Goal: Entertainment & Leisure: Consume media (video, audio)

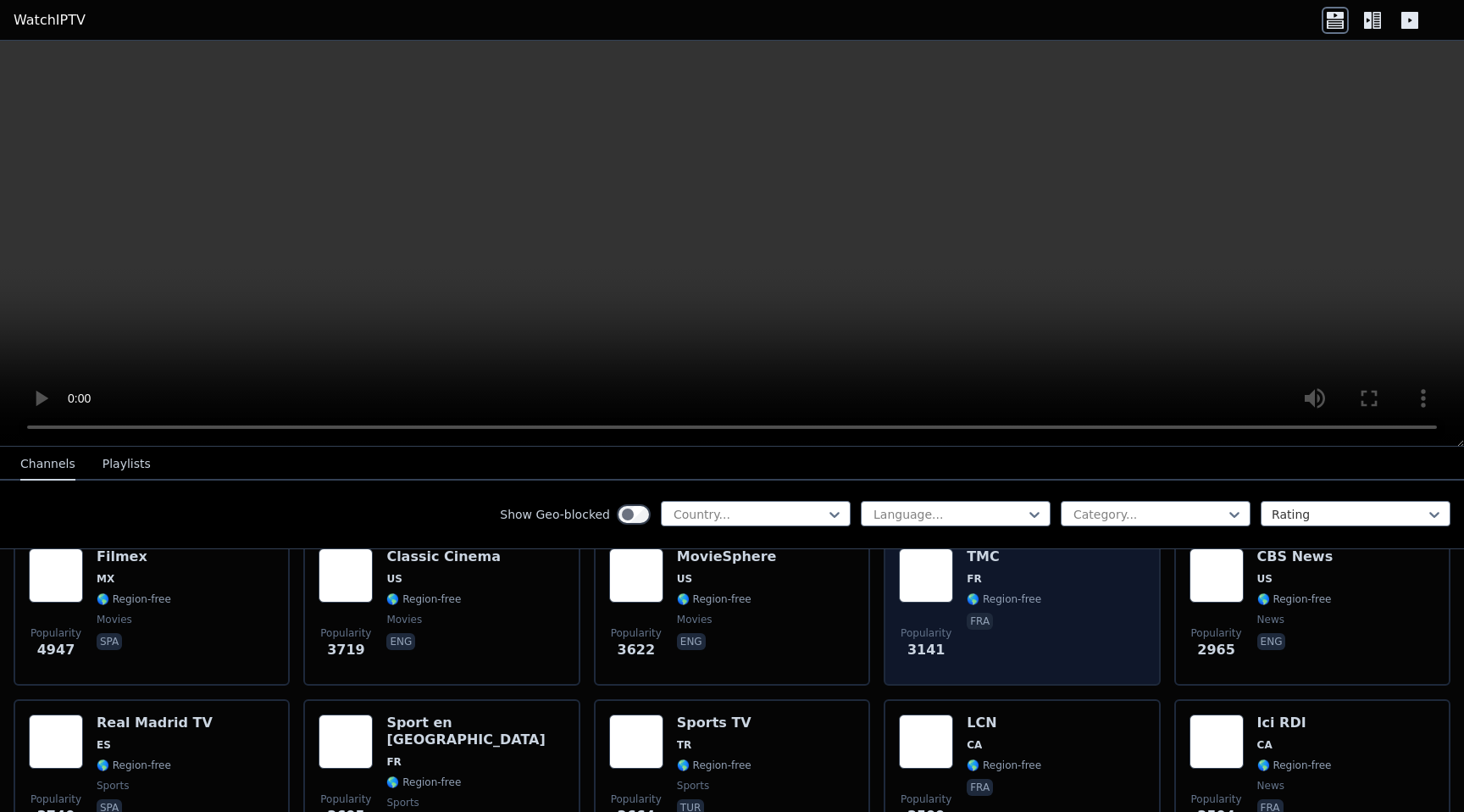
scroll to position [368, 0]
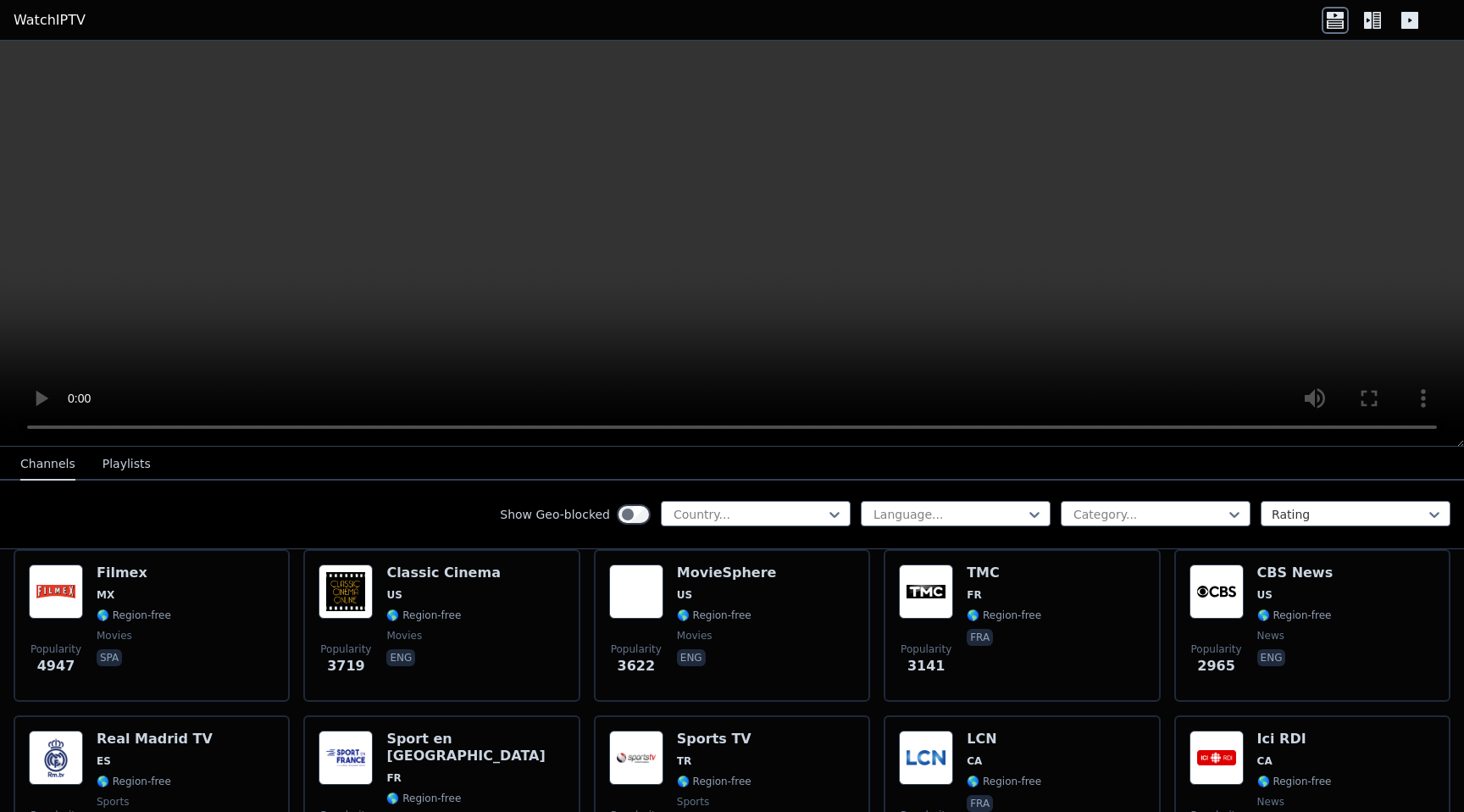
click at [783, 500] on div "Show Geo-blocked Country... Language... Category... Rating" at bounding box center [732, 515] width 1464 height 69
click at [784, 512] on div at bounding box center [748, 513] width 155 height 17
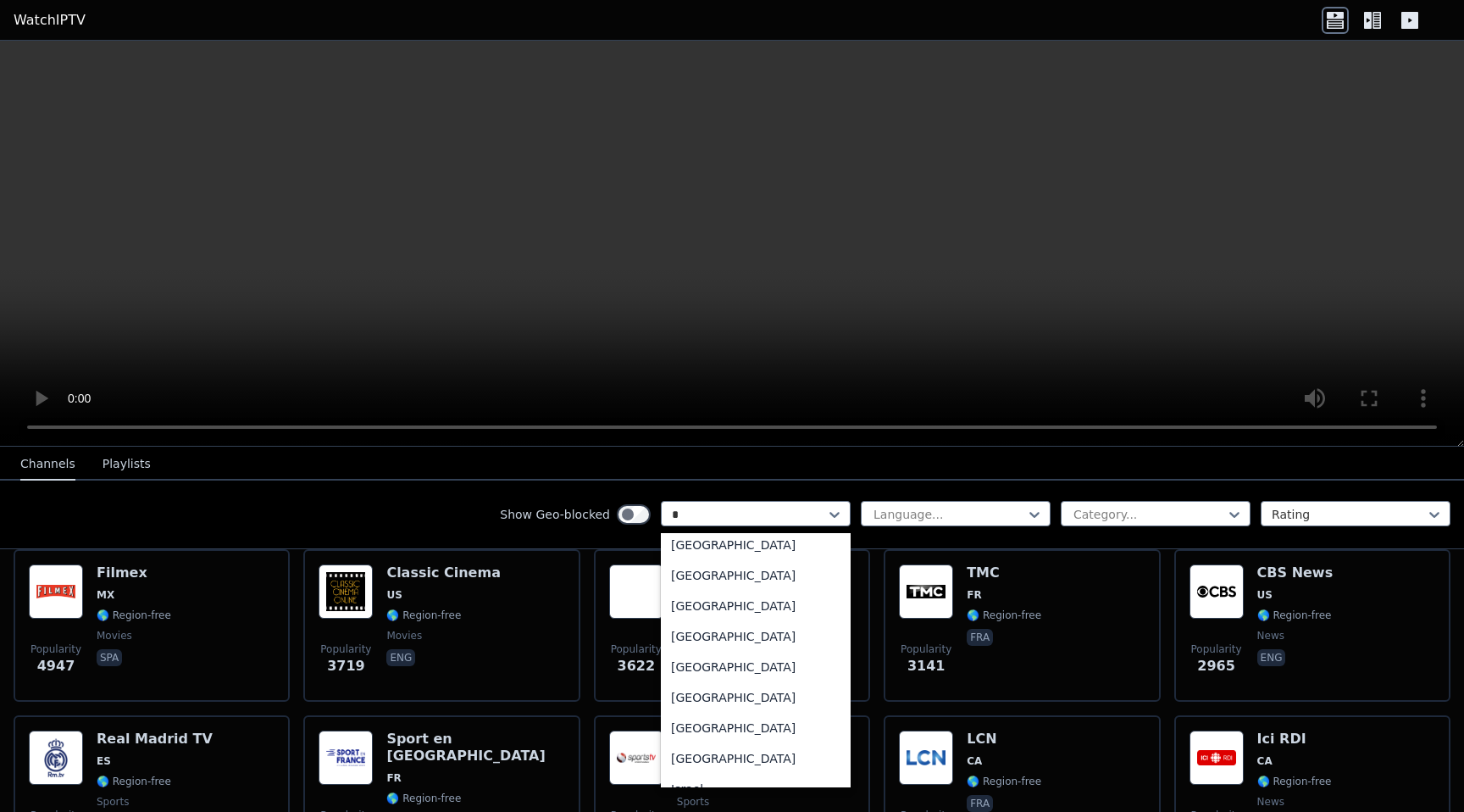
scroll to position [0, 0]
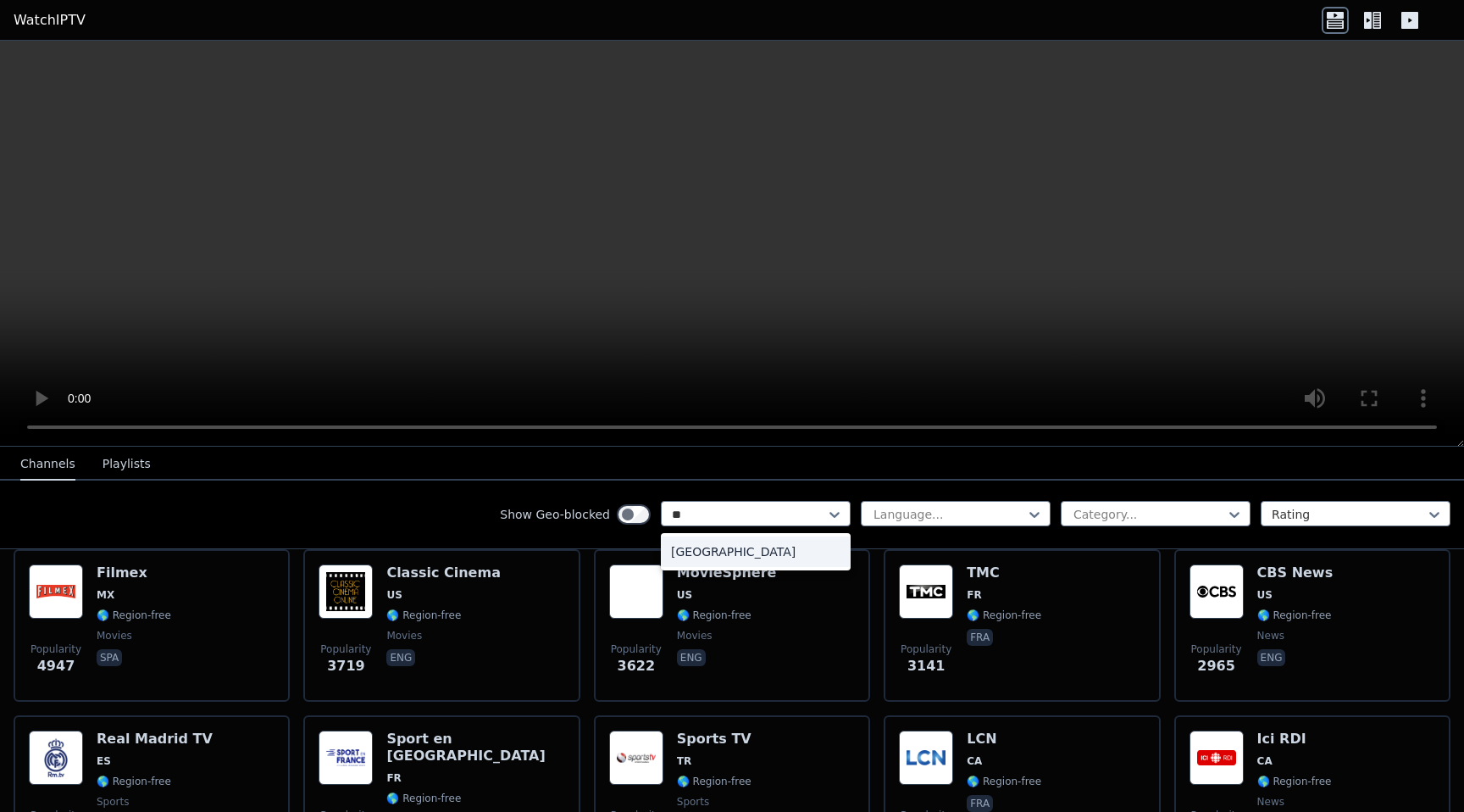
type input "***"
click at [755, 550] on div "[GEOGRAPHIC_DATA]" at bounding box center [755, 551] width 190 height 31
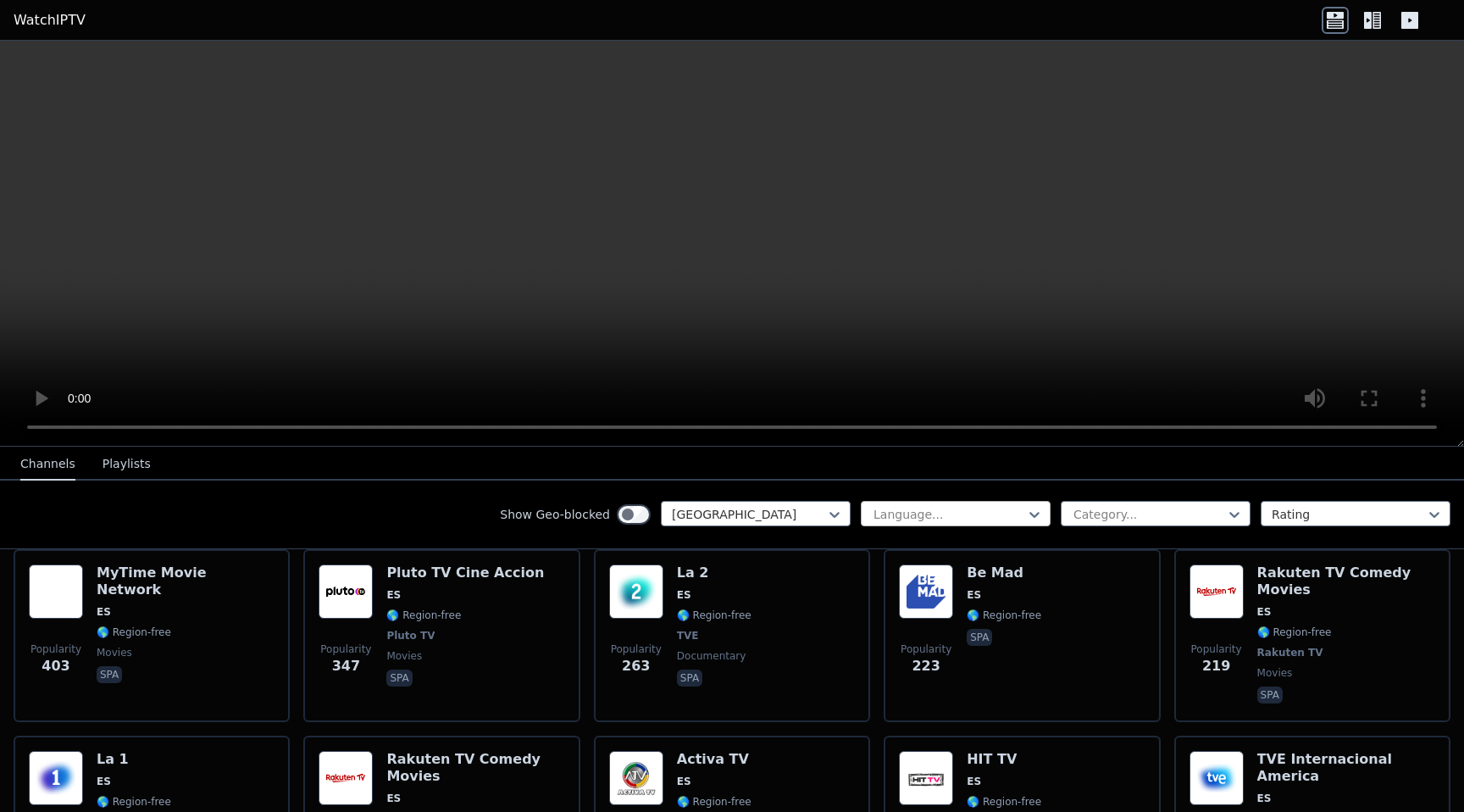
click at [989, 512] on div at bounding box center [949, 513] width 155 height 17
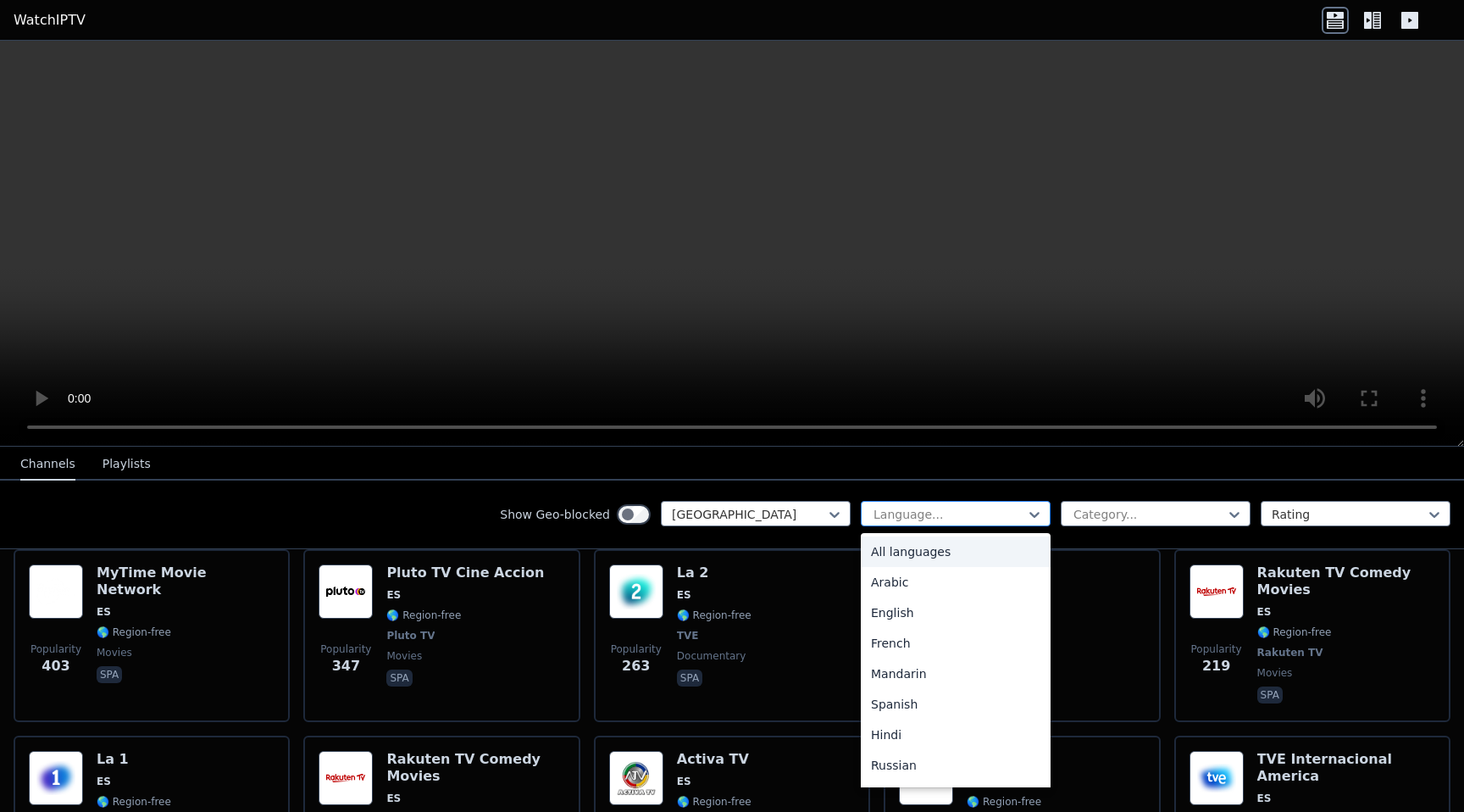
click at [1013, 512] on div at bounding box center [949, 513] width 155 height 17
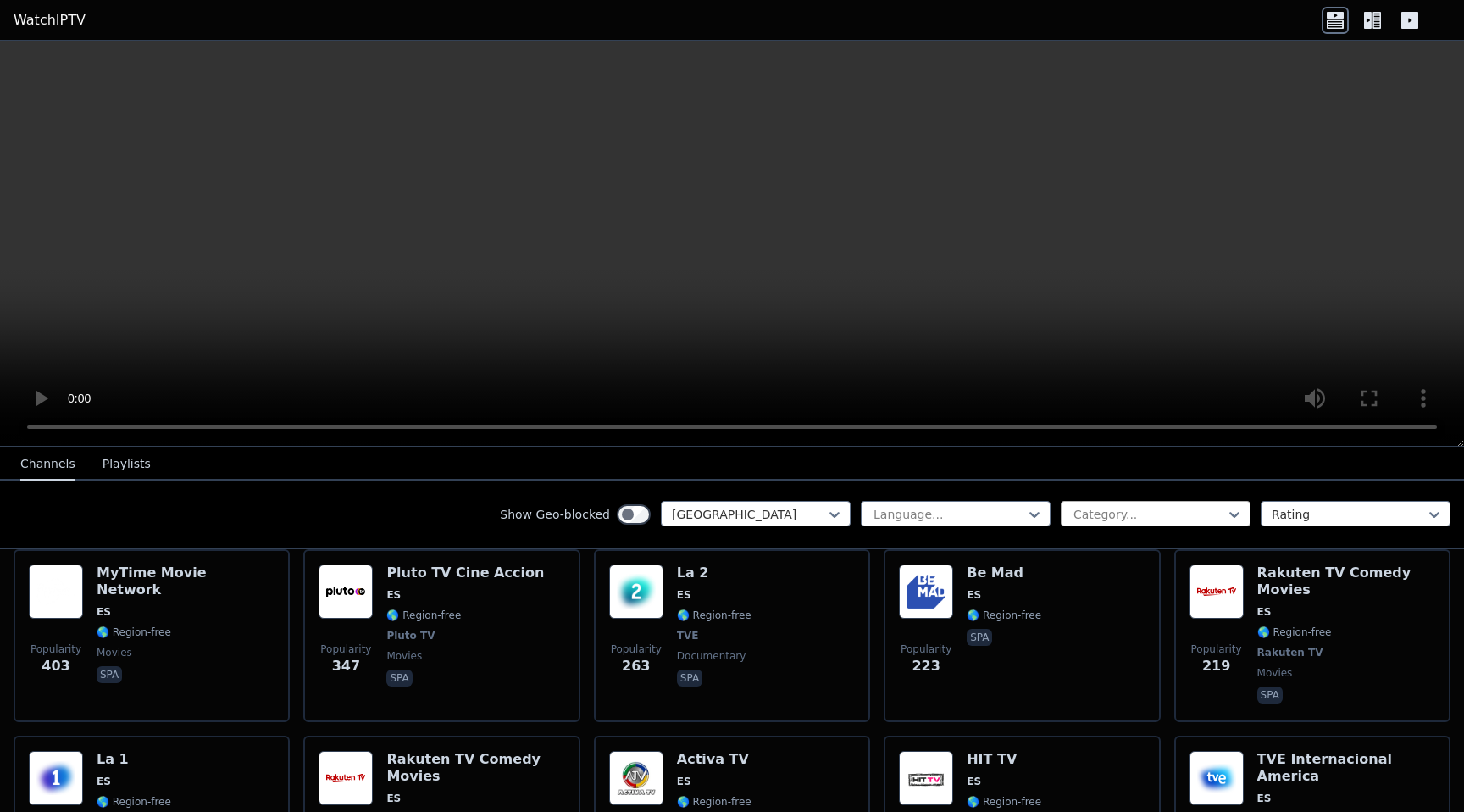
click at [1082, 517] on div at bounding box center [1149, 513] width 155 height 17
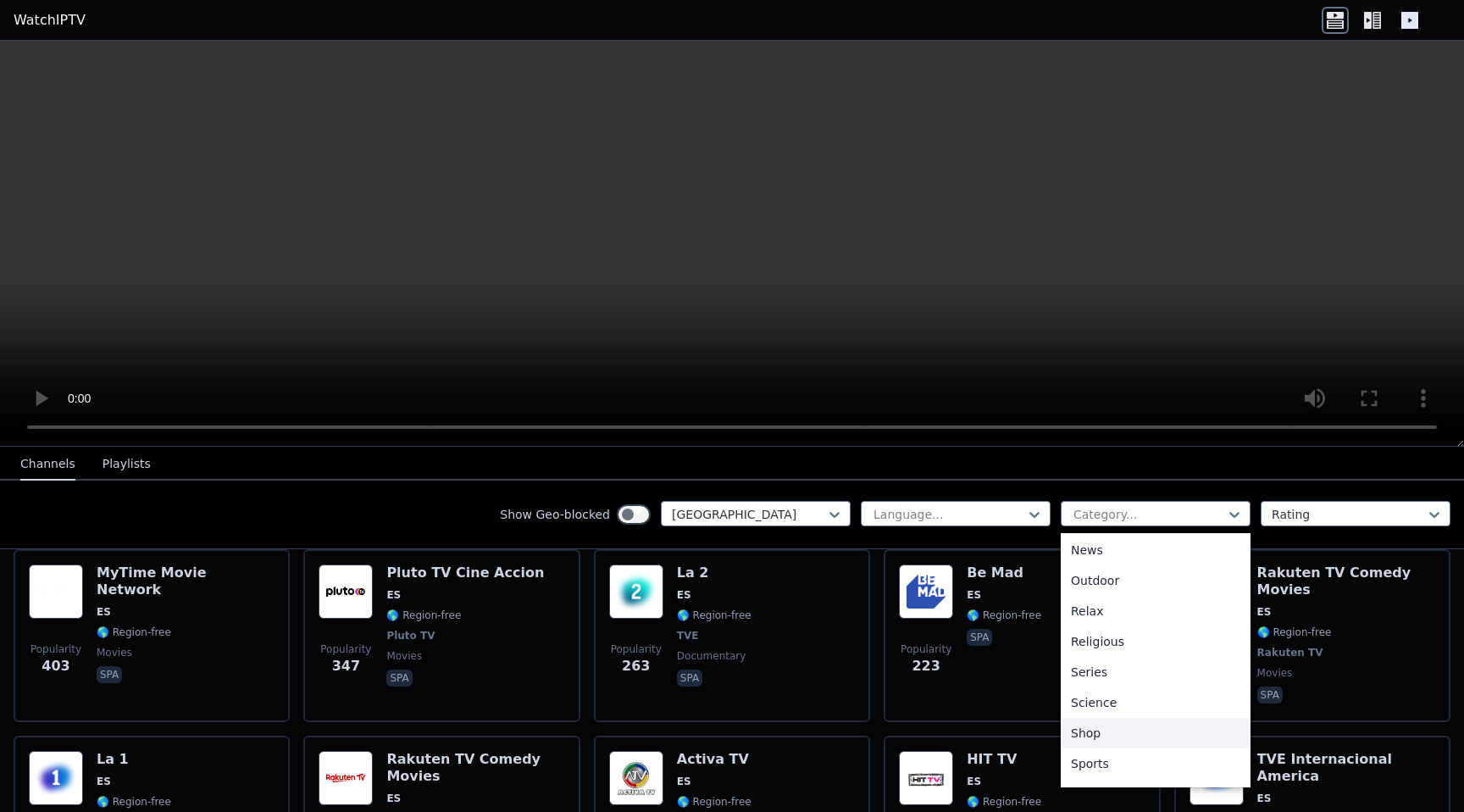
scroll to position [576, 0]
click at [1141, 700] on div "Sports" at bounding box center [1155, 707] width 190 height 31
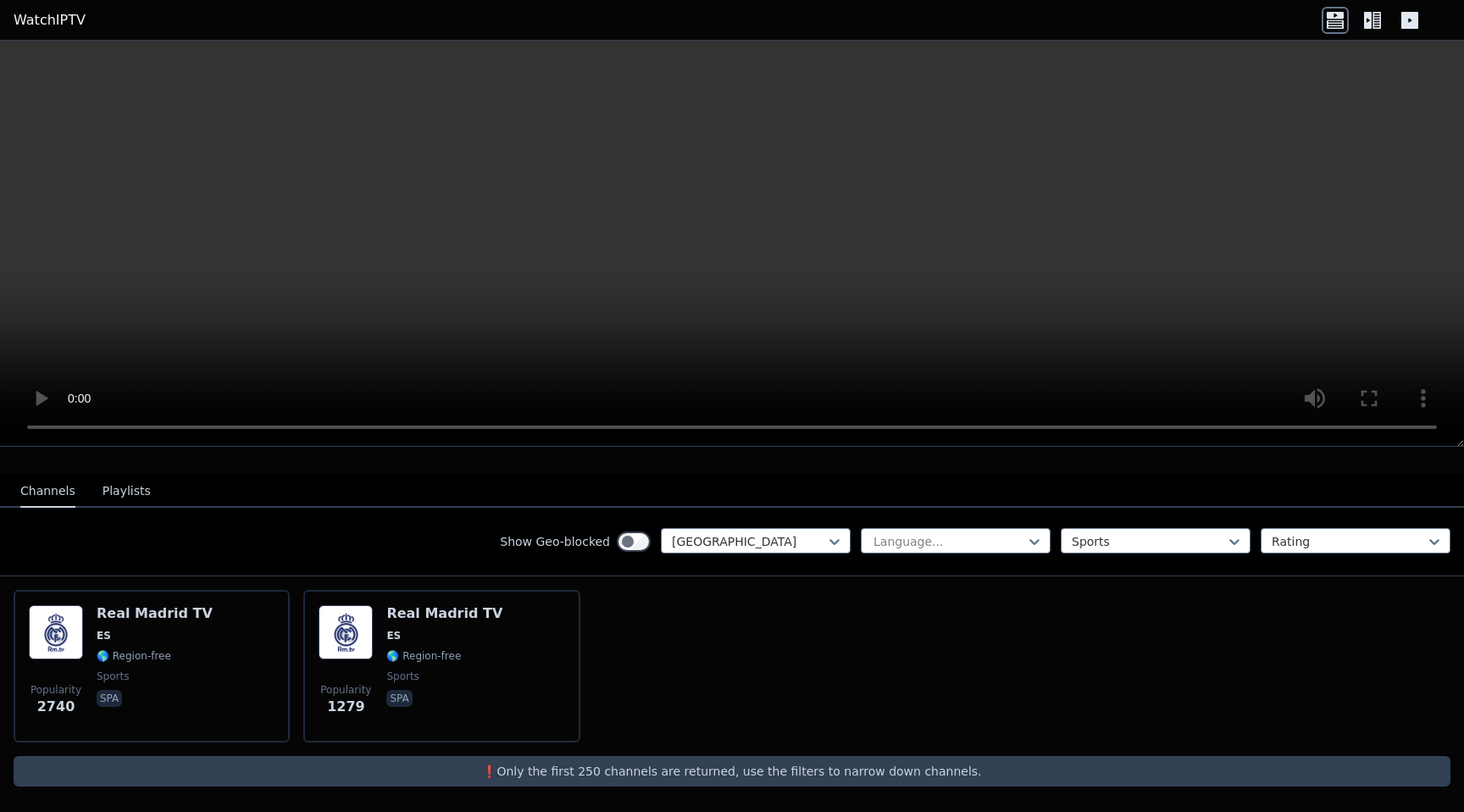
scroll to position [160, 0]
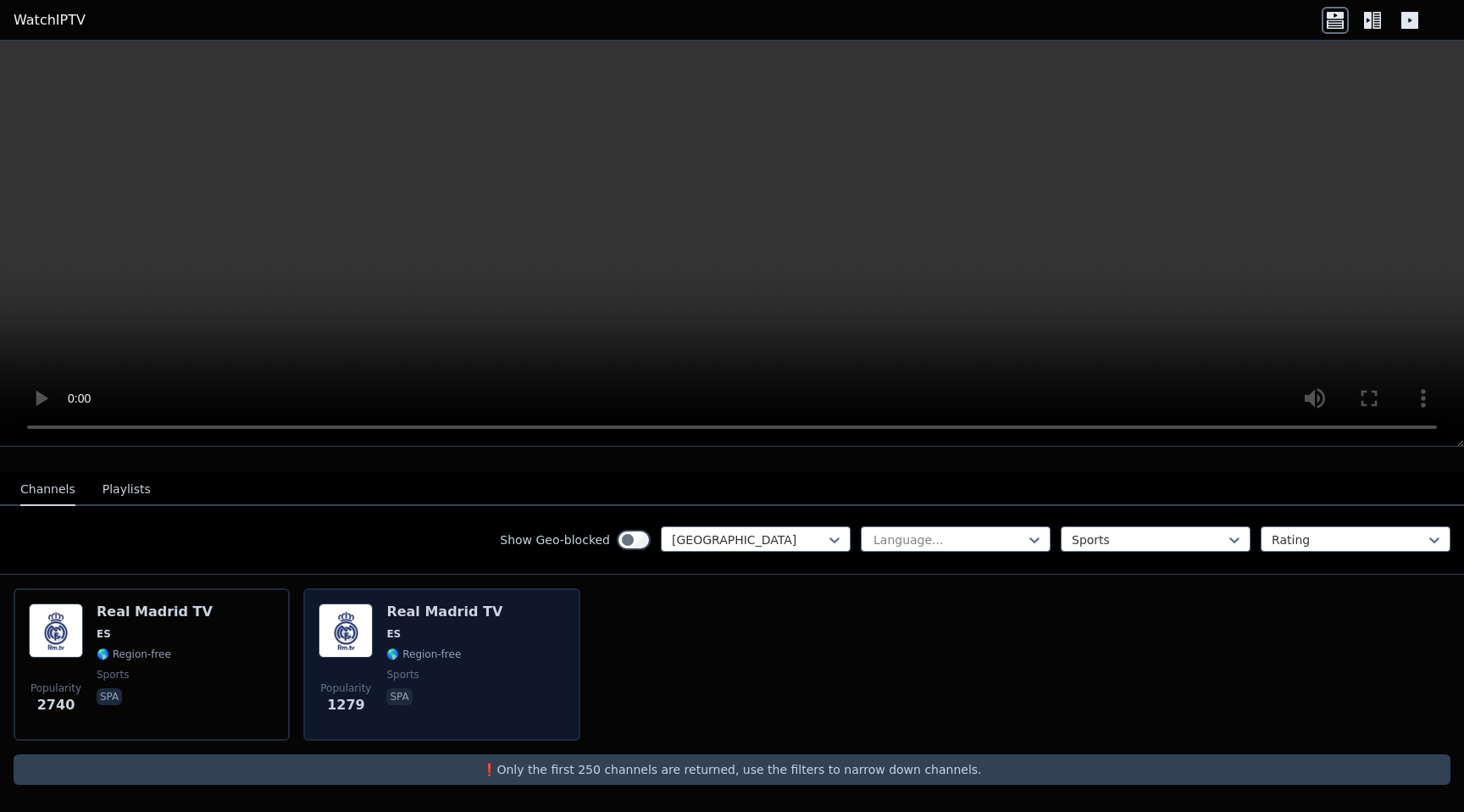
click at [353, 638] on img at bounding box center [345, 630] width 54 height 54
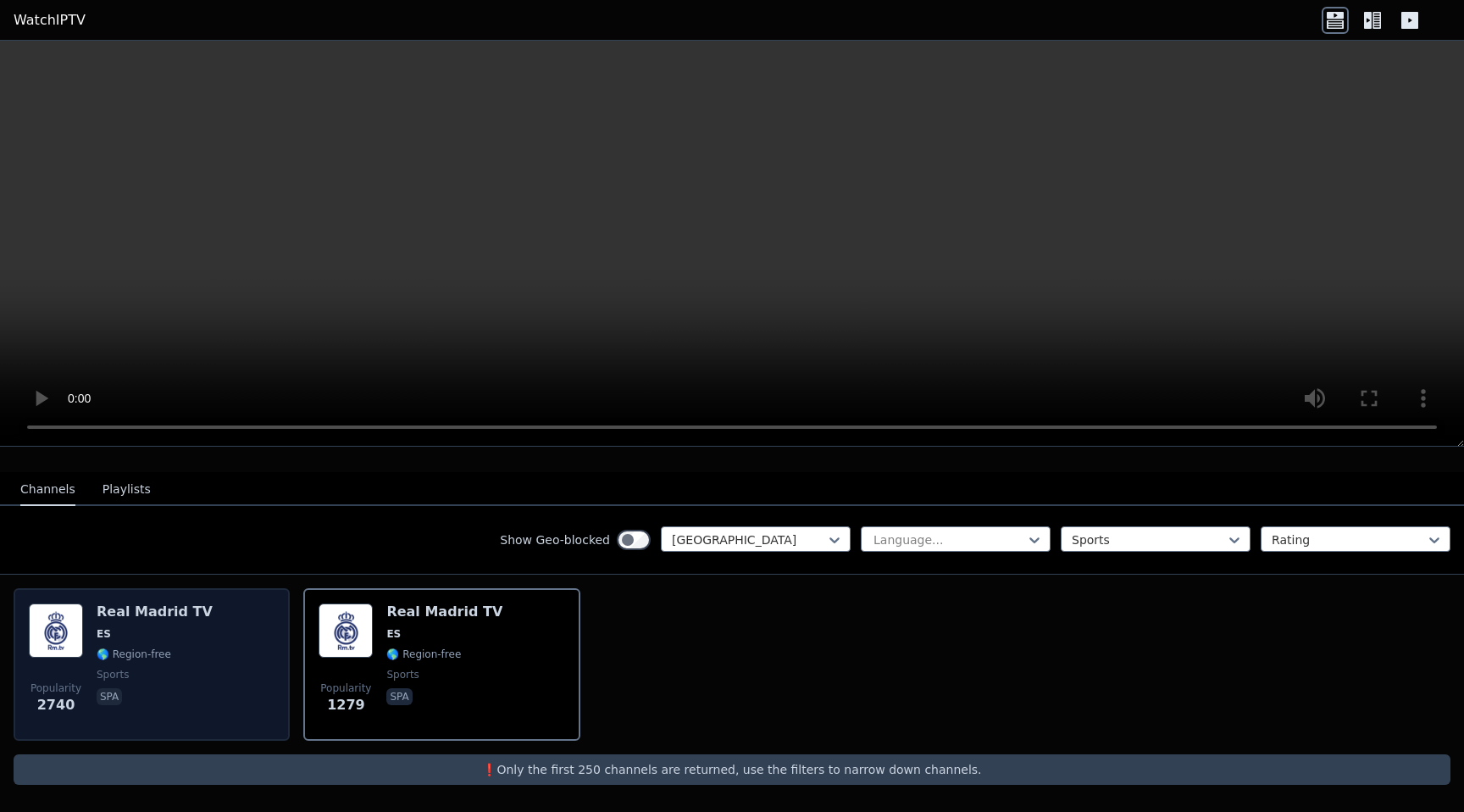
click at [130, 634] on span "ES" at bounding box center [154, 634] width 116 height 13
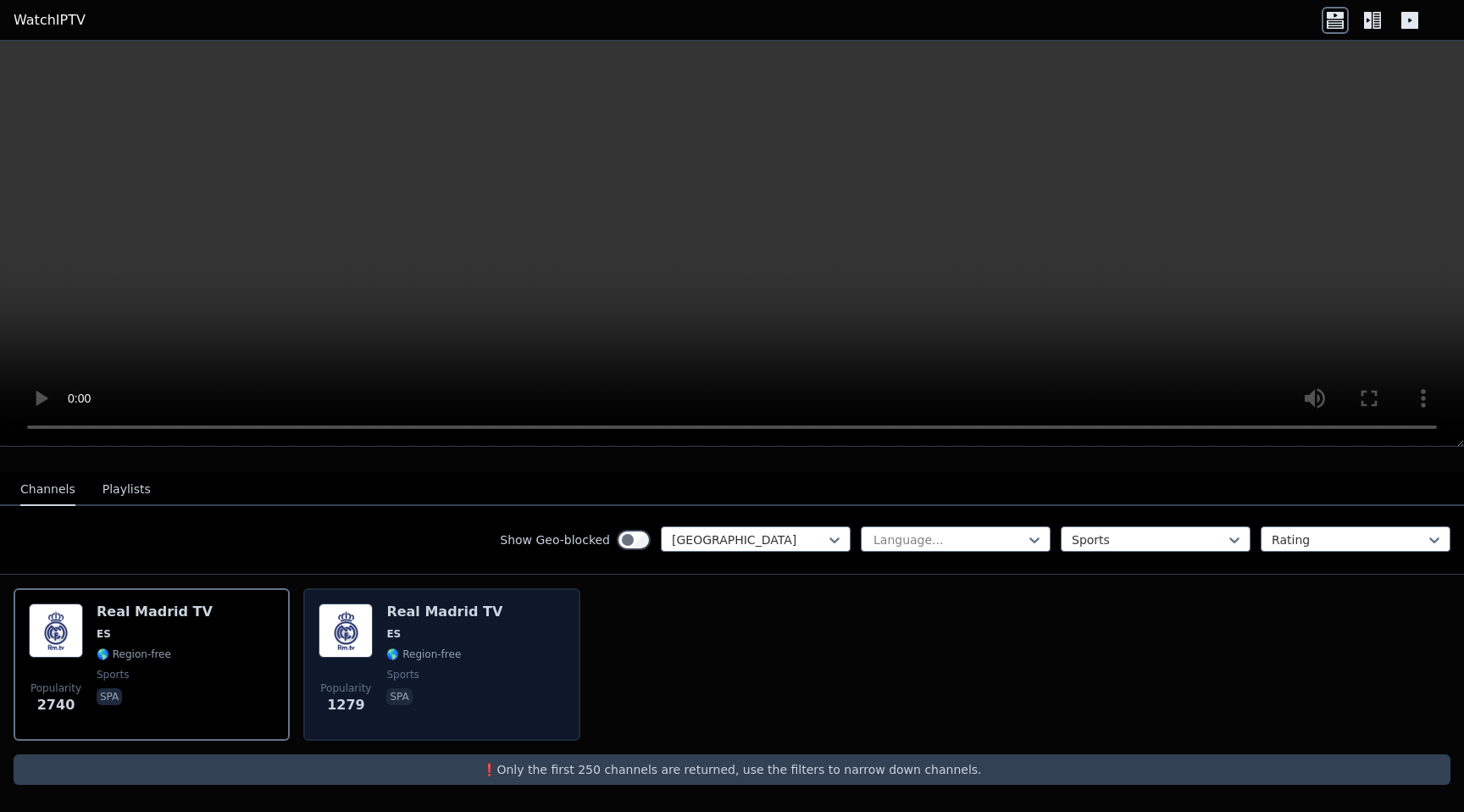
click at [457, 629] on span "ES" at bounding box center [444, 634] width 116 height 13
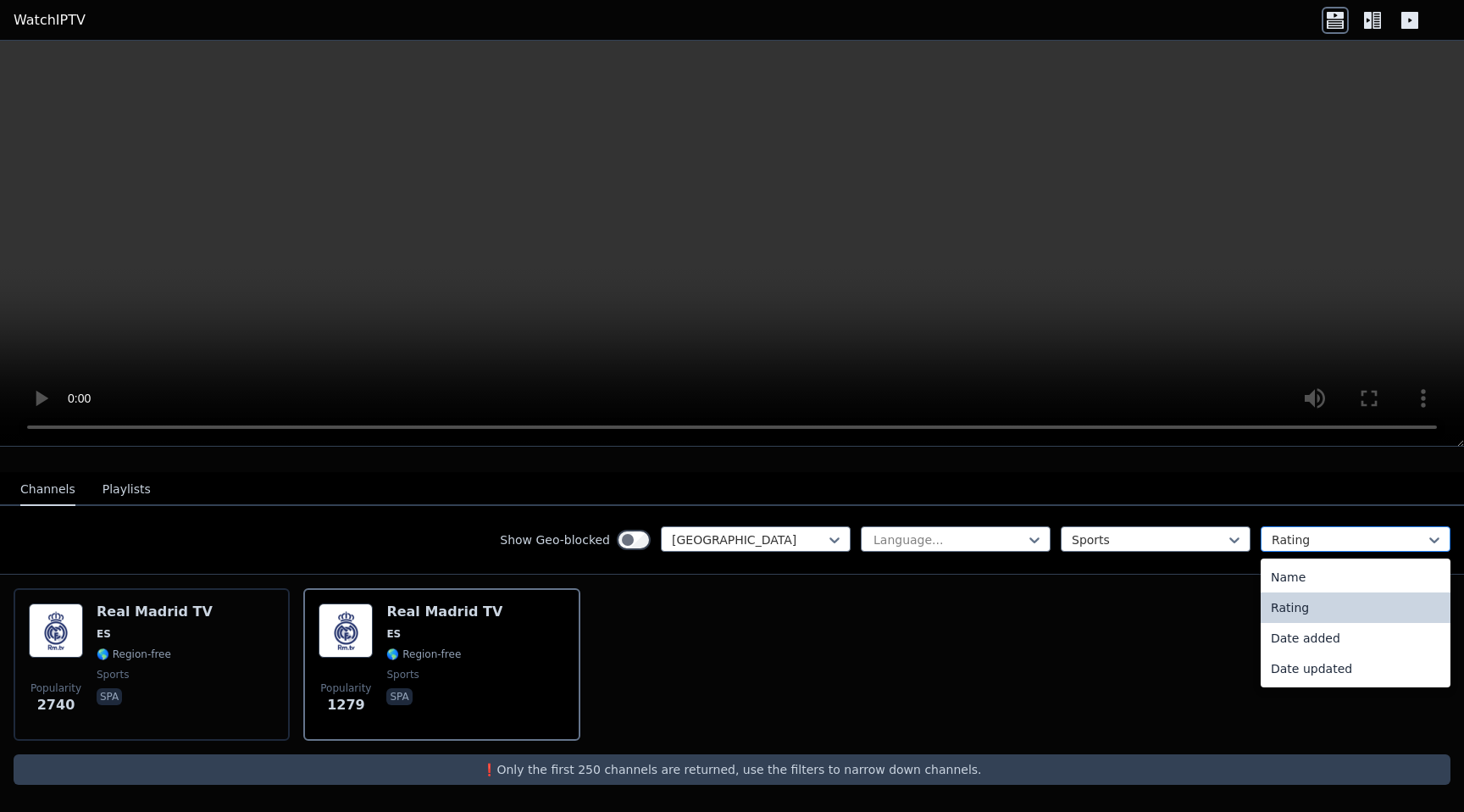
click at [1323, 537] on div at bounding box center [1348, 539] width 155 height 17
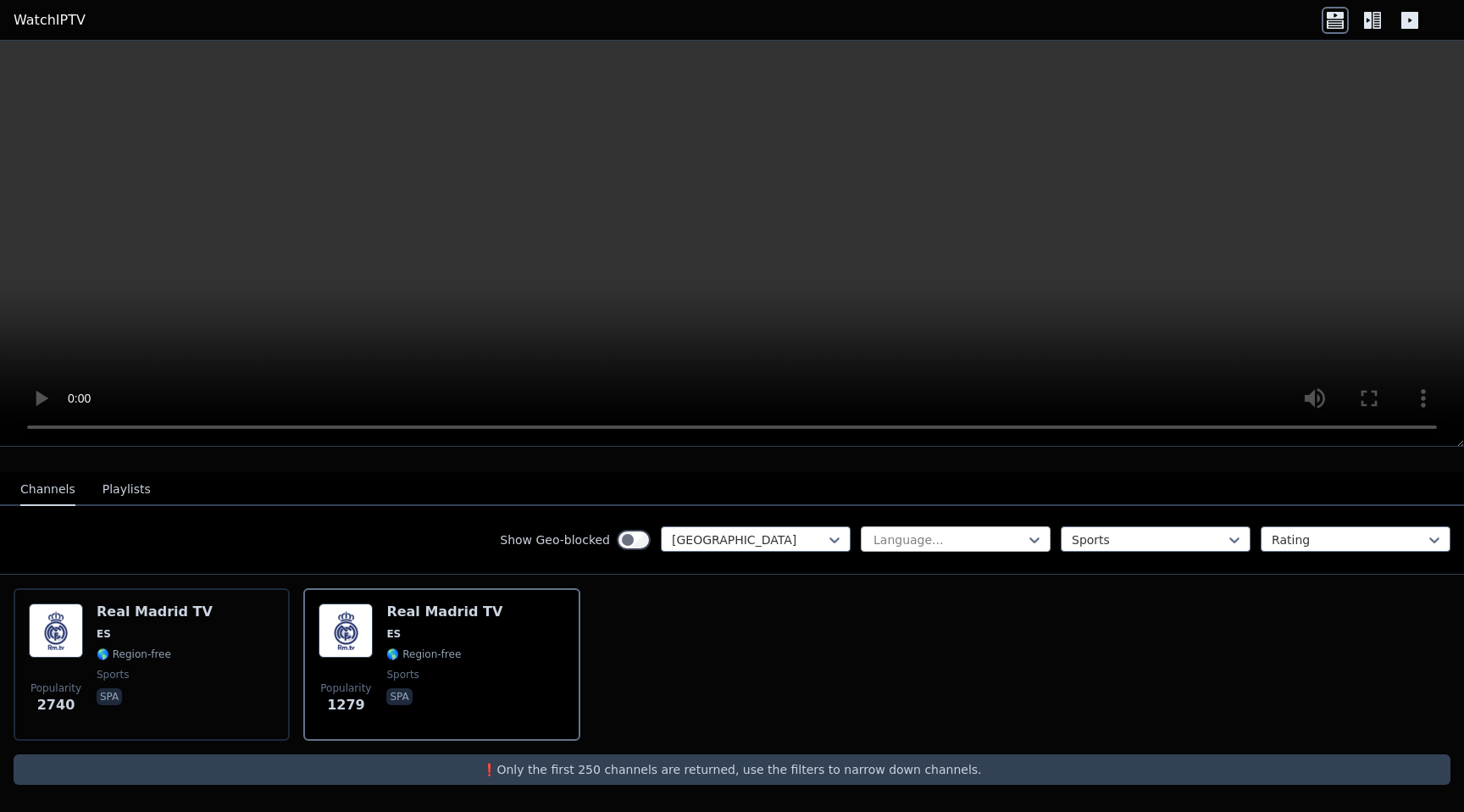
click at [889, 535] on div at bounding box center [949, 539] width 155 height 17
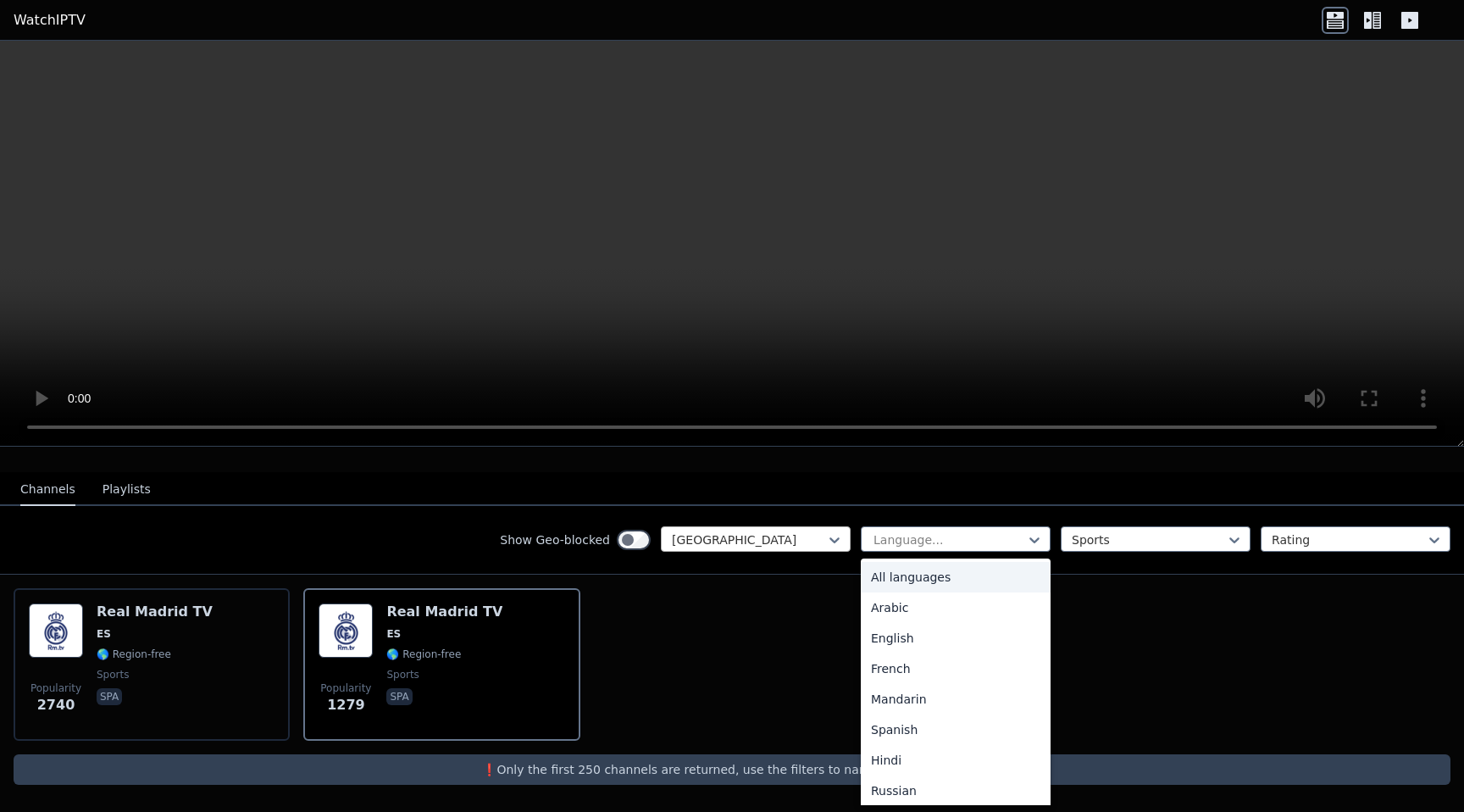
click at [707, 534] on div at bounding box center [748, 539] width 155 height 17
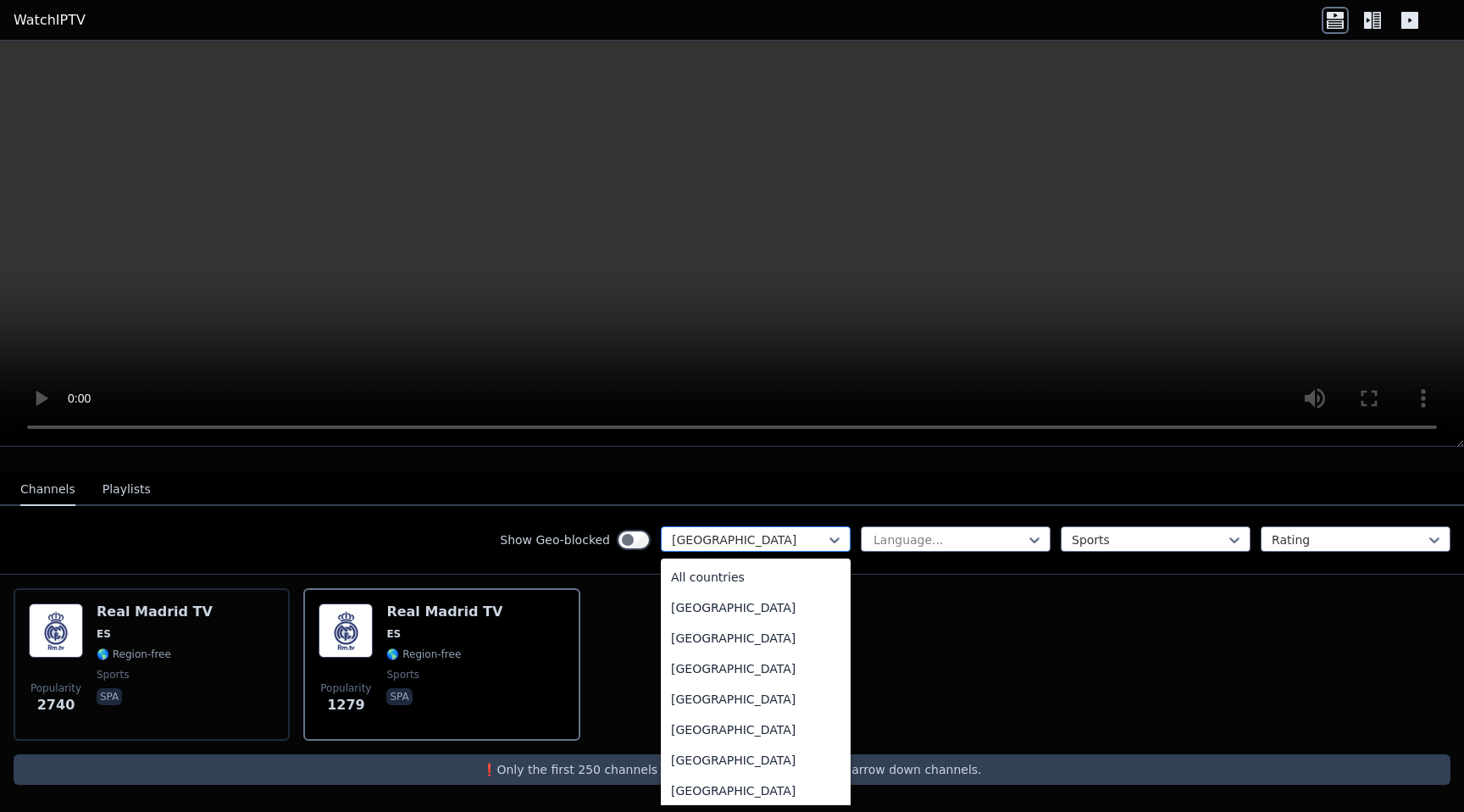
scroll to position [5144, 0]
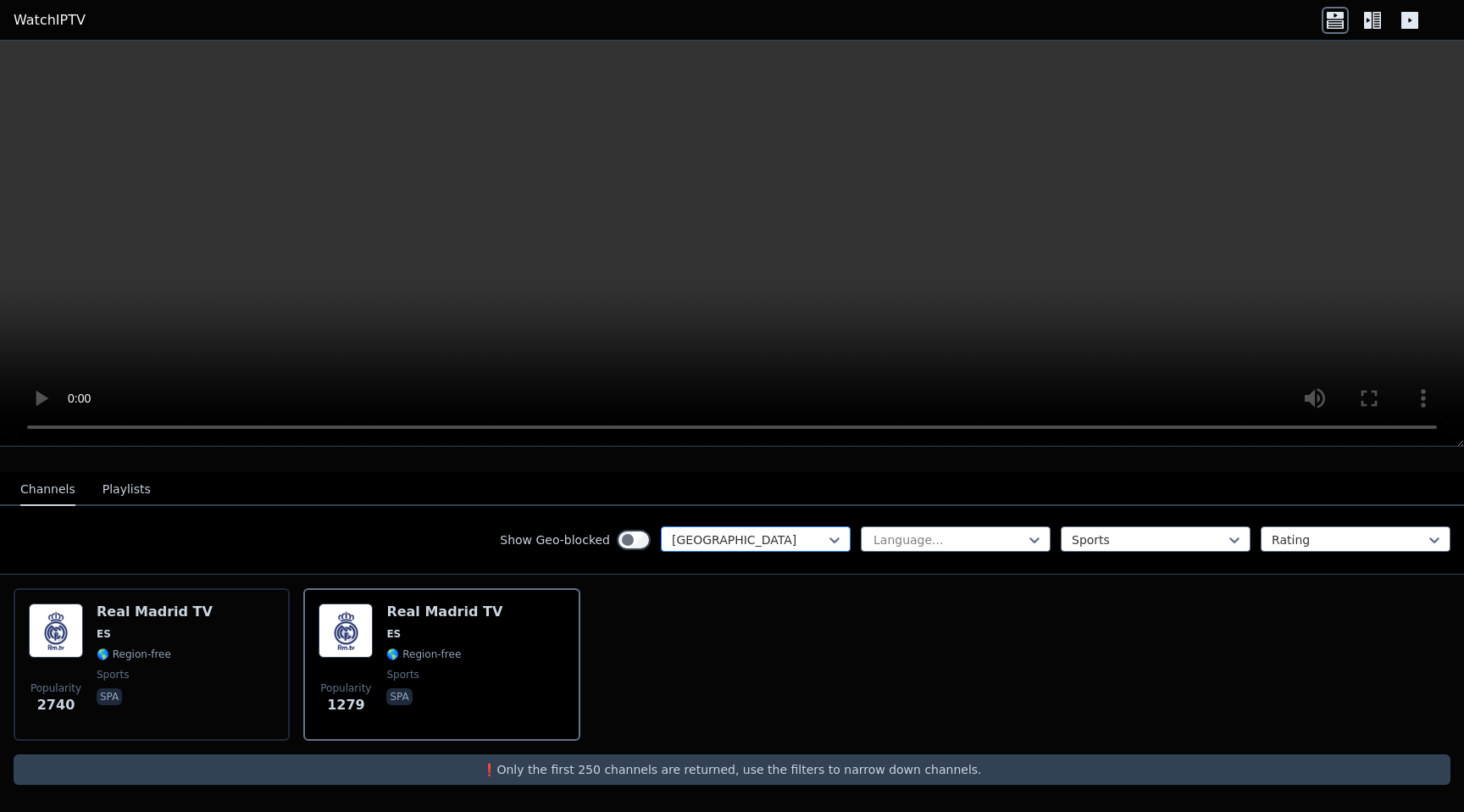
click at [707, 534] on div at bounding box center [748, 539] width 155 height 17
click at [1147, 538] on div at bounding box center [1149, 539] width 155 height 17
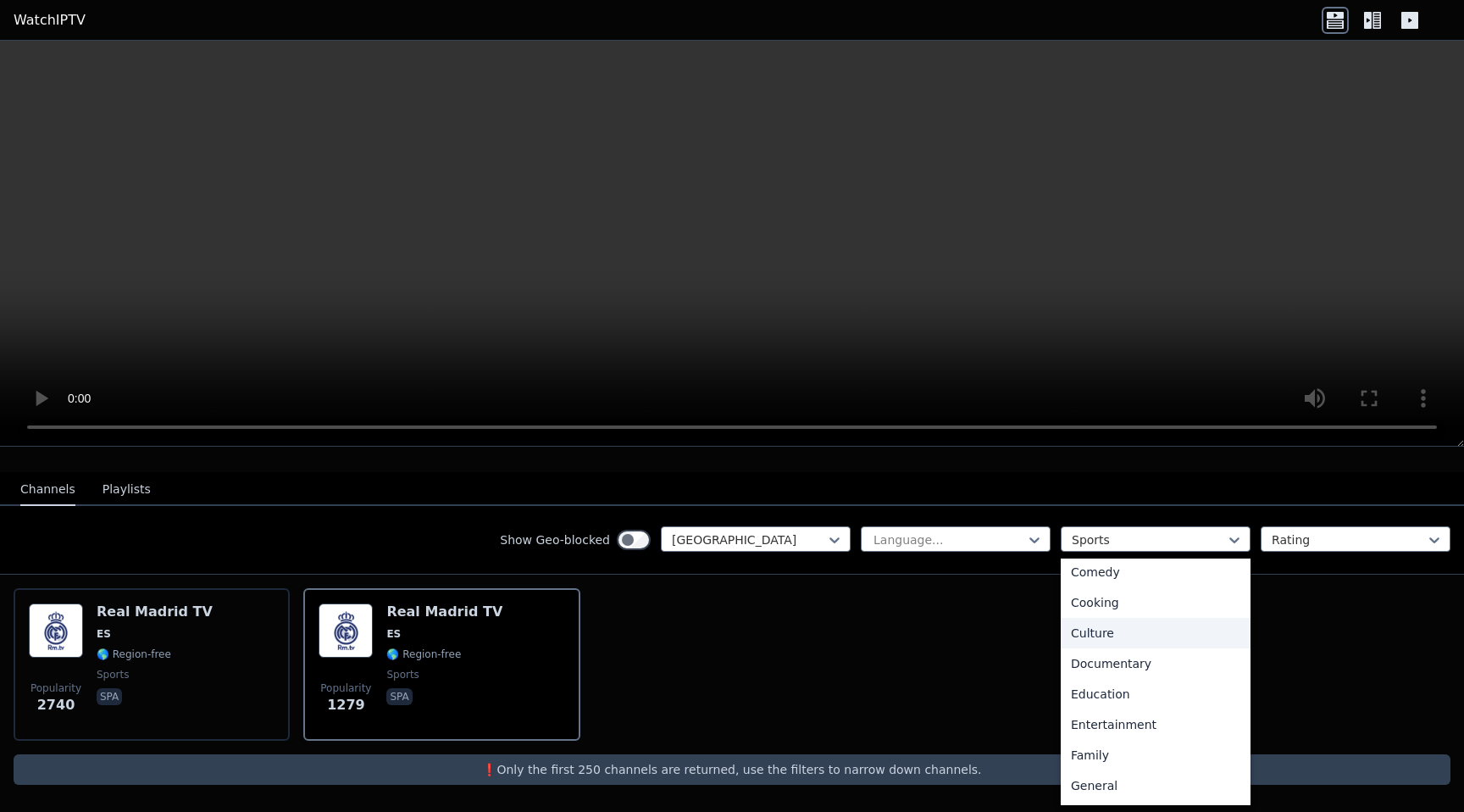
scroll to position [0, 0]
click at [1111, 566] on div "All categories" at bounding box center [1155, 577] width 190 height 31
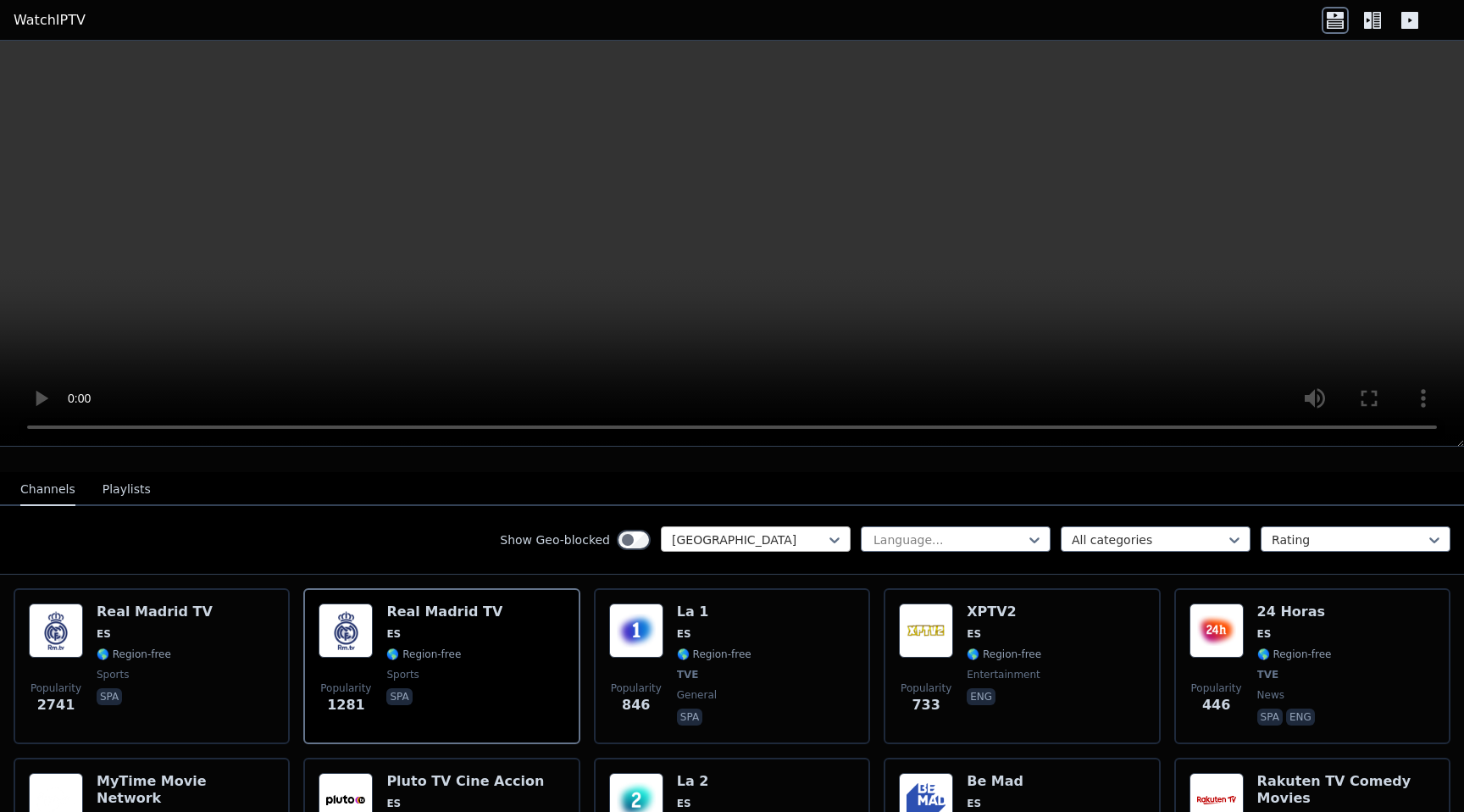
click at [761, 539] on div at bounding box center [748, 539] width 155 height 17
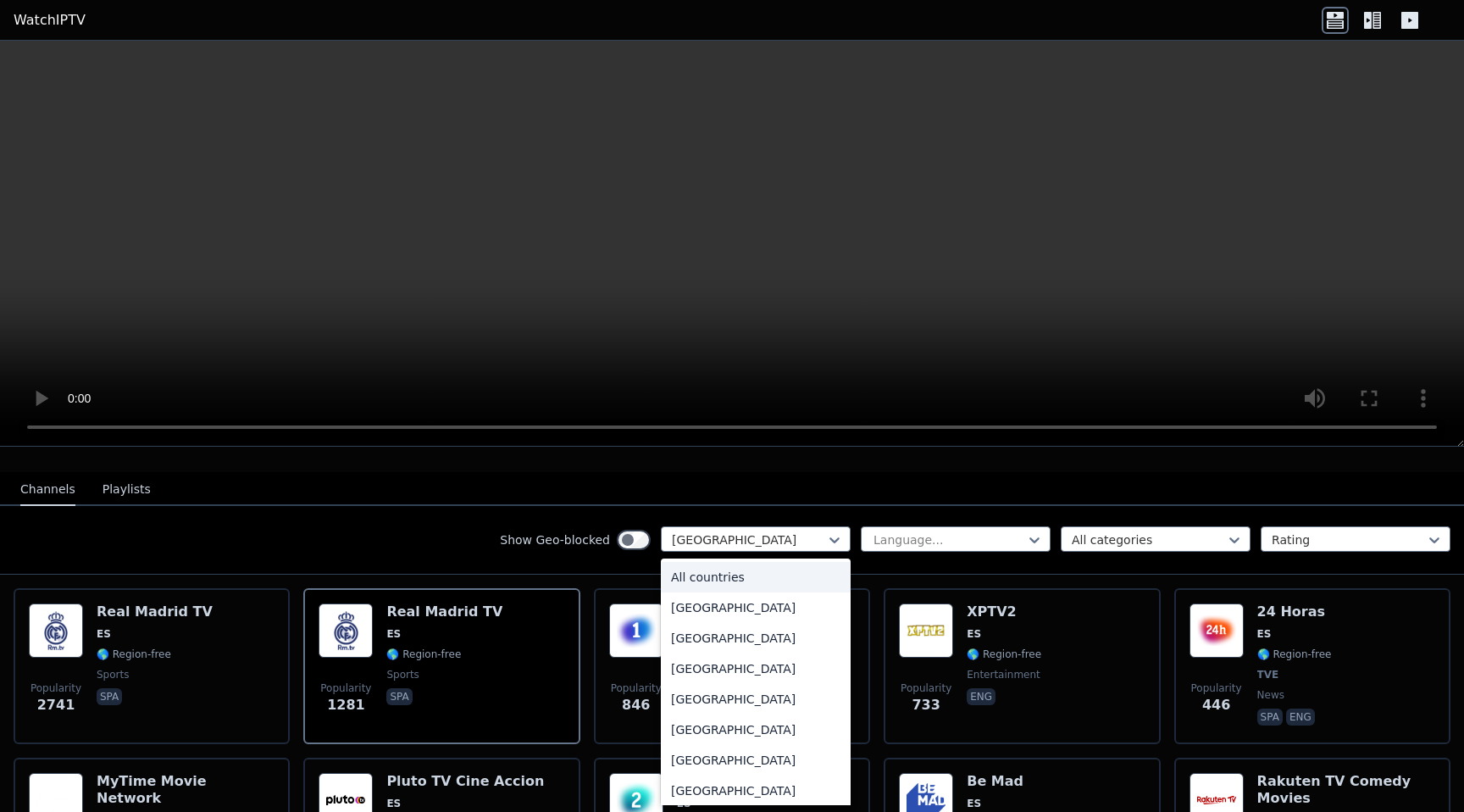
click at [730, 576] on div "All countries" at bounding box center [755, 577] width 190 height 31
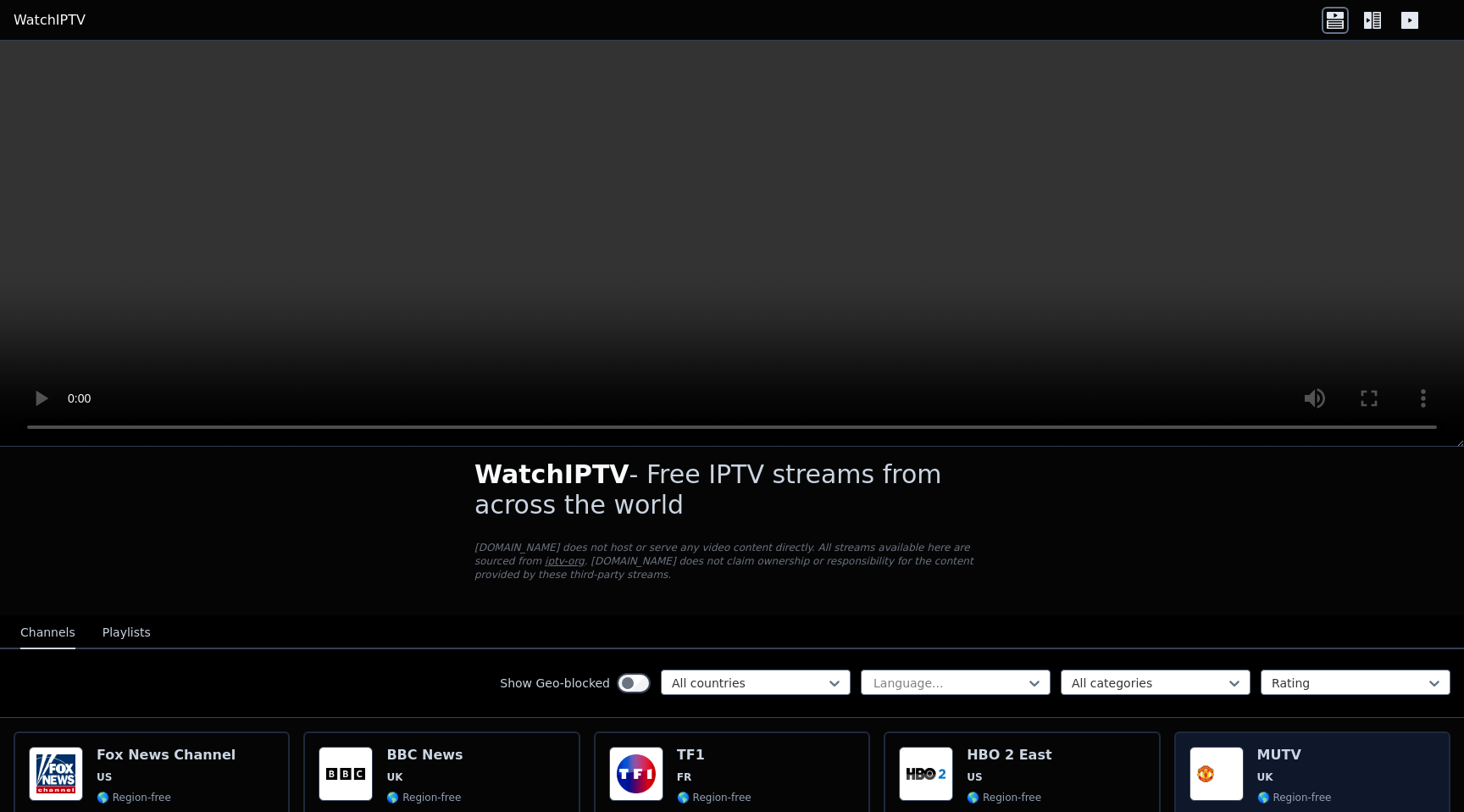
scroll to position [105, 0]
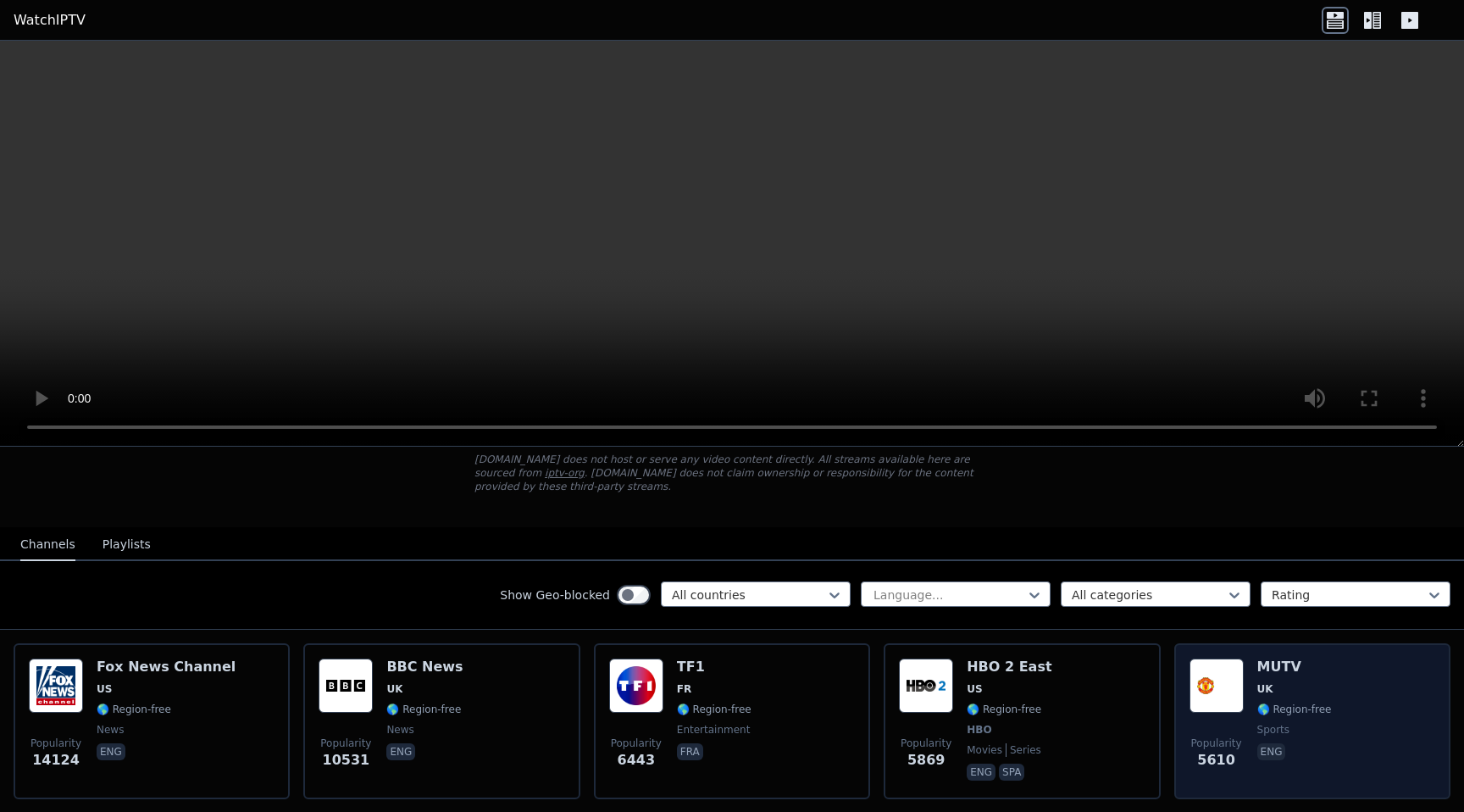
click at [1205, 687] on img at bounding box center [1216, 685] width 54 height 54
click at [1208, 682] on img at bounding box center [1216, 685] width 54 height 54
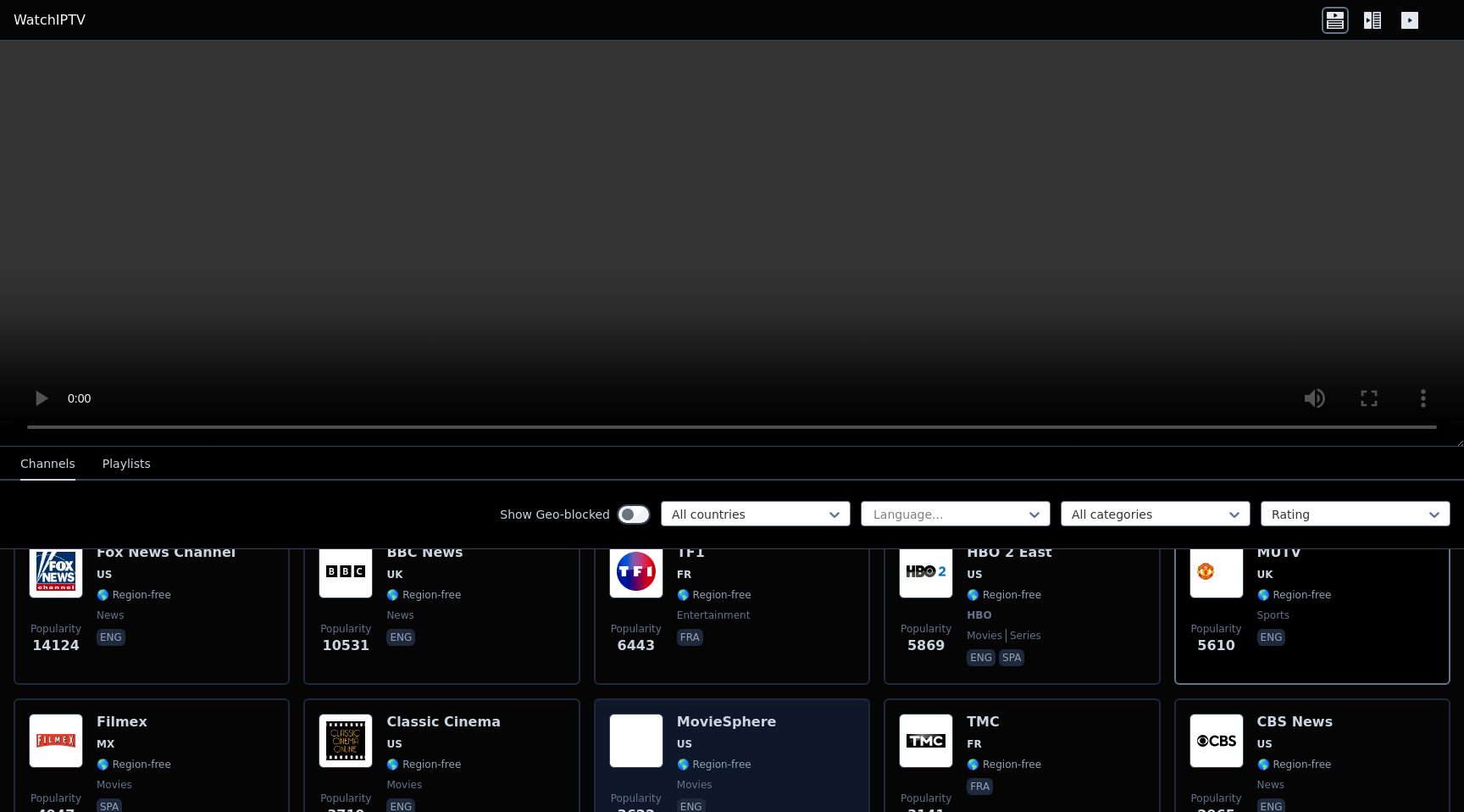
scroll to position [220, 0]
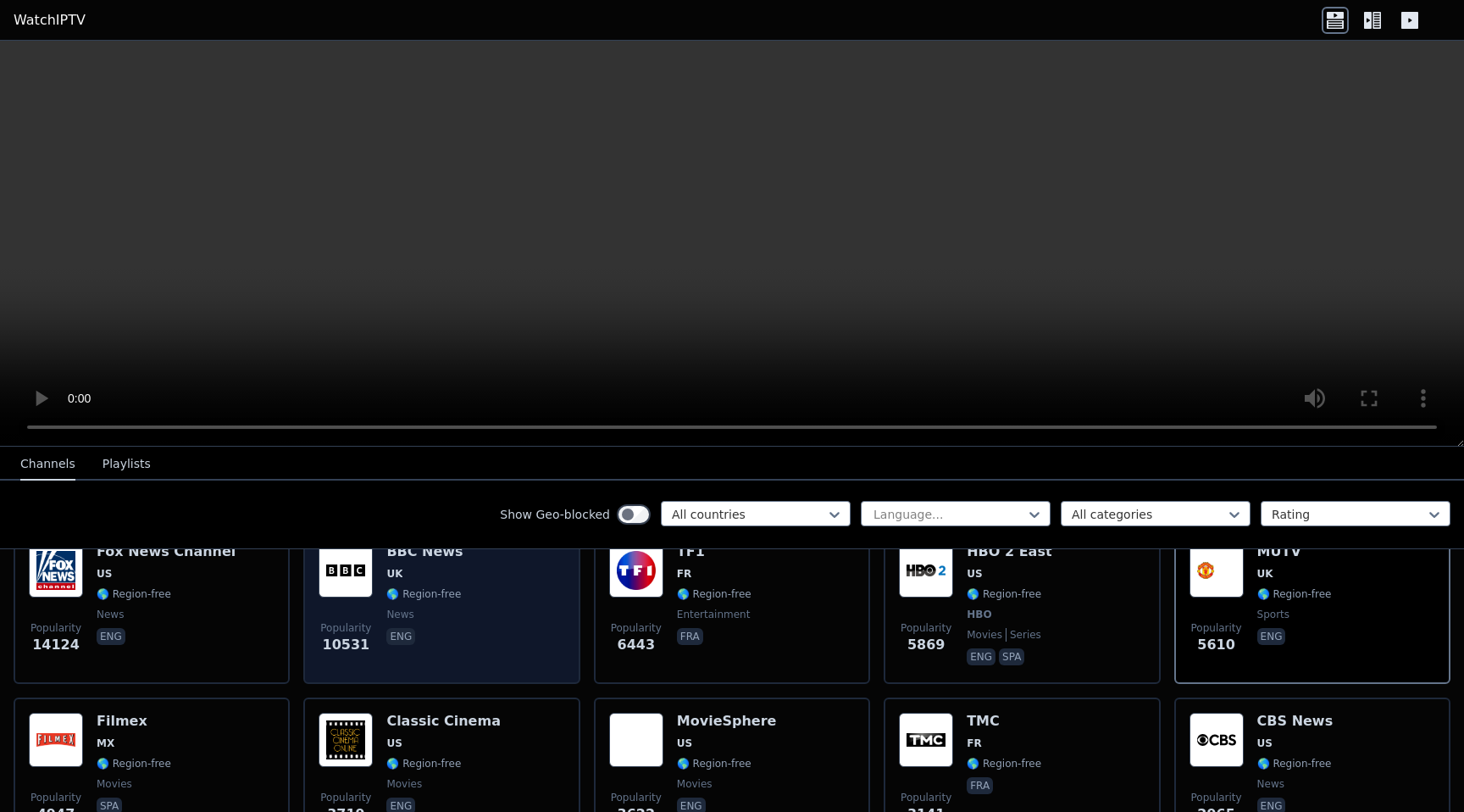
click at [411, 611] on span "news" at bounding box center [424, 613] width 76 height 13
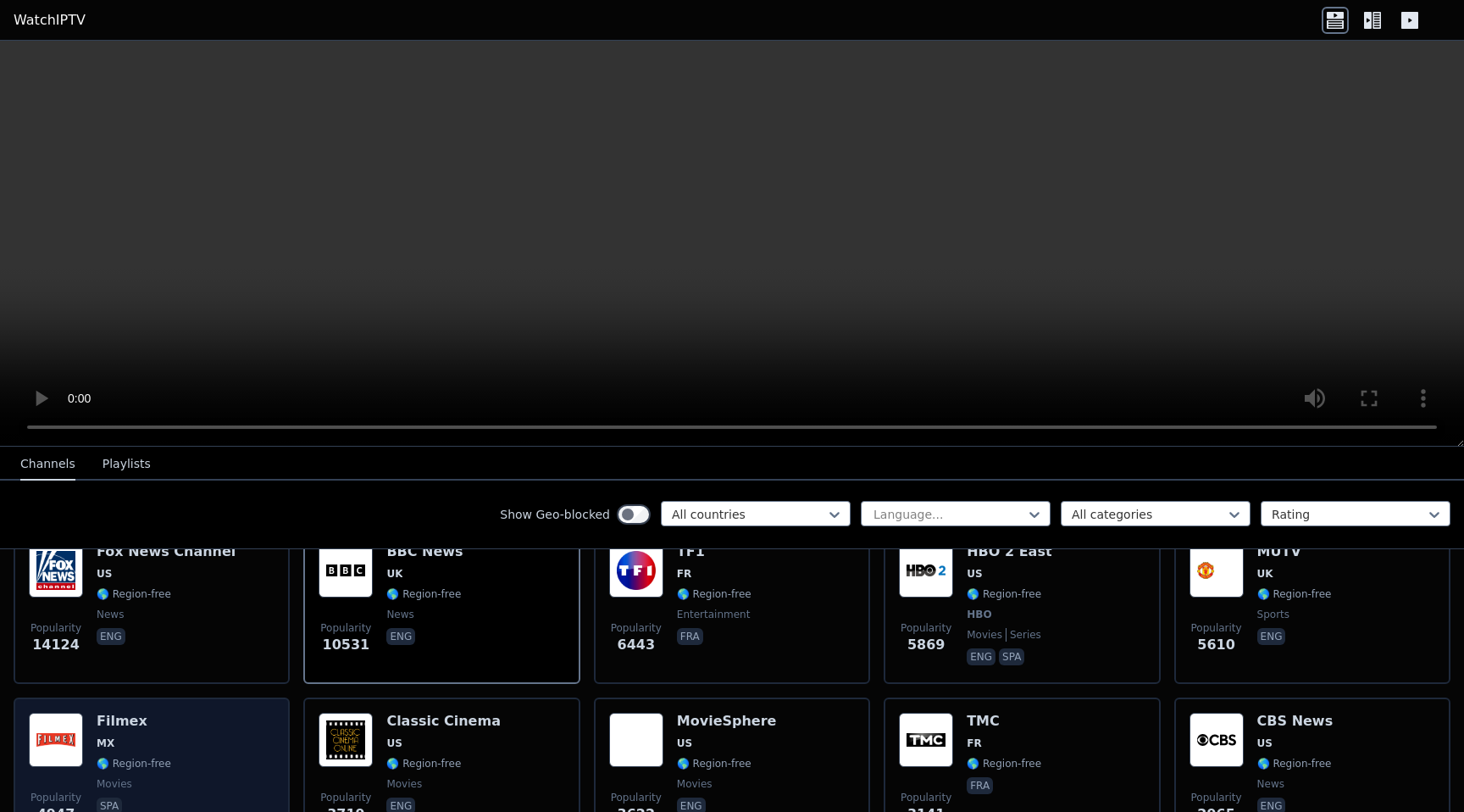
click at [147, 713] on h6 "Filmex" at bounding box center [133, 720] width 74 height 17
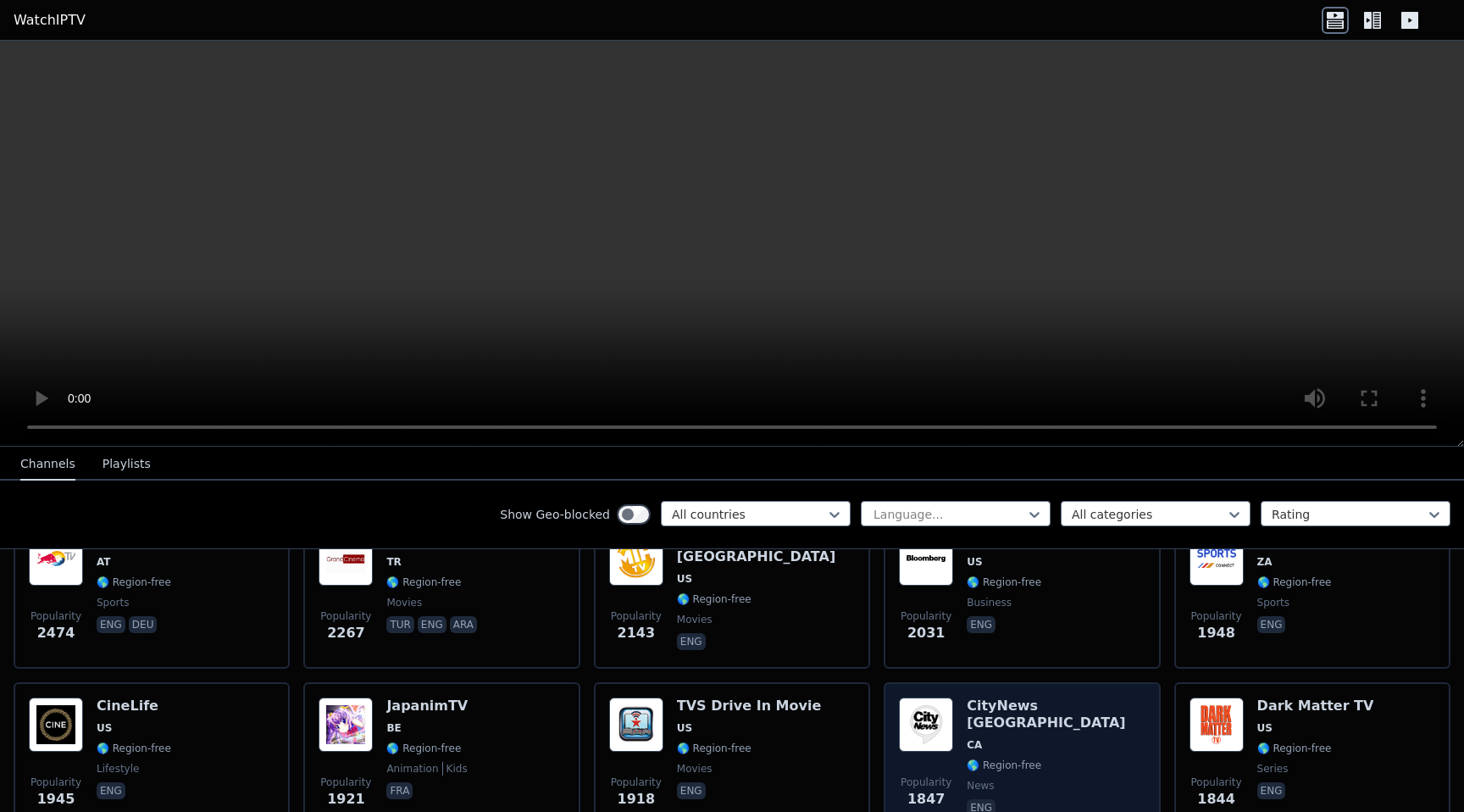
scroll to position [627, 0]
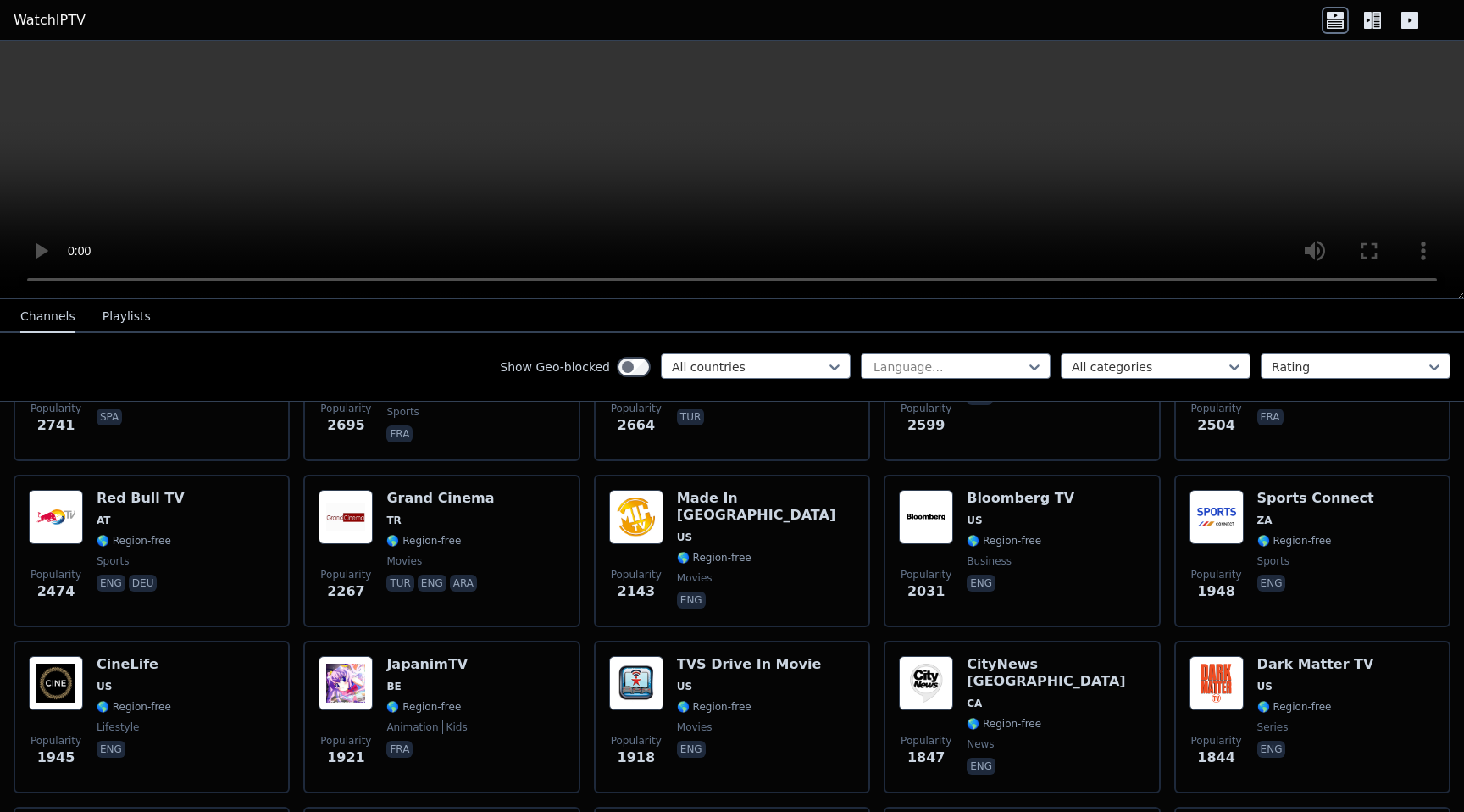
drag, startPoint x: 1457, startPoint y: 442, endPoint x: 1451, endPoint y: 294, distance: 148.1
click at [1451, 294] on div at bounding box center [732, 170] width 1464 height 258
click at [1369, 24] on icon at bounding box center [1368, 19] width 8 height 17
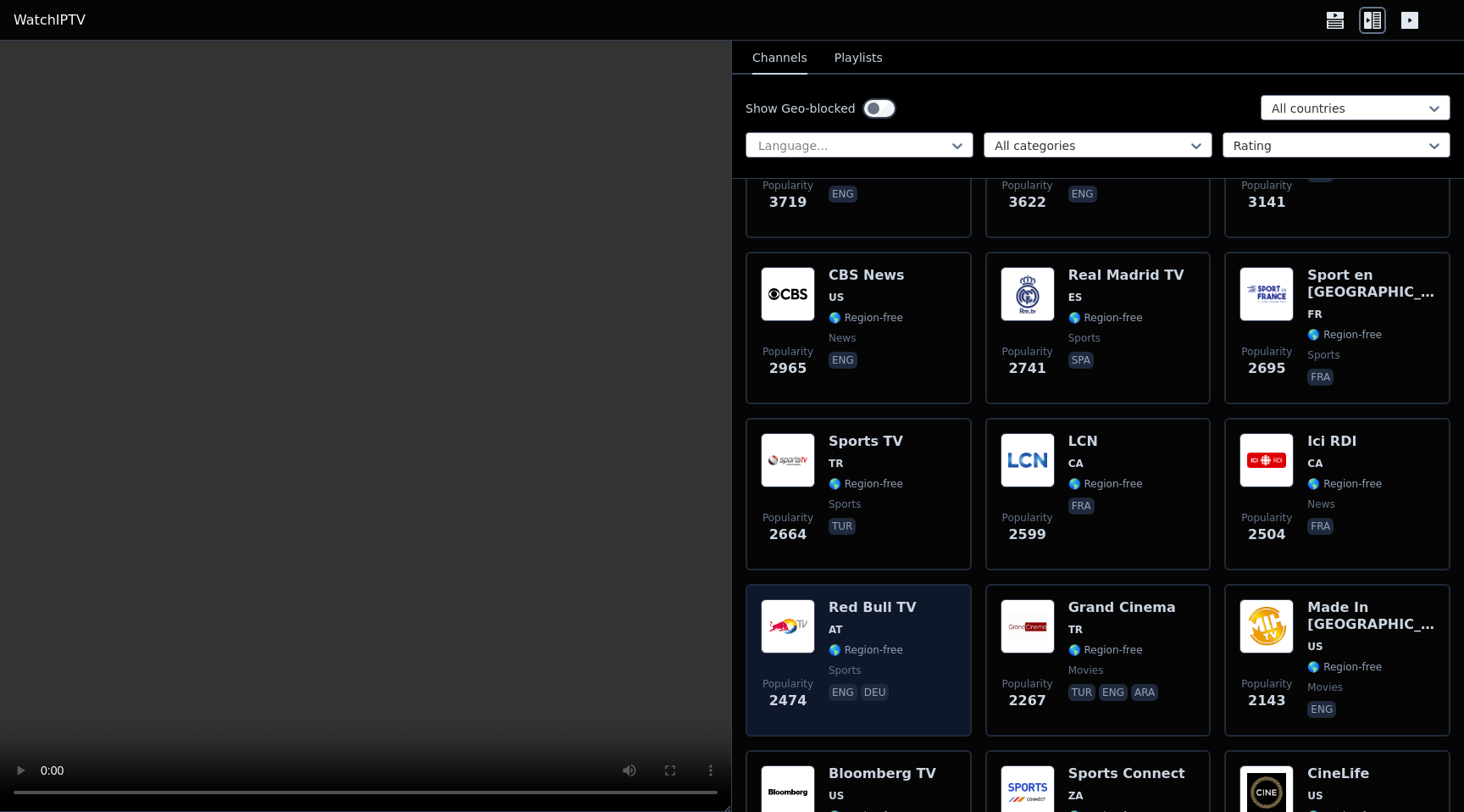
click at [887, 637] on div "Red Bull TV AT 🌎 Region-free sports eng deu" at bounding box center [873, 660] width 88 height 122
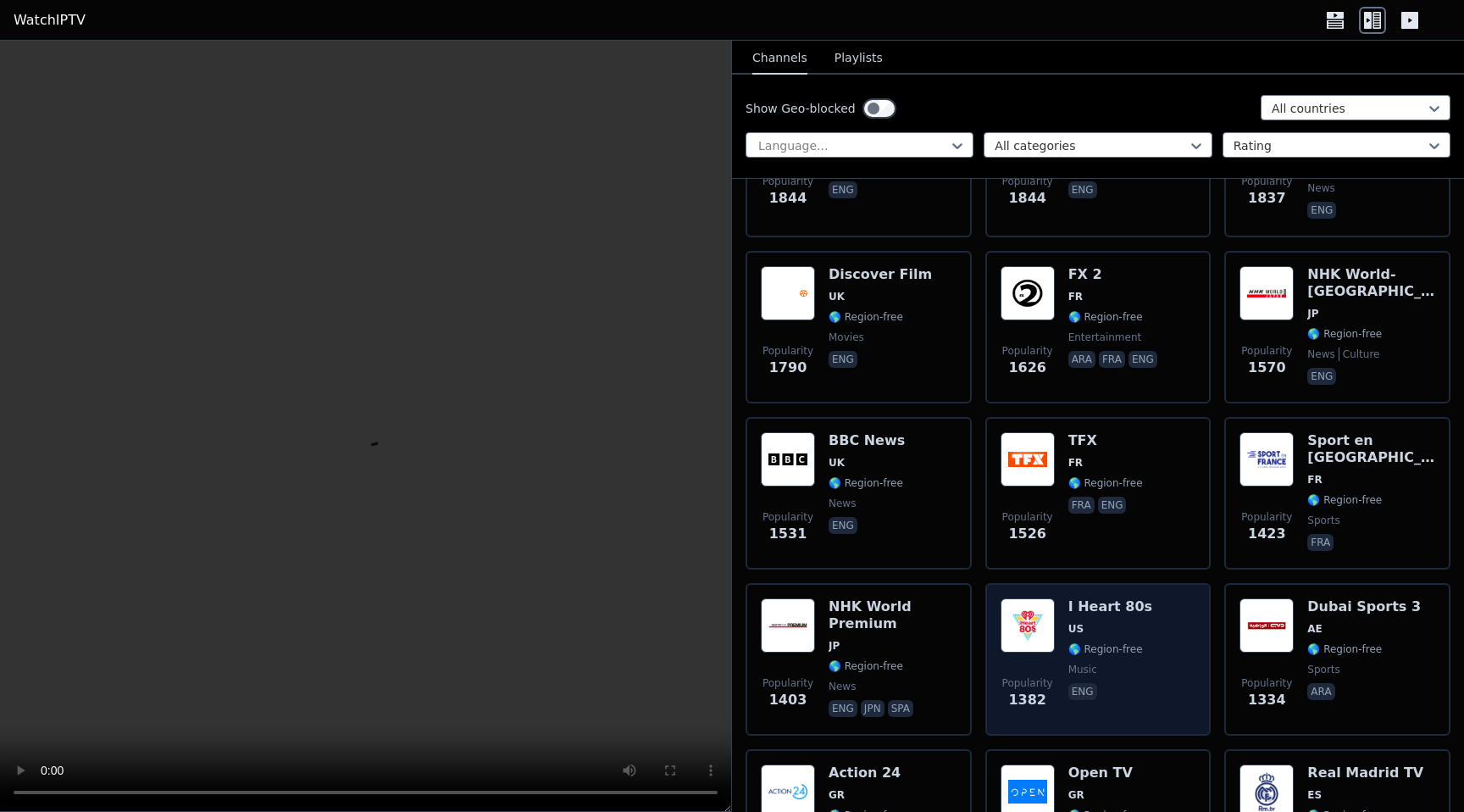
scroll to position [1629, 0]
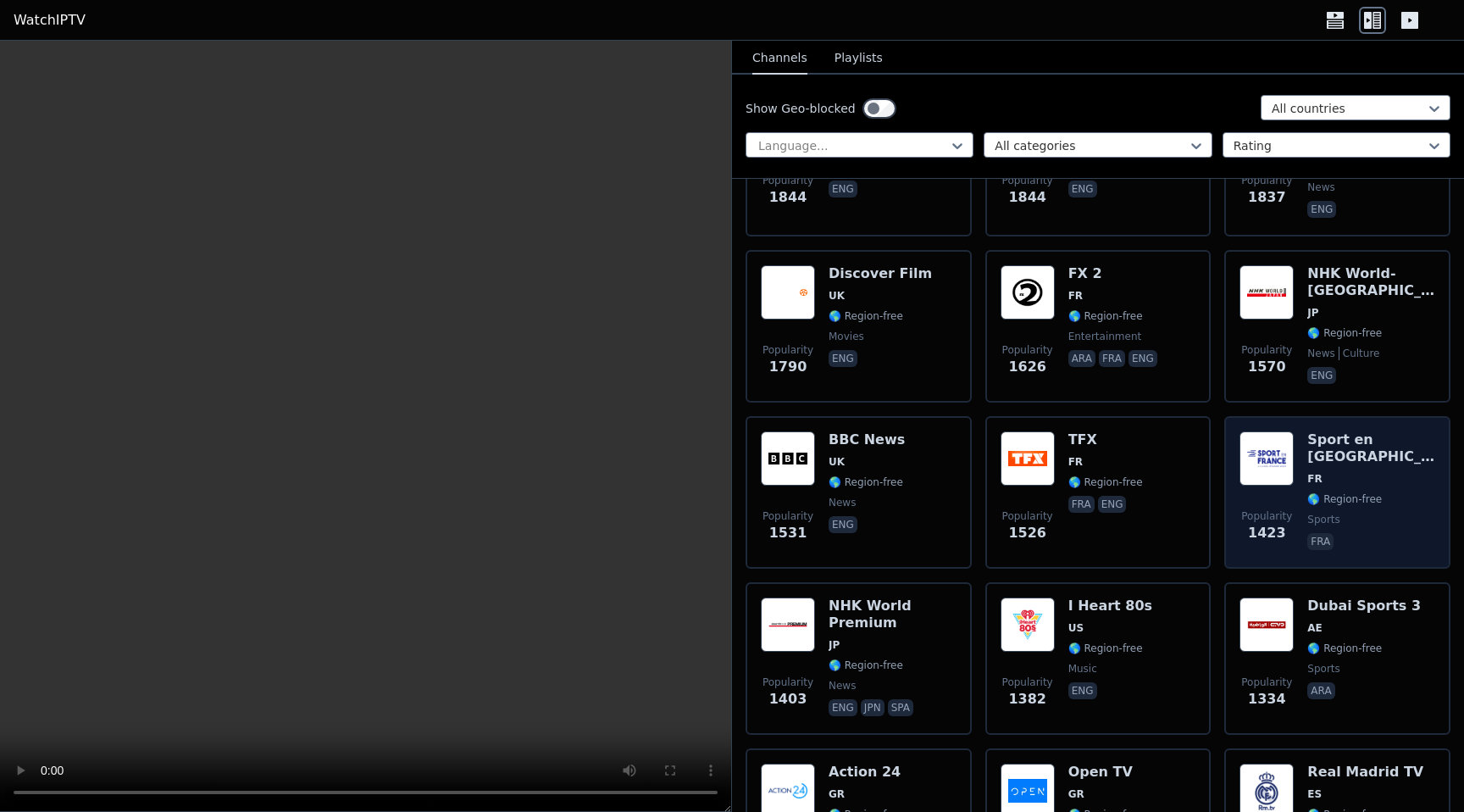
click at [1356, 474] on div "Sport en [GEOGRAPHIC_DATA] FR 🌎 Region-free sports fra" at bounding box center [1370, 492] width 128 height 122
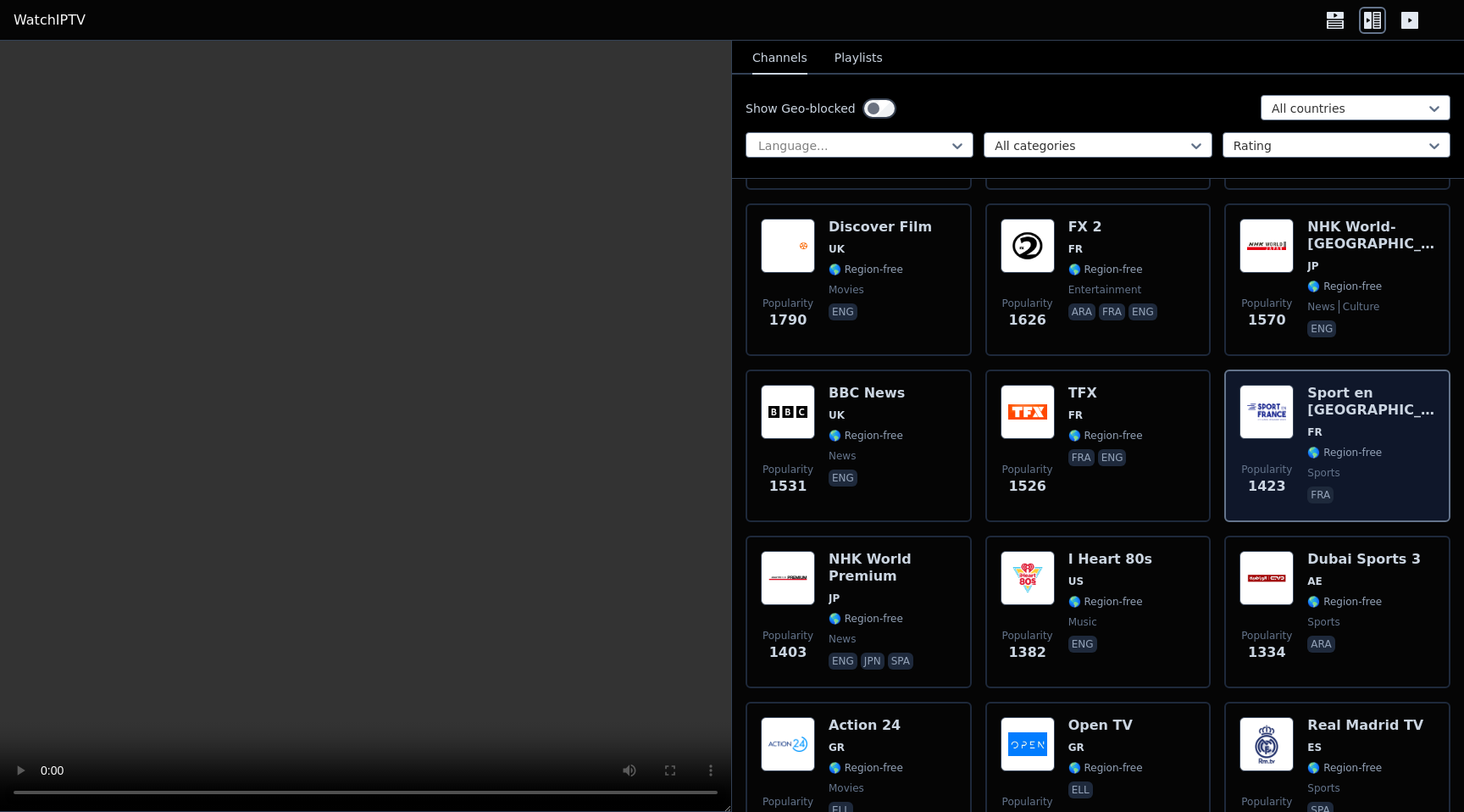
scroll to position [1709, 0]
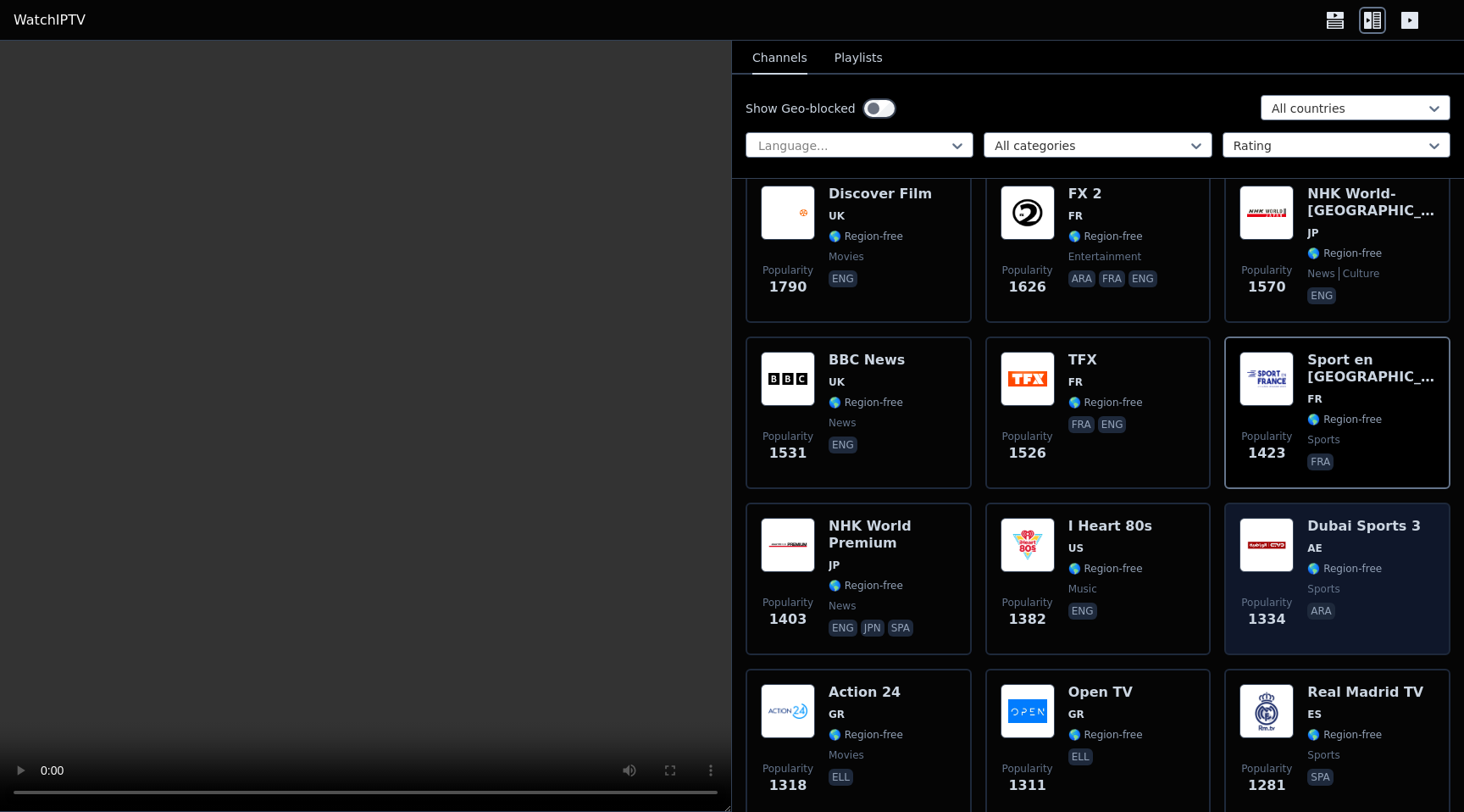
click at [1377, 560] on div "Dubai Sports 3 AE 🌎 Region-free sports ara" at bounding box center [1363, 579] width 113 height 122
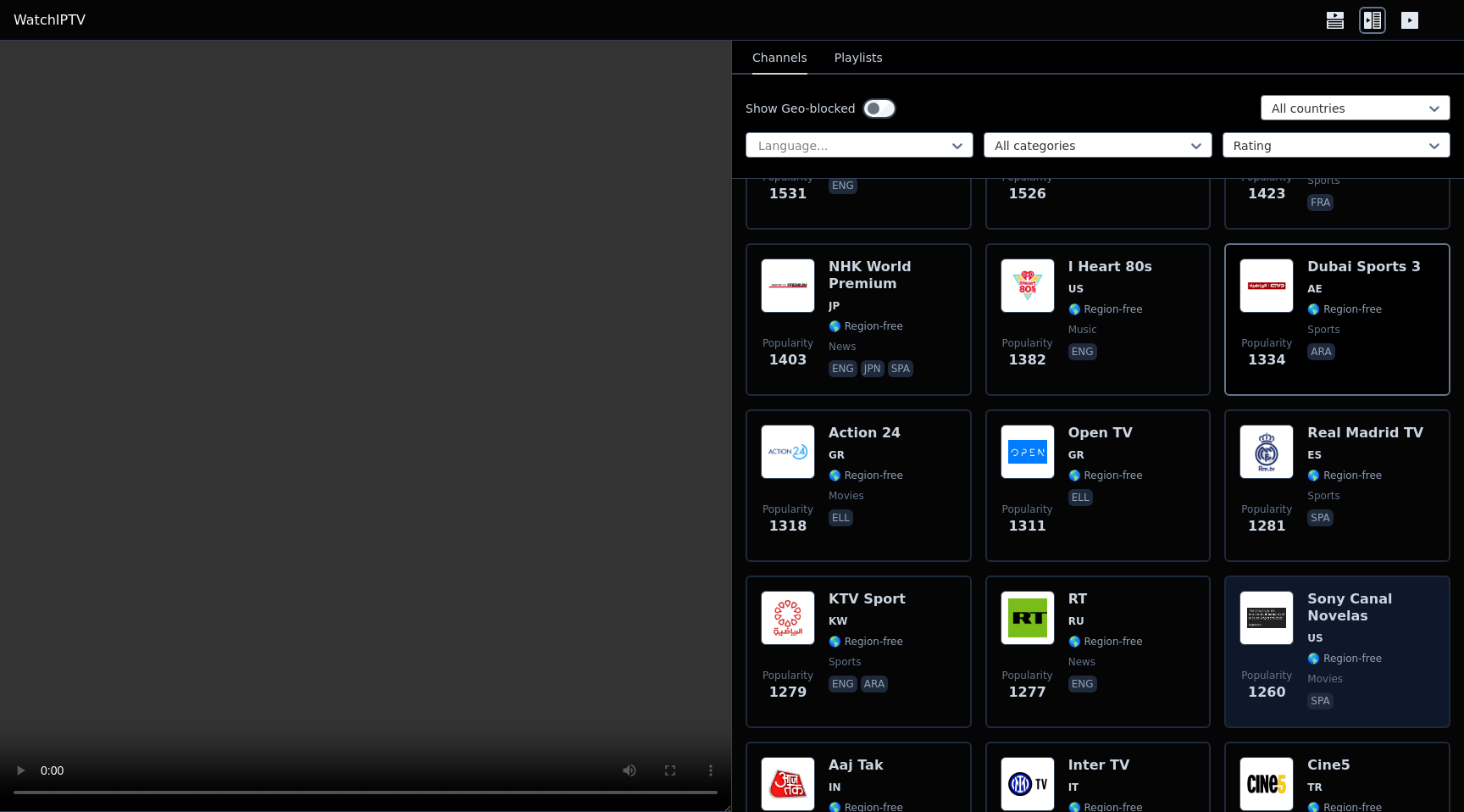
scroll to position [1969, 0]
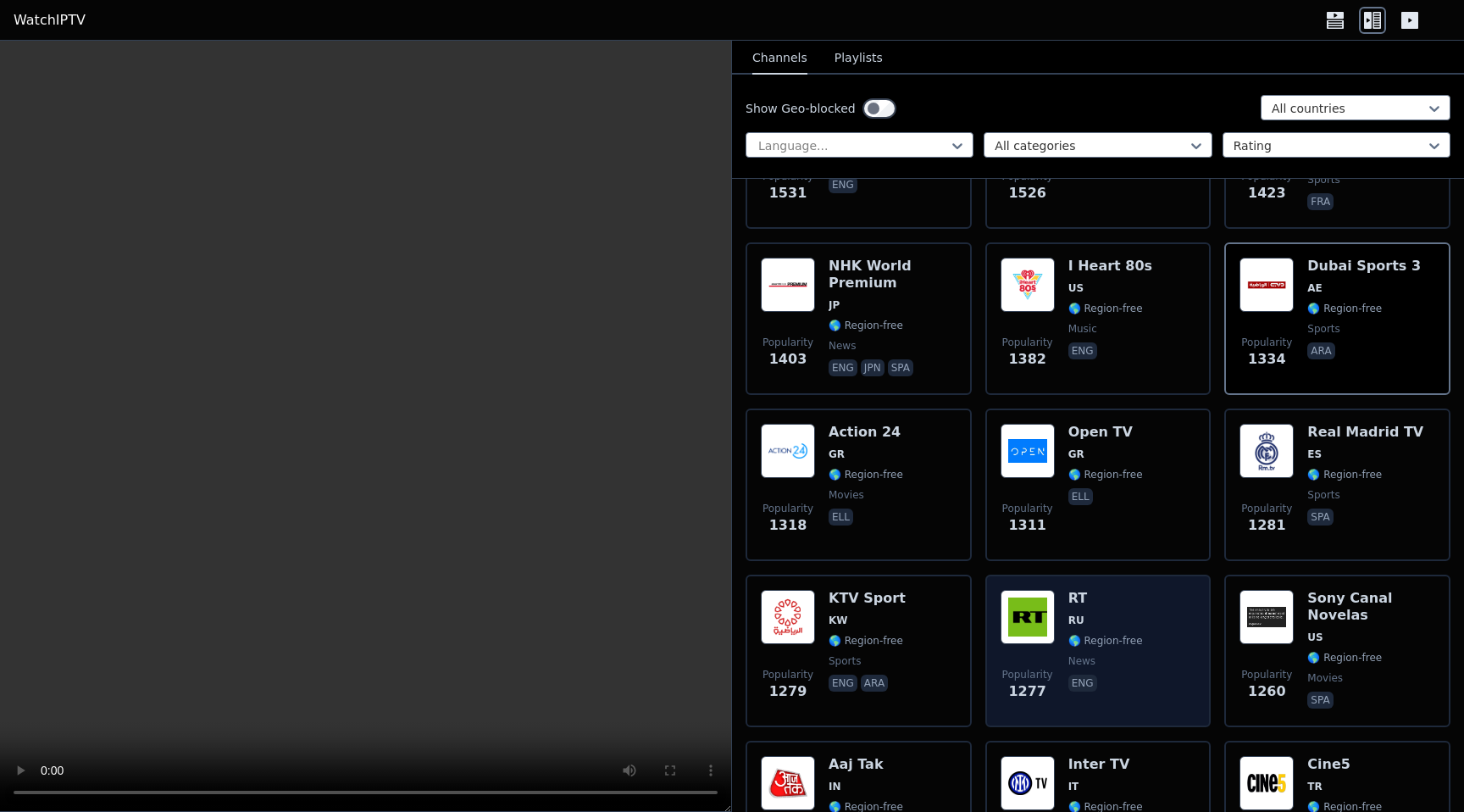
click at [1111, 664] on span "news" at bounding box center [1105, 660] width 74 height 13
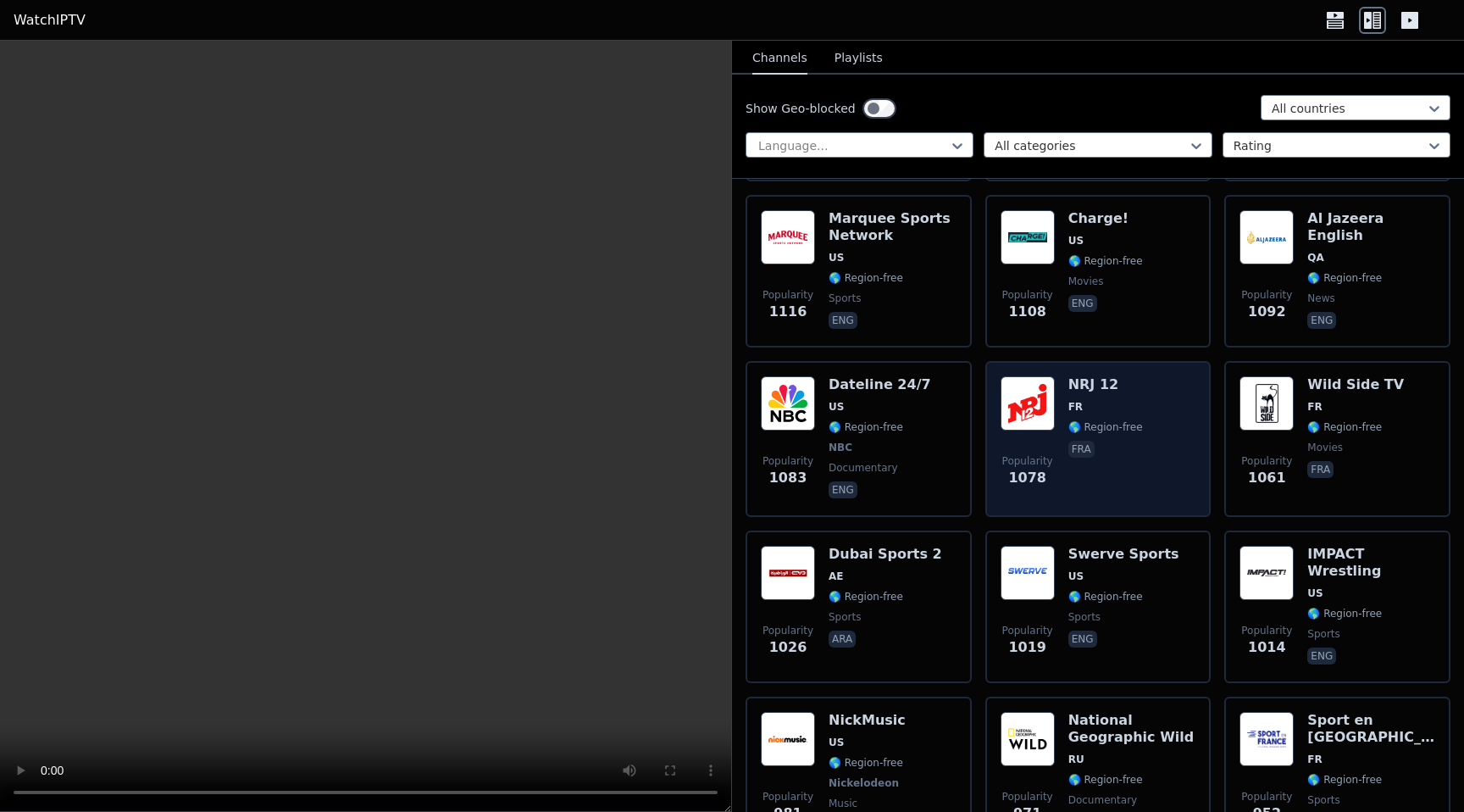
scroll to position [2947, 0]
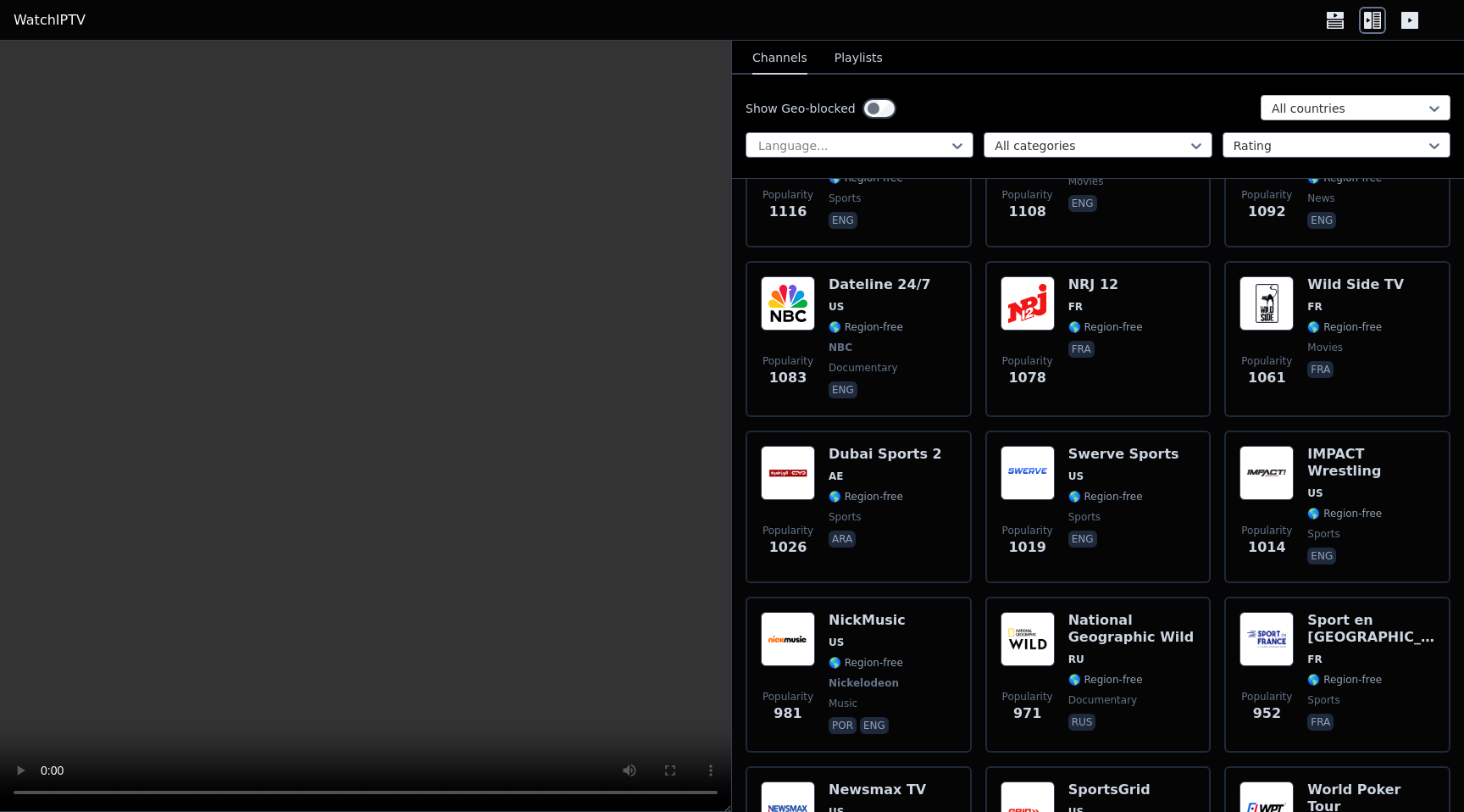
click at [1316, 98] on div "All countries" at bounding box center [1355, 107] width 190 height 26
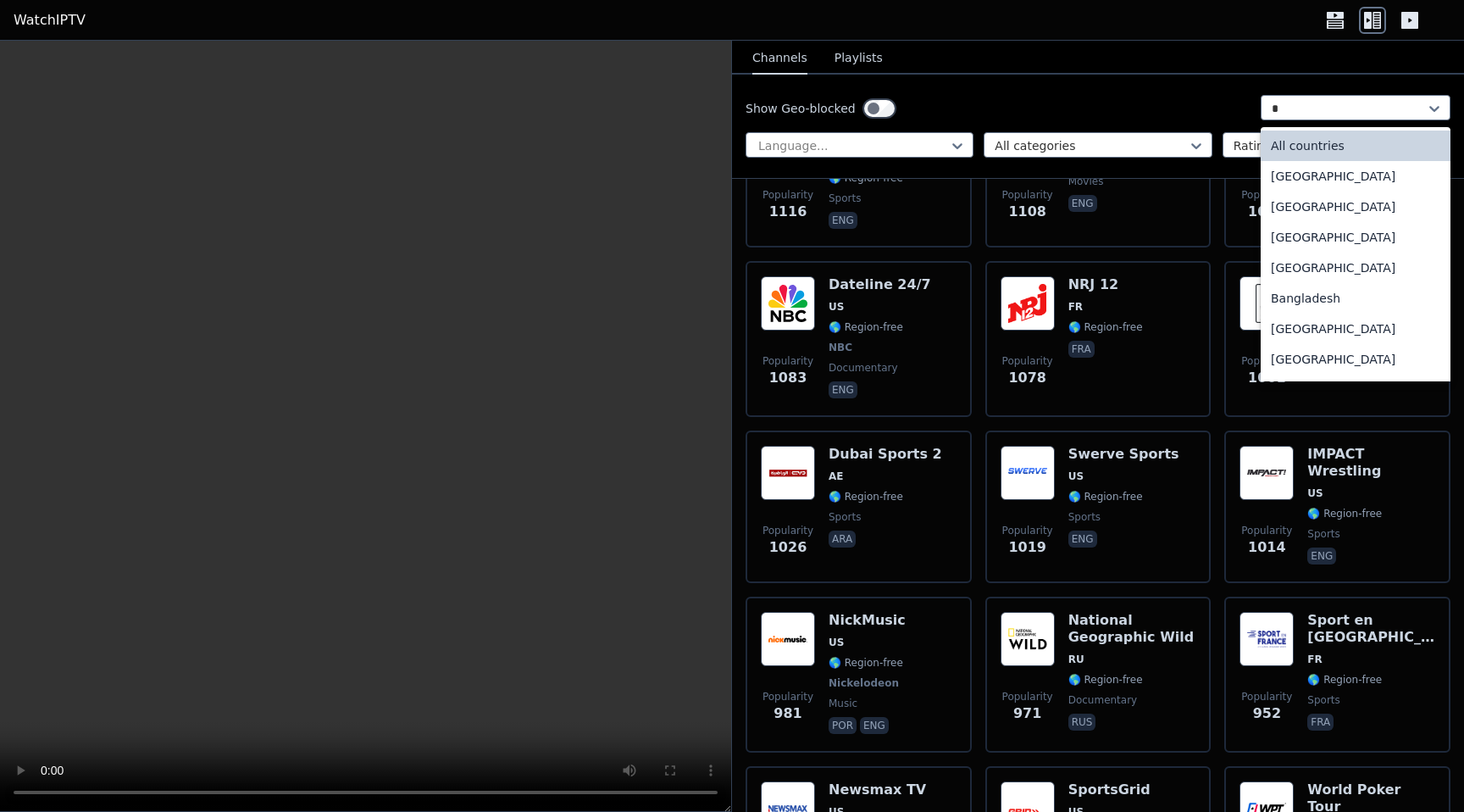
type input "**"
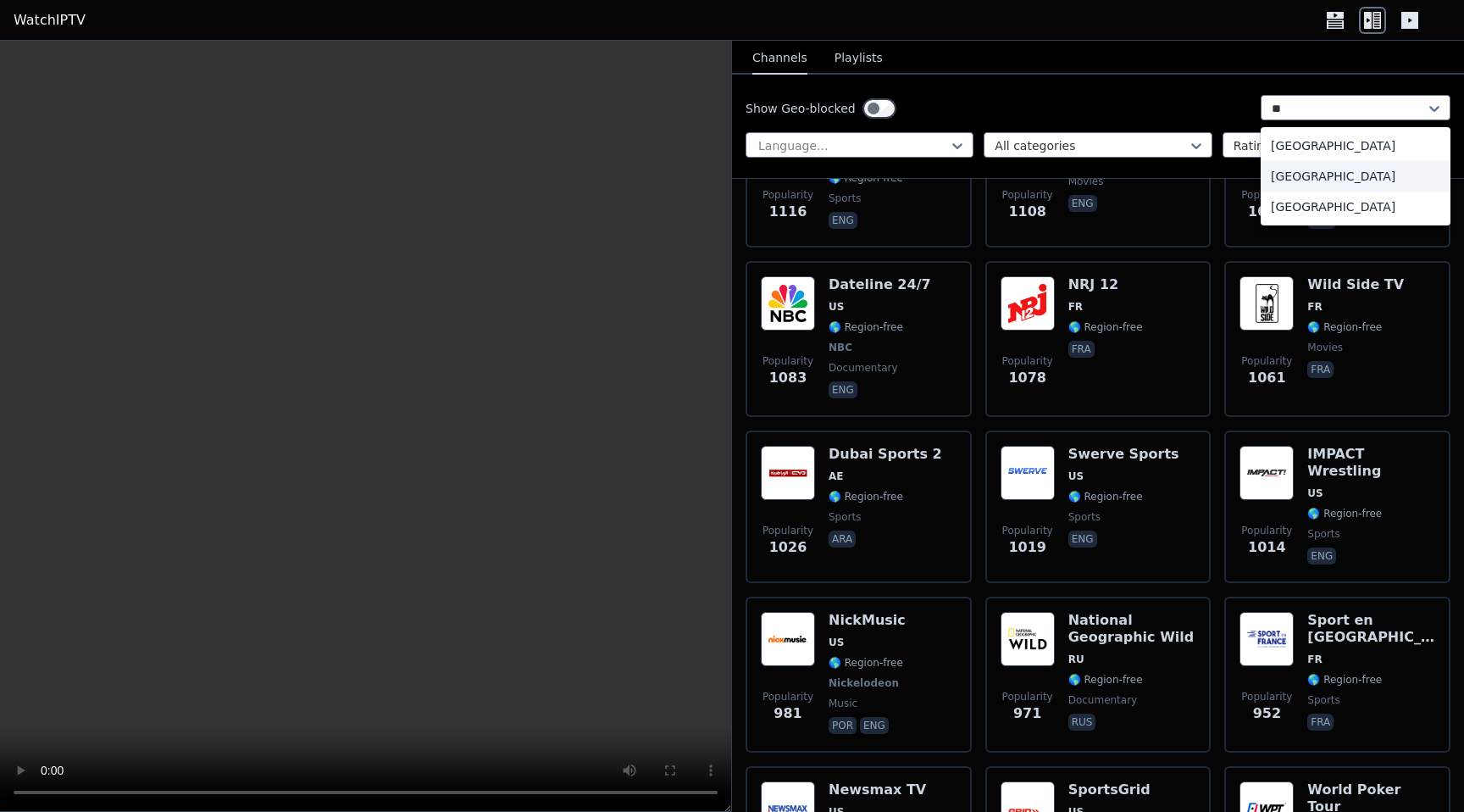
click at [1332, 176] on div "[GEOGRAPHIC_DATA]" at bounding box center [1355, 176] width 190 height 31
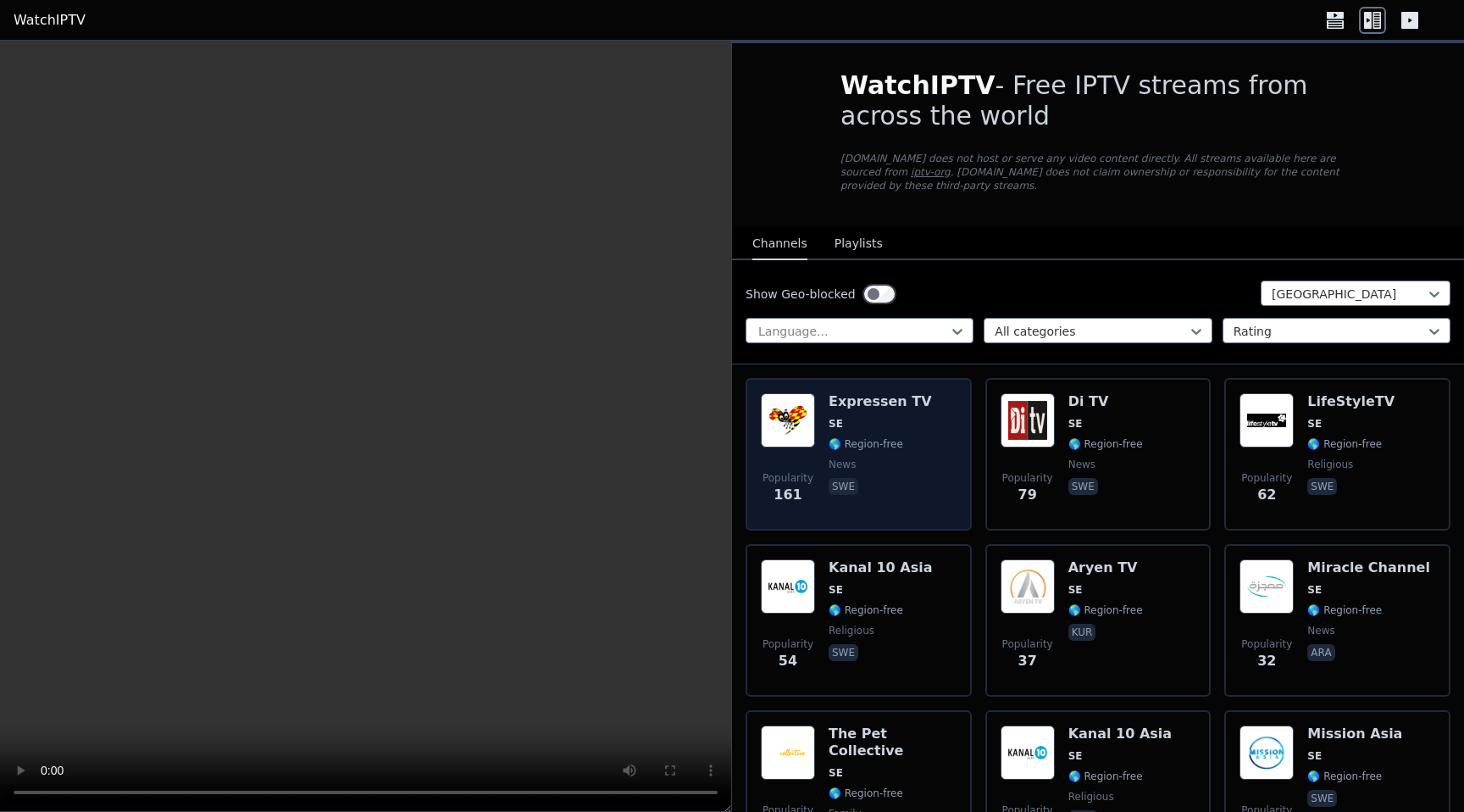
click at [894, 441] on span "🌎 Region-free" at bounding box center [866, 444] width 74 height 13
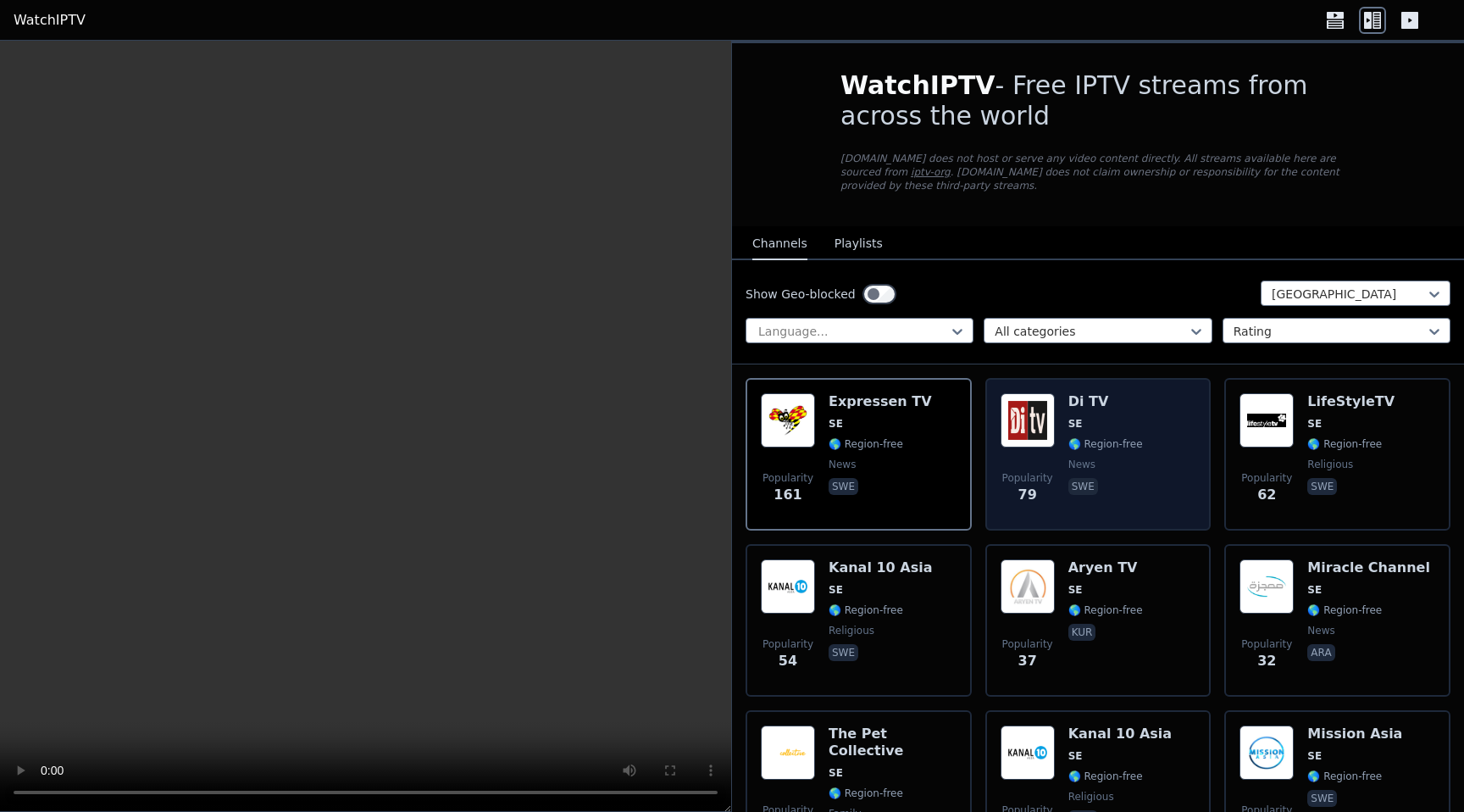
click at [1119, 451] on div "Di TV SE 🌎 Region-free news swe" at bounding box center [1105, 454] width 74 height 122
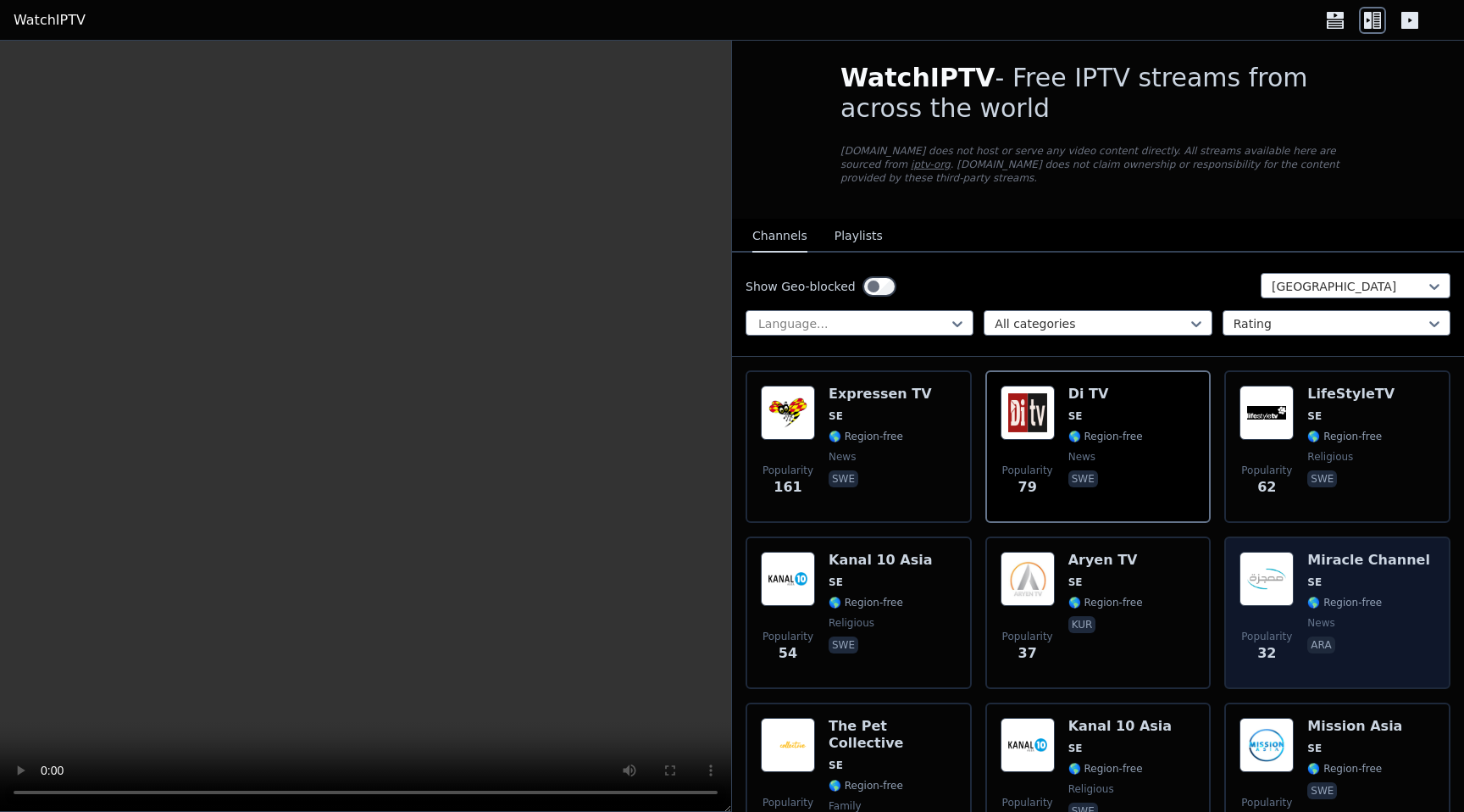
scroll to position [10, 0]
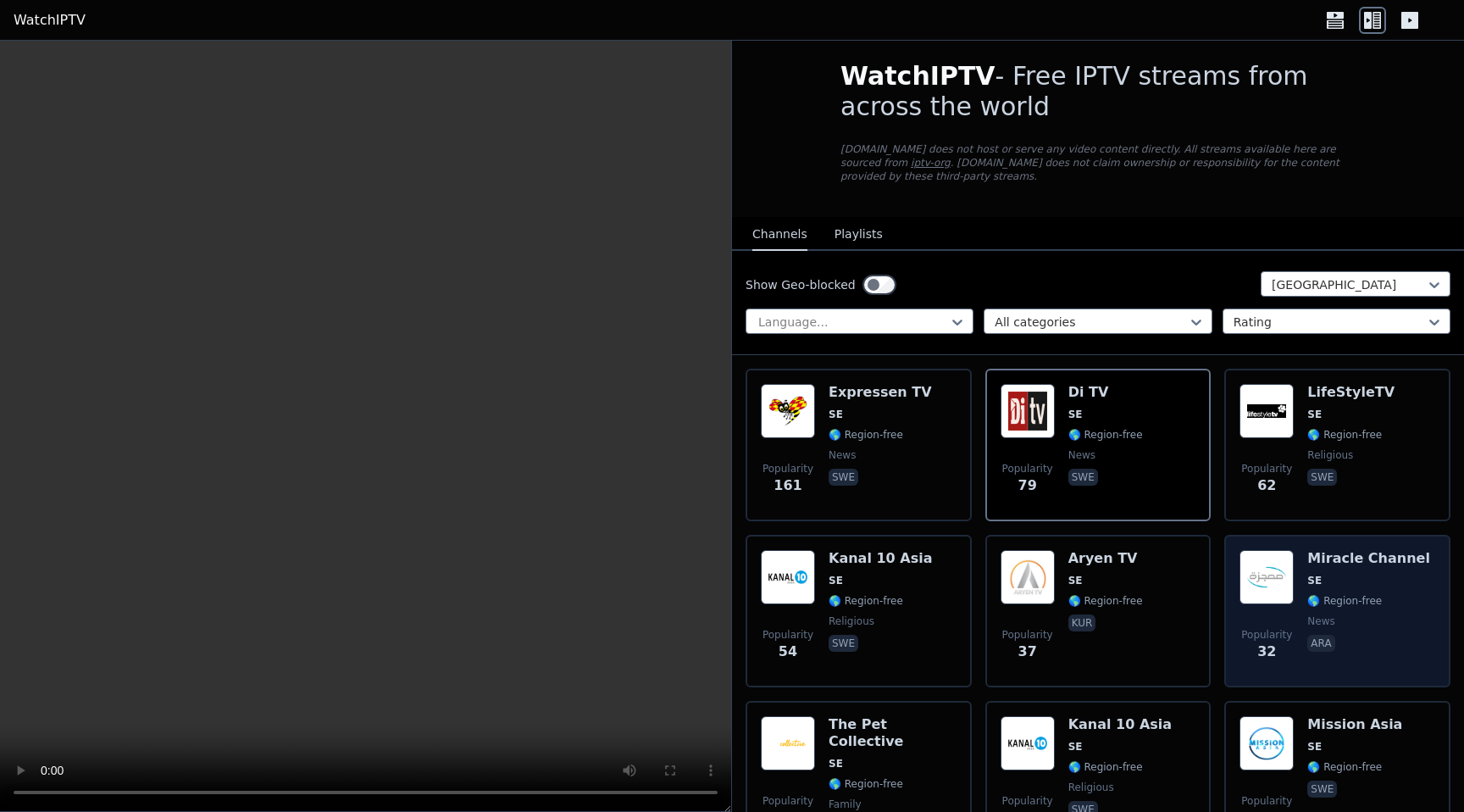
click at [1390, 614] on span "news" at bounding box center [1368, 620] width 123 height 13
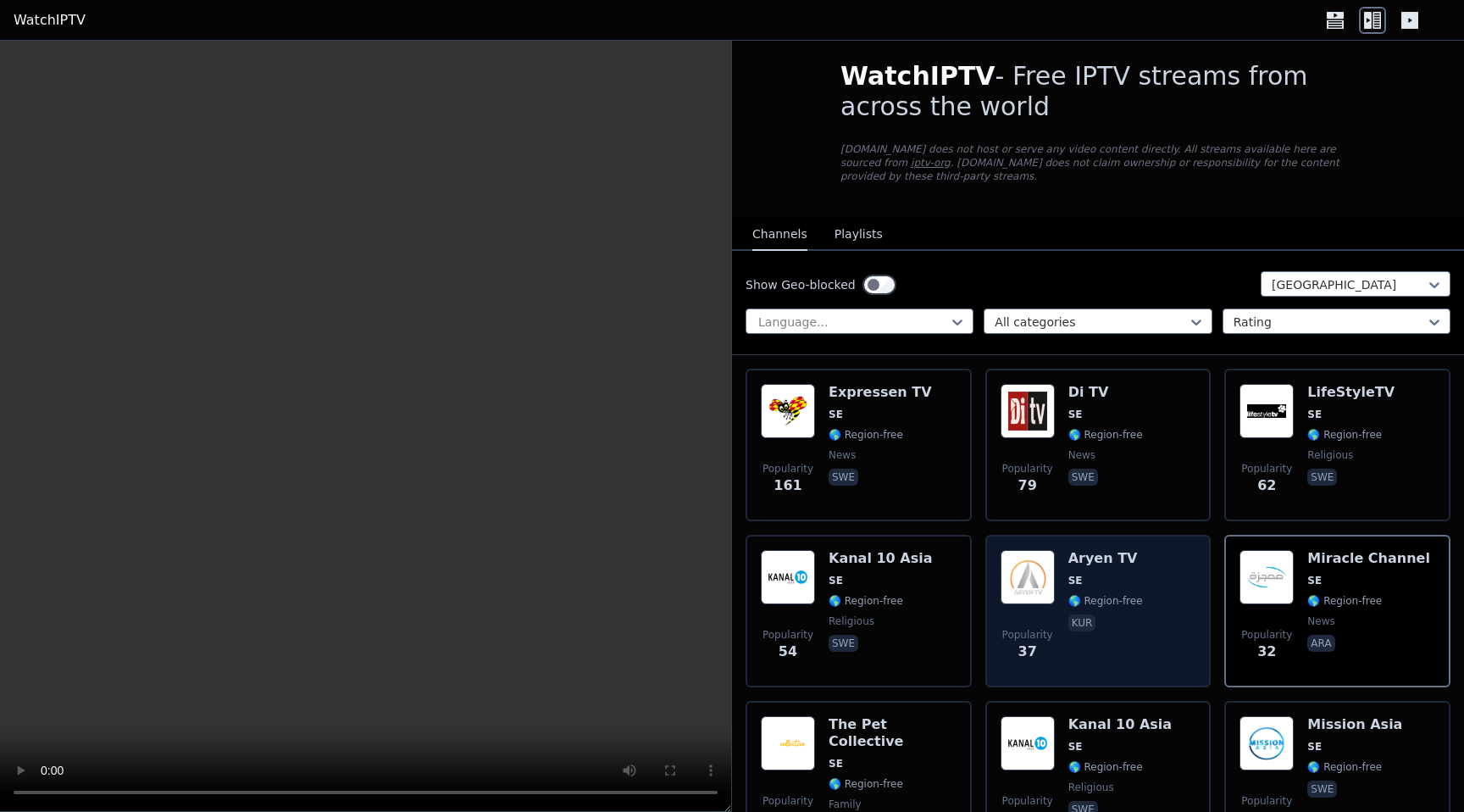
click at [1120, 630] on span "kur" at bounding box center [1105, 624] width 74 height 20
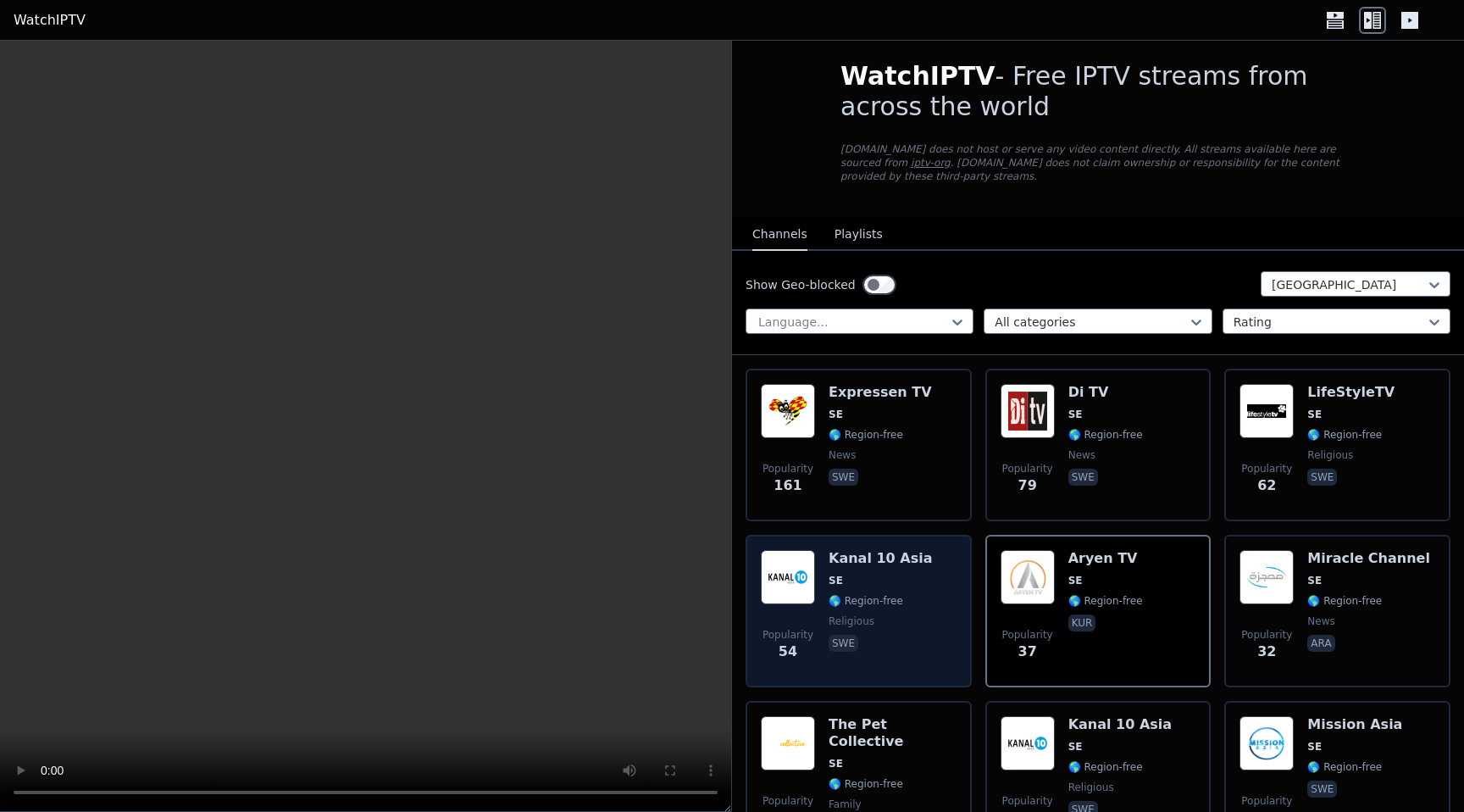
click at [906, 620] on span "religious" at bounding box center [880, 620] width 103 height 13
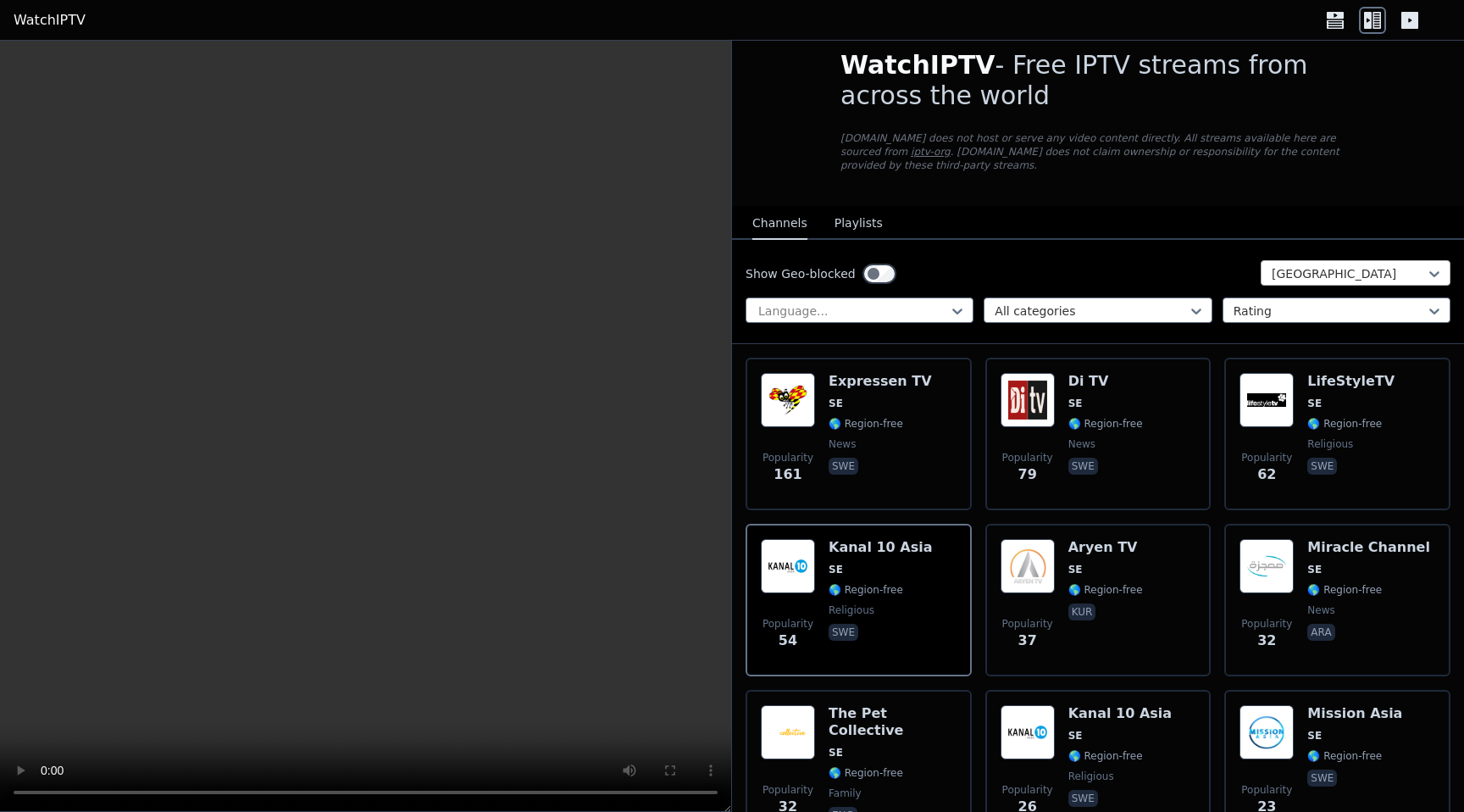
scroll to position [0, 0]
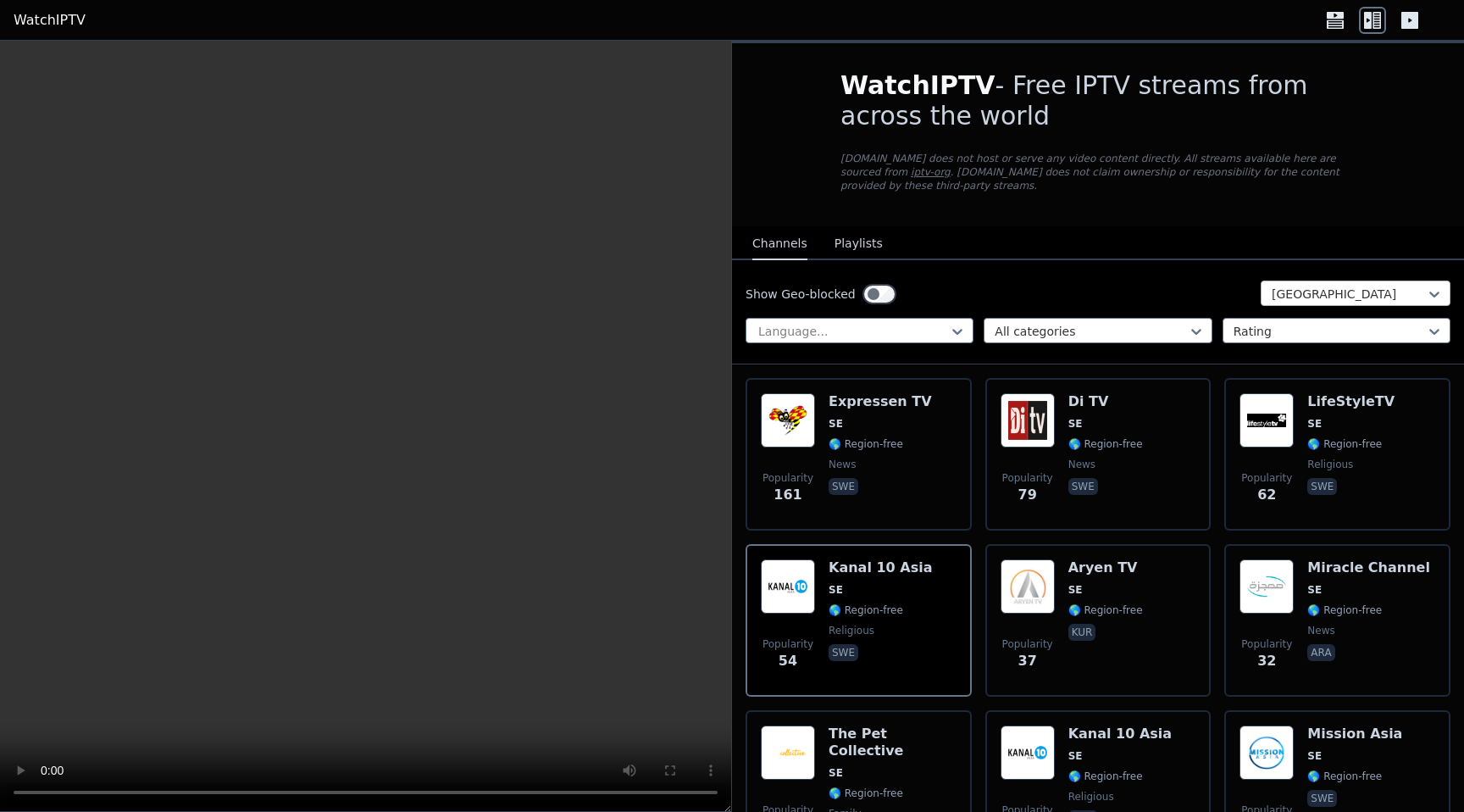
click at [1328, 292] on div at bounding box center [1348, 293] width 155 height 17
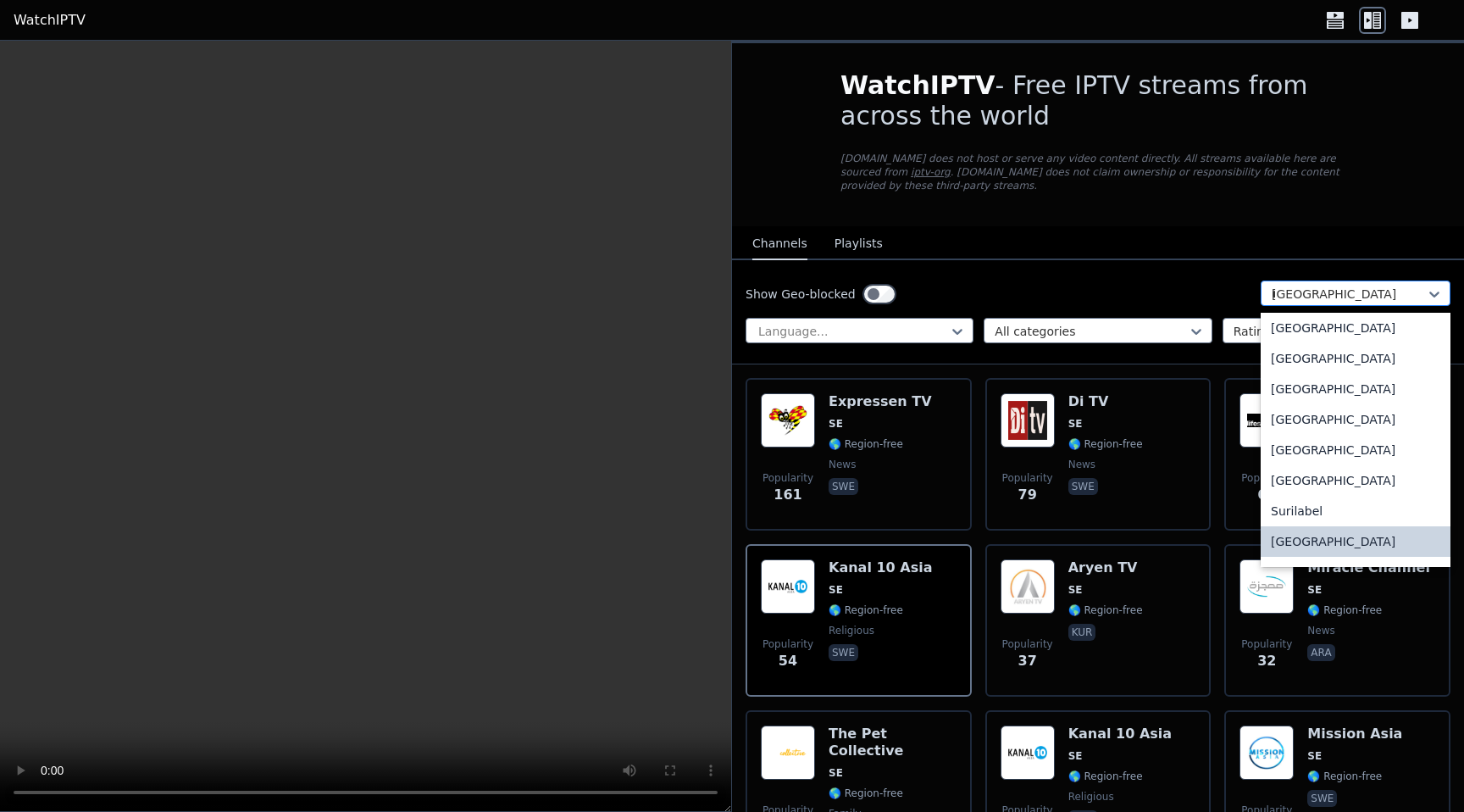
scroll to position [1453, 0]
type input "**"
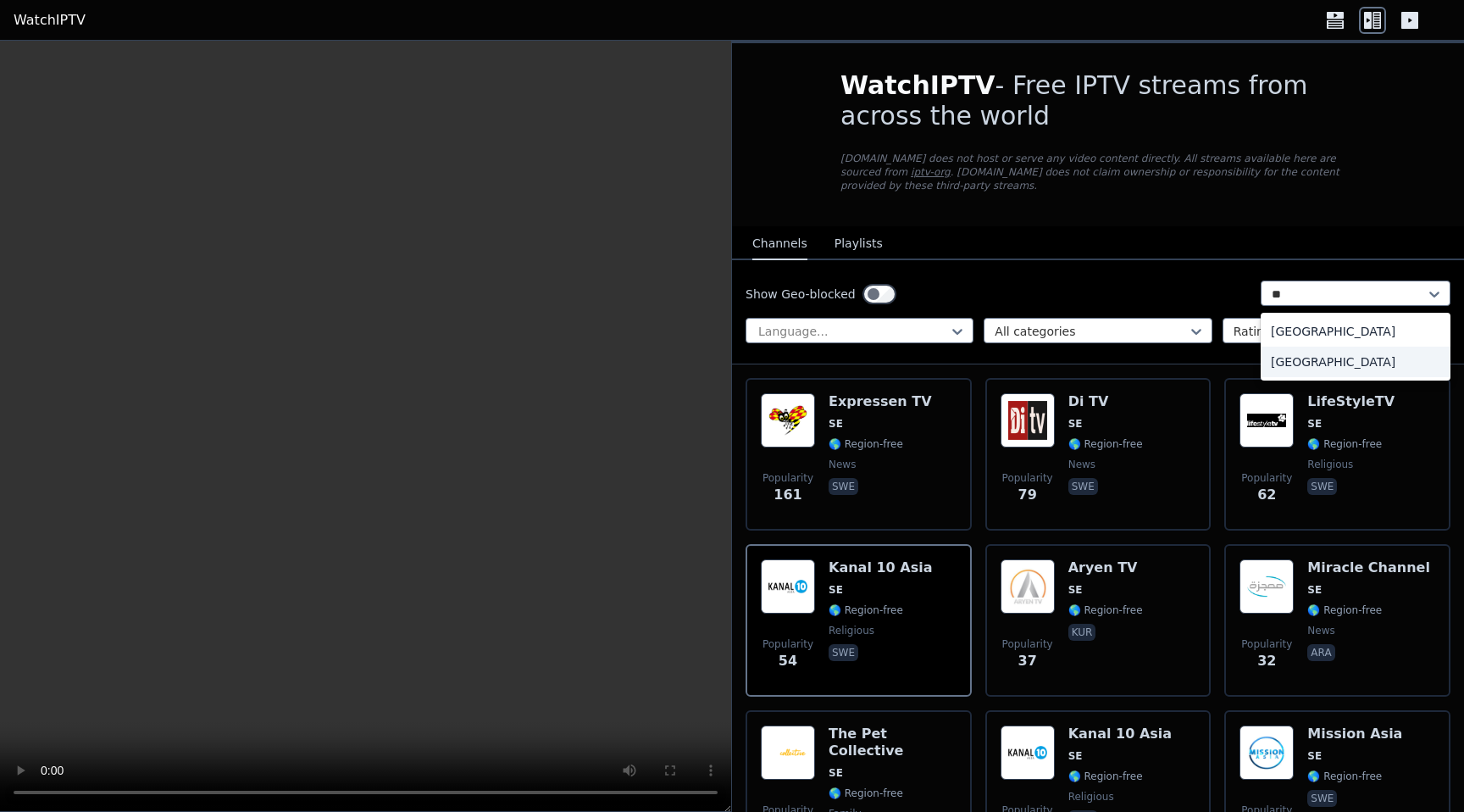
click at [1312, 363] on div "[GEOGRAPHIC_DATA]" at bounding box center [1355, 361] width 190 height 31
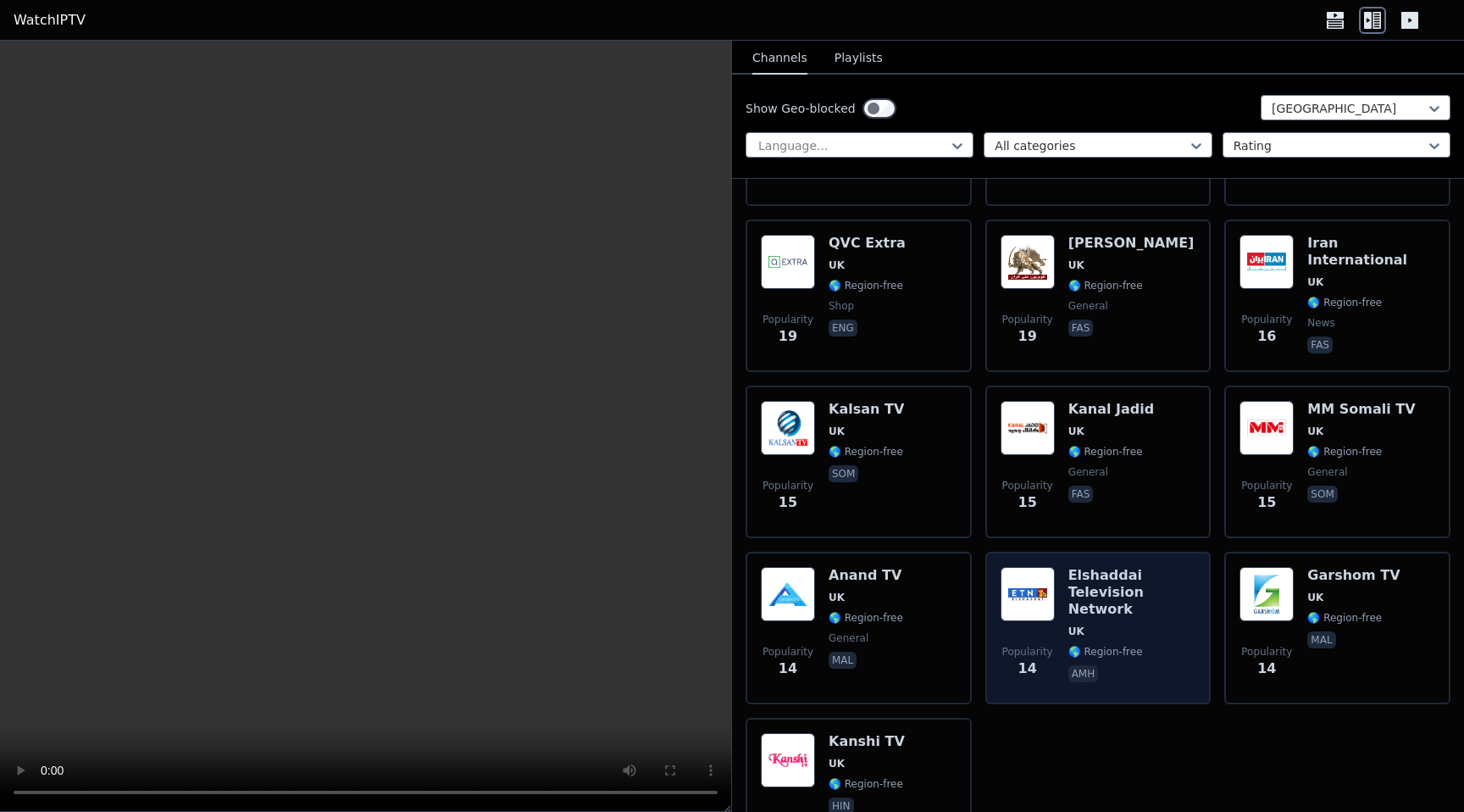
scroll to position [3669, 0]
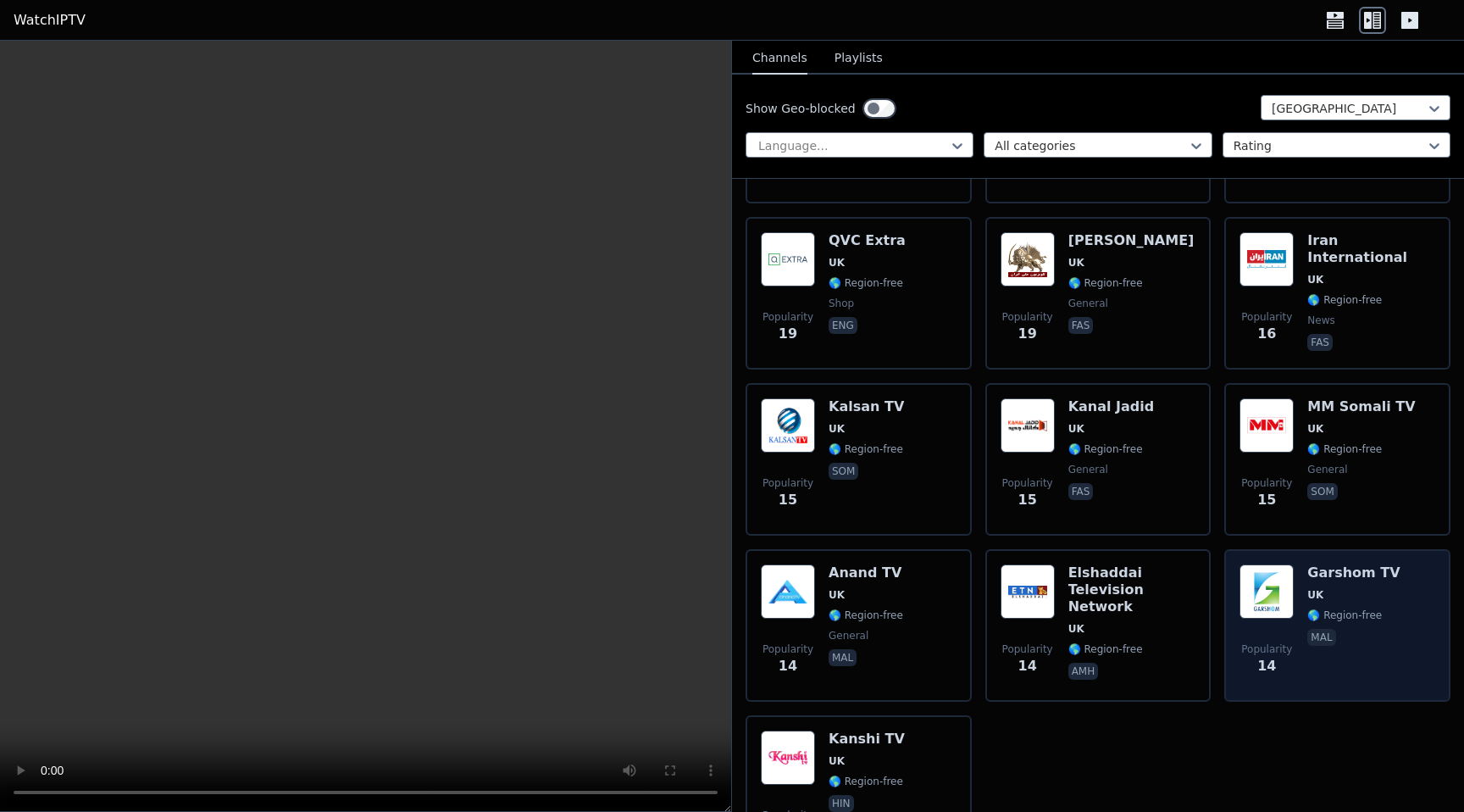
click at [1259, 605] on img at bounding box center [1266, 591] width 54 height 54
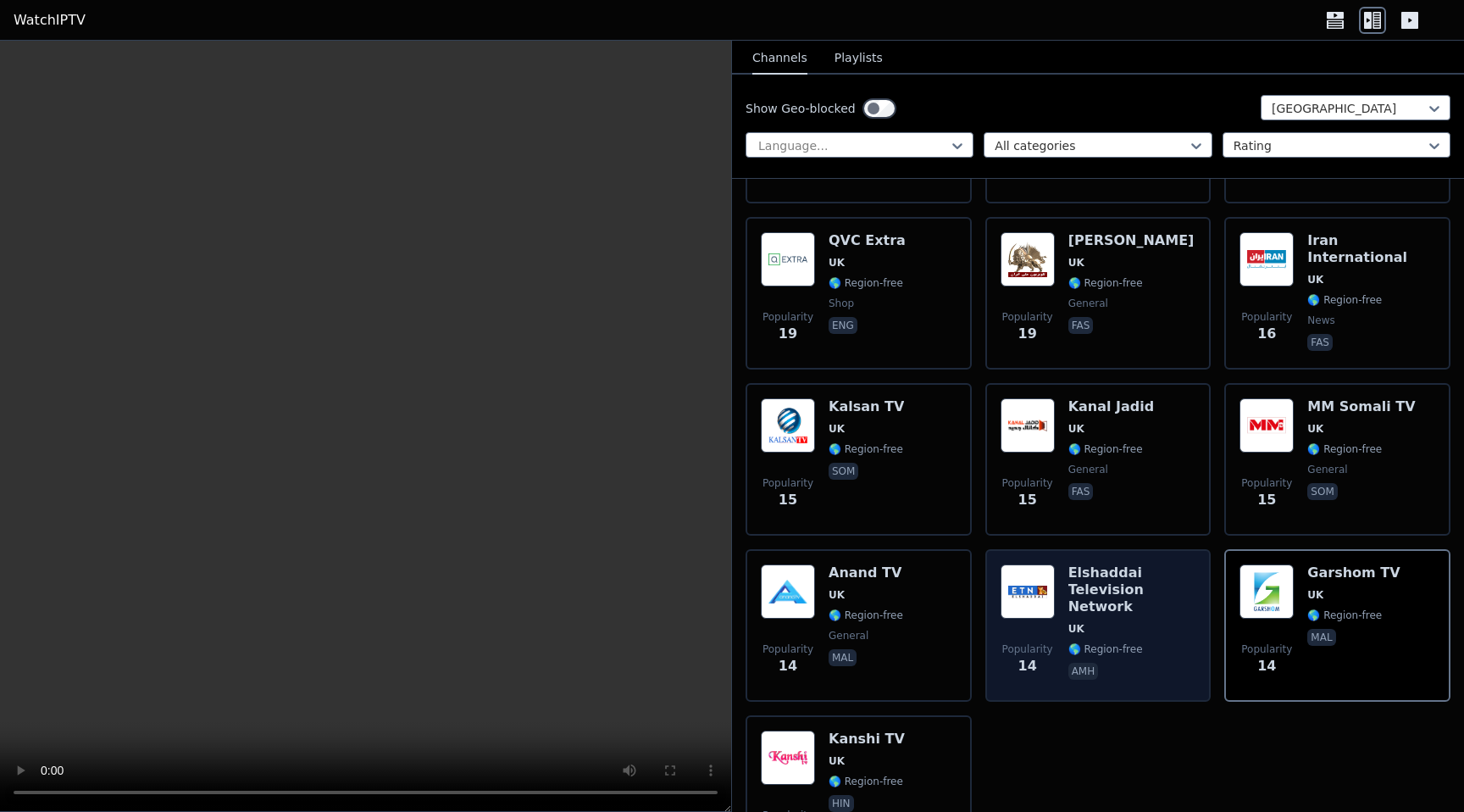
click at [1122, 598] on div "Elshaddai Television Network [GEOGRAPHIC_DATA] 🌎 Region-free amh" at bounding box center [1132, 626] width 128 height 122
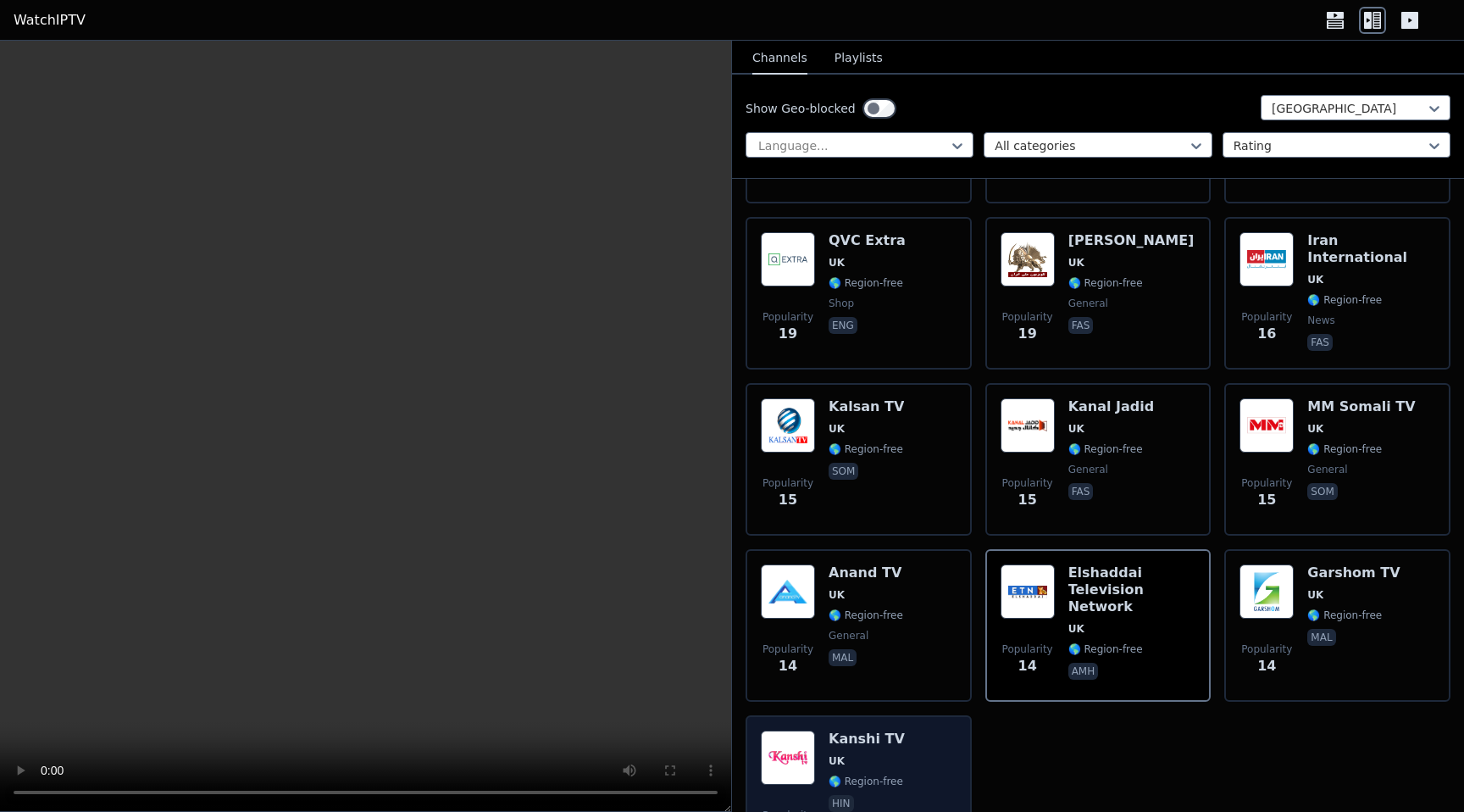
click at [792, 747] on img at bounding box center [787, 756] width 54 height 54
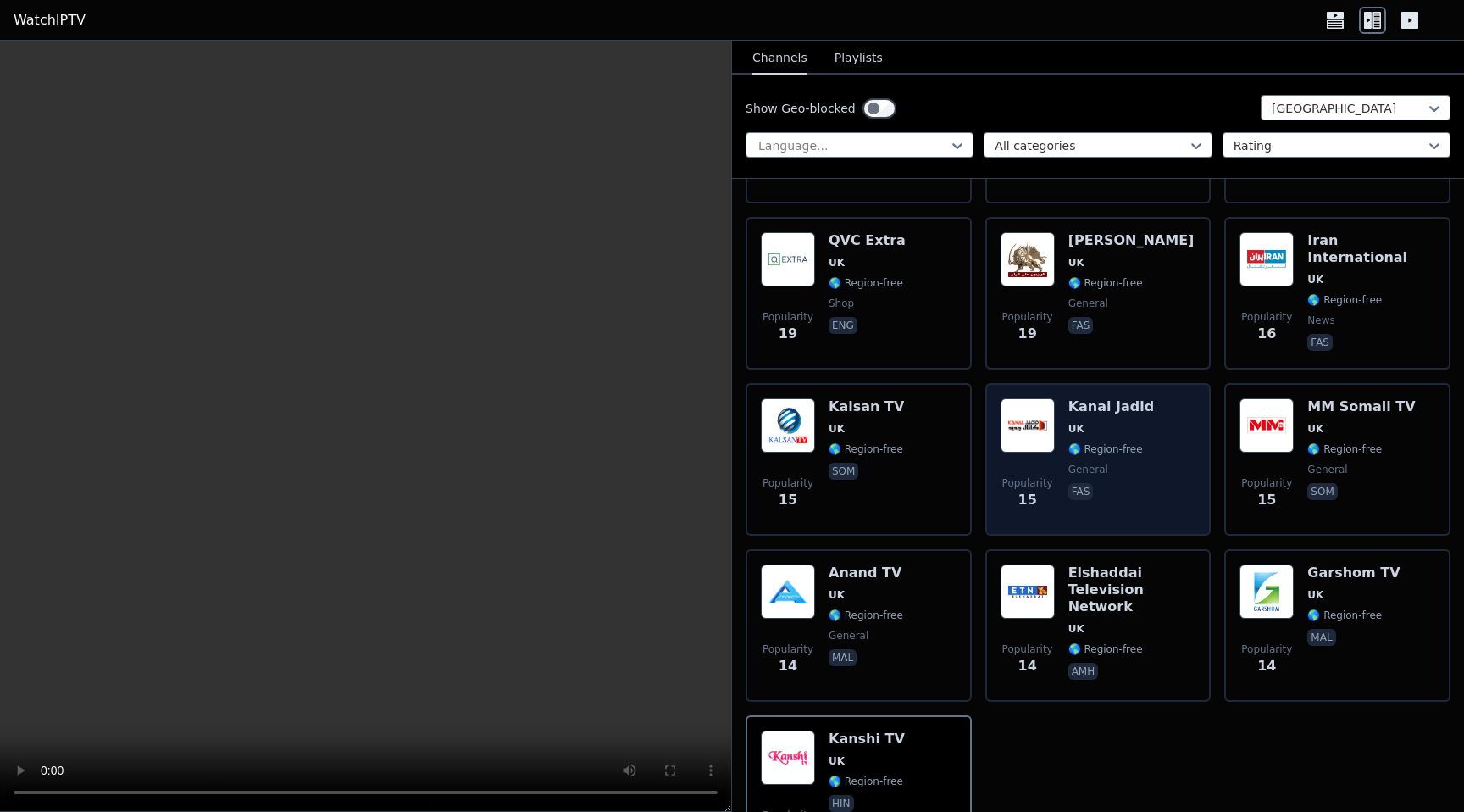
click at [1122, 444] on span "🌎 Region-free" at bounding box center [1105, 448] width 74 height 13
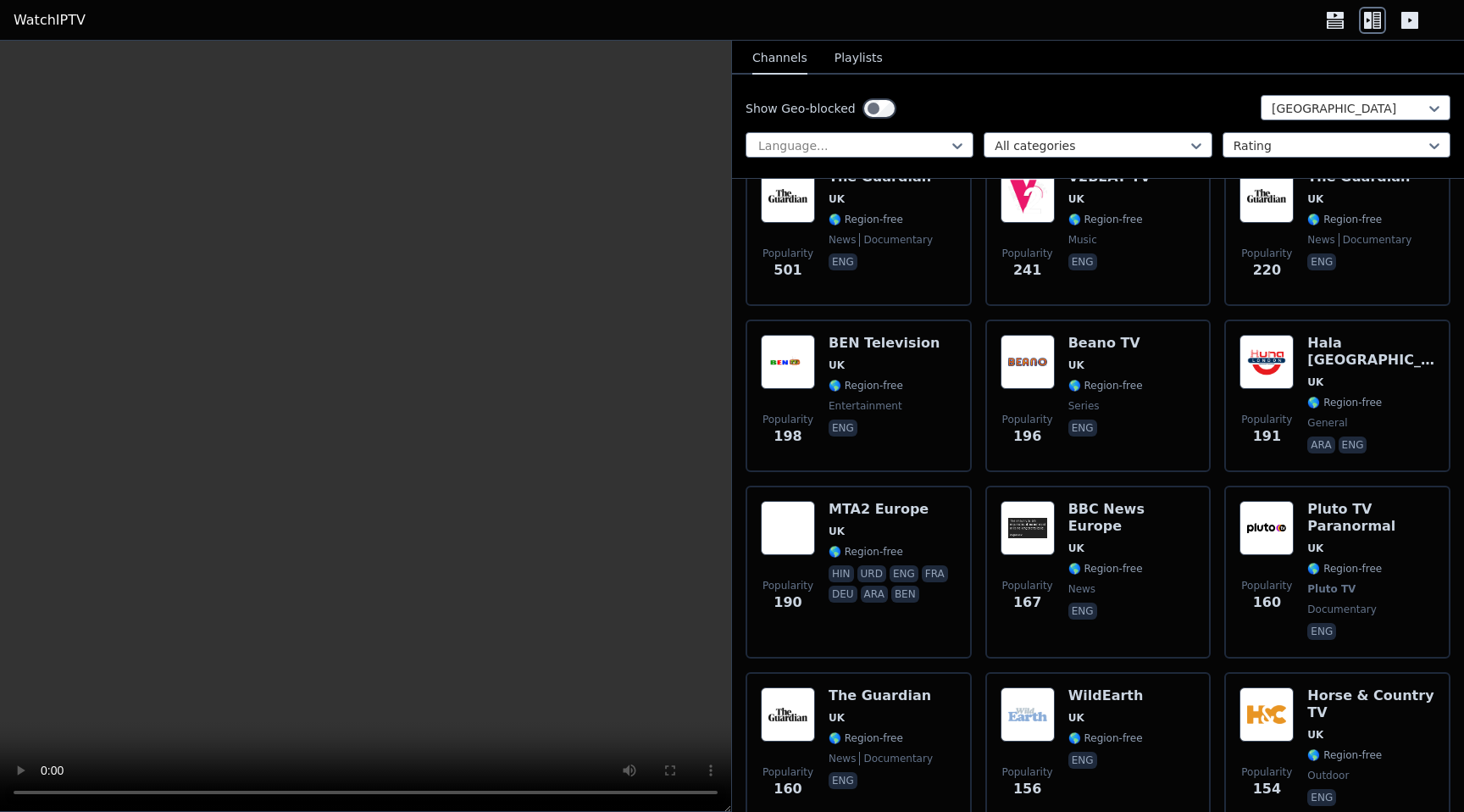
scroll to position [0, 0]
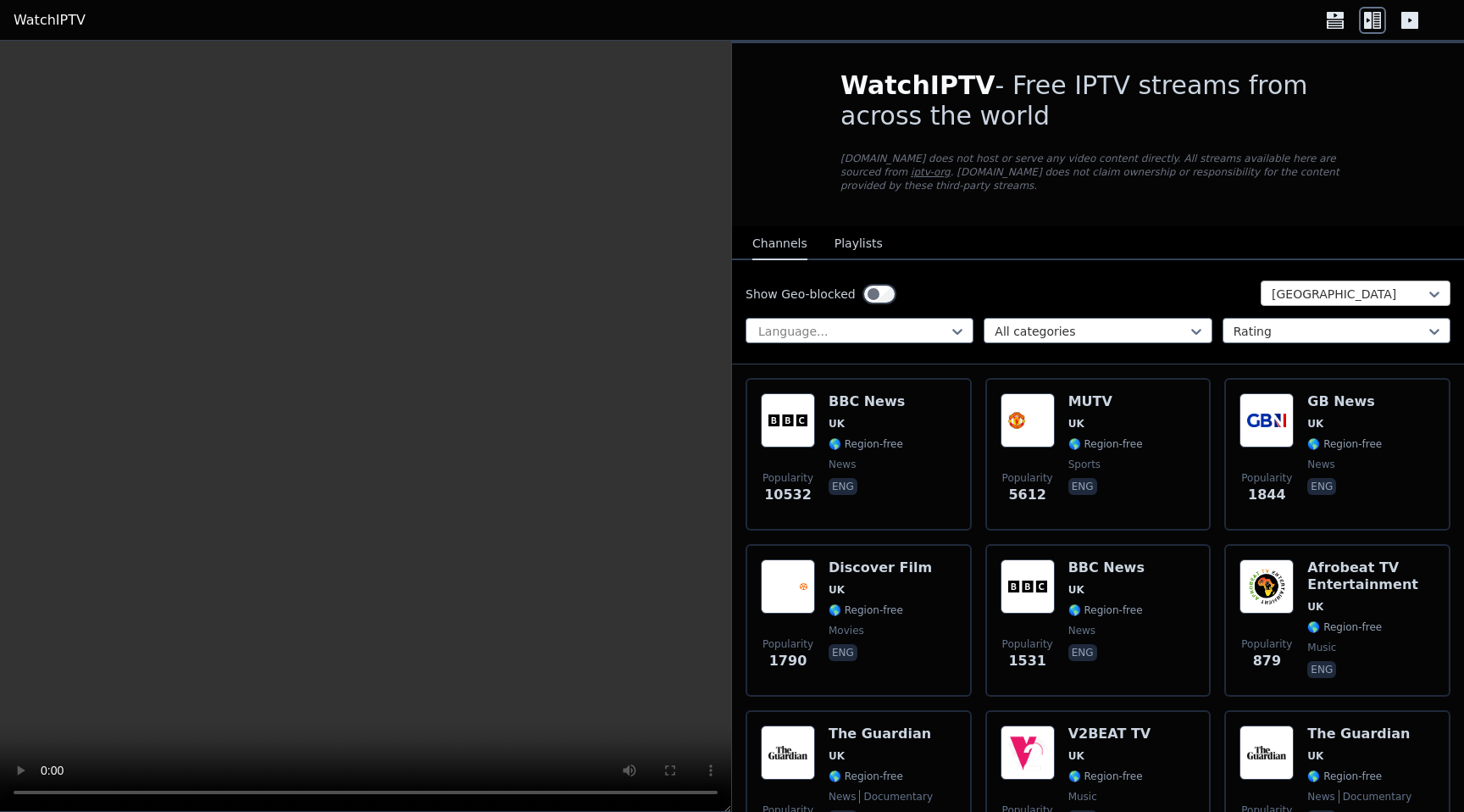
click at [1363, 297] on div at bounding box center [1348, 293] width 155 height 17
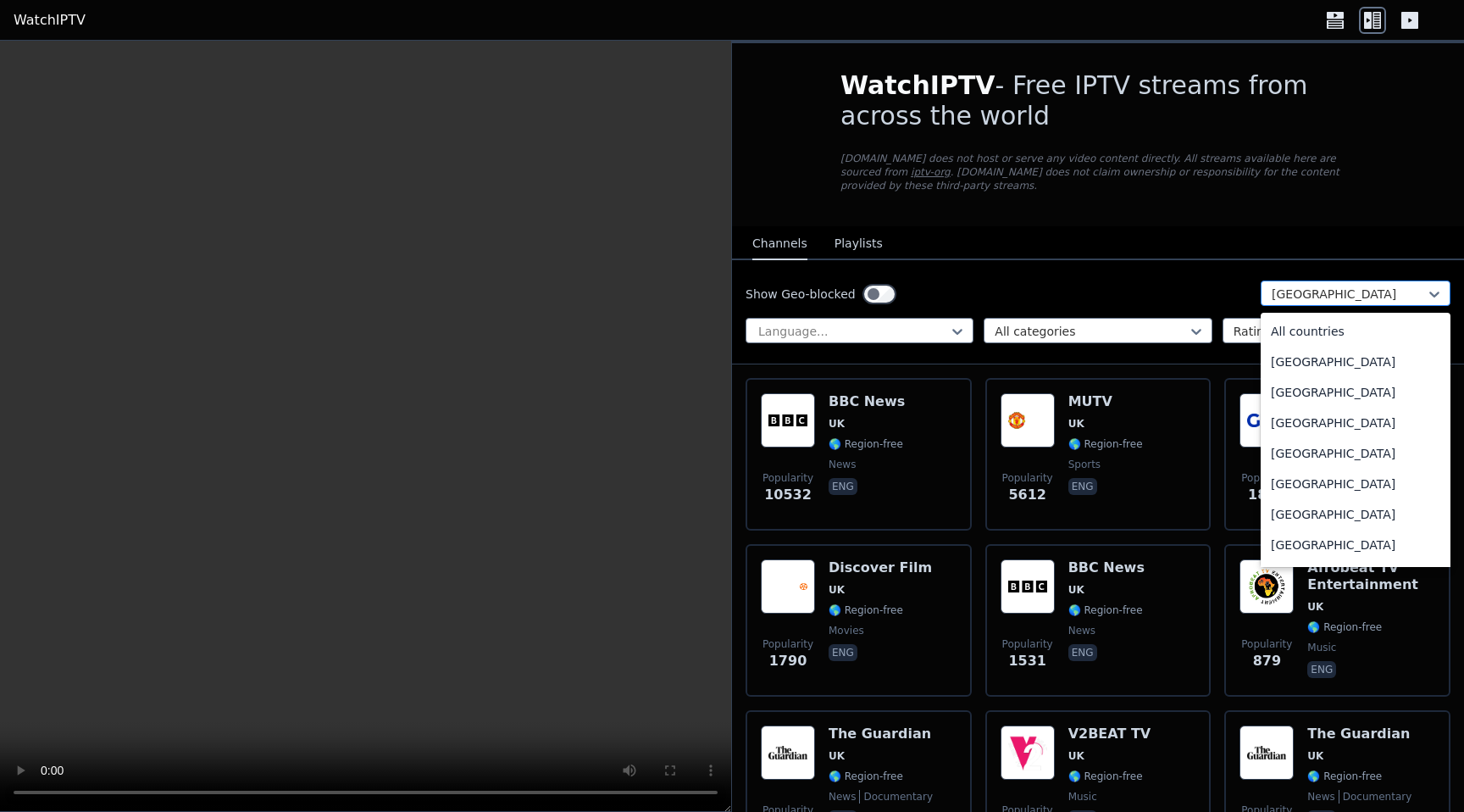
scroll to position [5754, 0]
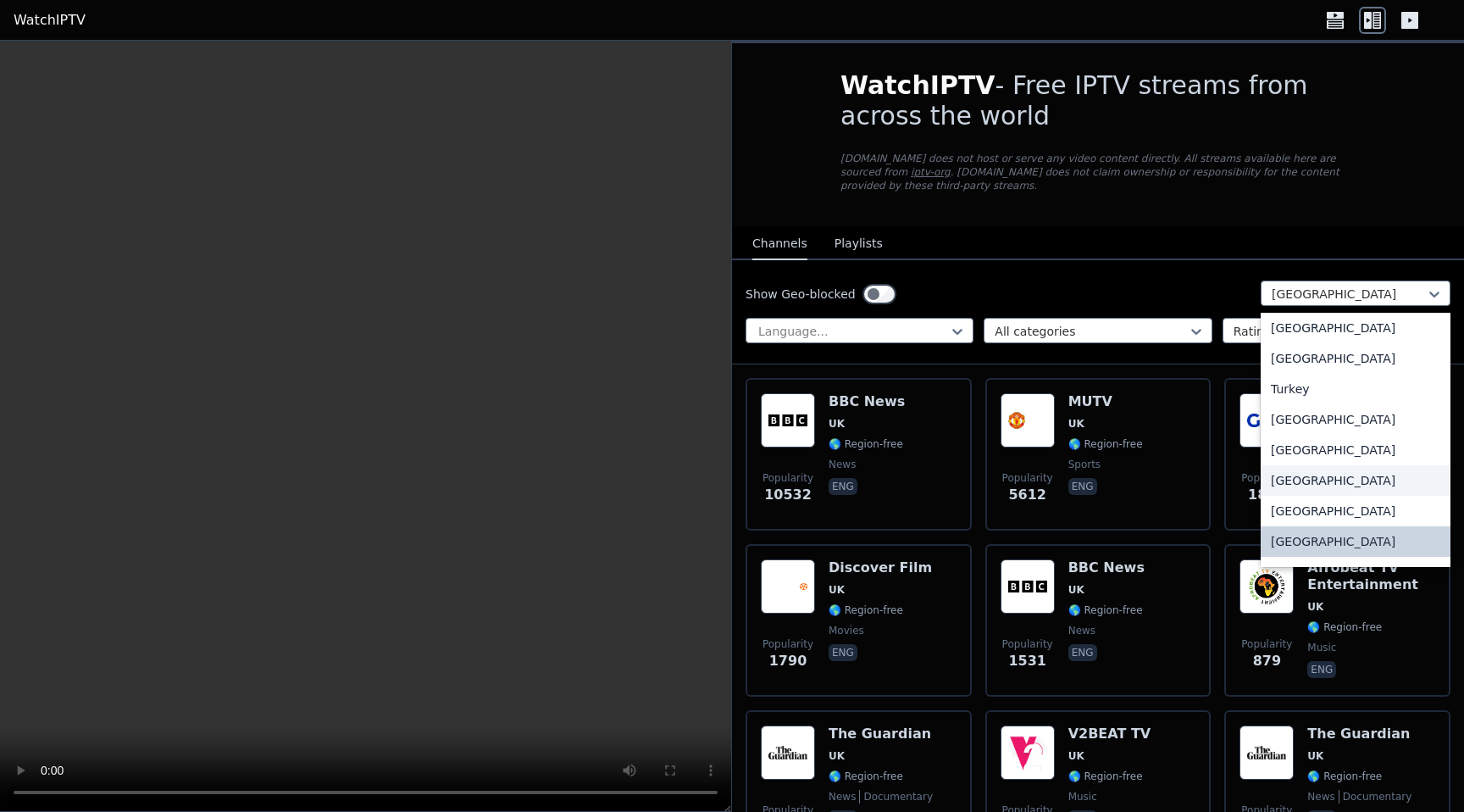
click at [1336, 482] on div "[GEOGRAPHIC_DATA]" at bounding box center [1355, 480] width 190 height 31
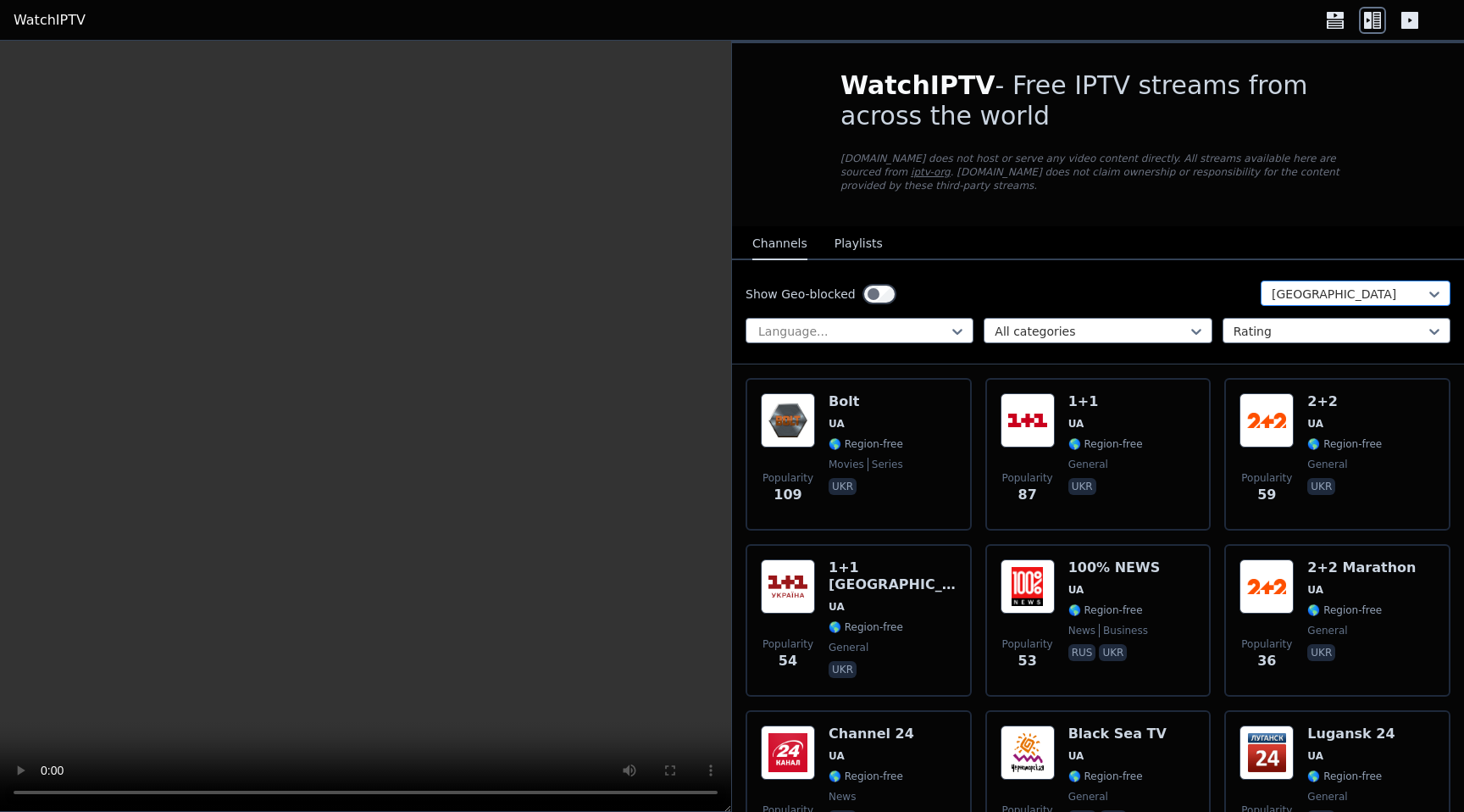
click at [1335, 298] on div at bounding box center [1348, 293] width 155 height 17
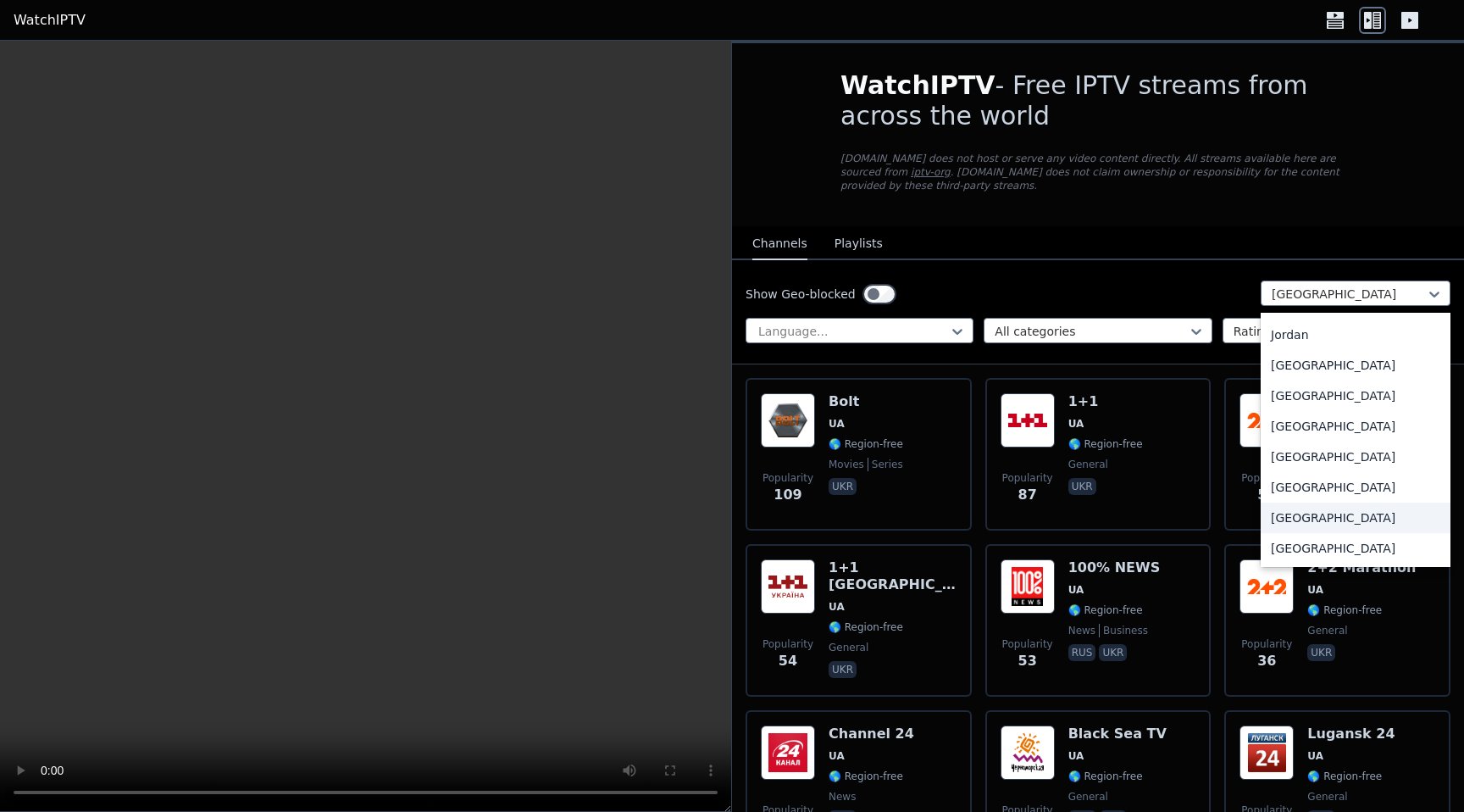
scroll to position [2953, 0]
click at [1366, 382] on div "[GEOGRAPHIC_DATA]" at bounding box center [1355, 367] width 190 height 31
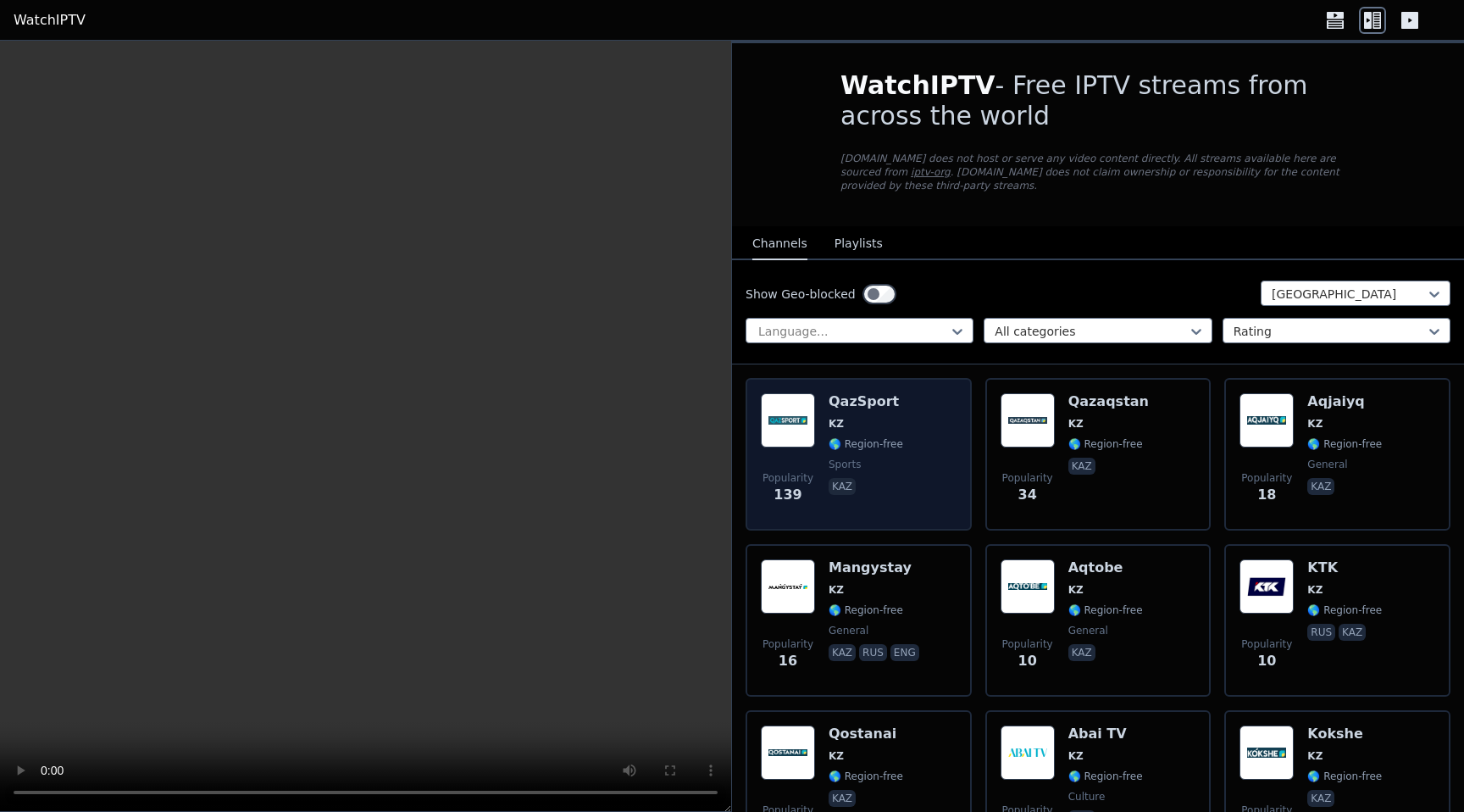
click at [853, 437] on span "🌎 Region-free" at bounding box center [866, 444] width 74 height 13
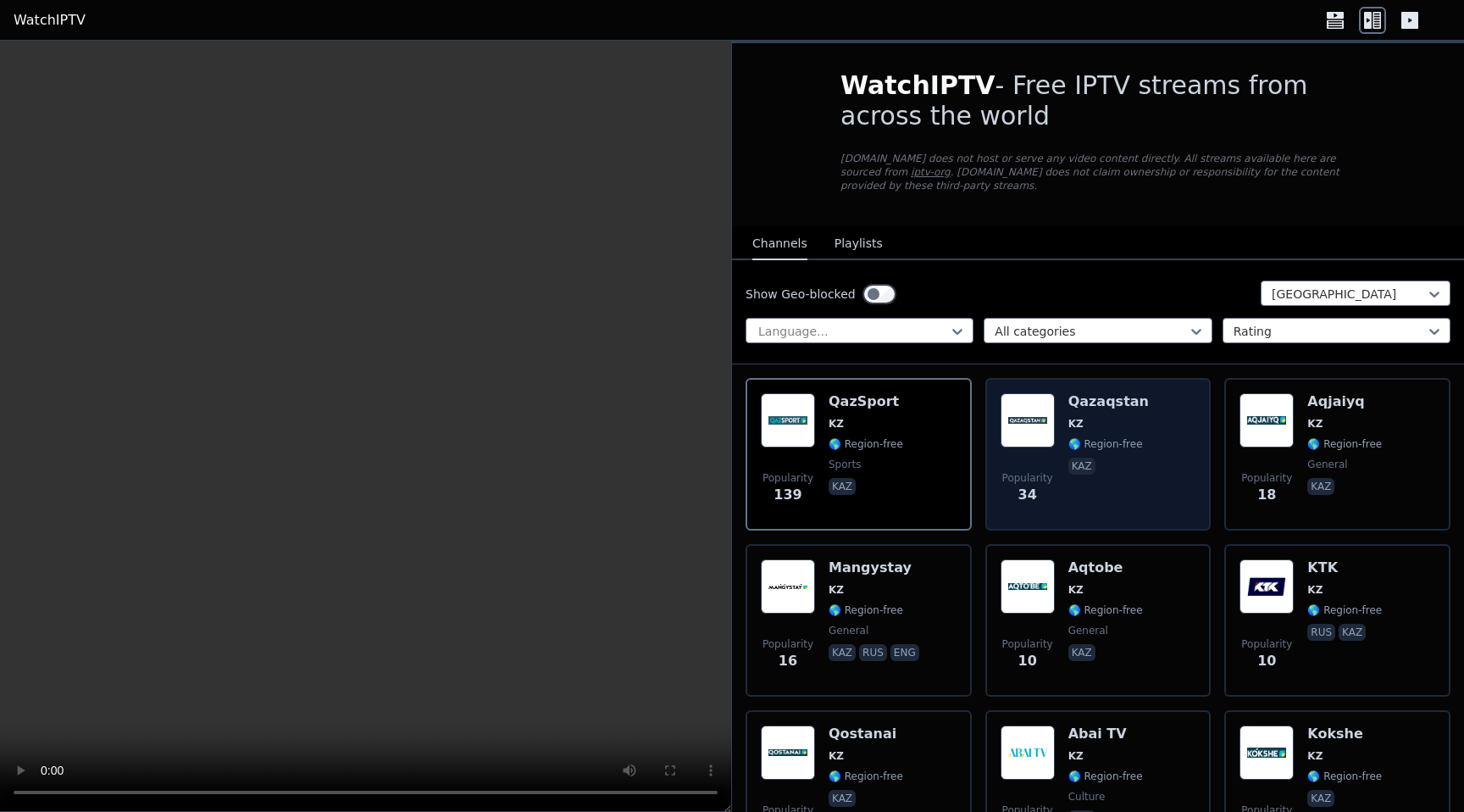
click at [1127, 460] on span "kaz" at bounding box center [1108, 467] width 80 height 20
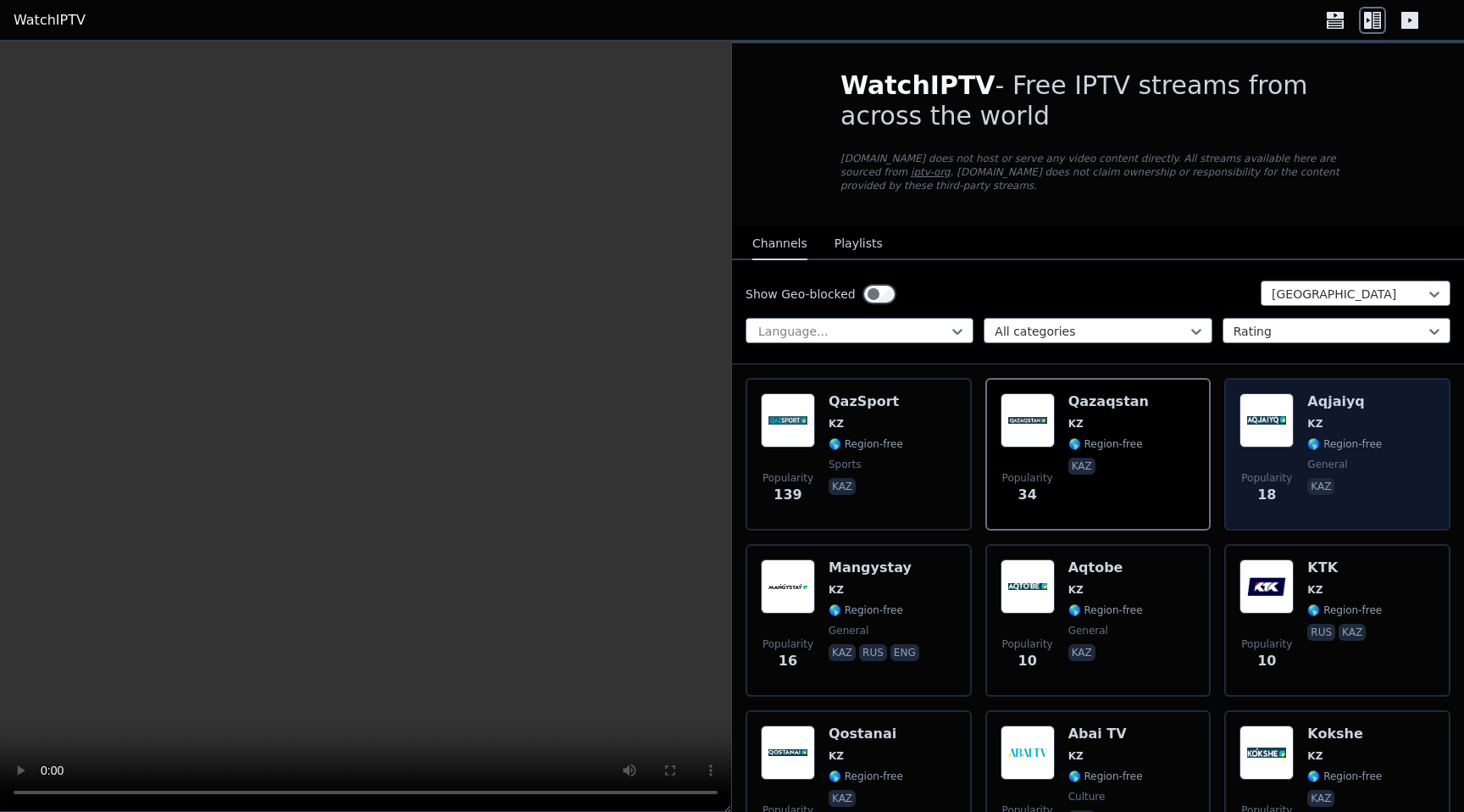
click at [1354, 462] on span "general" at bounding box center [1344, 464] width 74 height 13
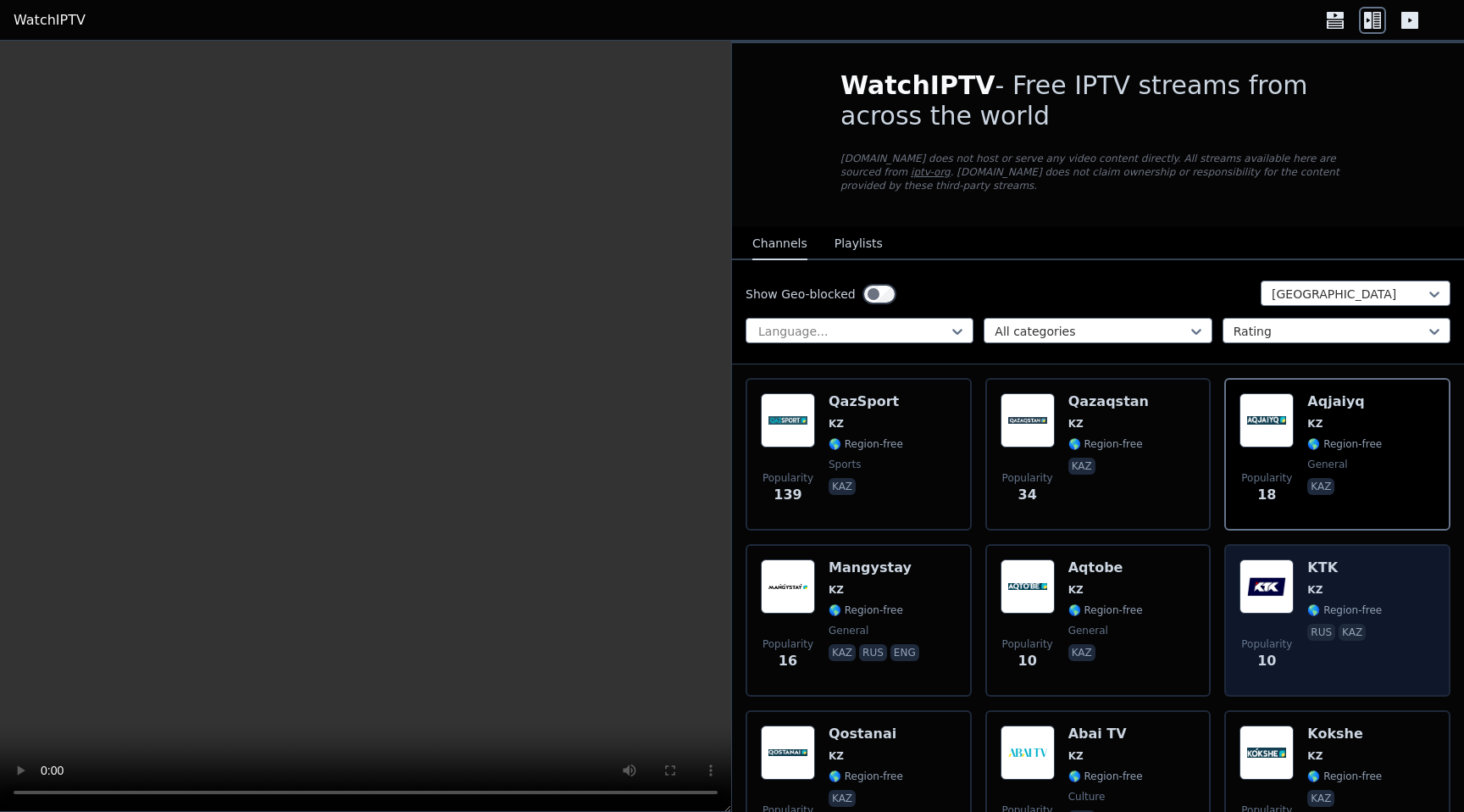
click at [1369, 595] on div "Popularity 10 KTK KZ 🌎 Region-free rus kaz" at bounding box center [1337, 620] width 195 height 122
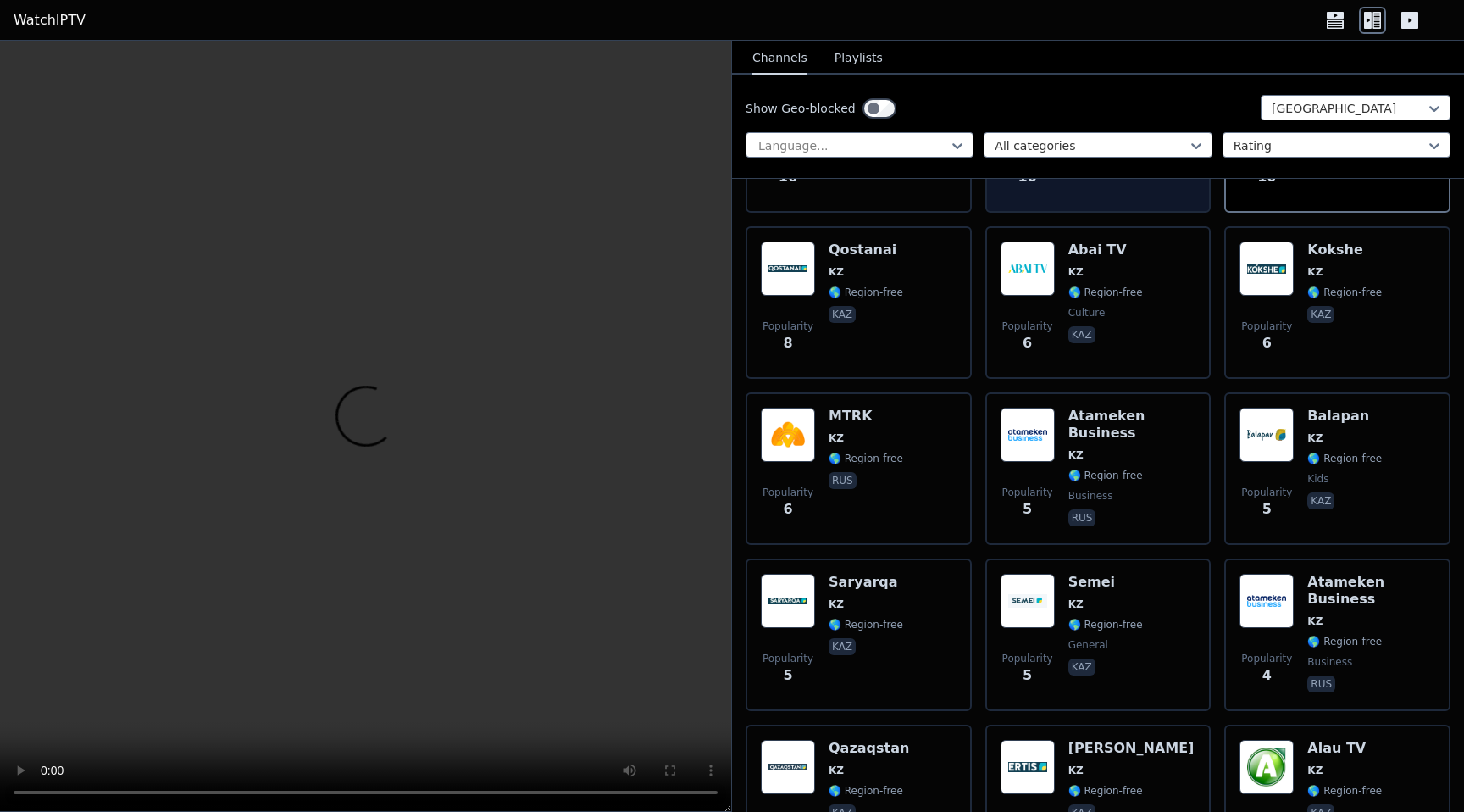
scroll to position [581, 0]
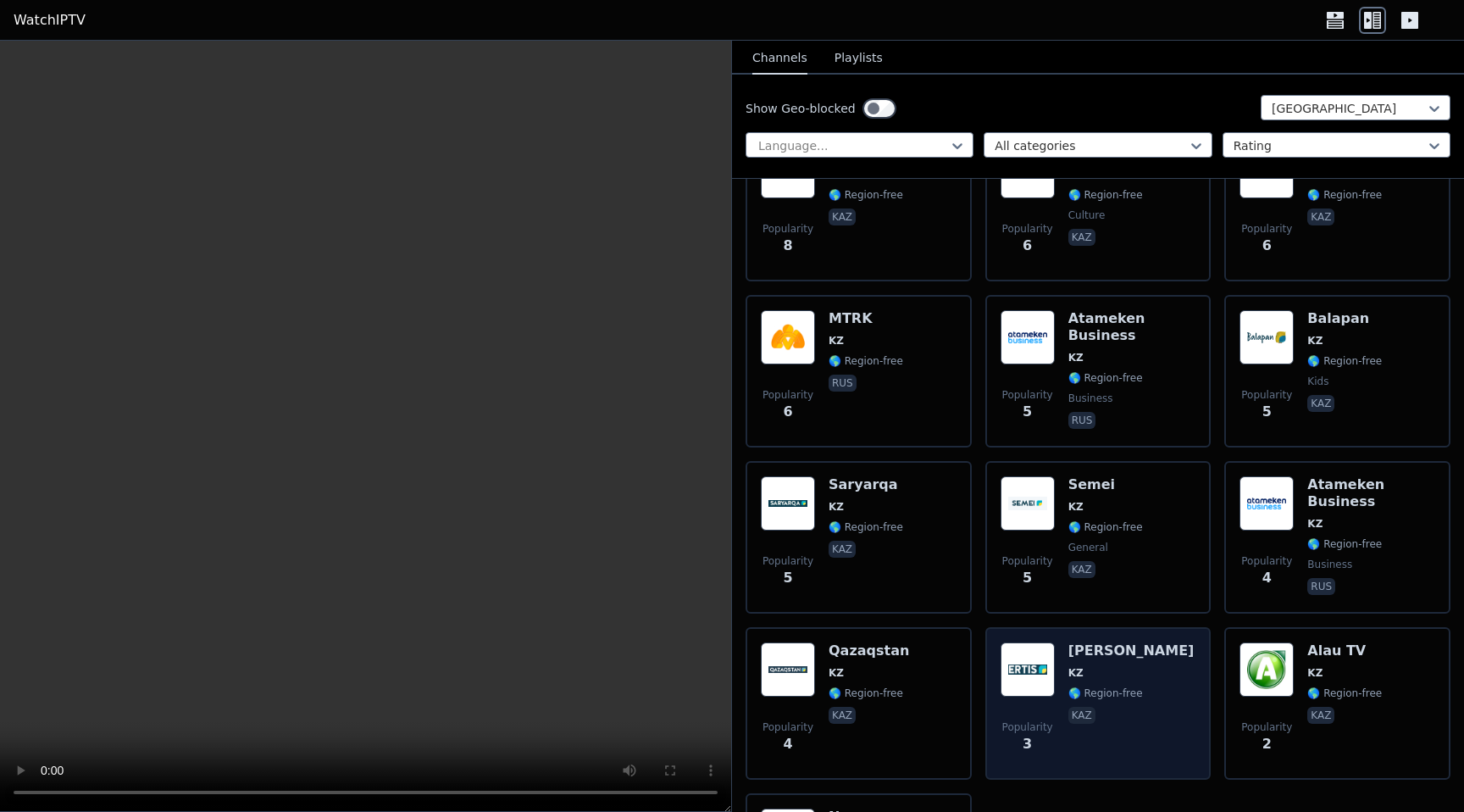
click at [1155, 686] on div "Popularity 3 [PERSON_NAME] KZ 🌎 Region-free kaz" at bounding box center [1097, 703] width 195 height 122
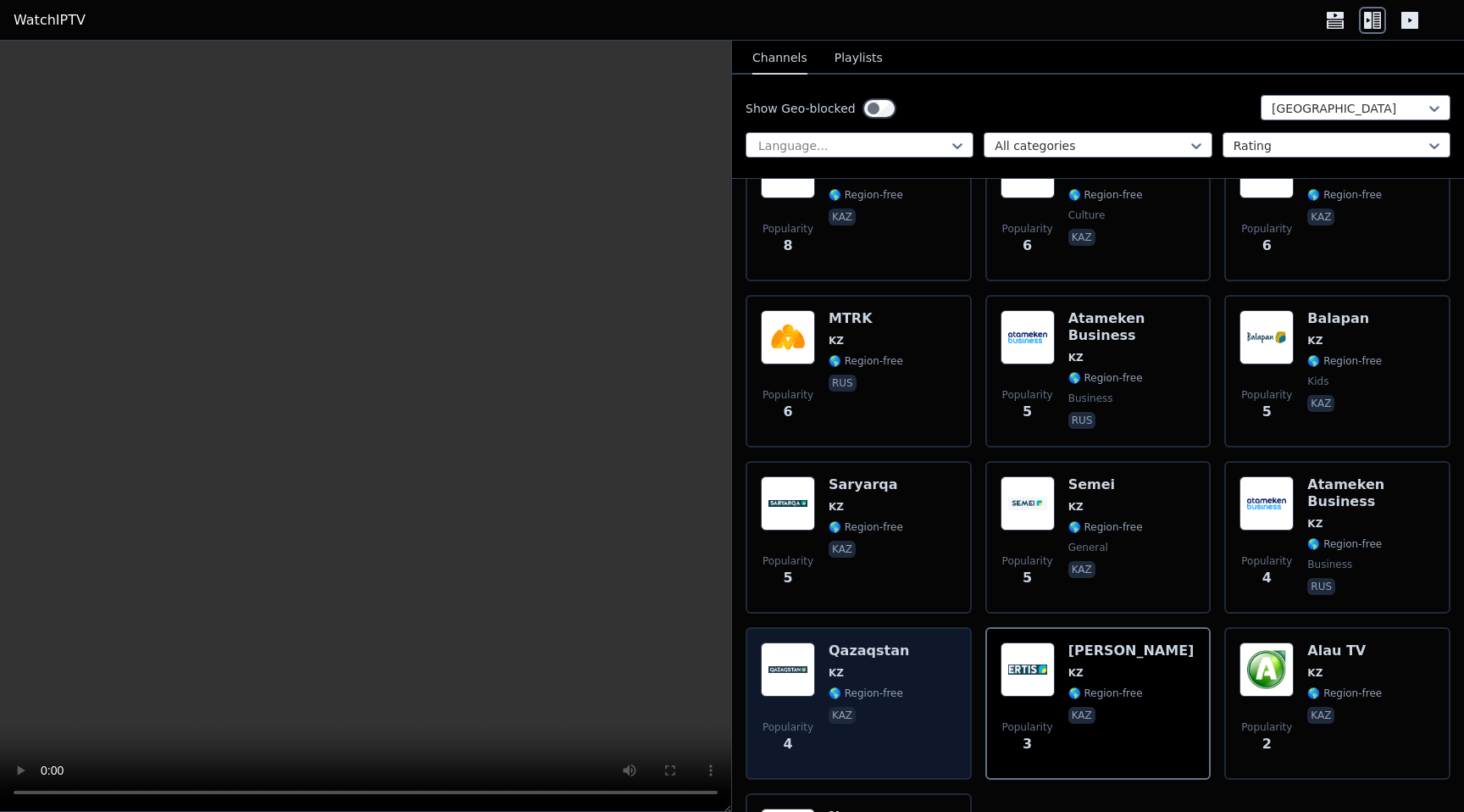
click at [880, 683] on div "Qazaqstan KZ 🌎 Region-free kaz" at bounding box center [869, 703] width 80 height 122
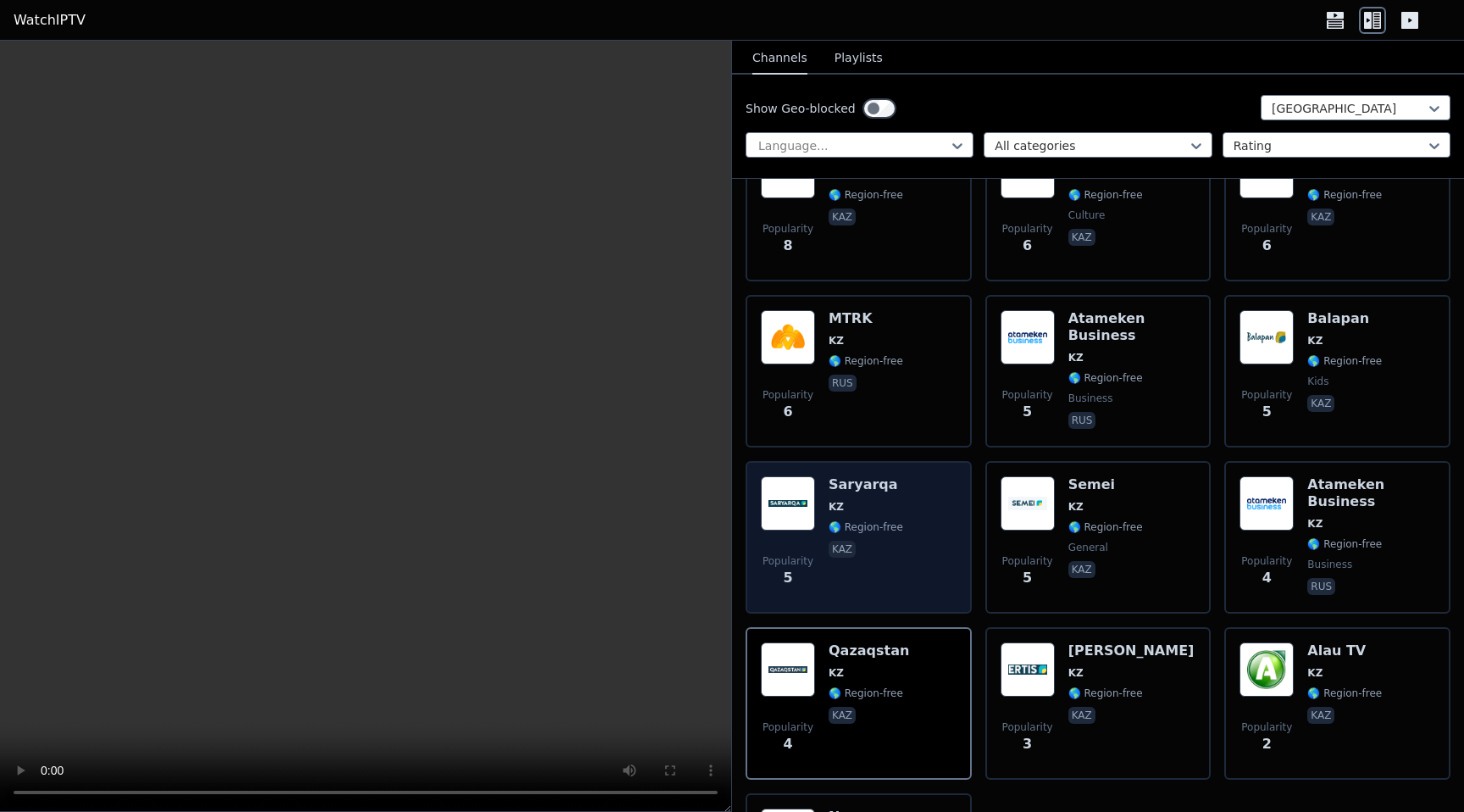
click at [898, 512] on div "Popularity 5 [GEOGRAPHIC_DATA] KZ 🌎 Region-free kaz" at bounding box center [858, 537] width 195 height 122
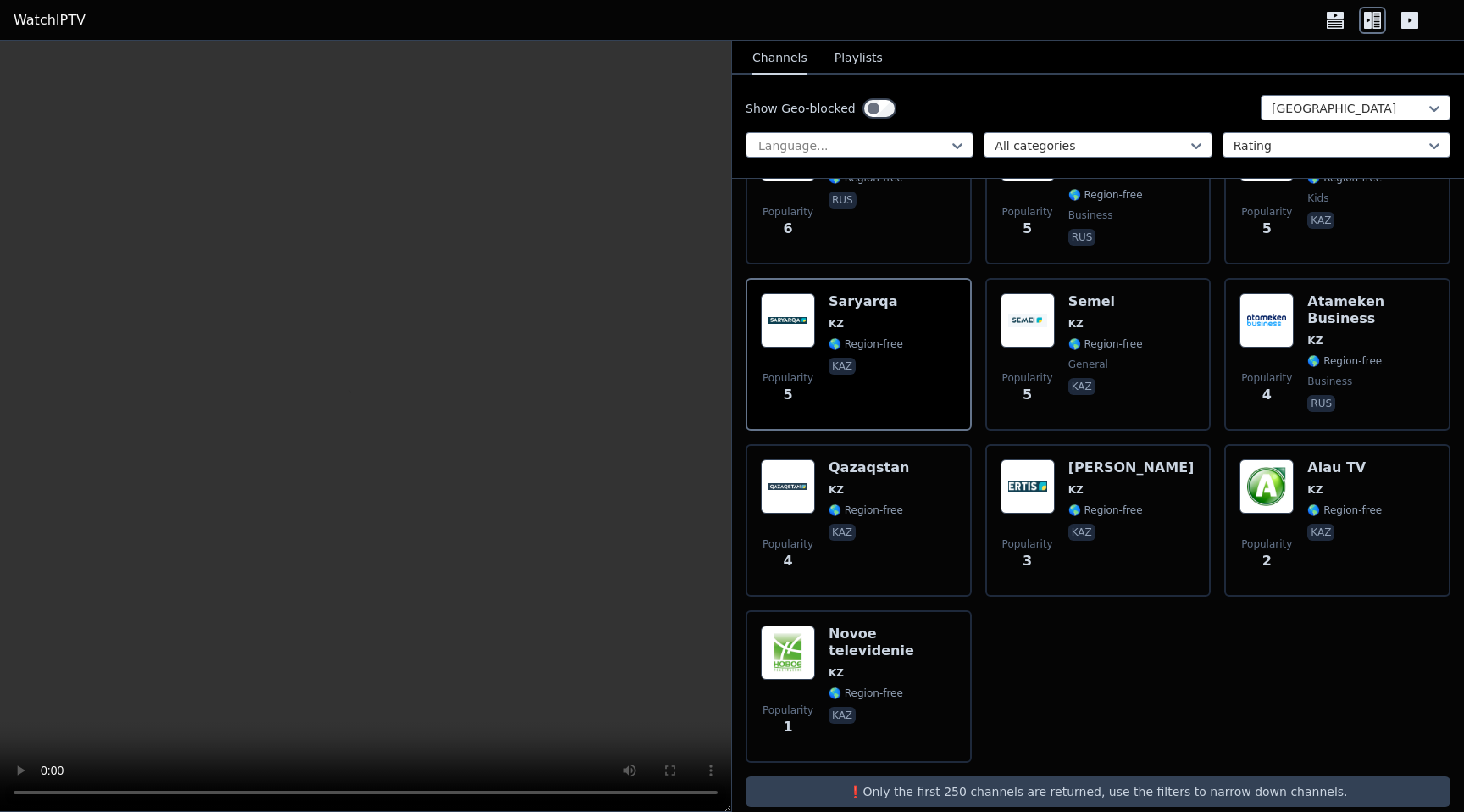
scroll to position [786, 0]
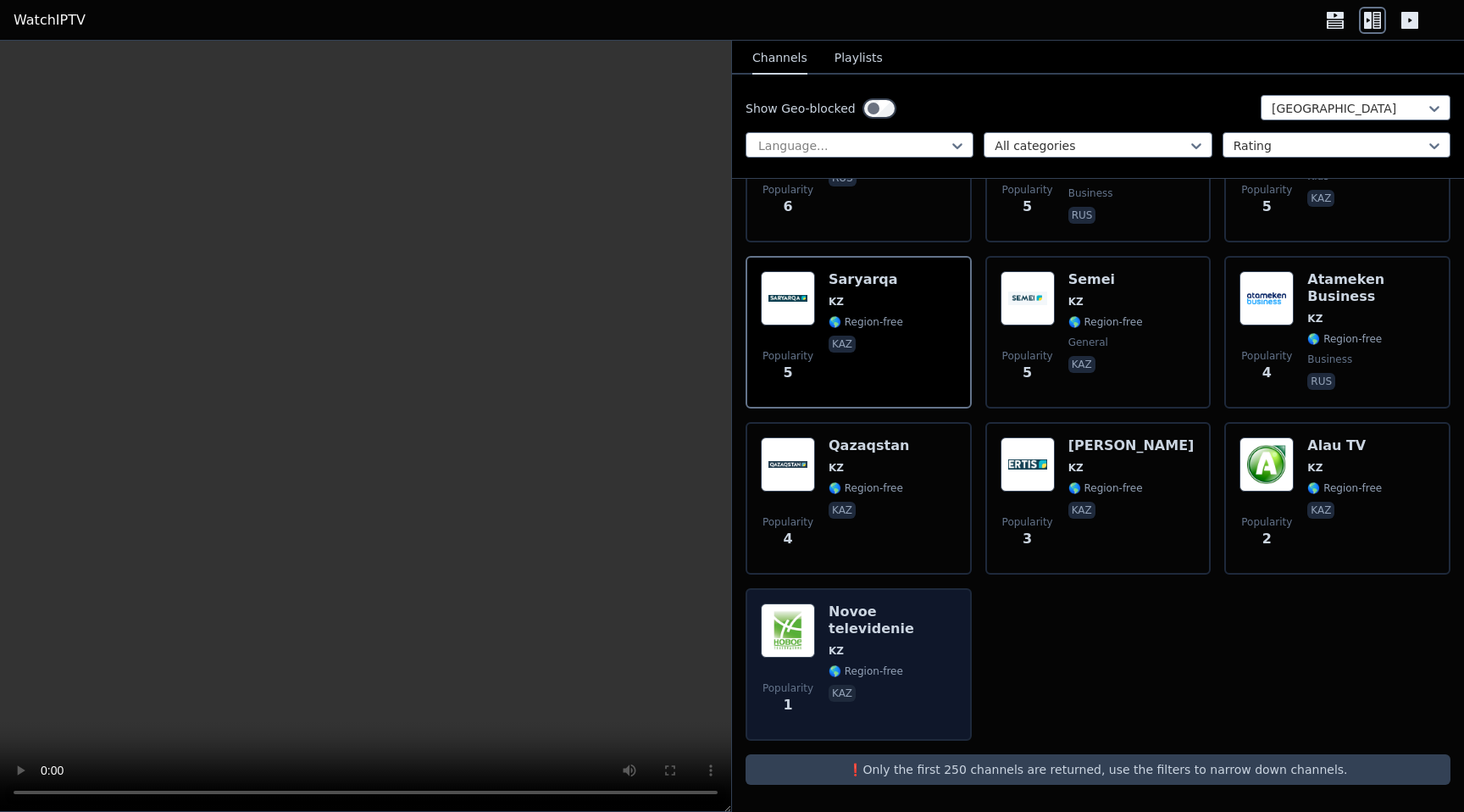
click at [832, 685] on p "kaz" at bounding box center [842, 693] width 27 height 17
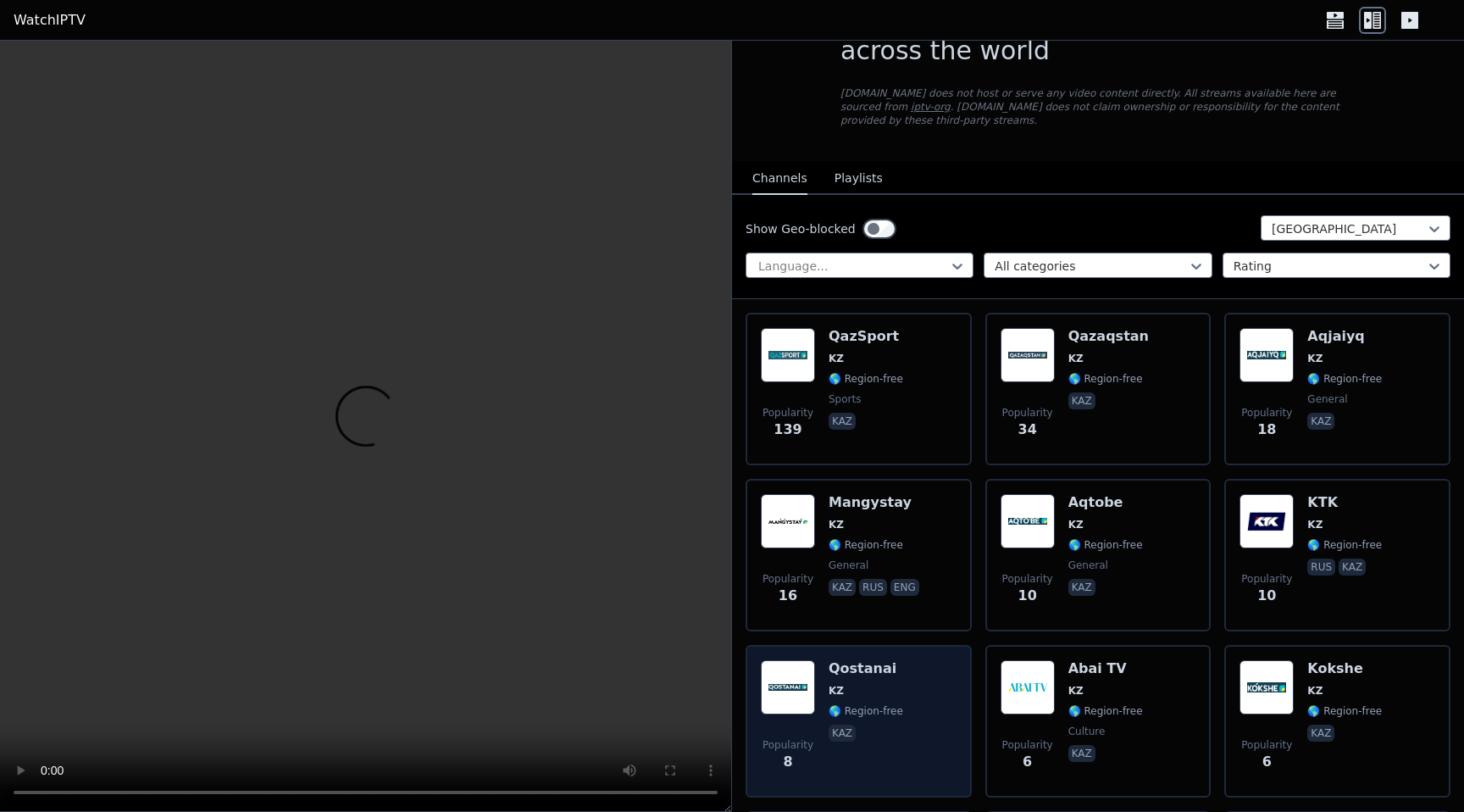
scroll to position [0, 0]
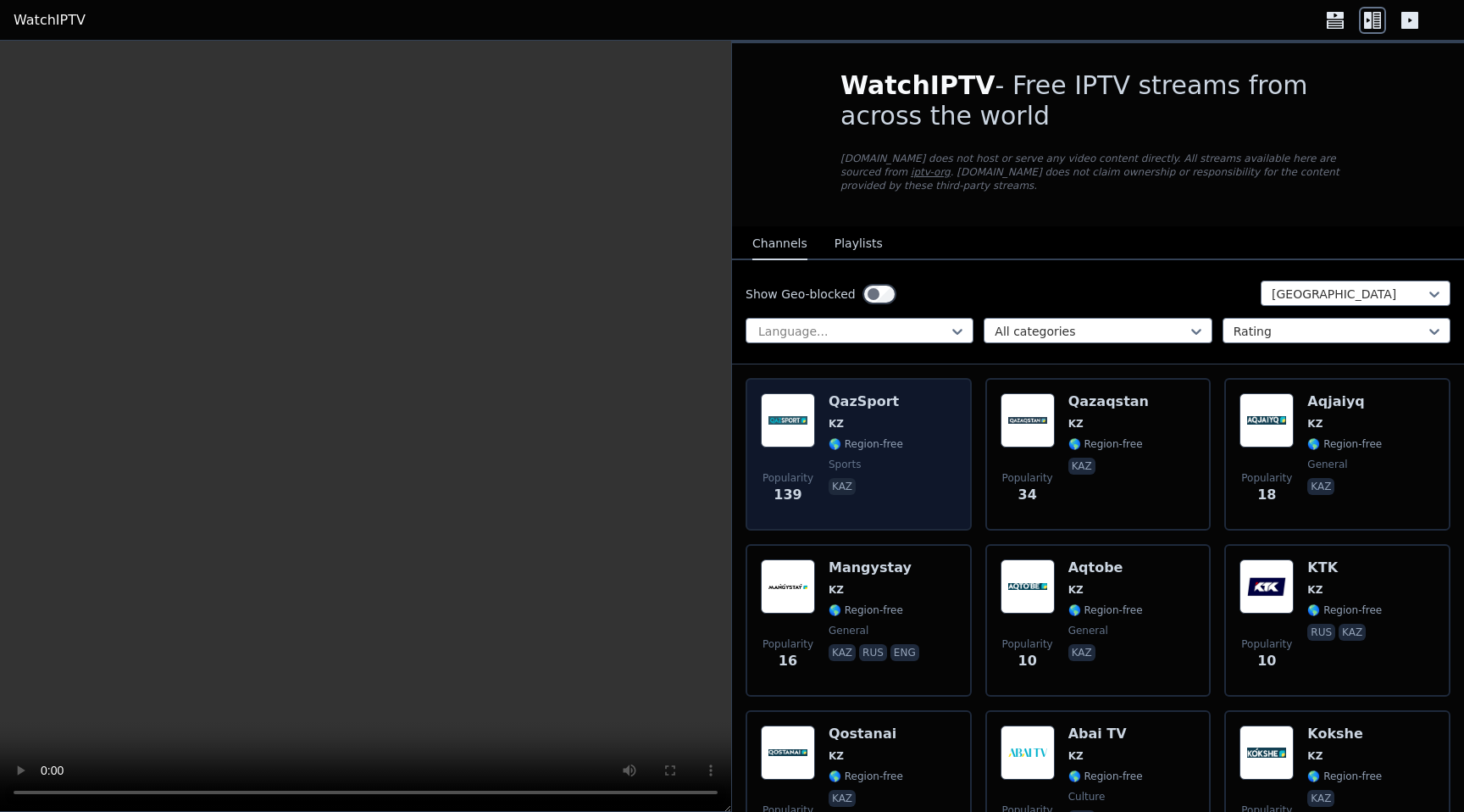
click at [916, 480] on div "Popularity 139 QazSport KZ 🌎 Region-free sports kaz" at bounding box center [858, 454] width 195 height 122
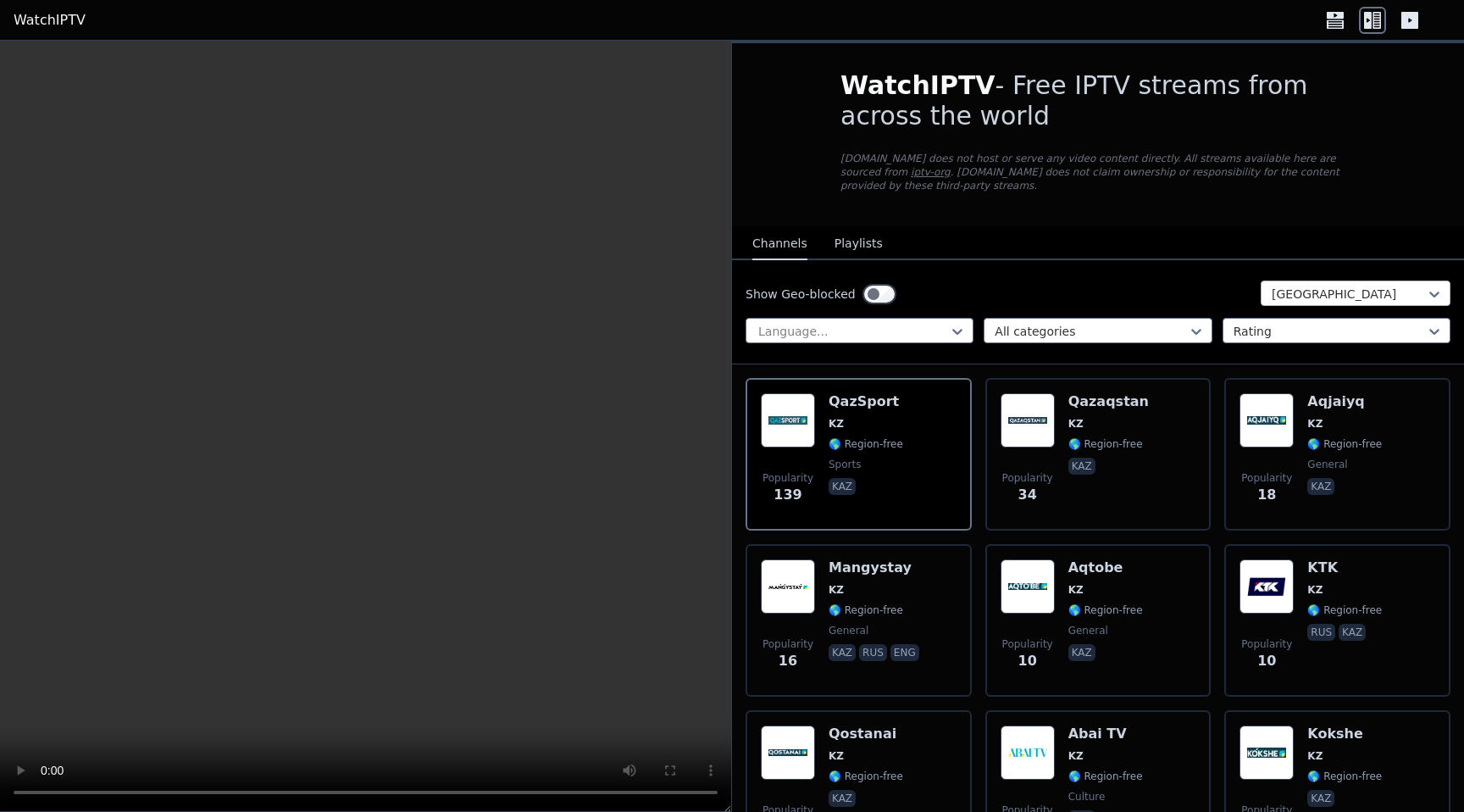
click at [1338, 297] on div at bounding box center [1348, 293] width 155 height 17
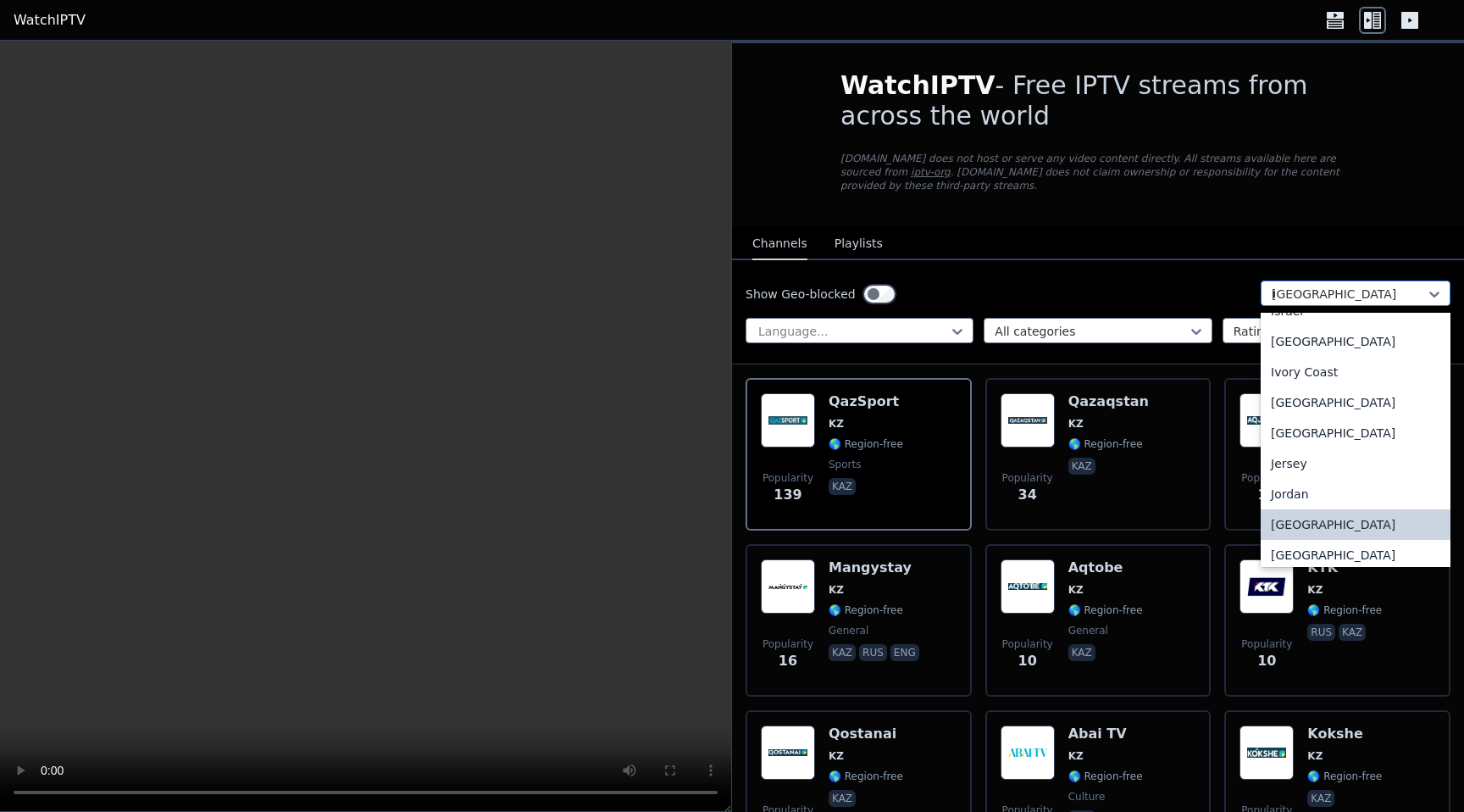
scroll to position [1691, 0]
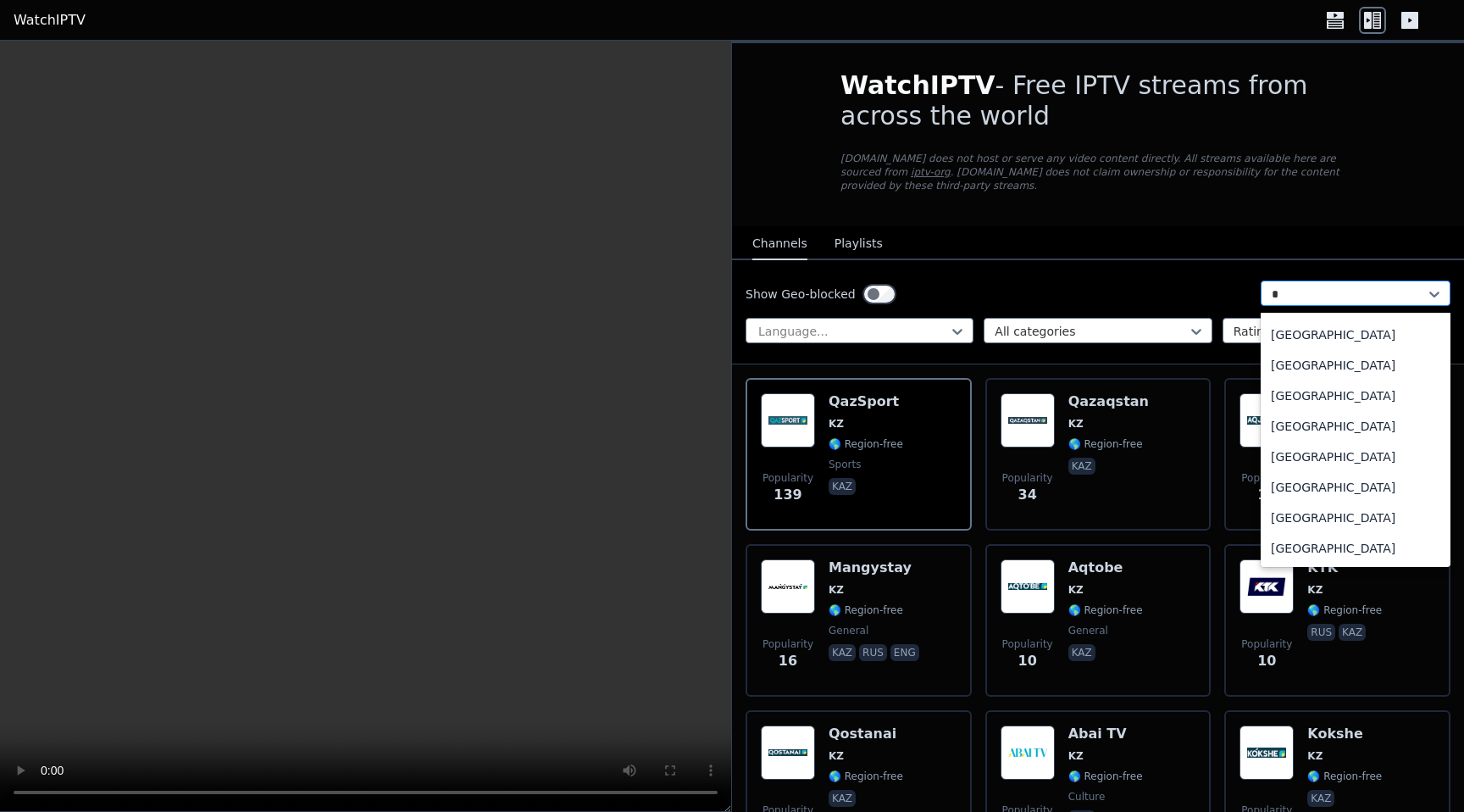
type input "**"
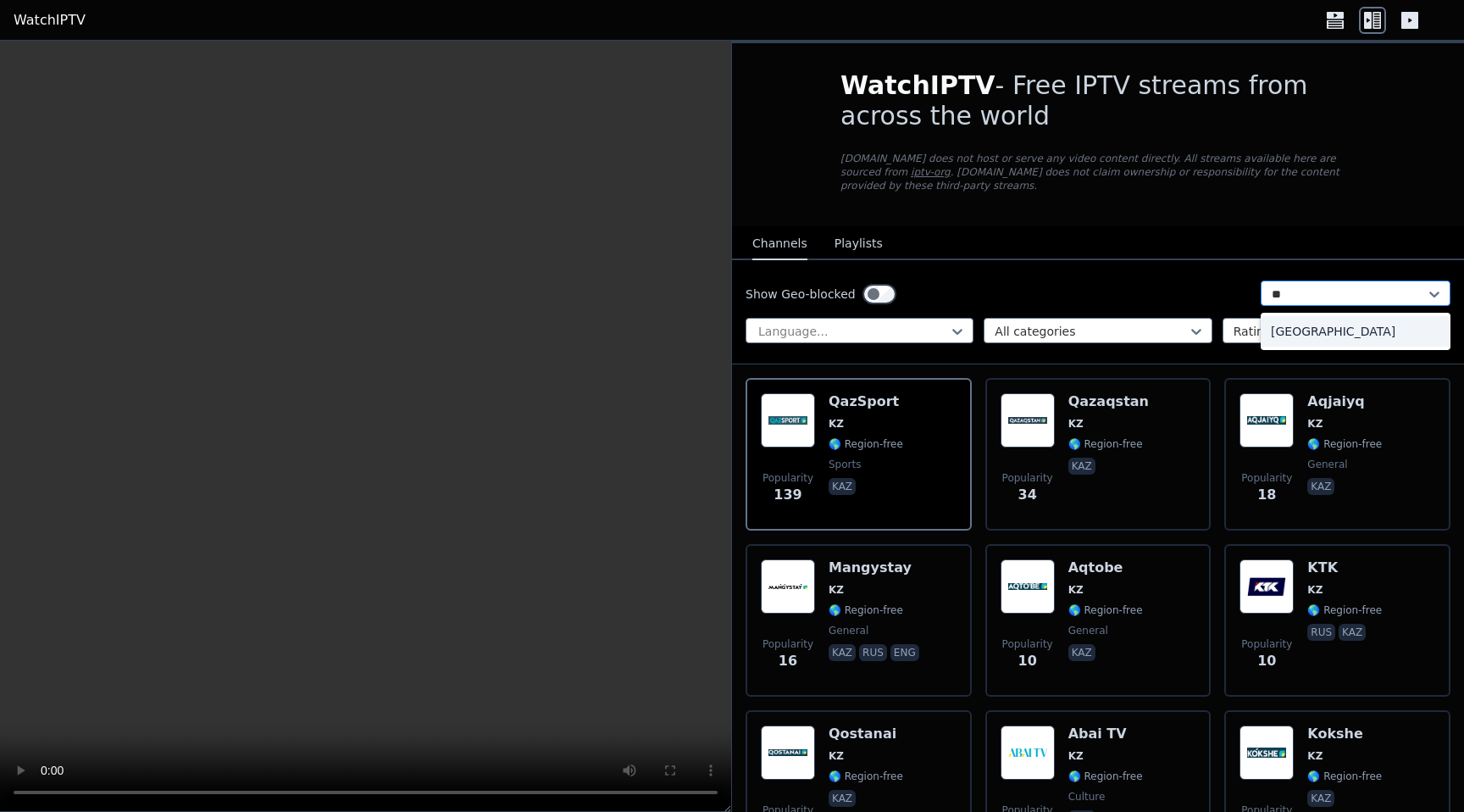
scroll to position [0, 0]
click at [1319, 330] on div "[GEOGRAPHIC_DATA]" at bounding box center [1355, 331] width 190 height 31
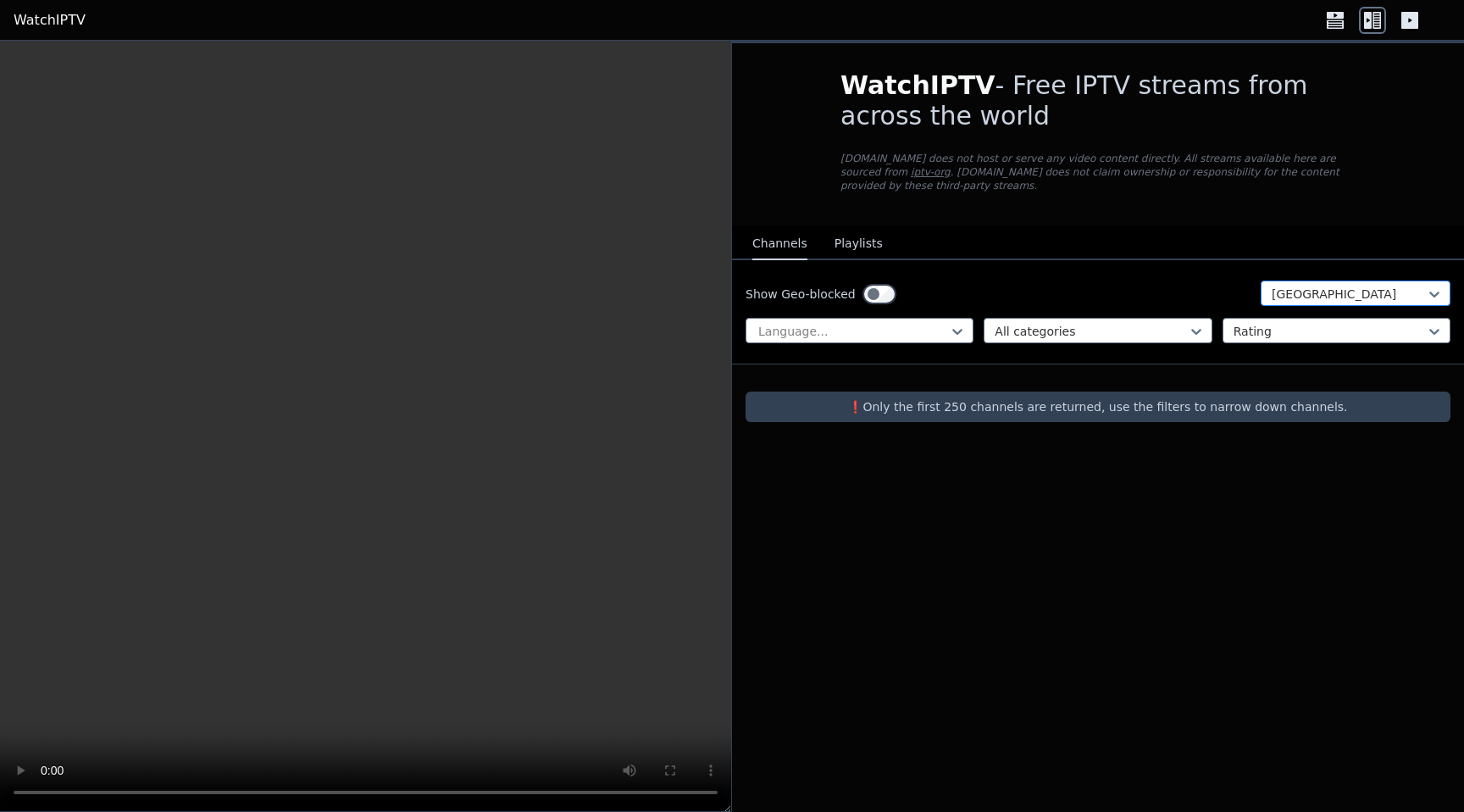
click at [1349, 295] on div at bounding box center [1348, 293] width 155 height 17
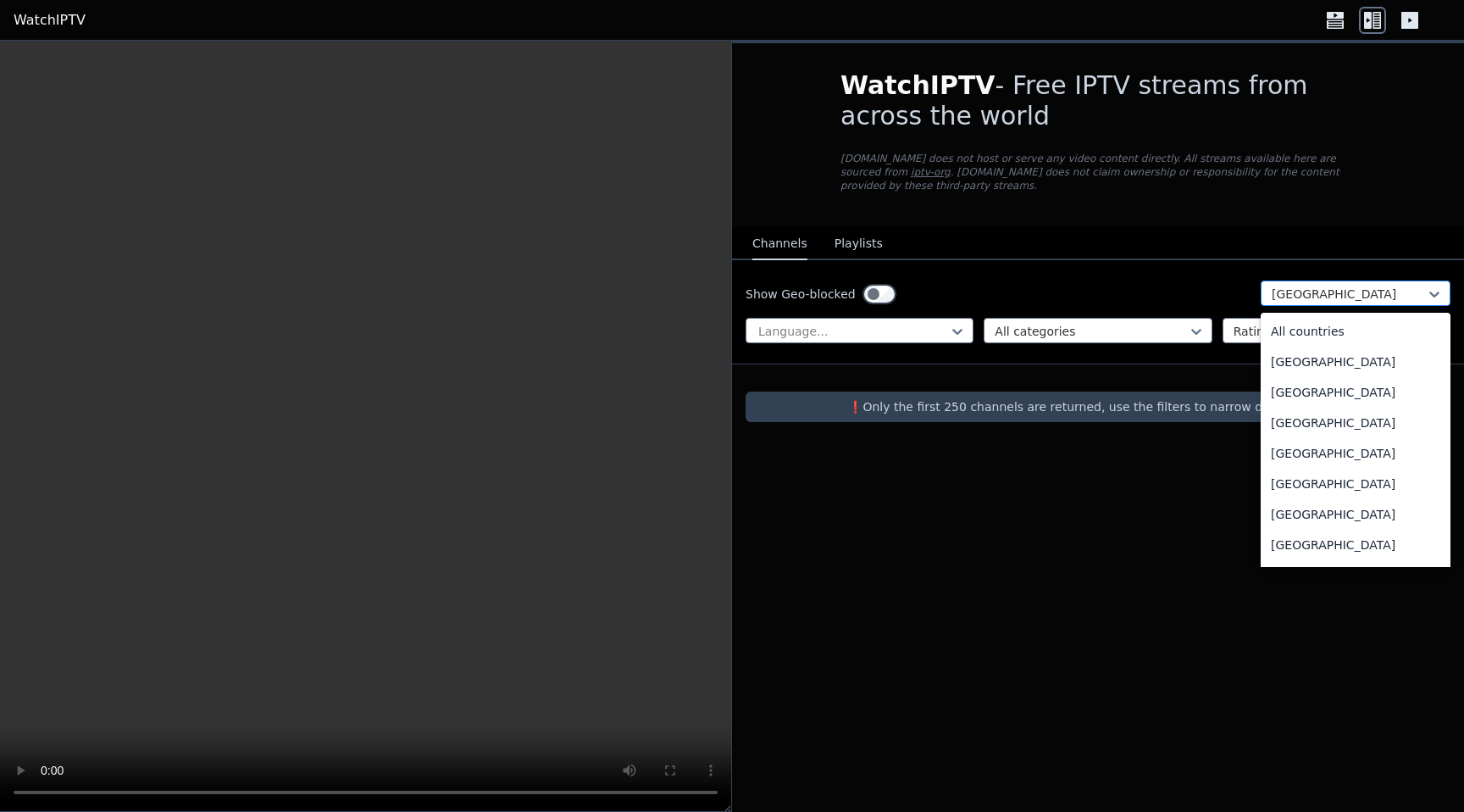
scroll to position [5846, 0]
click at [1351, 394] on div "[GEOGRAPHIC_DATA]" at bounding box center [1355, 389] width 190 height 31
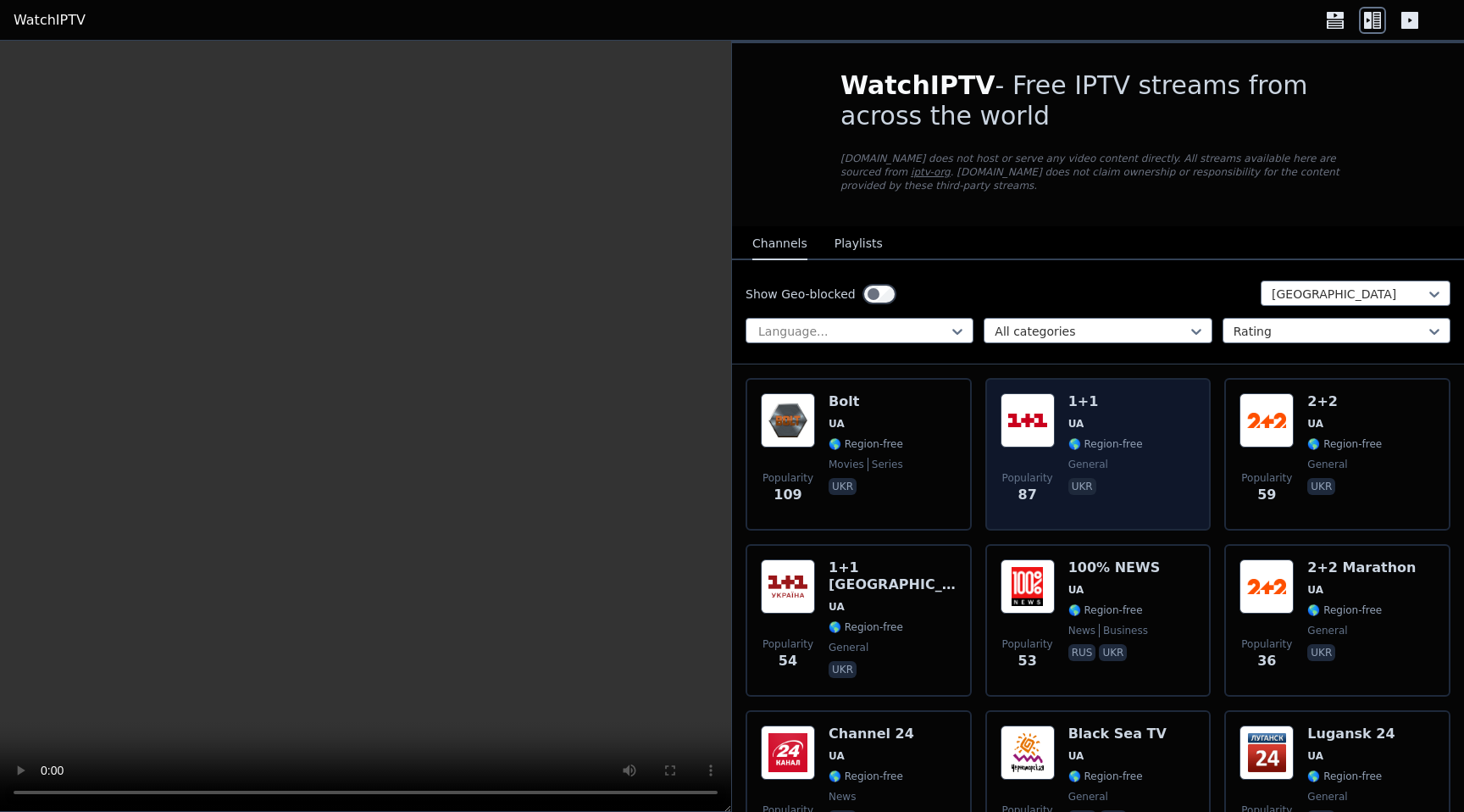
click at [1158, 444] on div "Popularity 87 1+1 UA 🌎 Region-free general [DEMOGRAPHIC_DATA]" at bounding box center [1097, 454] width 195 height 122
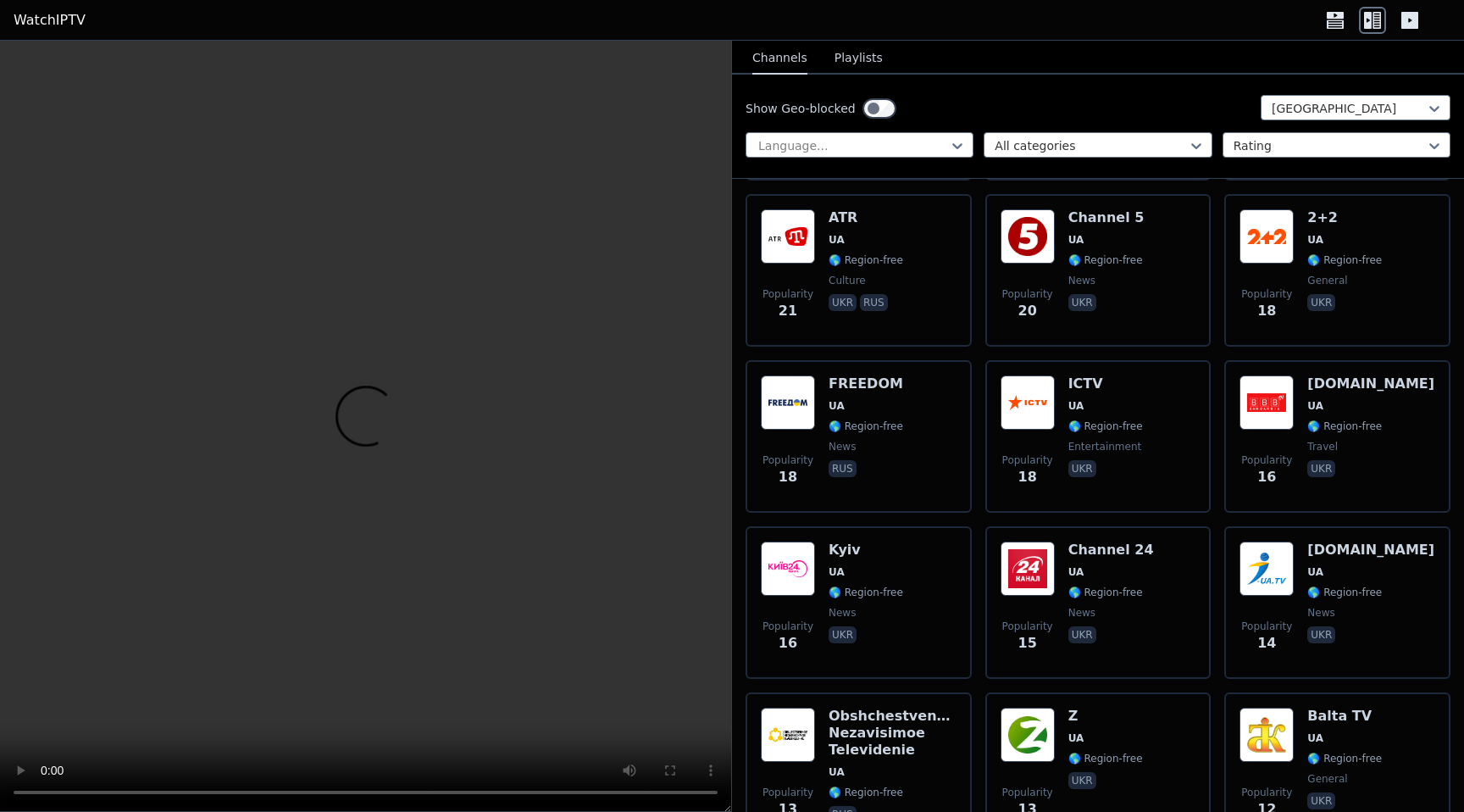
scroll to position [869, 0]
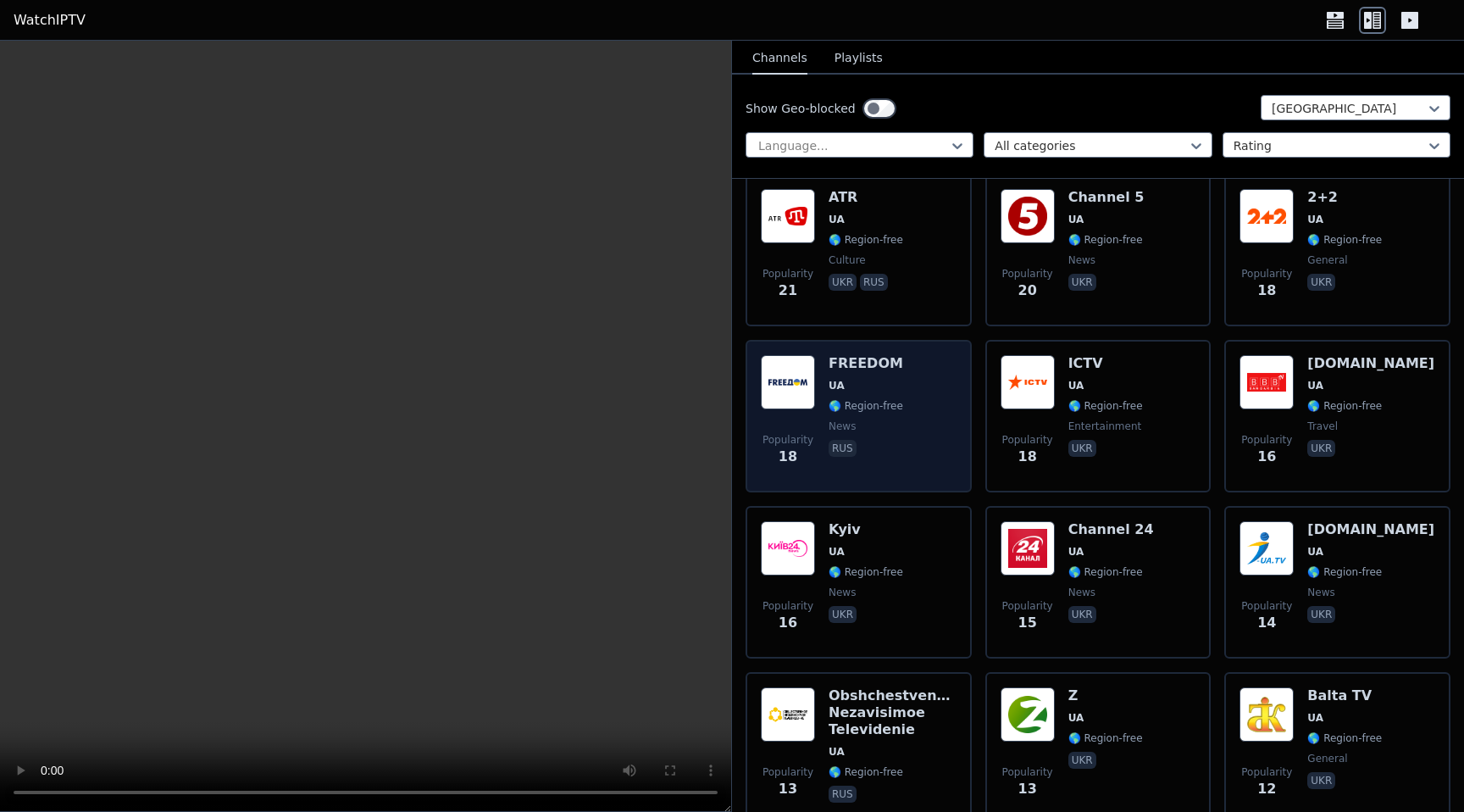
click at [893, 420] on span "news" at bounding box center [866, 426] width 74 height 13
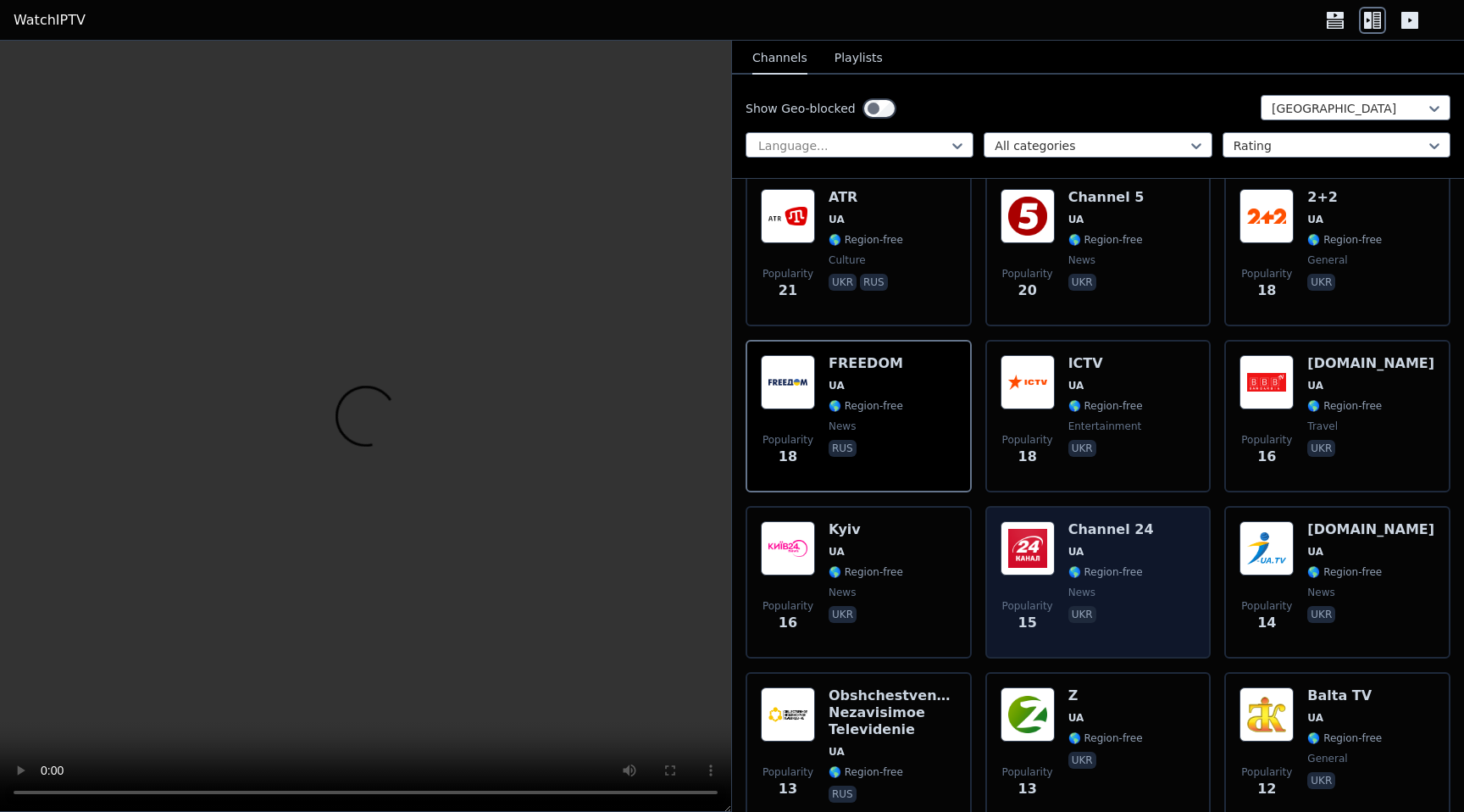
click at [1068, 588] on span "news" at bounding box center [1081, 592] width 27 height 13
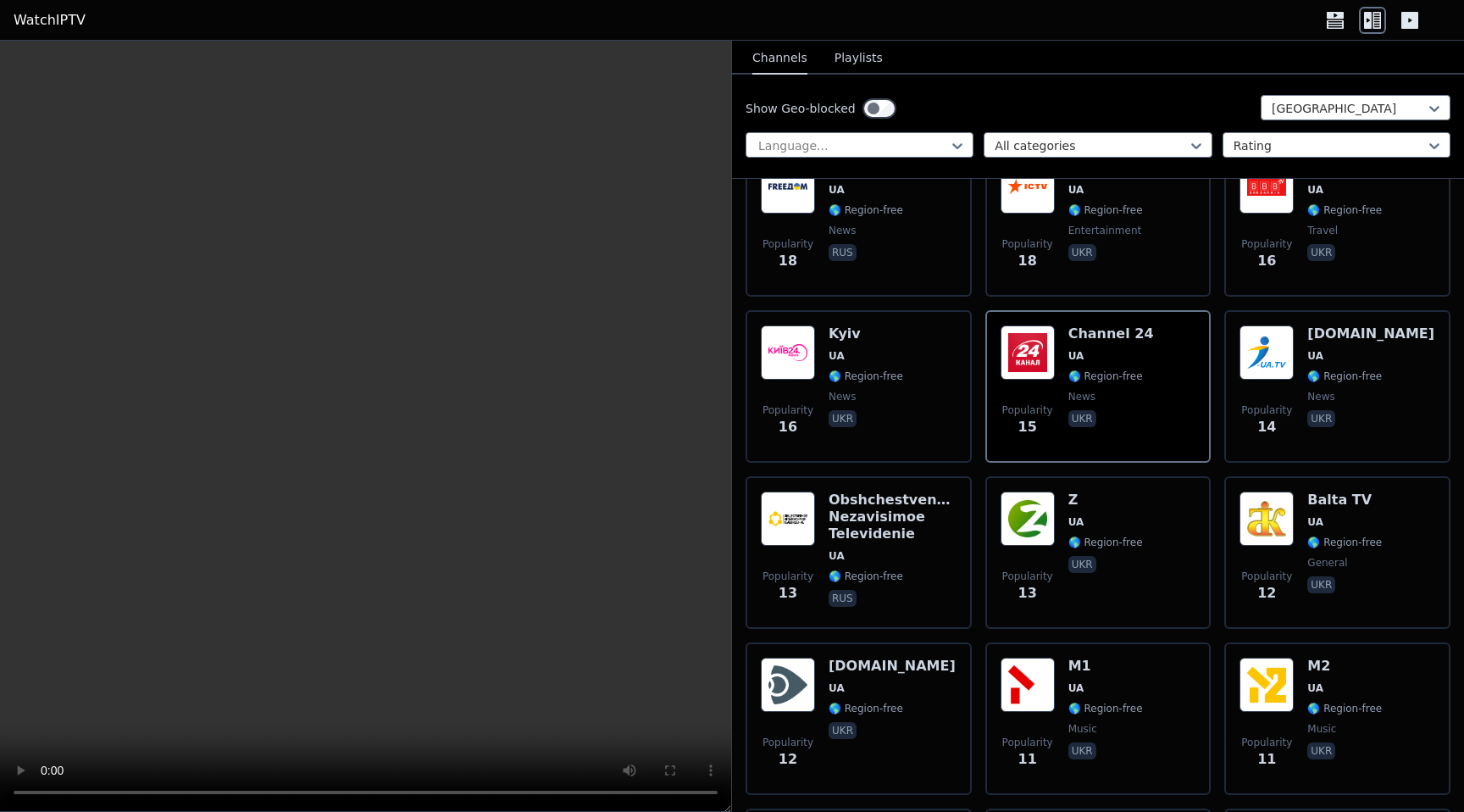
scroll to position [1157, 0]
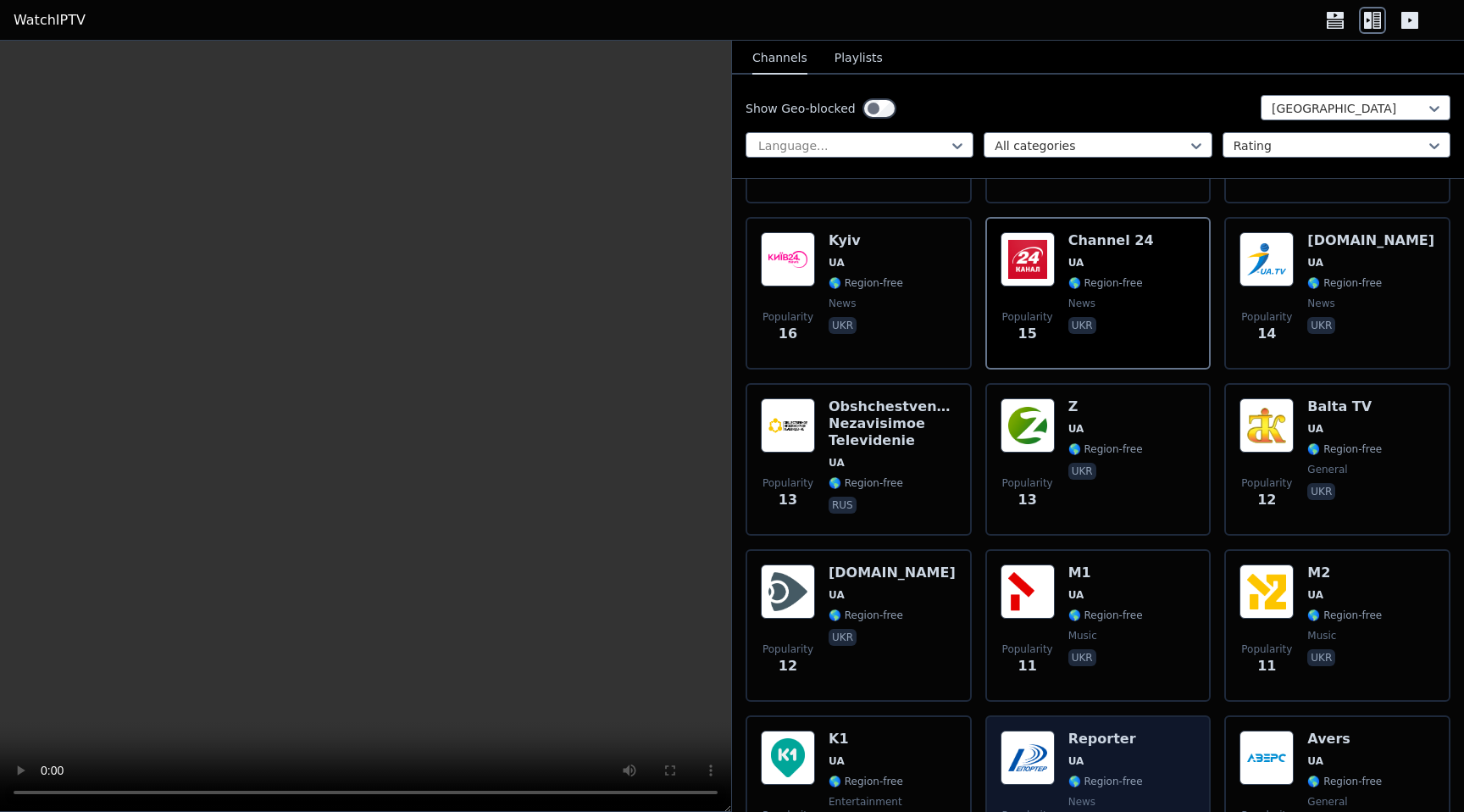
click at [1120, 750] on div "Reporter UA 🌎 Region-free news ukr" at bounding box center [1105, 791] width 74 height 122
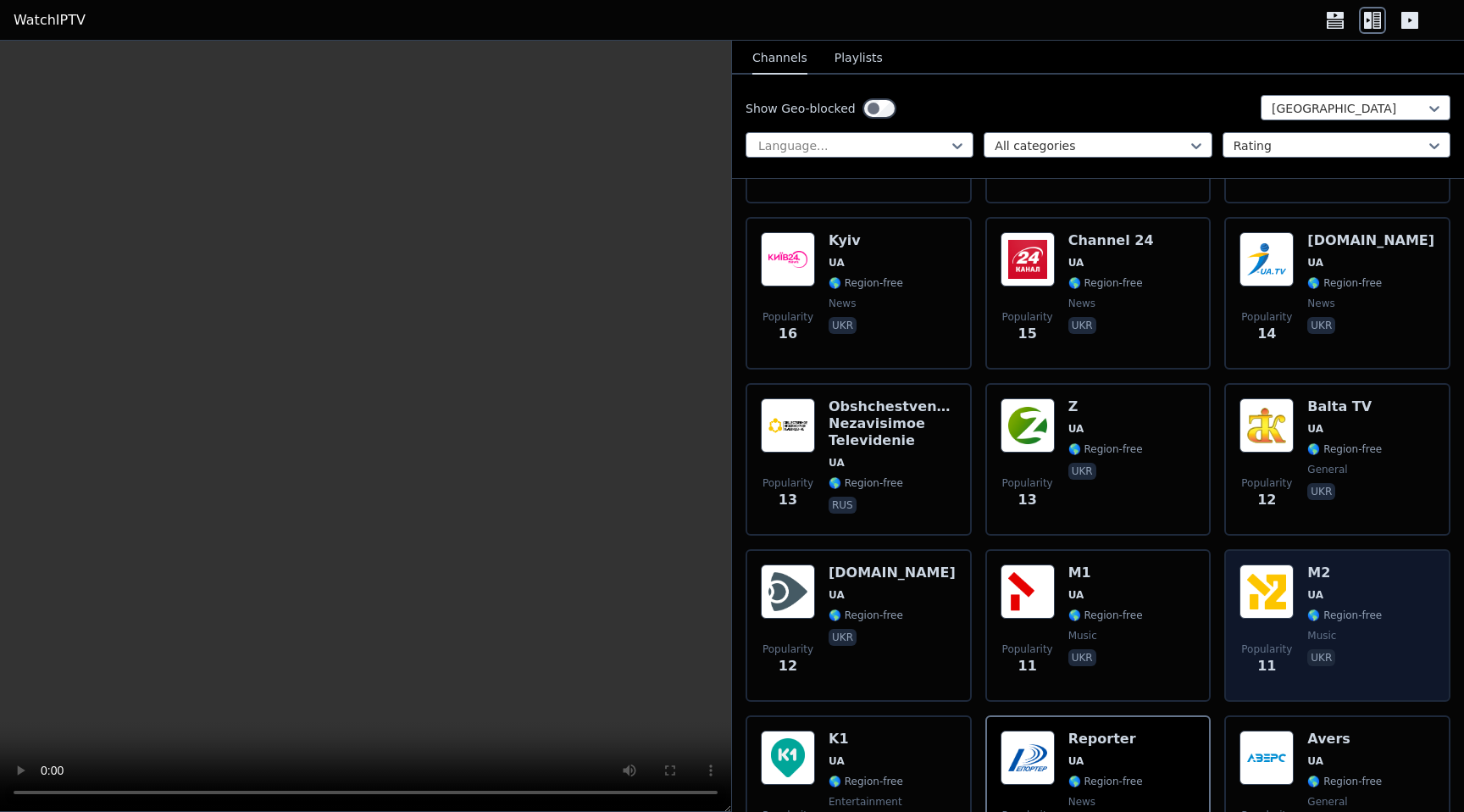
click at [1359, 623] on div "M2 UA 🌎 Region-free music ukr" at bounding box center [1344, 626] width 74 height 122
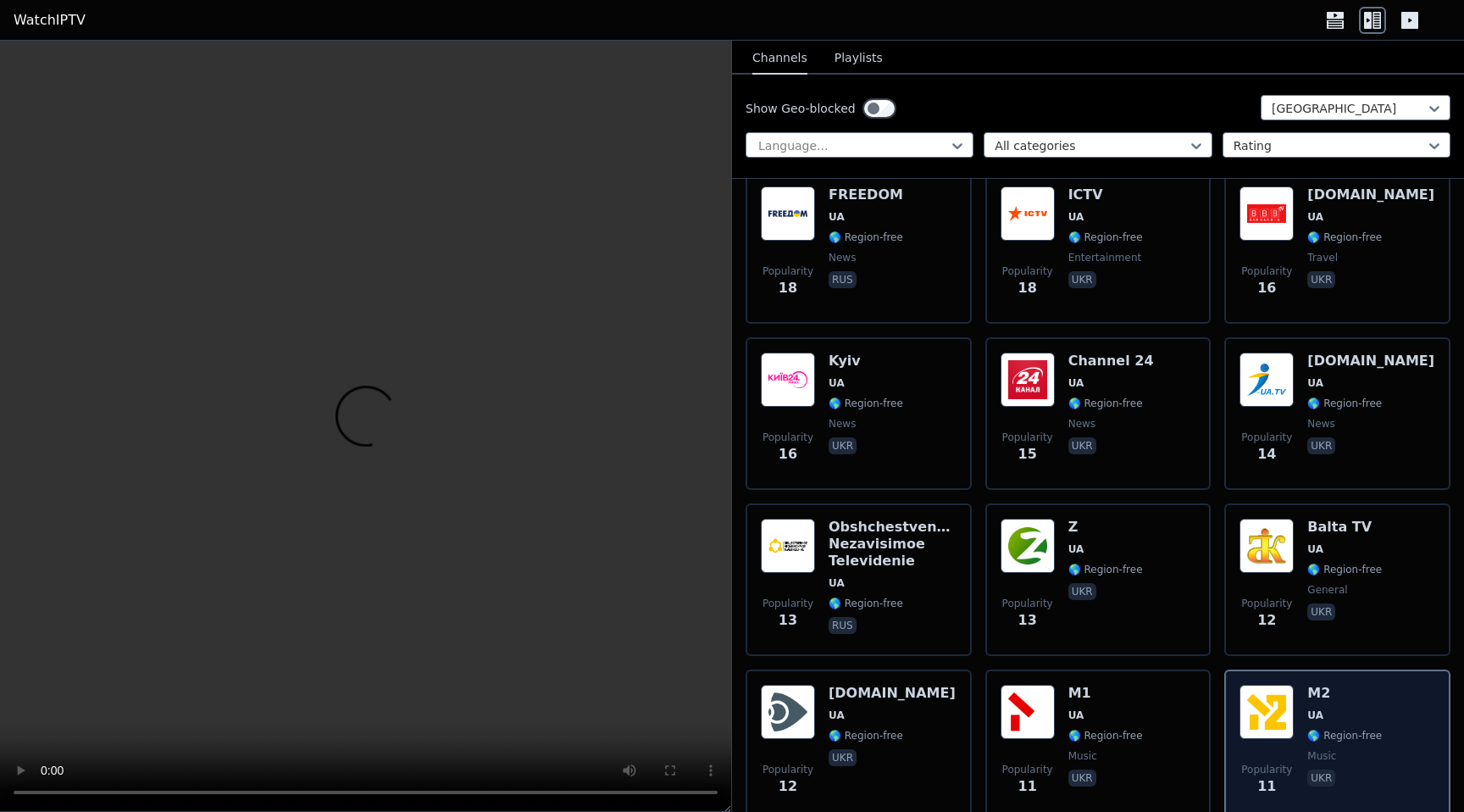
scroll to position [998, 0]
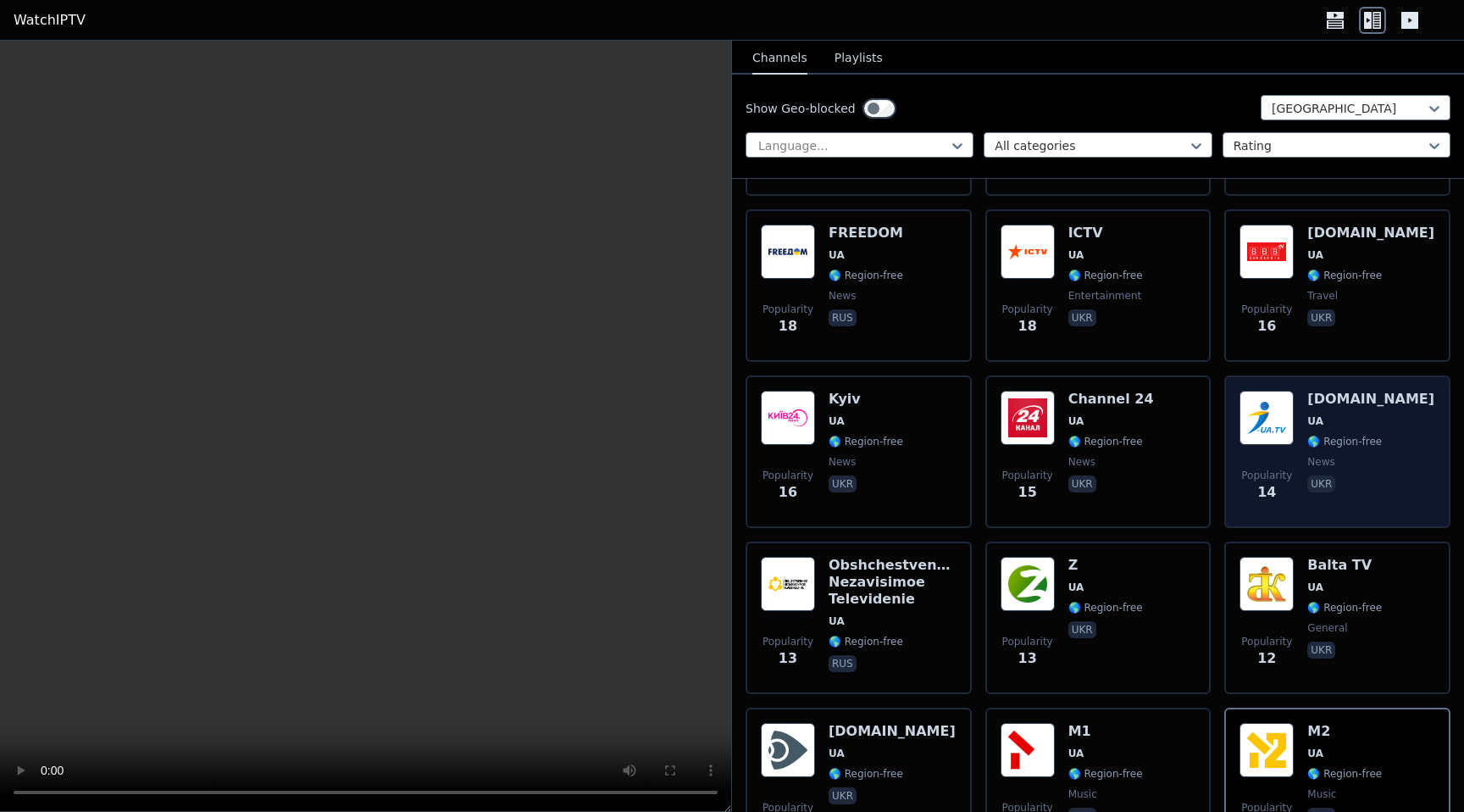
click at [1331, 437] on span "🌎 Region-free" at bounding box center [1344, 441] width 74 height 13
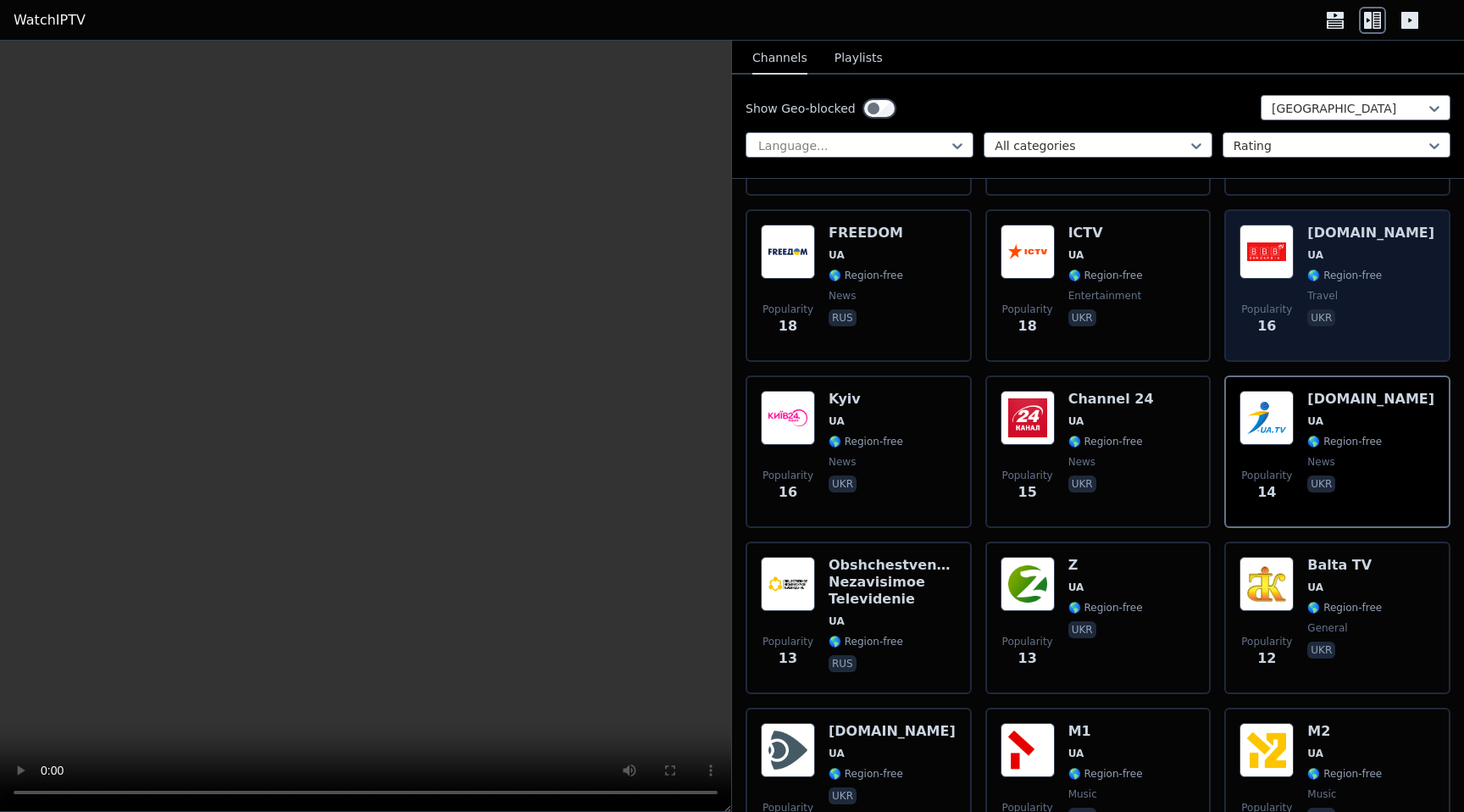
click at [1406, 233] on div "Popularity 16 [DOMAIN_NAME] UA 🌎 Region-free travel ukr" at bounding box center [1337, 285] width 195 height 122
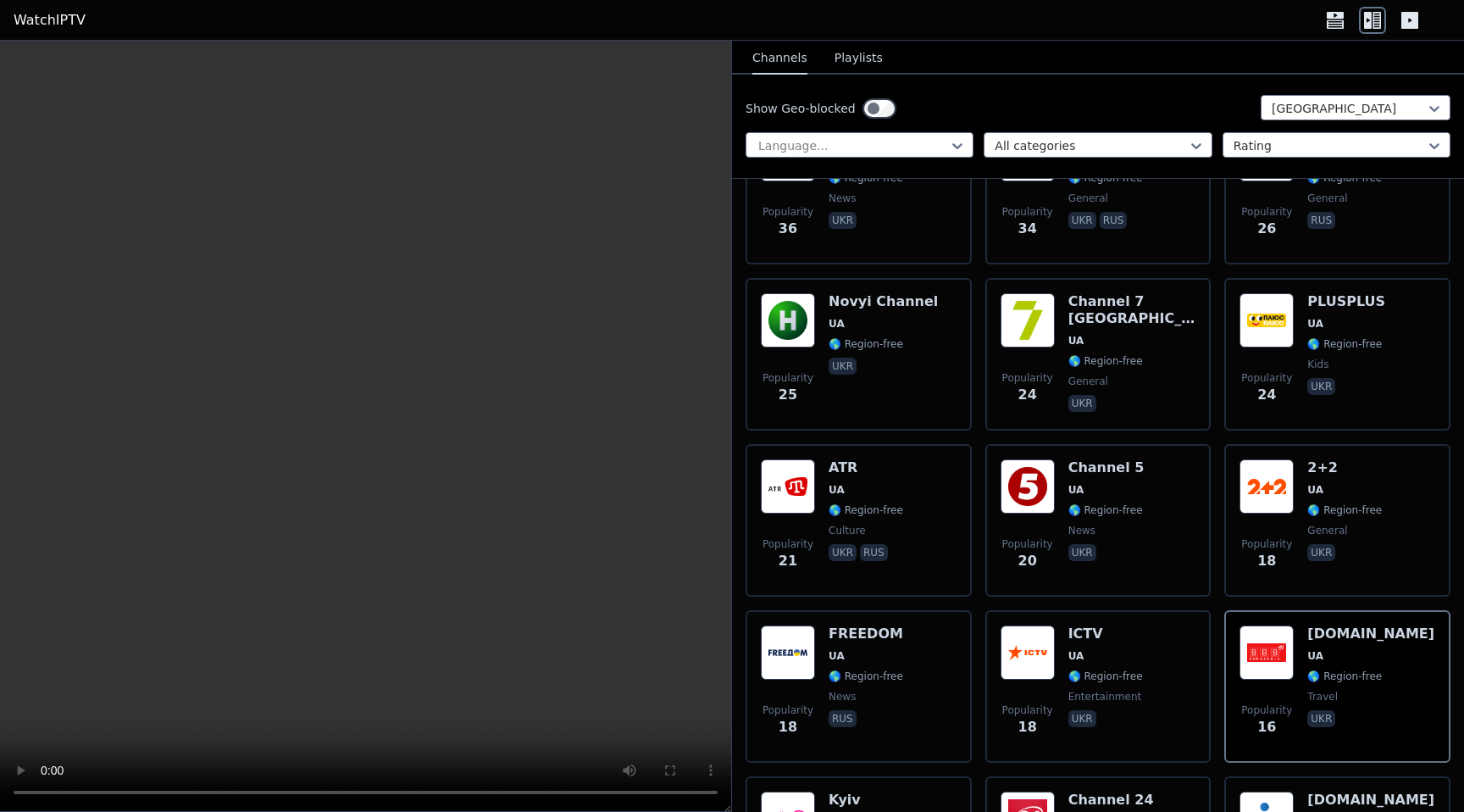
scroll to position [539, 0]
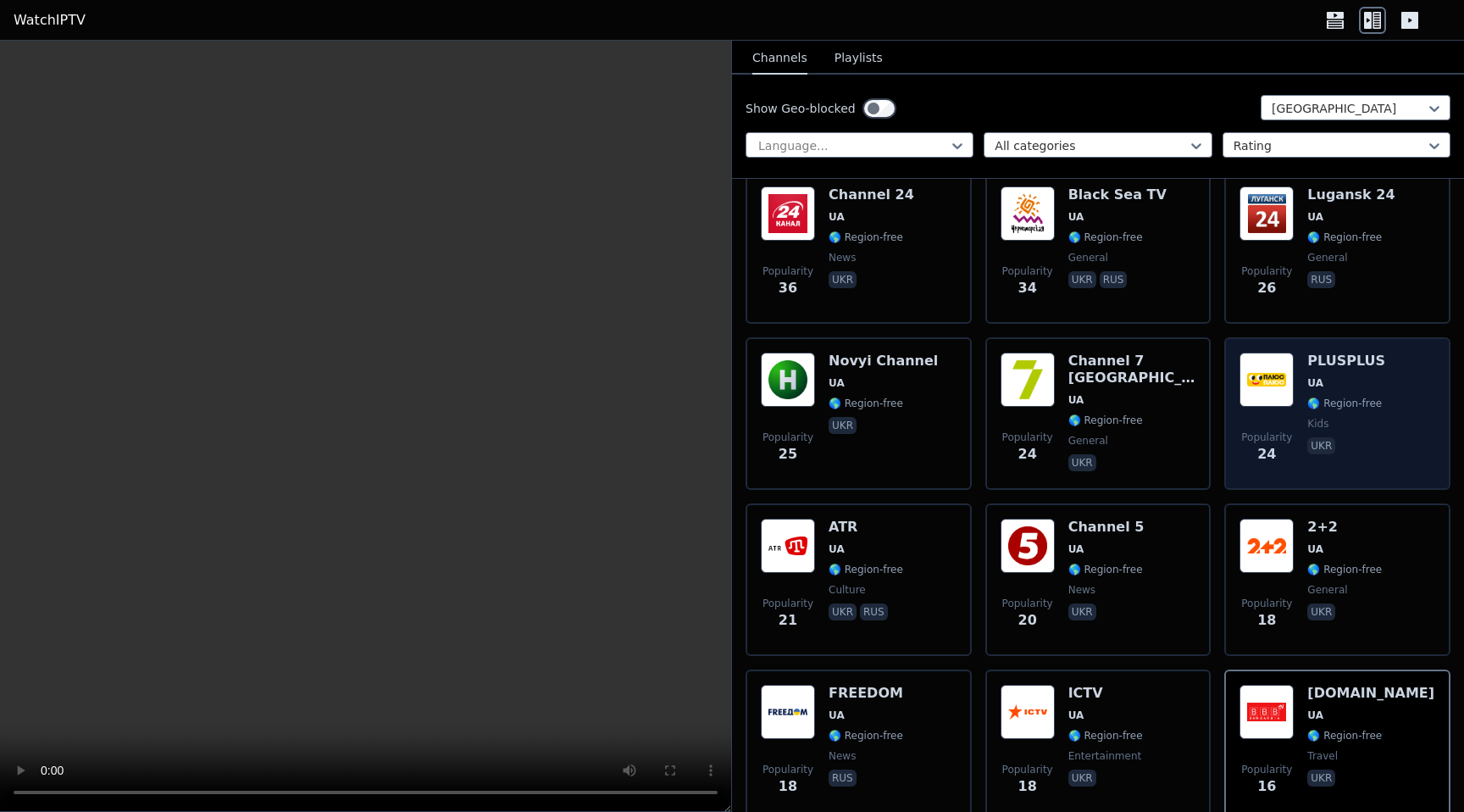
click at [1393, 385] on div "Popularity 24 PLUSPLUS UA 🌎 Region-free kids ukr" at bounding box center [1337, 414] width 195 height 122
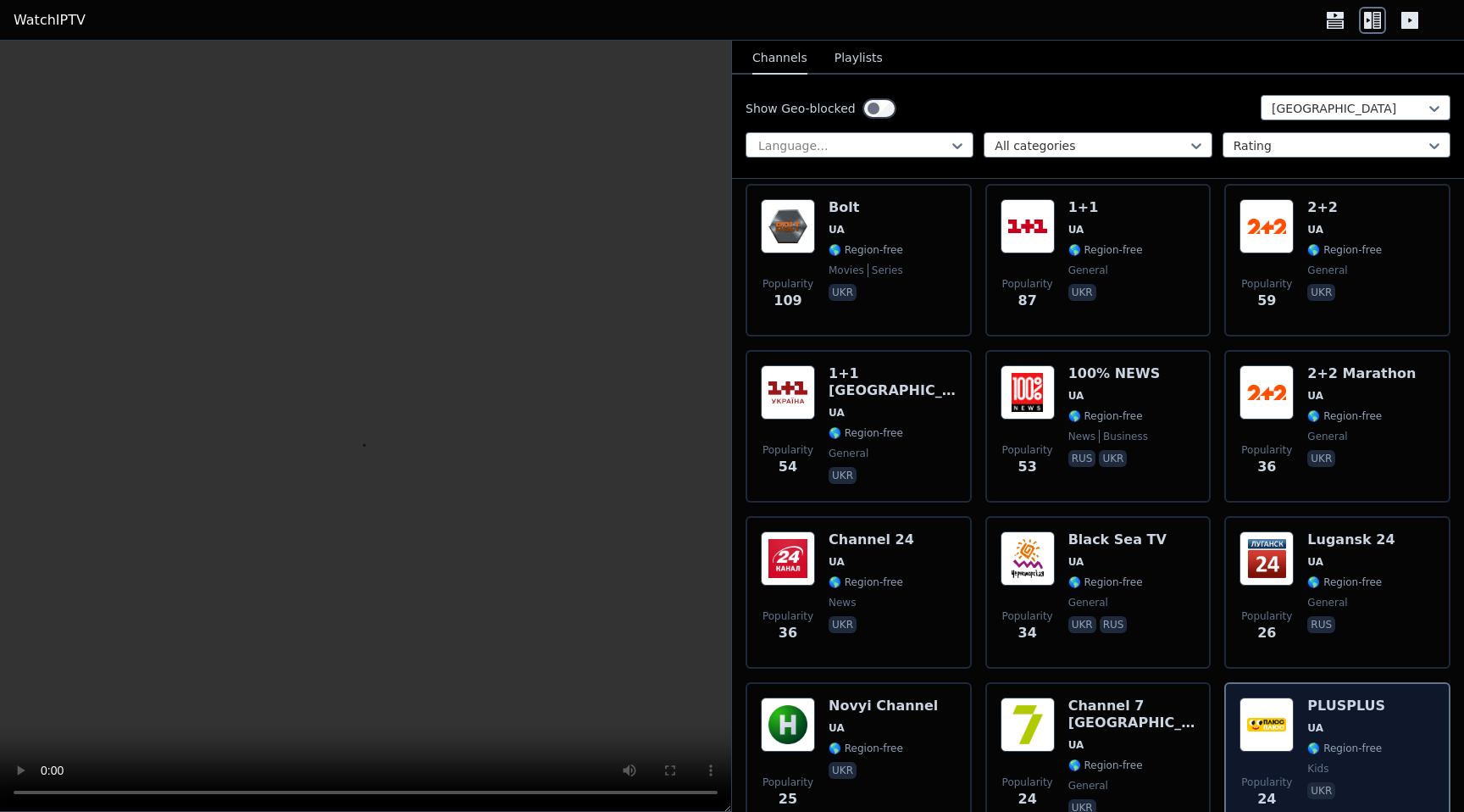
scroll to position [0, 0]
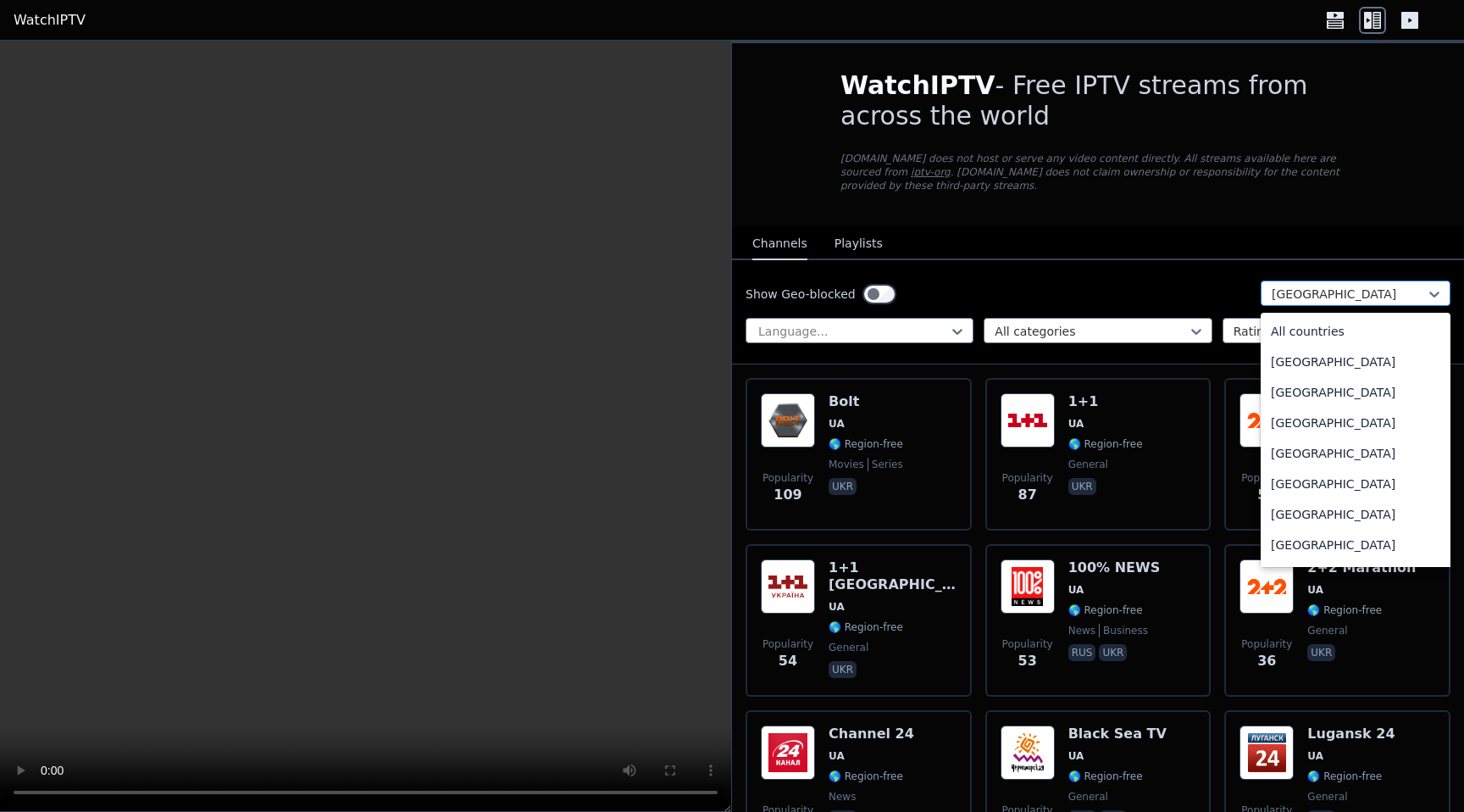
click at [1410, 292] on div at bounding box center [1348, 293] width 155 height 17
click at [1363, 444] on div "Turkey" at bounding box center [1355, 450] width 190 height 31
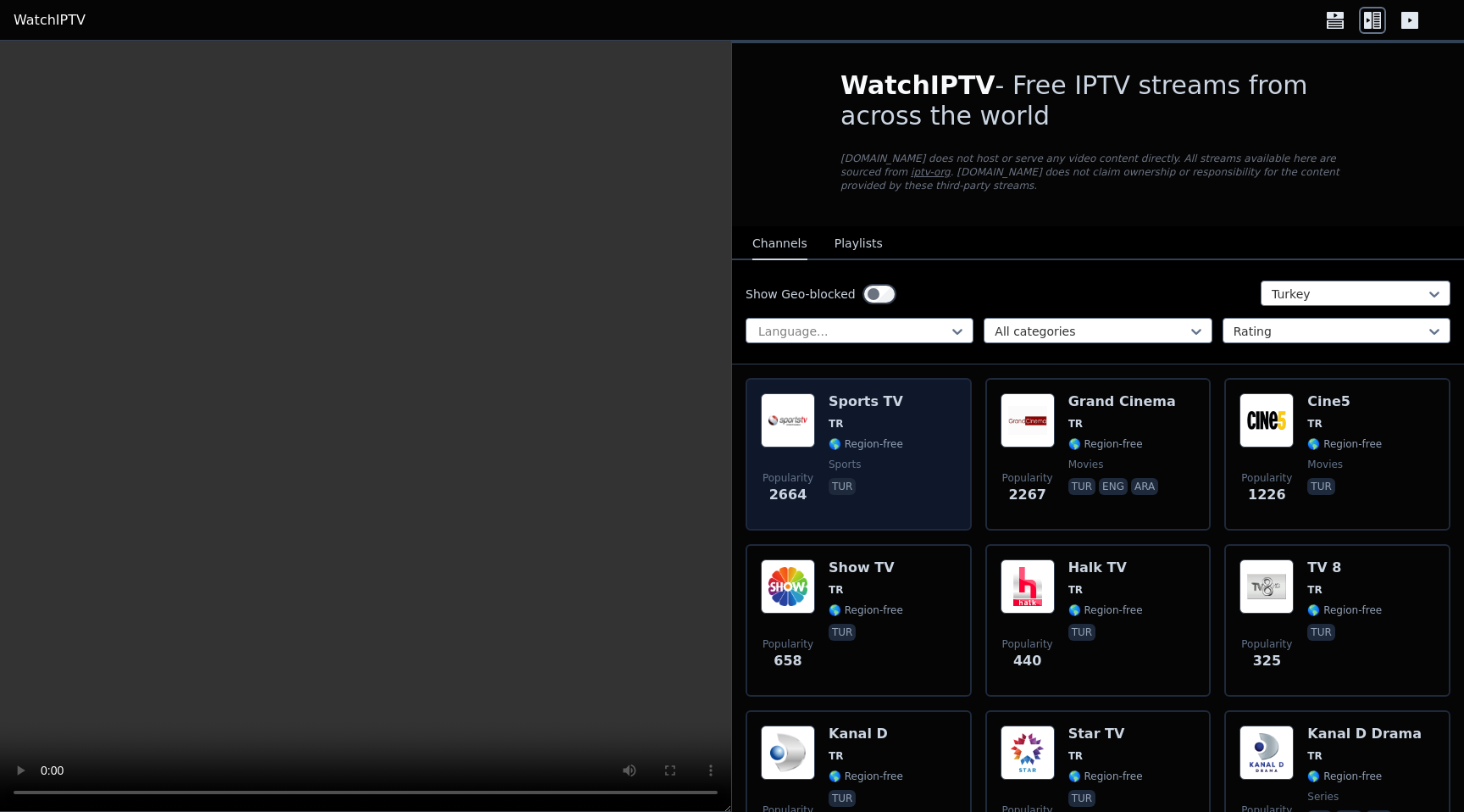
click at [890, 425] on span "TR" at bounding box center [866, 423] width 74 height 13
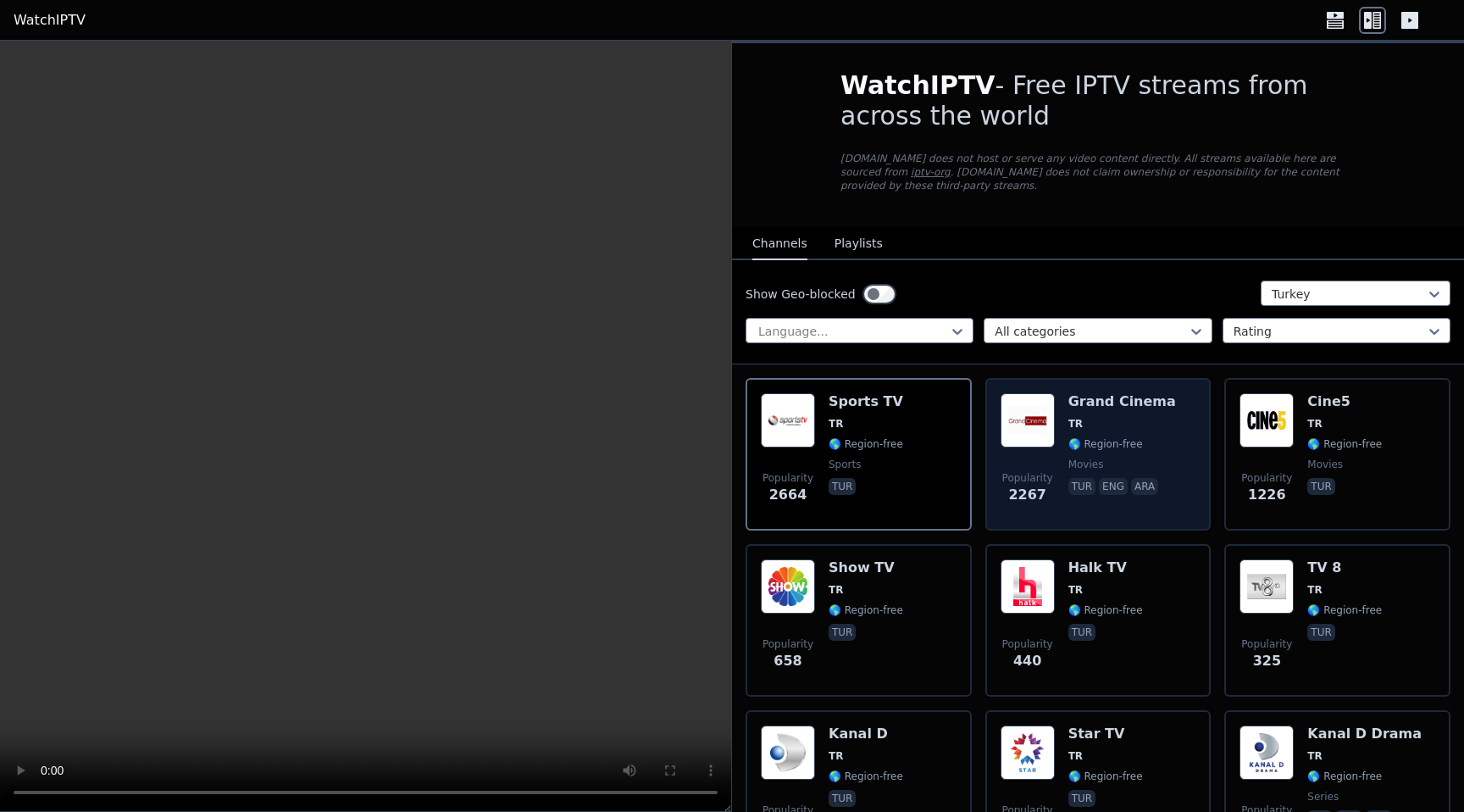
click at [1073, 435] on div "Grand Cinema TR 🌎 Region-free movies tur eng ara" at bounding box center [1122, 454] width 108 height 122
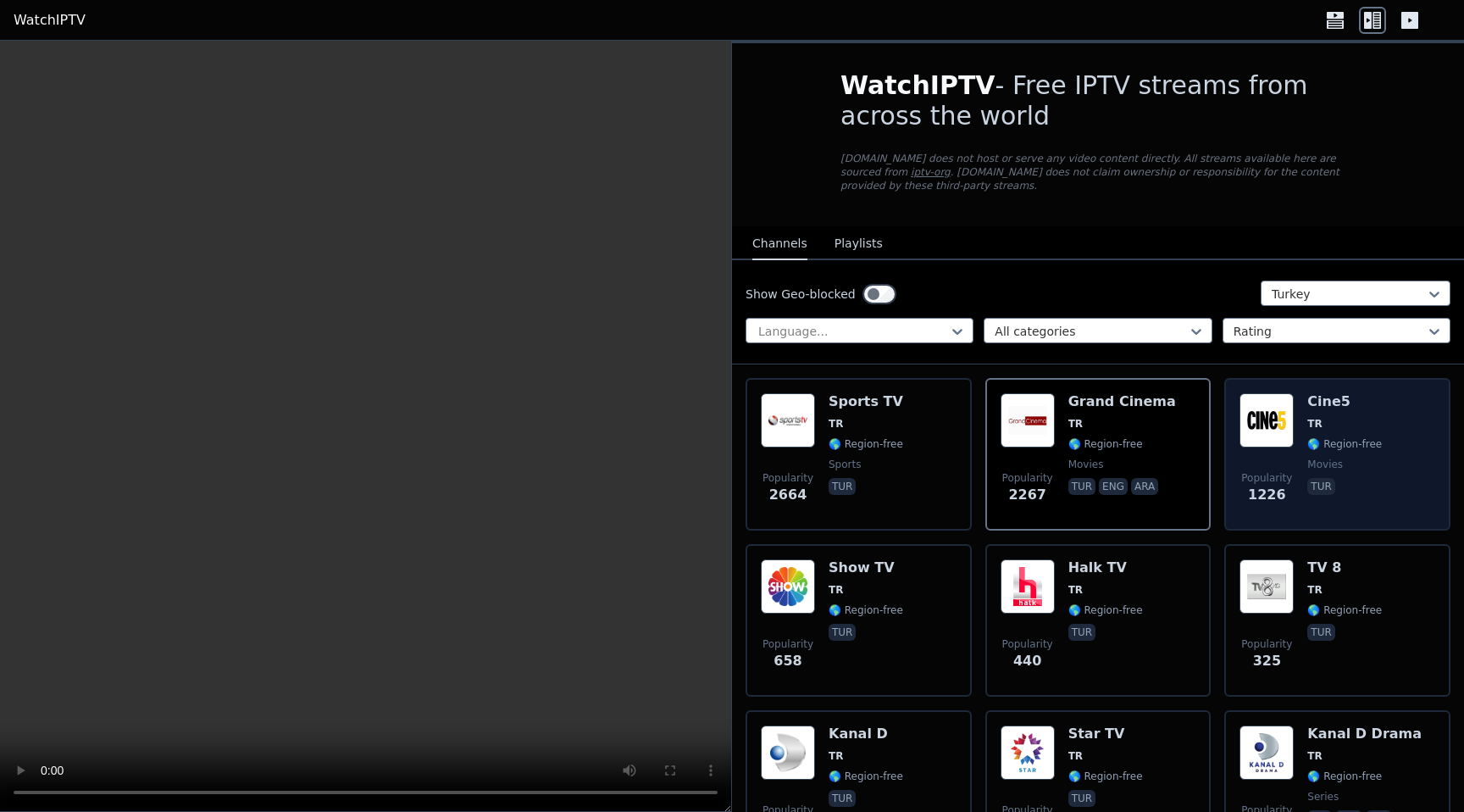
click at [1332, 447] on span "🌎 Region-free" at bounding box center [1344, 444] width 74 height 13
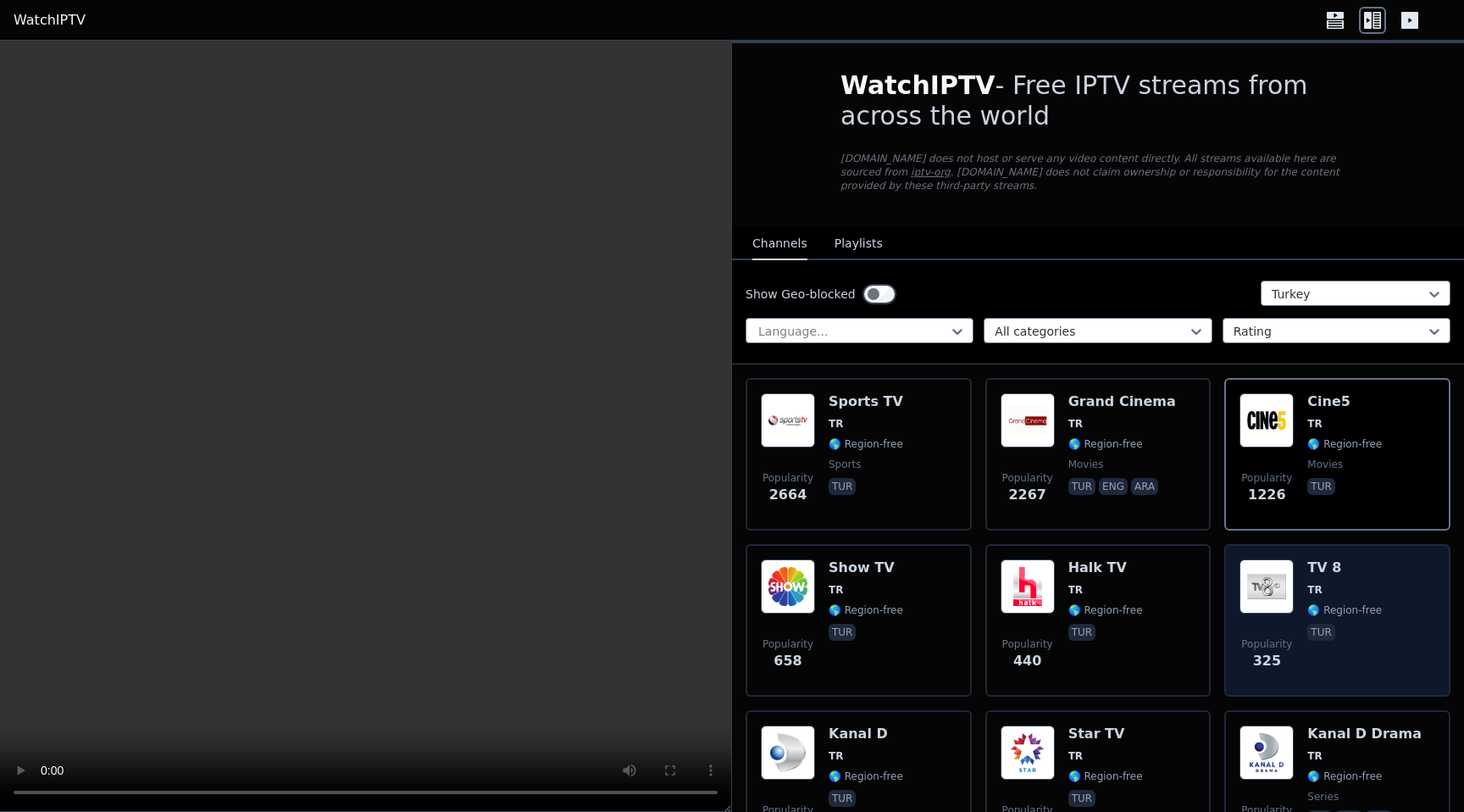
click at [1375, 613] on div "Popularity 325 TV 8 TR 🌎 Region-free tur" at bounding box center [1337, 620] width 195 height 122
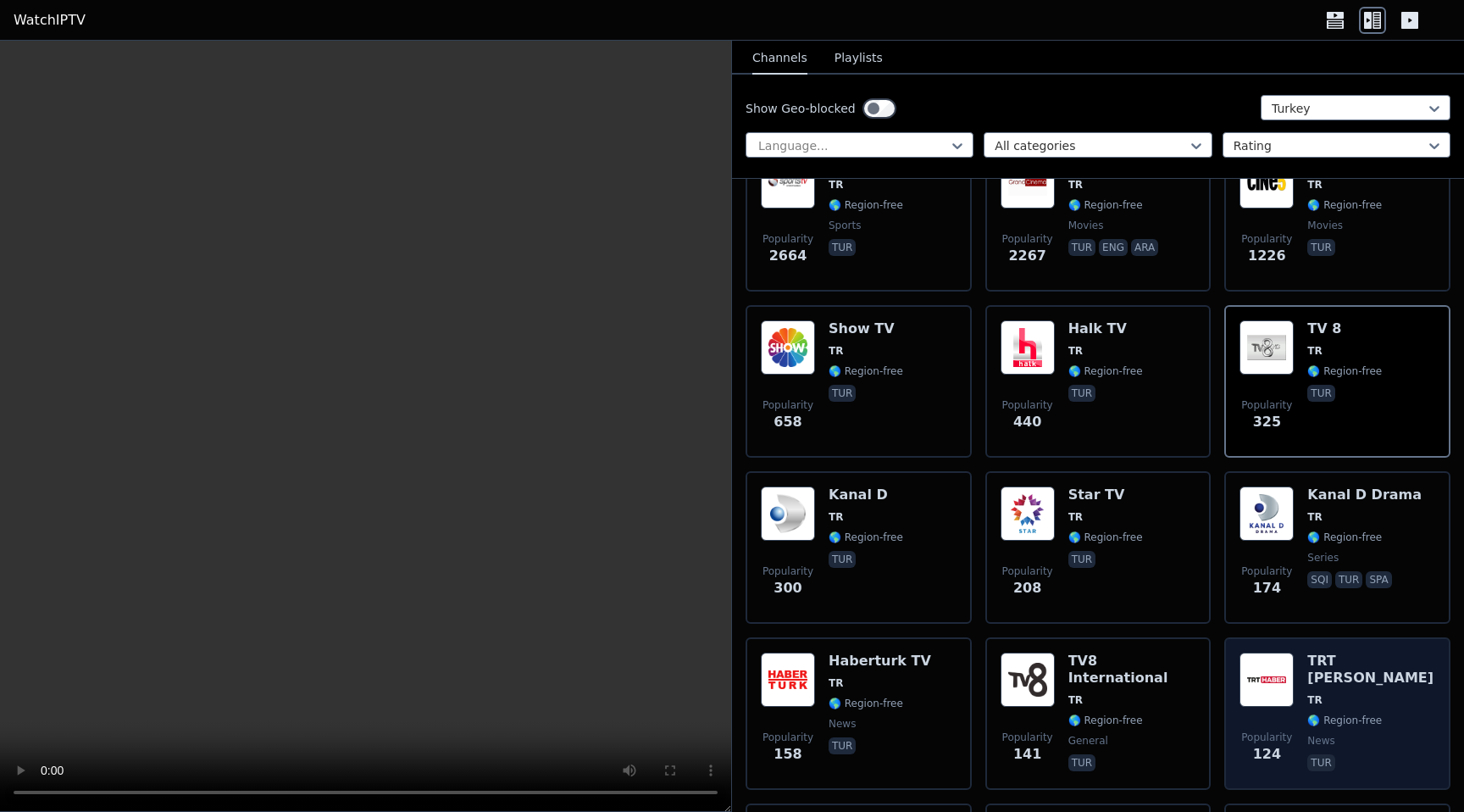
scroll to position [262, 0]
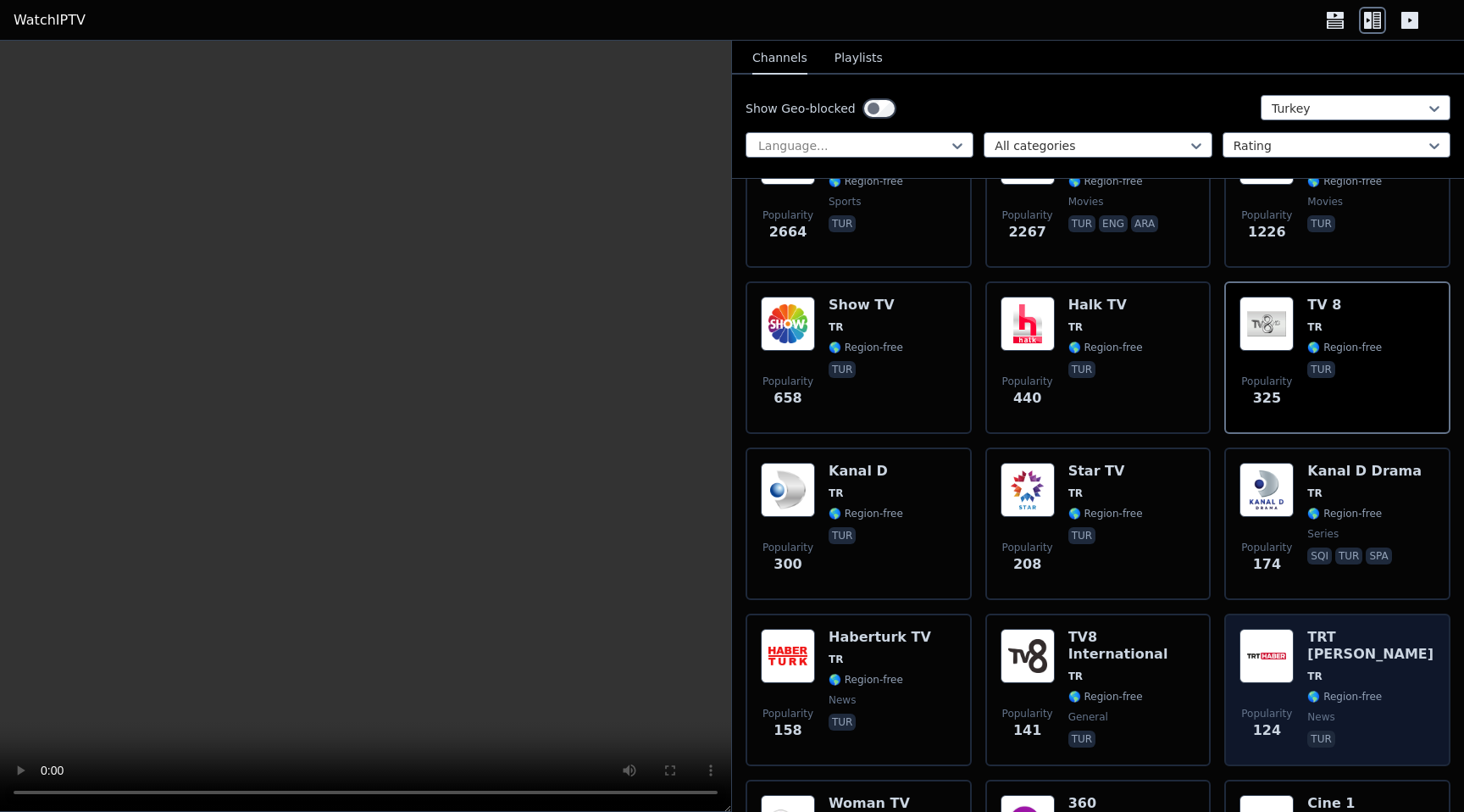
click at [1415, 646] on div "Popularity 124 TRT [PERSON_NAME] 🌎 Region-free news tur" at bounding box center [1337, 689] width 195 height 122
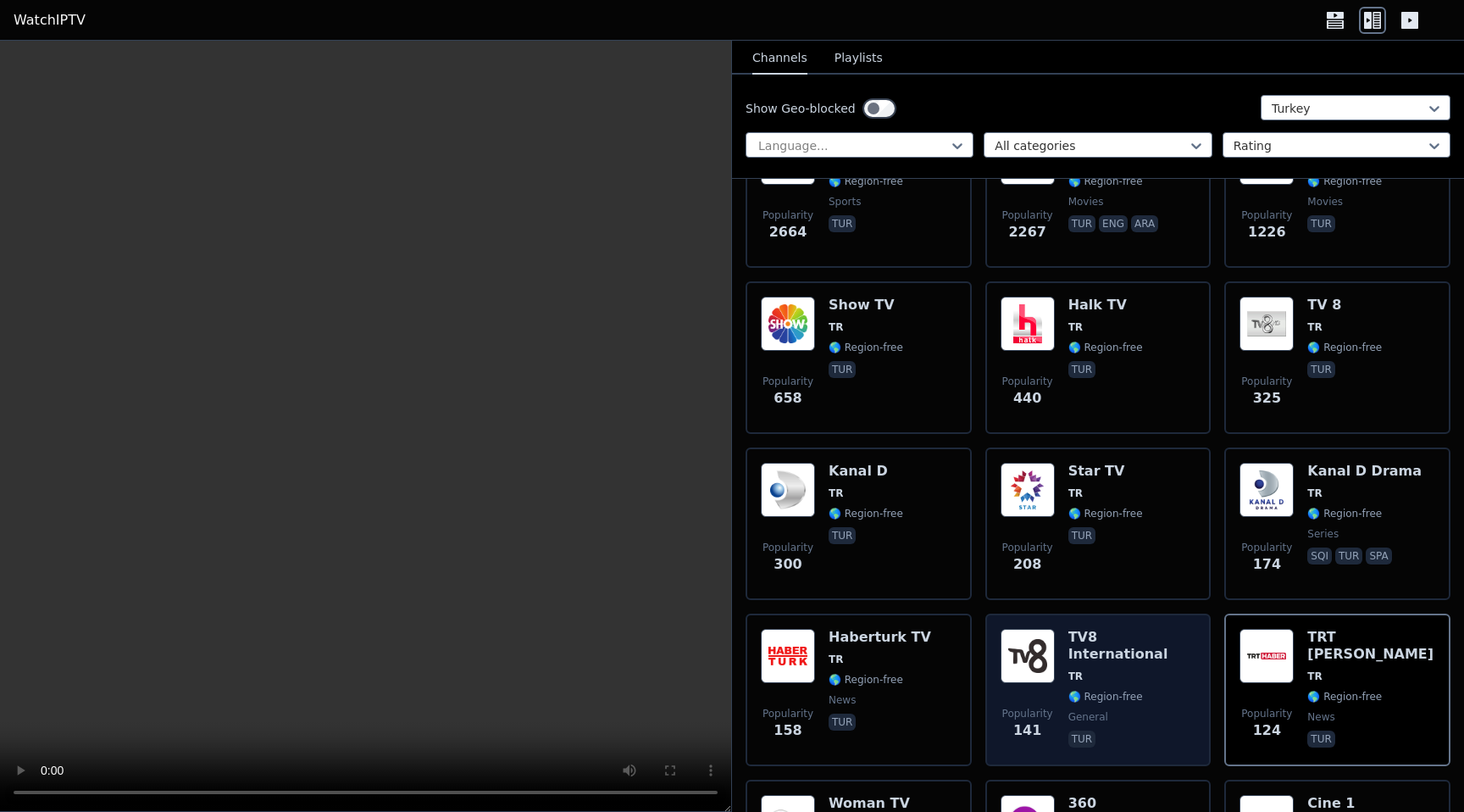
click at [1120, 689] on span "🌎 Region-free" at bounding box center [1105, 695] width 74 height 13
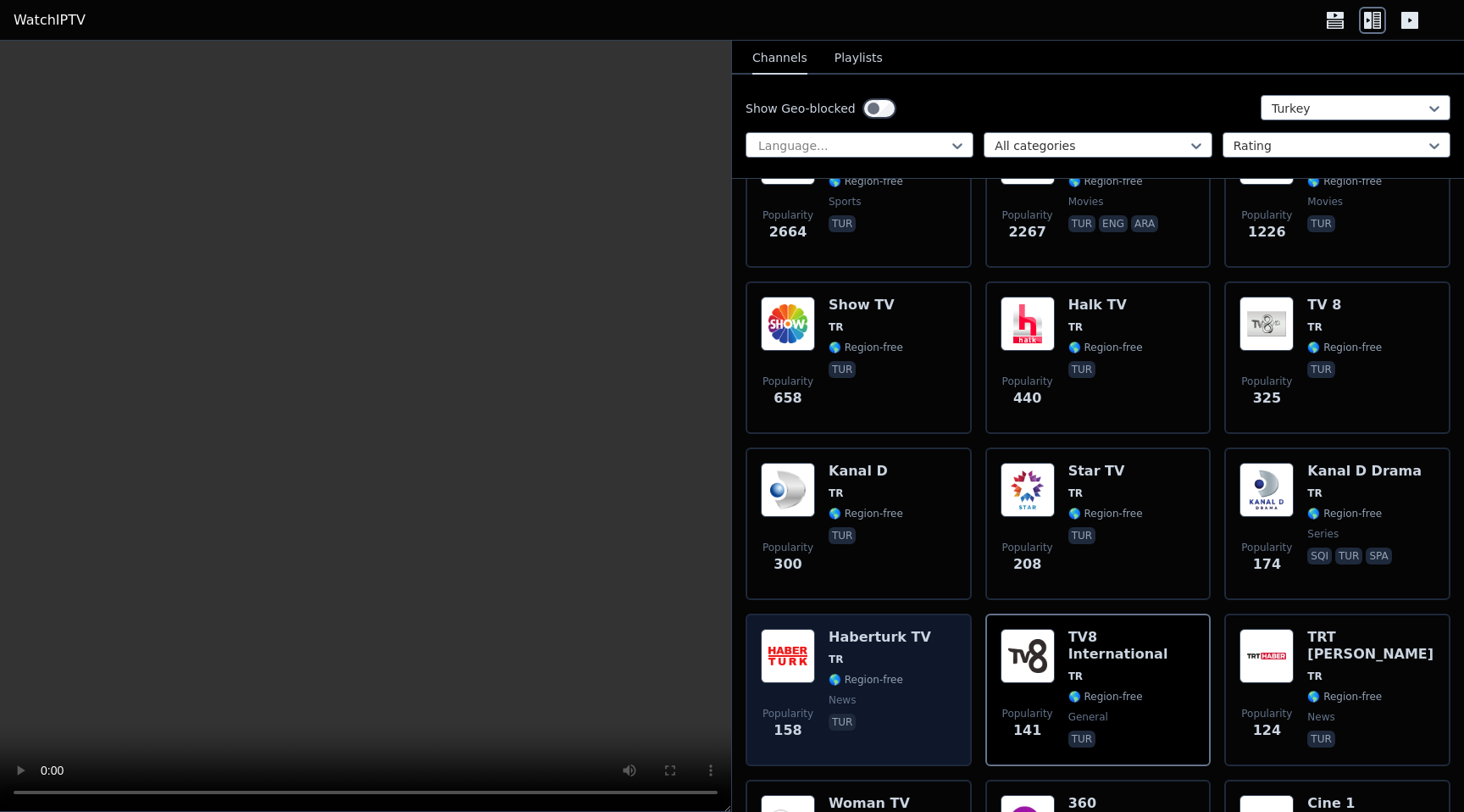
click at [923, 672] on div "Popularity 158 Haberturk TV TR 🌎 Region-free news tur" at bounding box center [858, 689] width 195 height 122
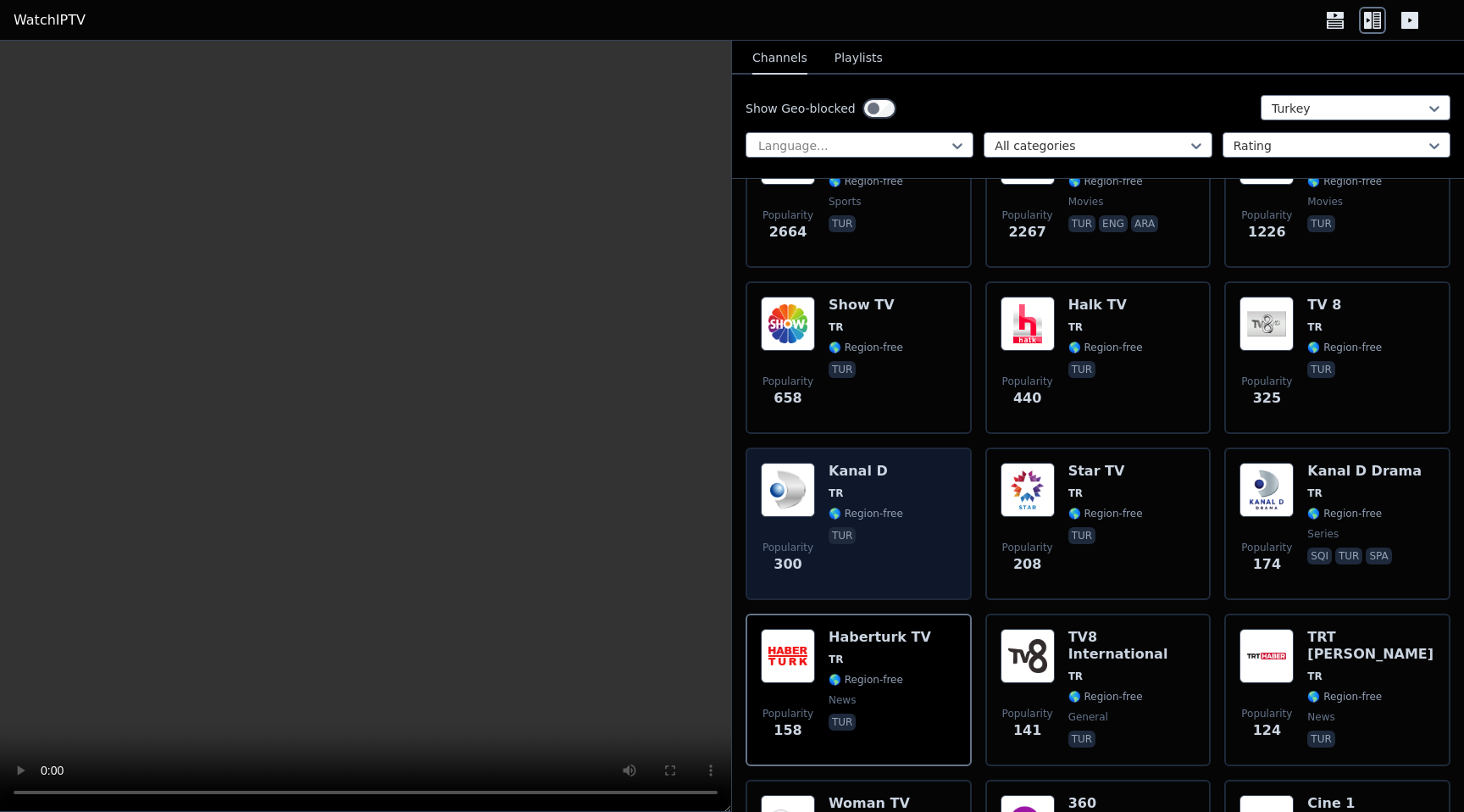
click at [891, 569] on div "Kanal D TR 🌎 Region-free tur" at bounding box center [866, 524] width 74 height 122
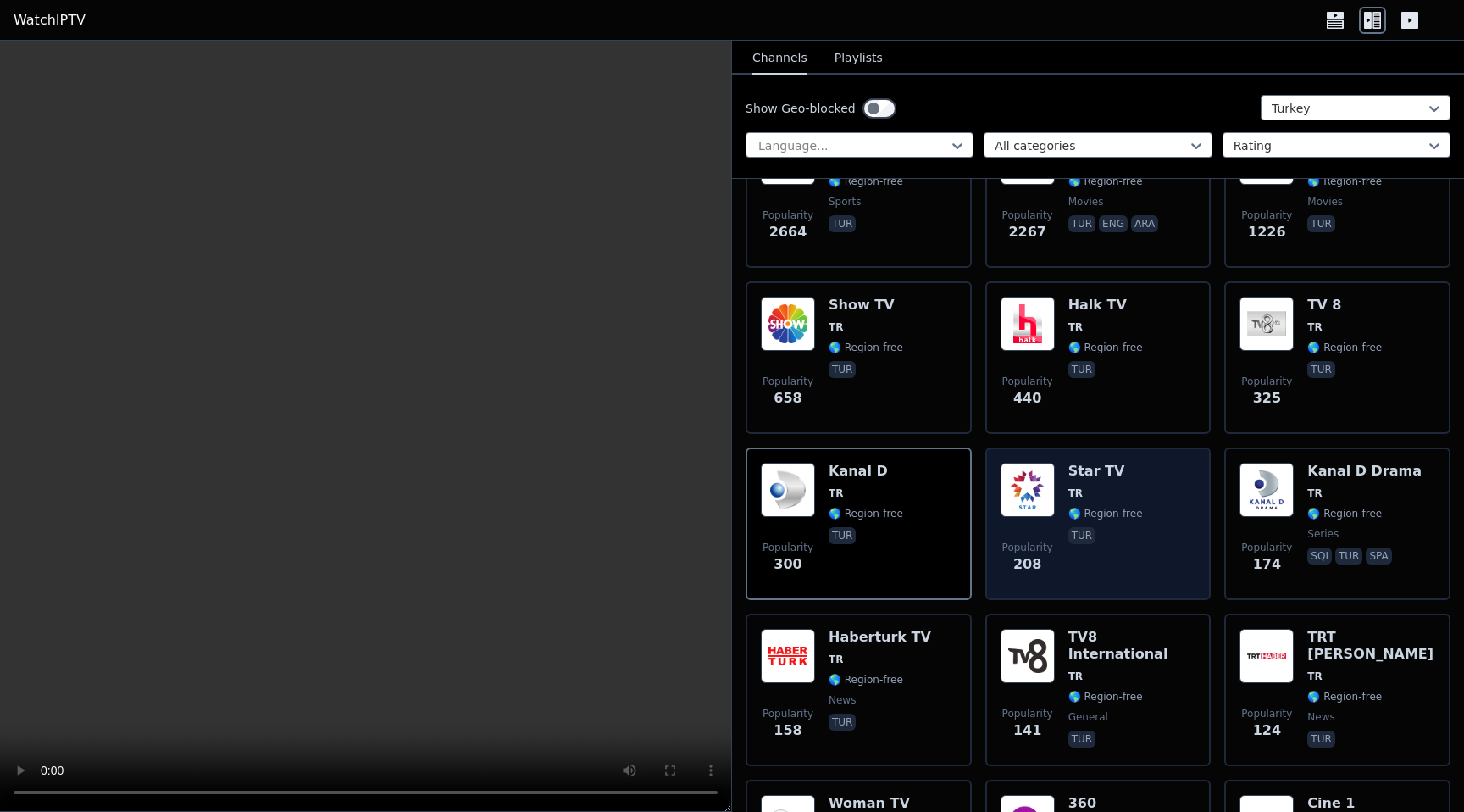
click at [1156, 528] on div "Popularity 208 Star TV TR 🌎 Region-free tur" at bounding box center [1097, 524] width 195 height 122
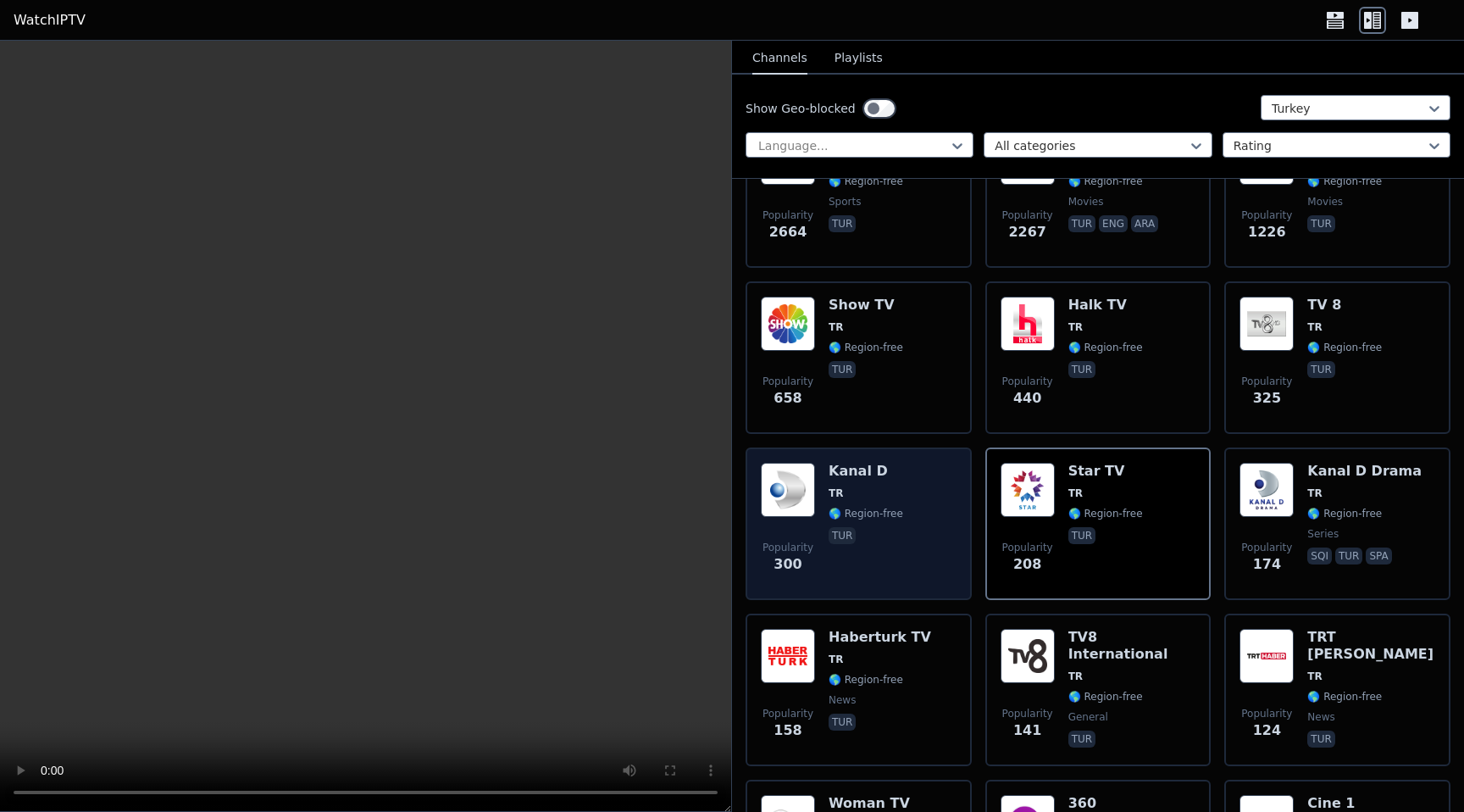
click at [914, 543] on div "Popularity 300 Kanal D TR 🌎 Region-free tur" at bounding box center [858, 524] width 195 height 122
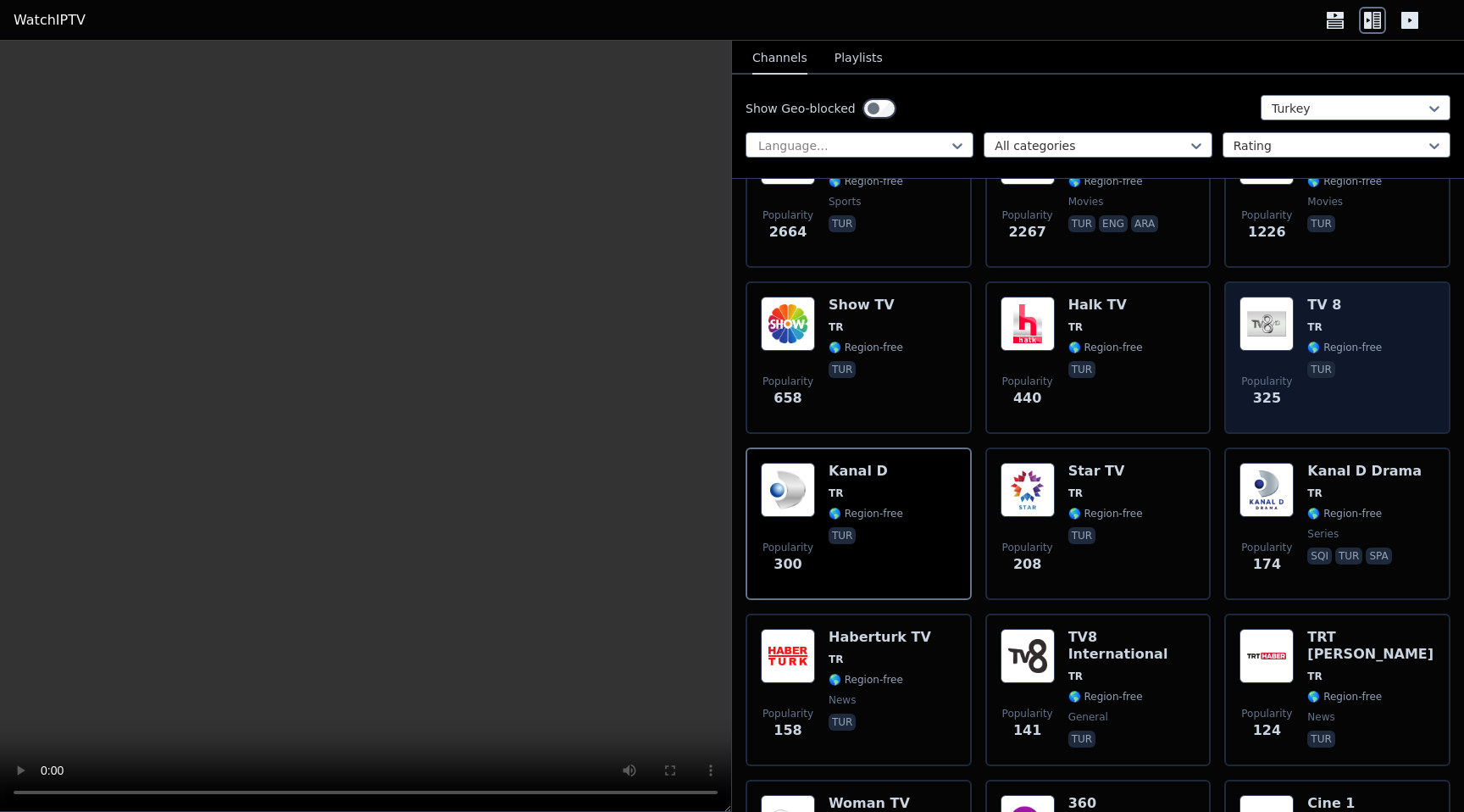
click at [1337, 368] on span "tur" at bounding box center [1344, 370] width 74 height 20
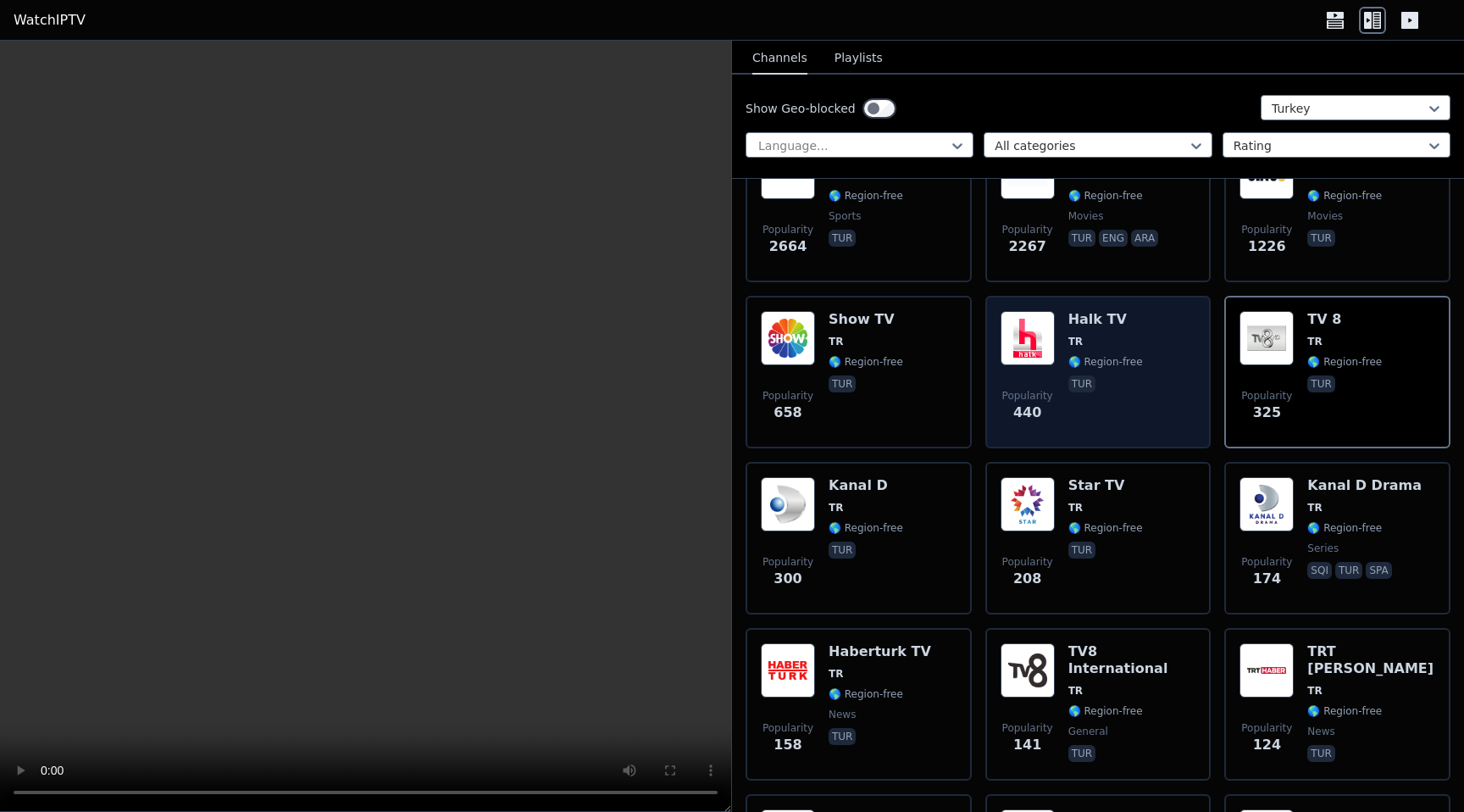
scroll to position [237, 0]
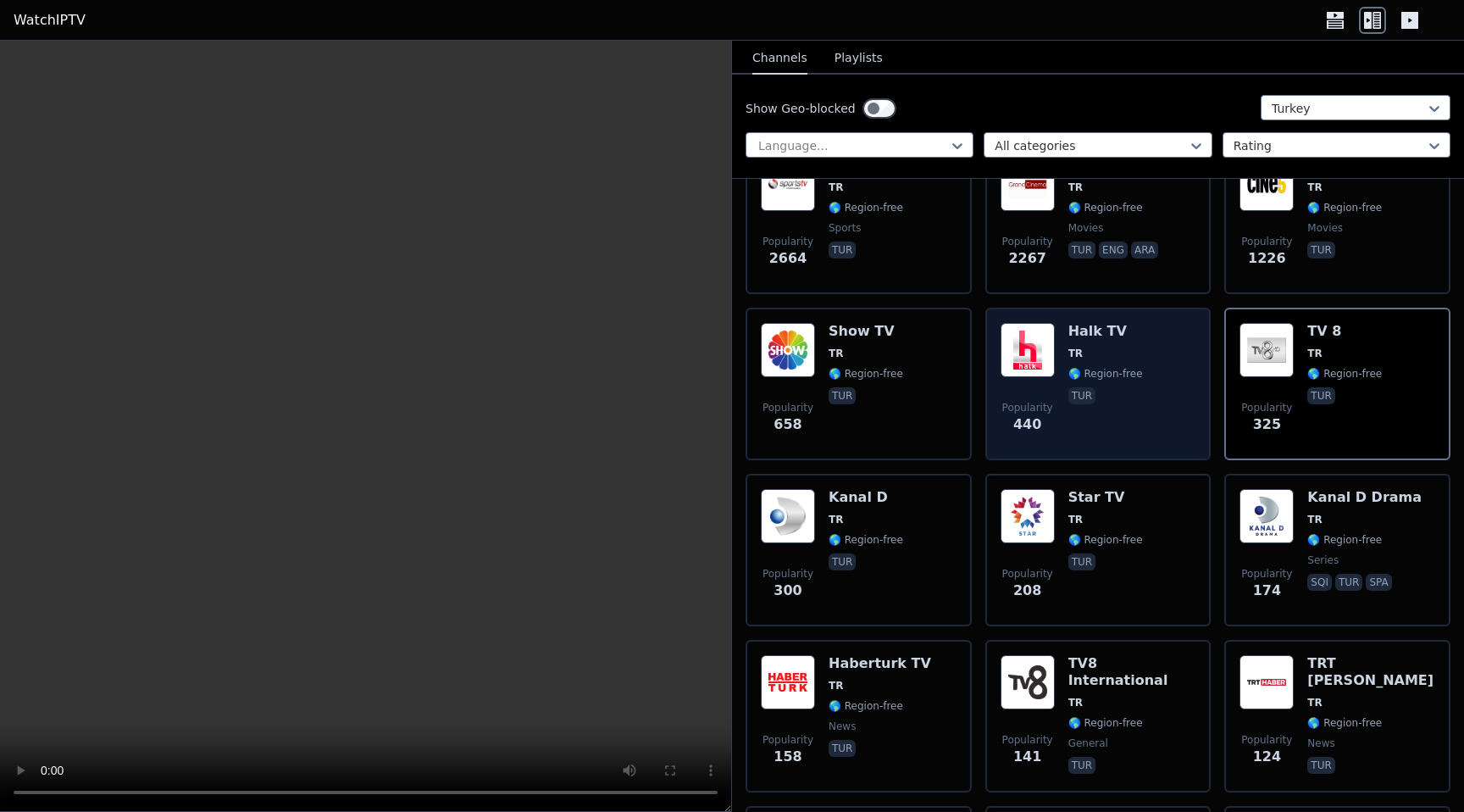
click at [1122, 410] on div "Halk TV TR 🌎 Region-free tur" at bounding box center [1105, 383] width 74 height 122
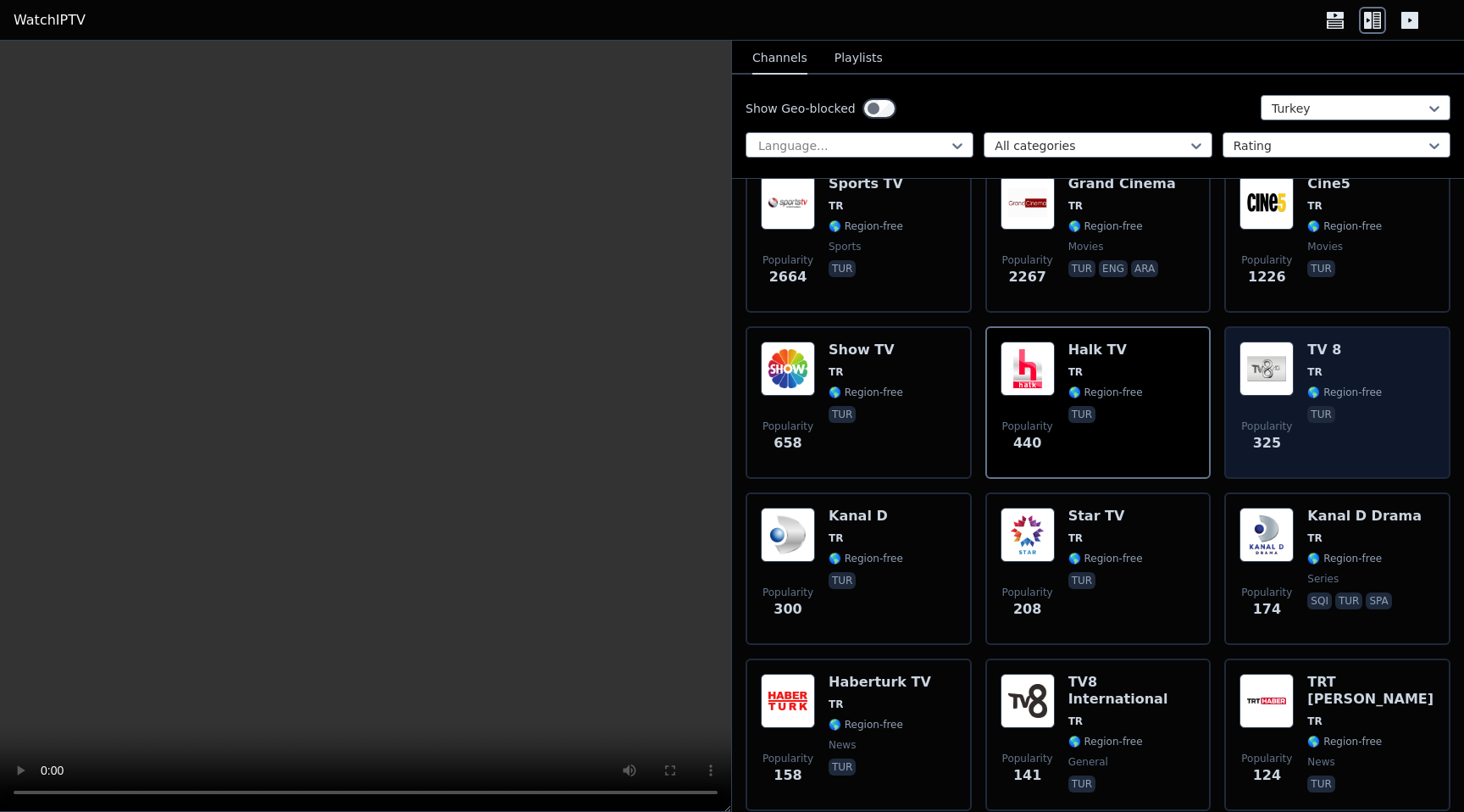
scroll to position [793, 0]
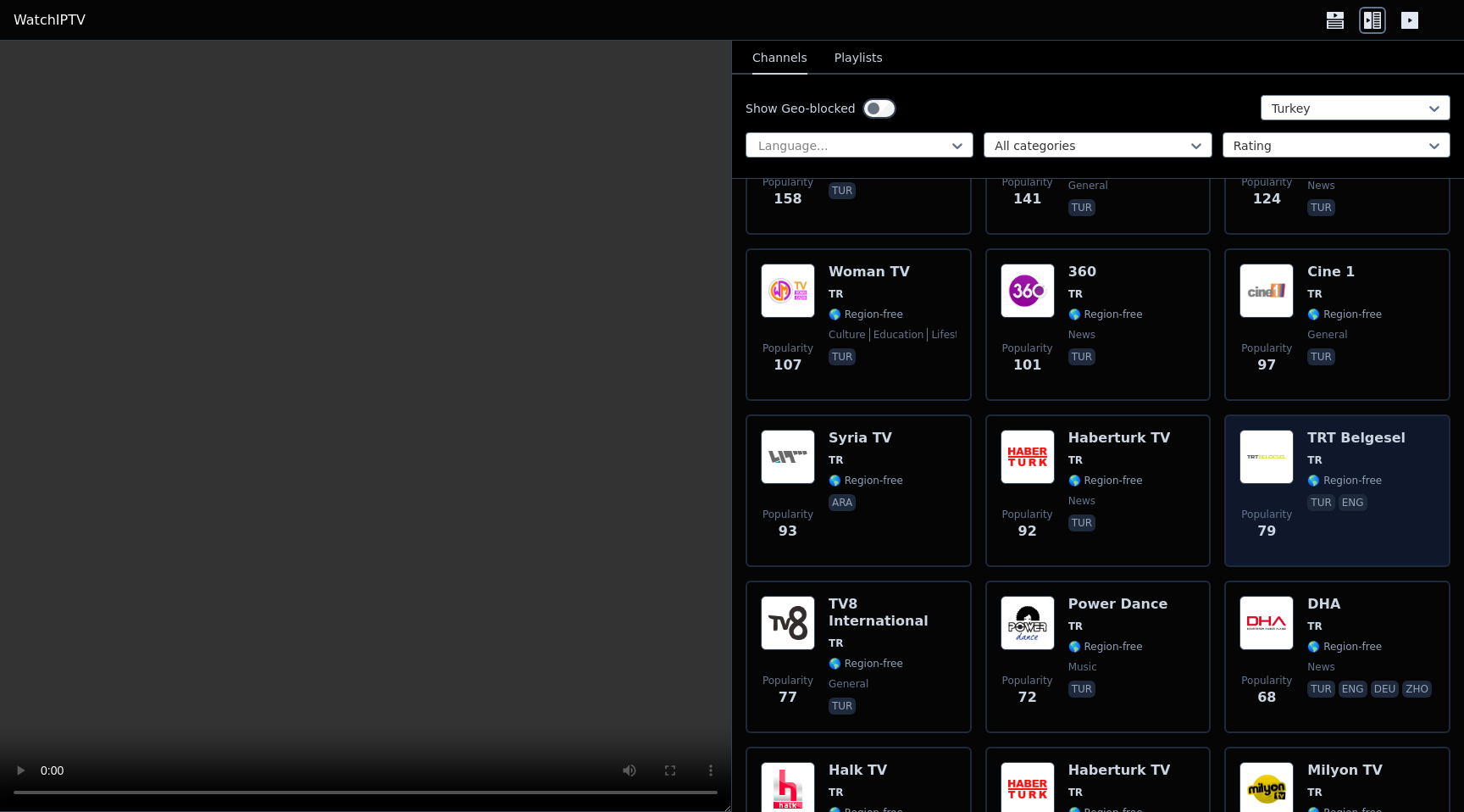
click at [1339, 459] on span "TR" at bounding box center [1355, 459] width 98 height 13
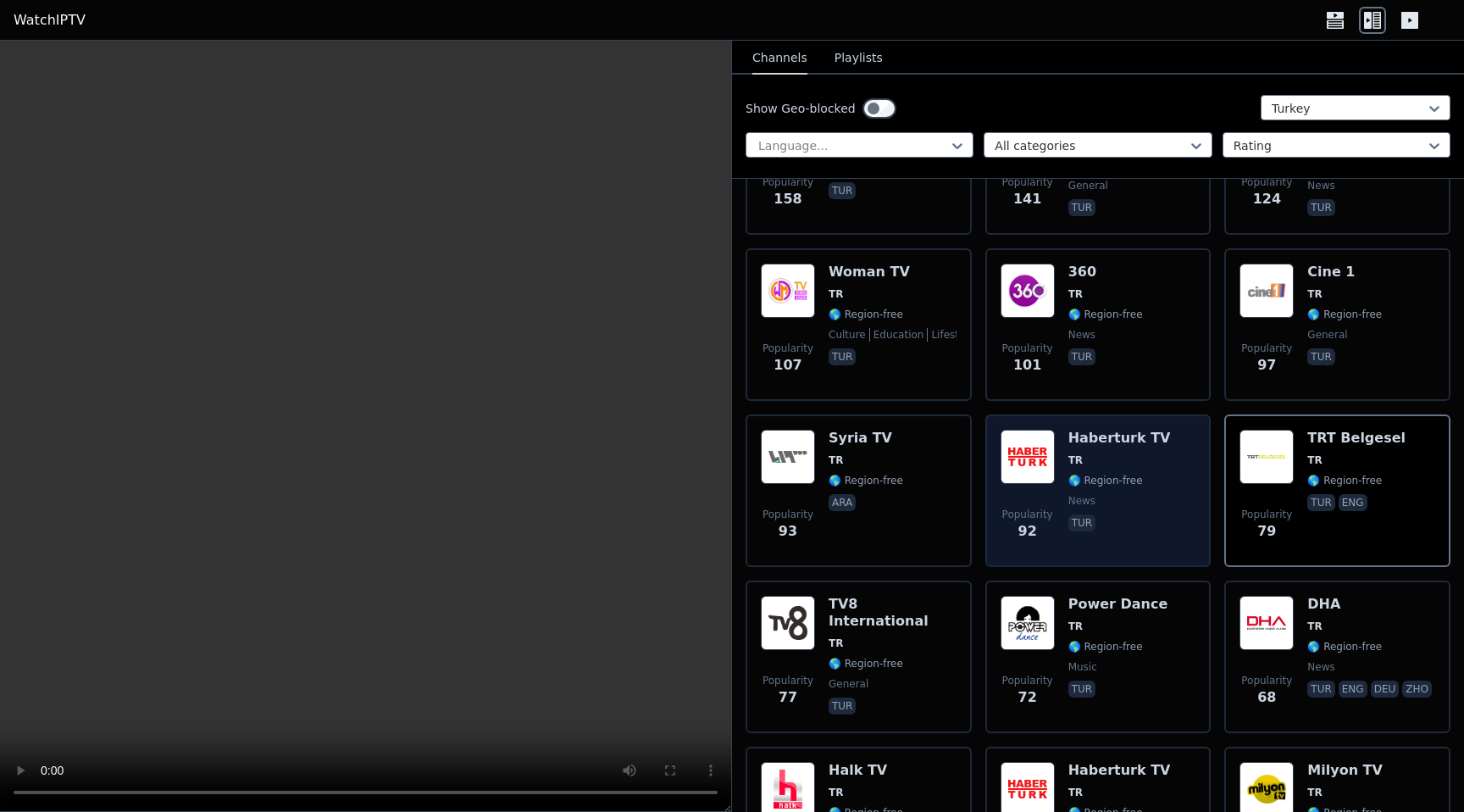
click at [1132, 482] on span "🌎 Region-free" at bounding box center [1105, 480] width 74 height 13
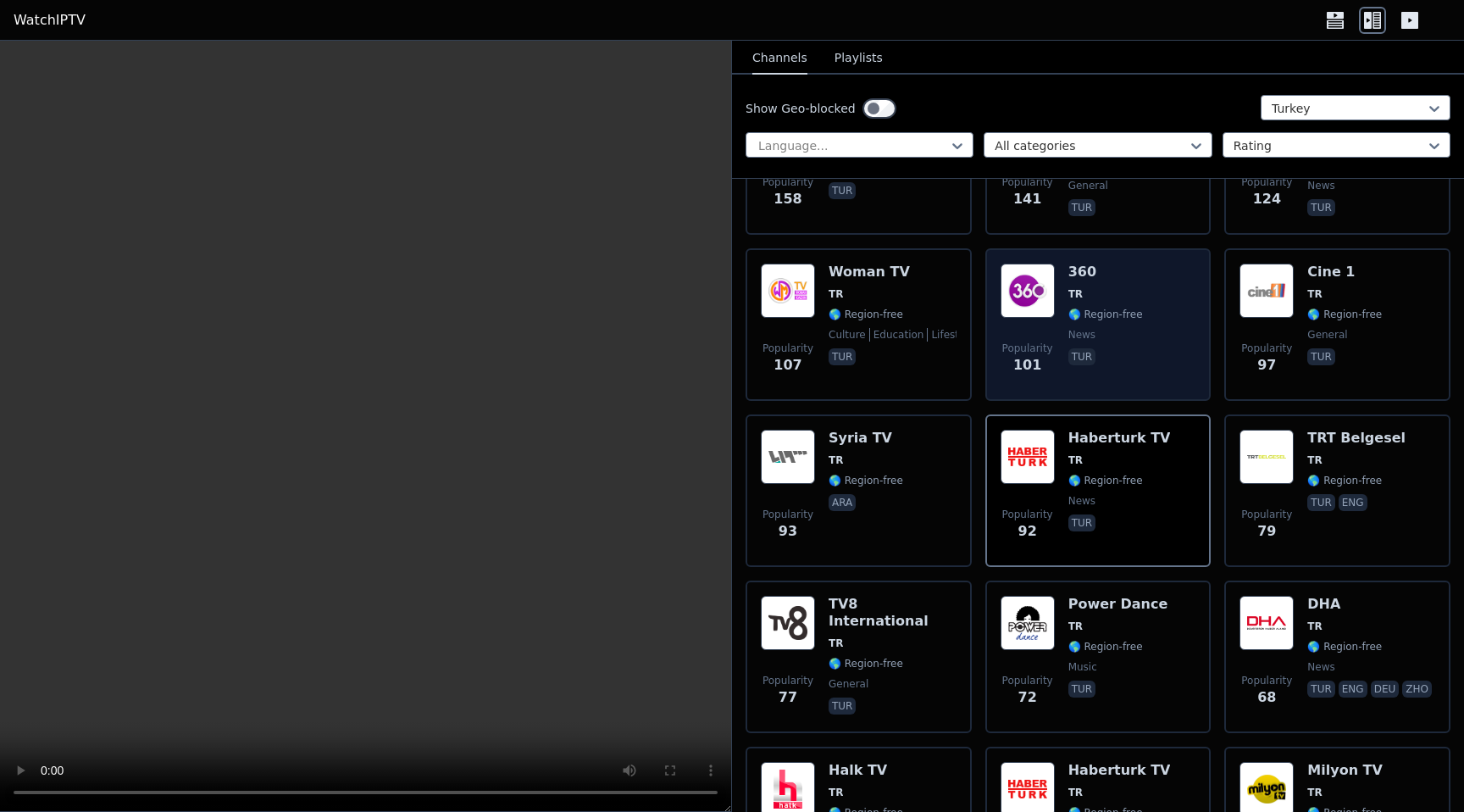
click at [1134, 343] on div "Popularity 101 360 TR 🌎 Region-free news tur" at bounding box center [1097, 324] width 195 height 122
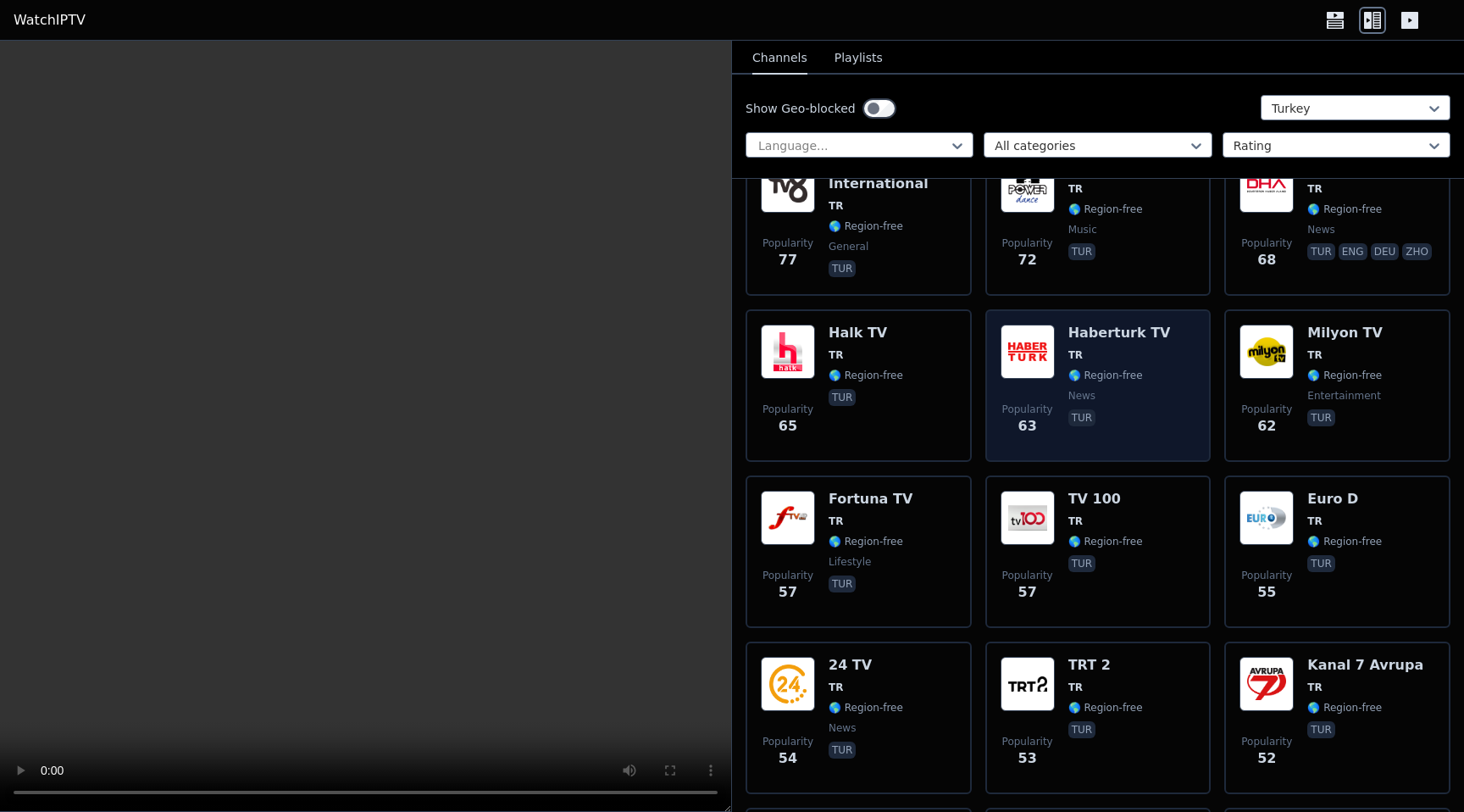
scroll to position [1287, 0]
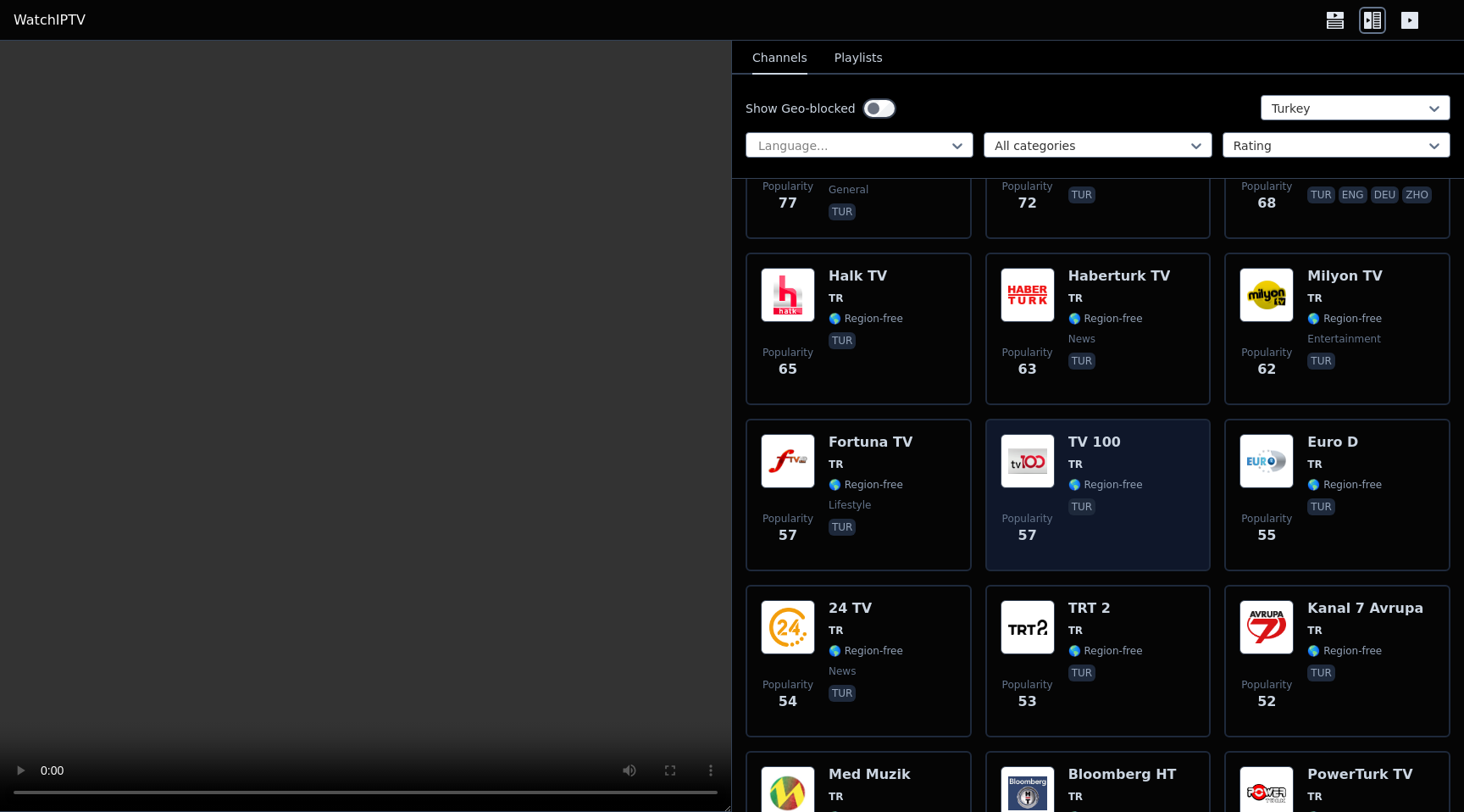
click at [1142, 519] on div "Popularity 57 TV 100 TR 🌎 Region-free tur" at bounding box center [1097, 495] width 195 height 122
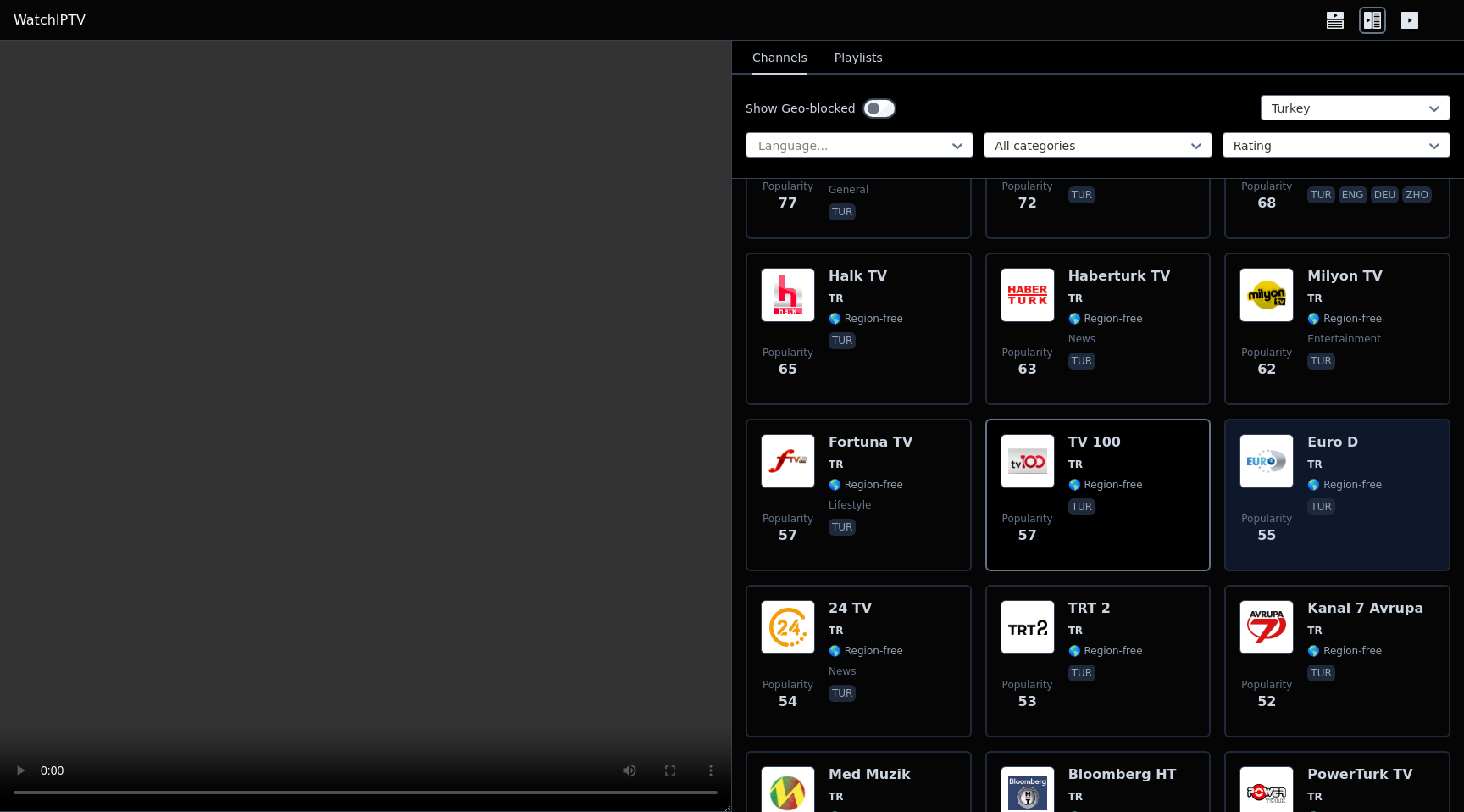
click at [1388, 510] on div "Popularity 55 Euro D TR 🌎 Region-free tur" at bounding box center [1337, 495] width 195 height 122
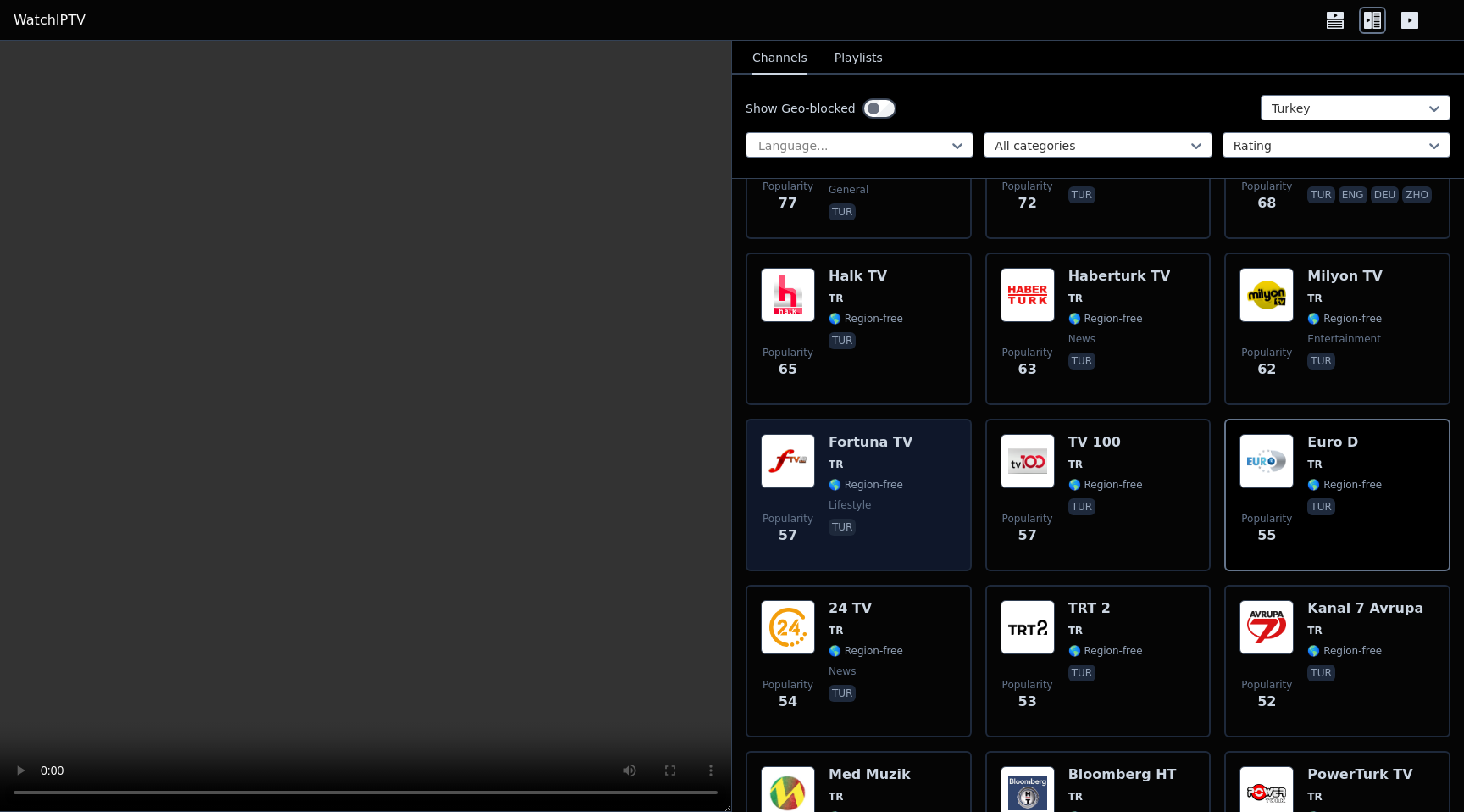
click at [880, 512] on span "lifestyle" at bounding box center [870, 505] width 84 height 13
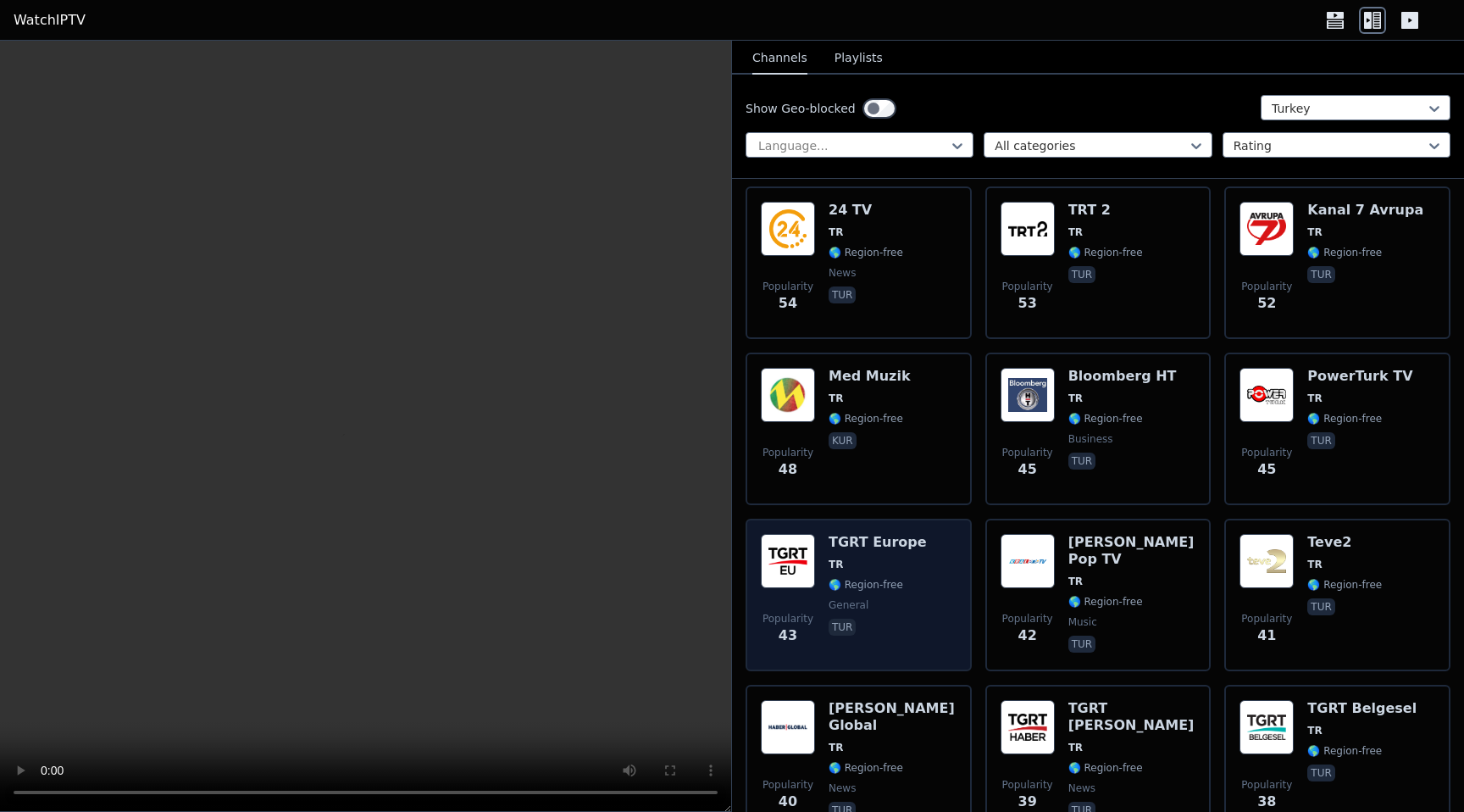
scroll to position [1749, 0]
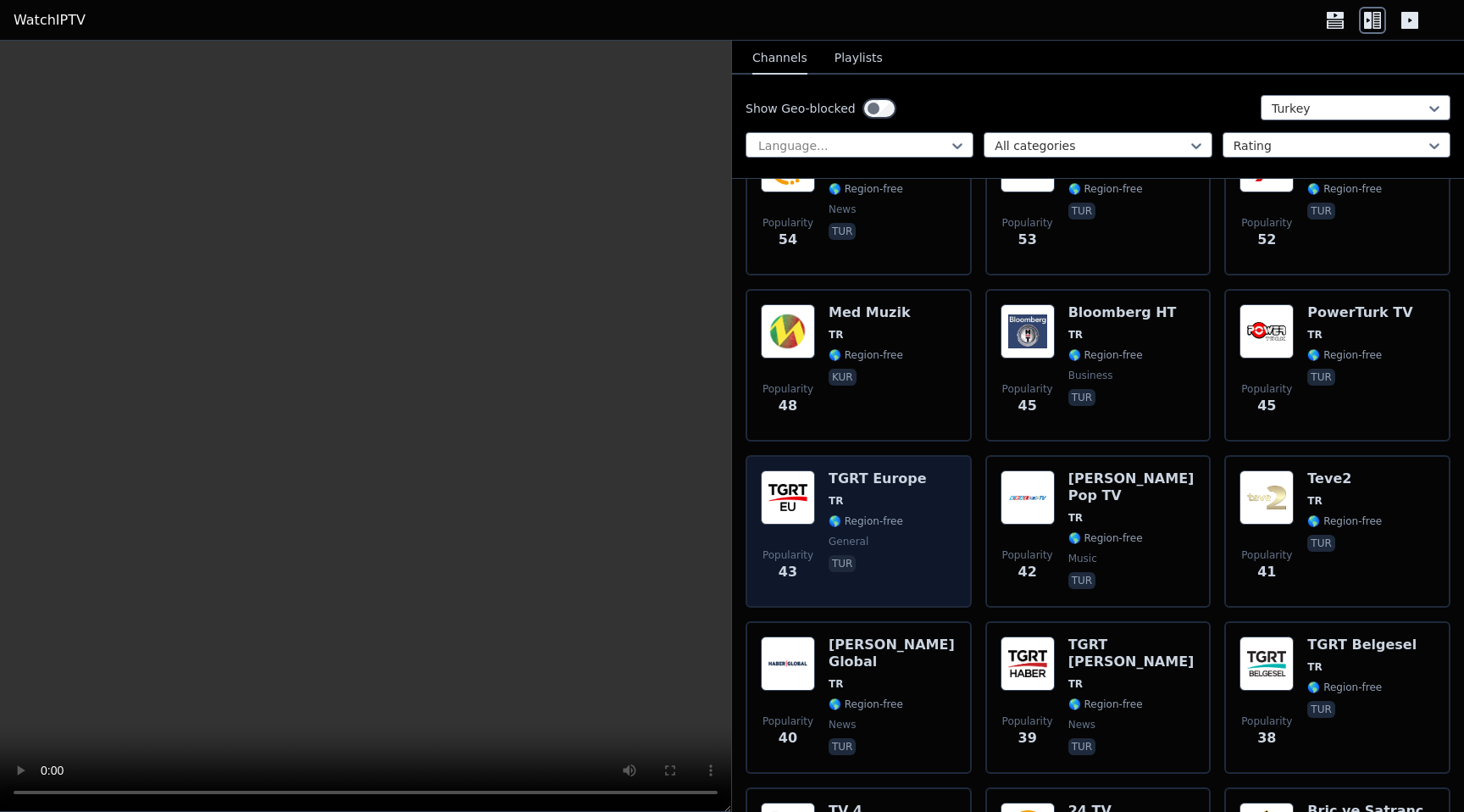
click at [861, 502] on span "TR" at bounding box center [877, 500] width 98 height 13
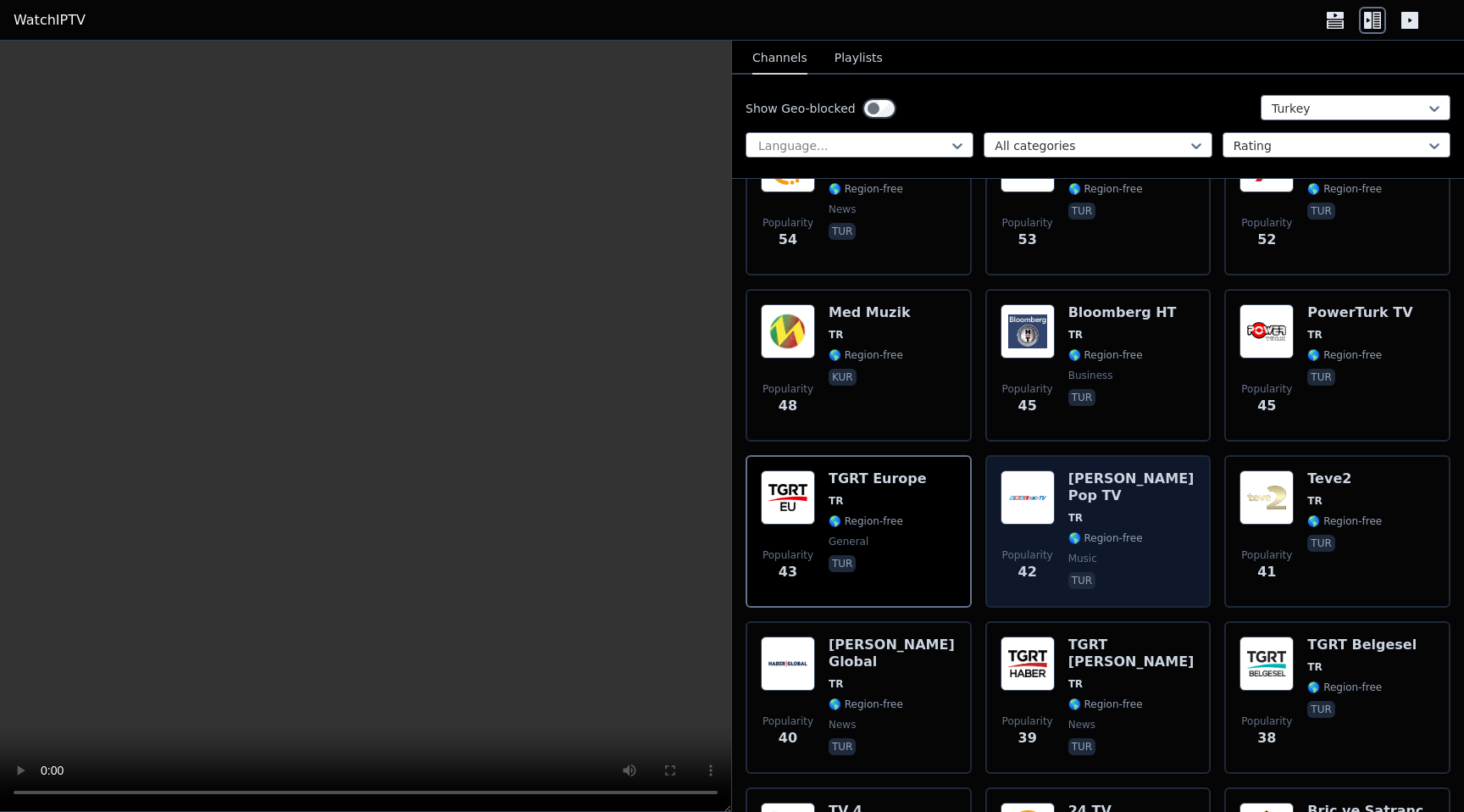
click at [1190, 548] on div "Popularity 42 [PERSON_NAME] Pop TV TR 🌎 Region-free music tur" at bounding box center [1098, 531] width 226 height 153
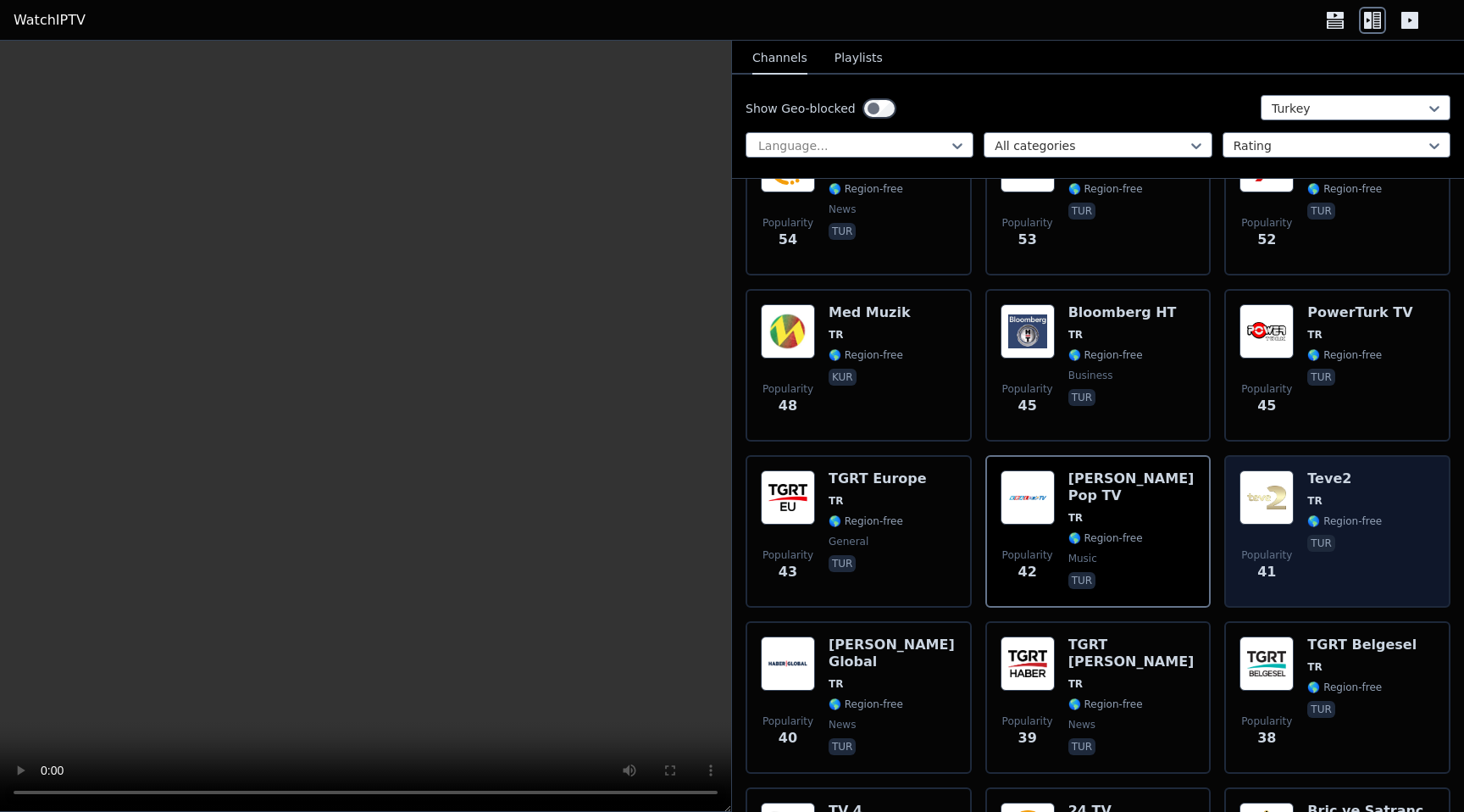
click at [1331, 535] on div "Teve2 TR 🌎 Region-free tur" at bounding box center [1344, 531] width 74 height 122
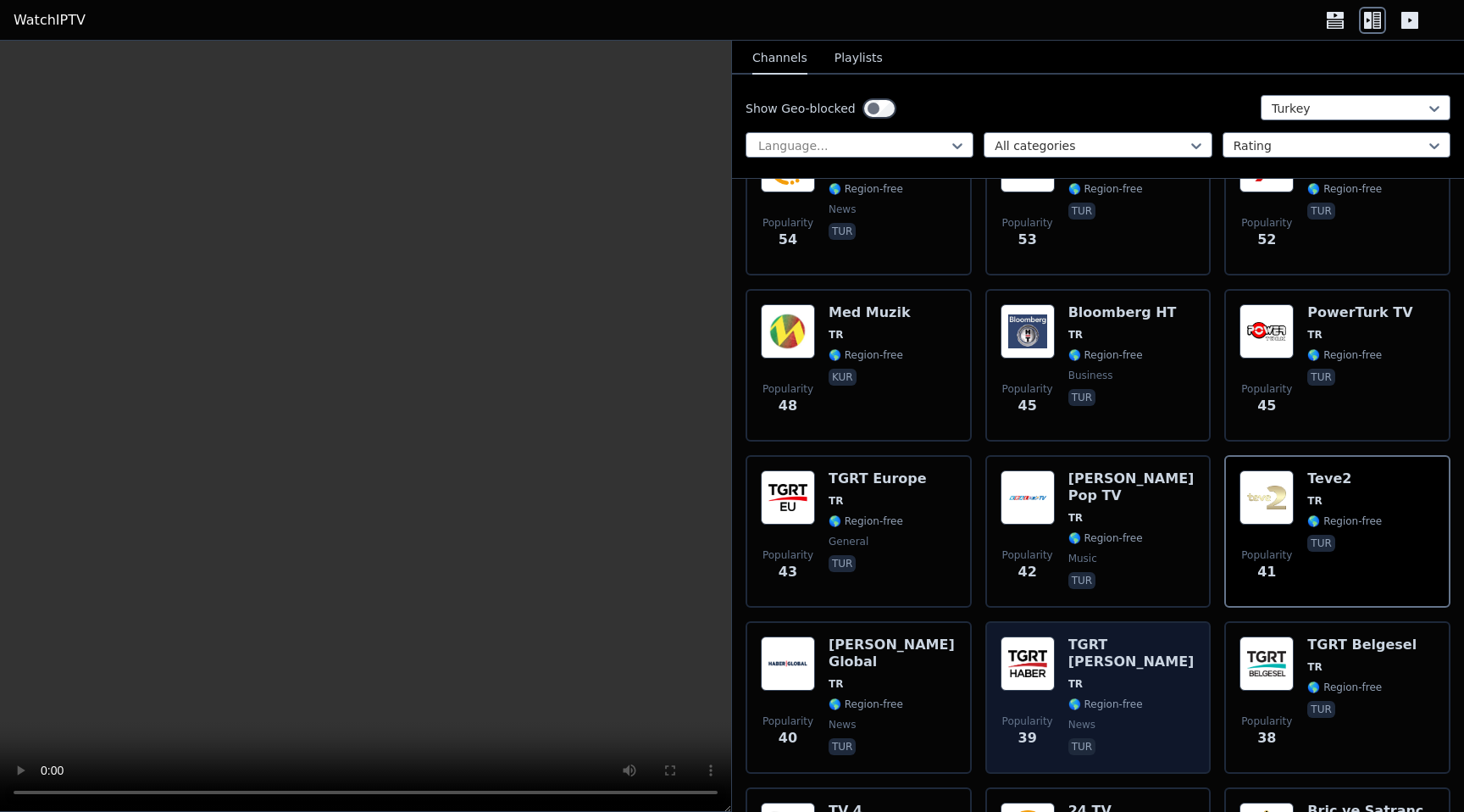
click at [1172, 661] on div "Popularity 39 TGRT [PERSON_NAME] 🌎 Region-free news tur" at bounding box center [1097, 697] width 195 height 122
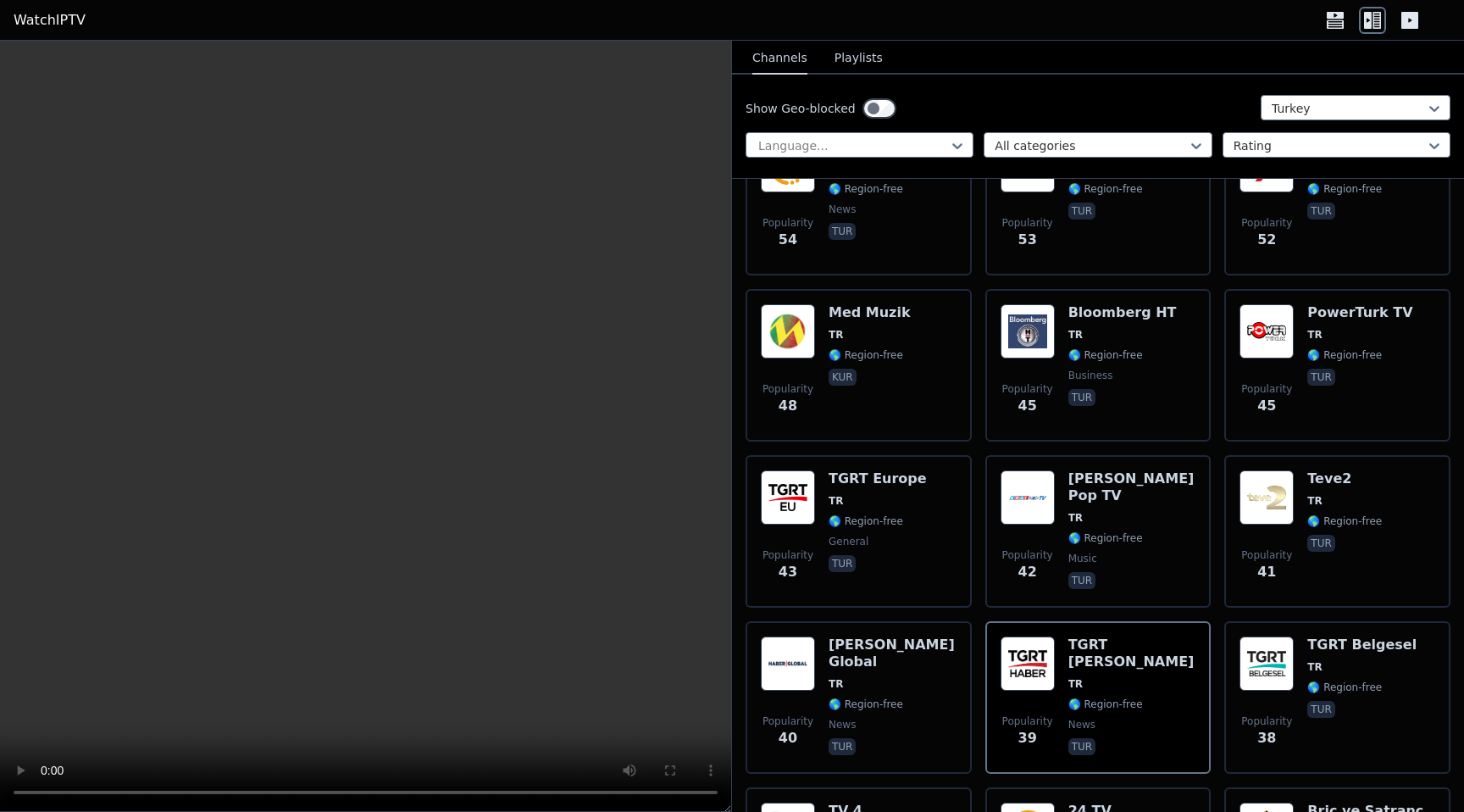
click at [861, 59] on button "Playlists" at bounding box center [858, 58] width 49 height 32
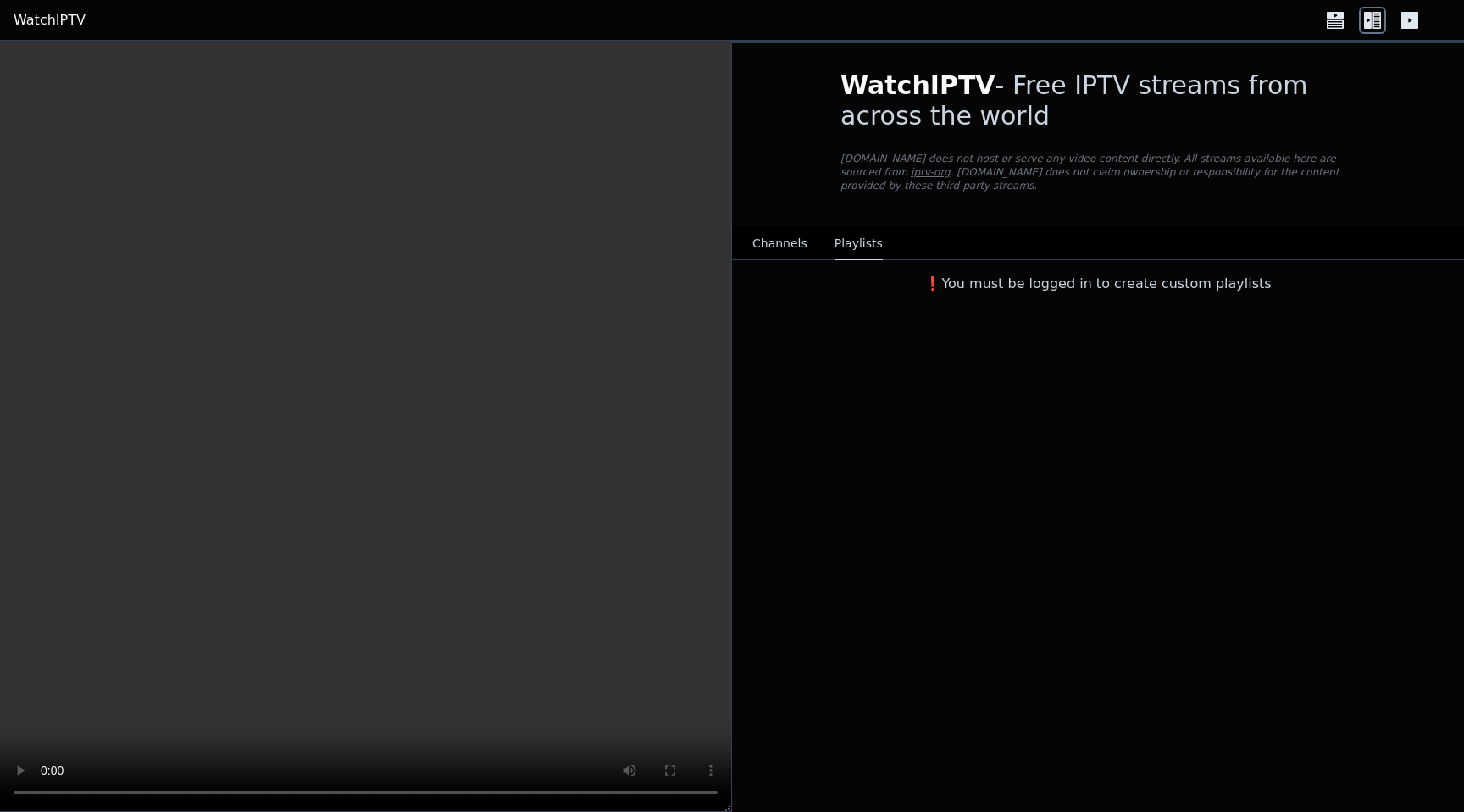
scroll to position [0, 0]
click at [775, 221] on div "WatchIPTV - Free IPTV streams from across the world [DOMAIN_NAME] does not host…" at bounding box center [1097, 171] width 732 height 257
click at [777, 255] on button "Channels" at bounding box center [779, 244] width 55 height 32
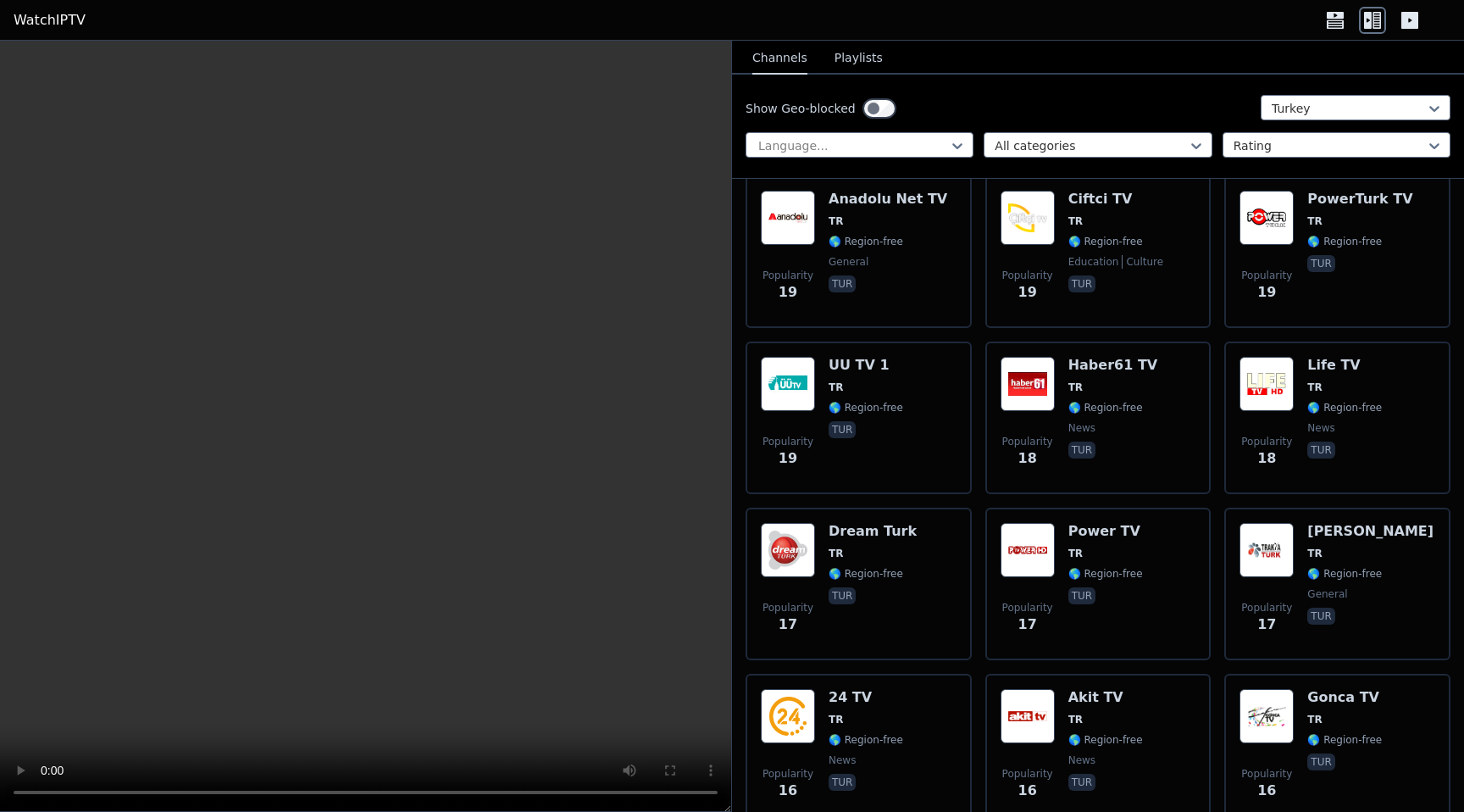
scroll to position [4297, 0]
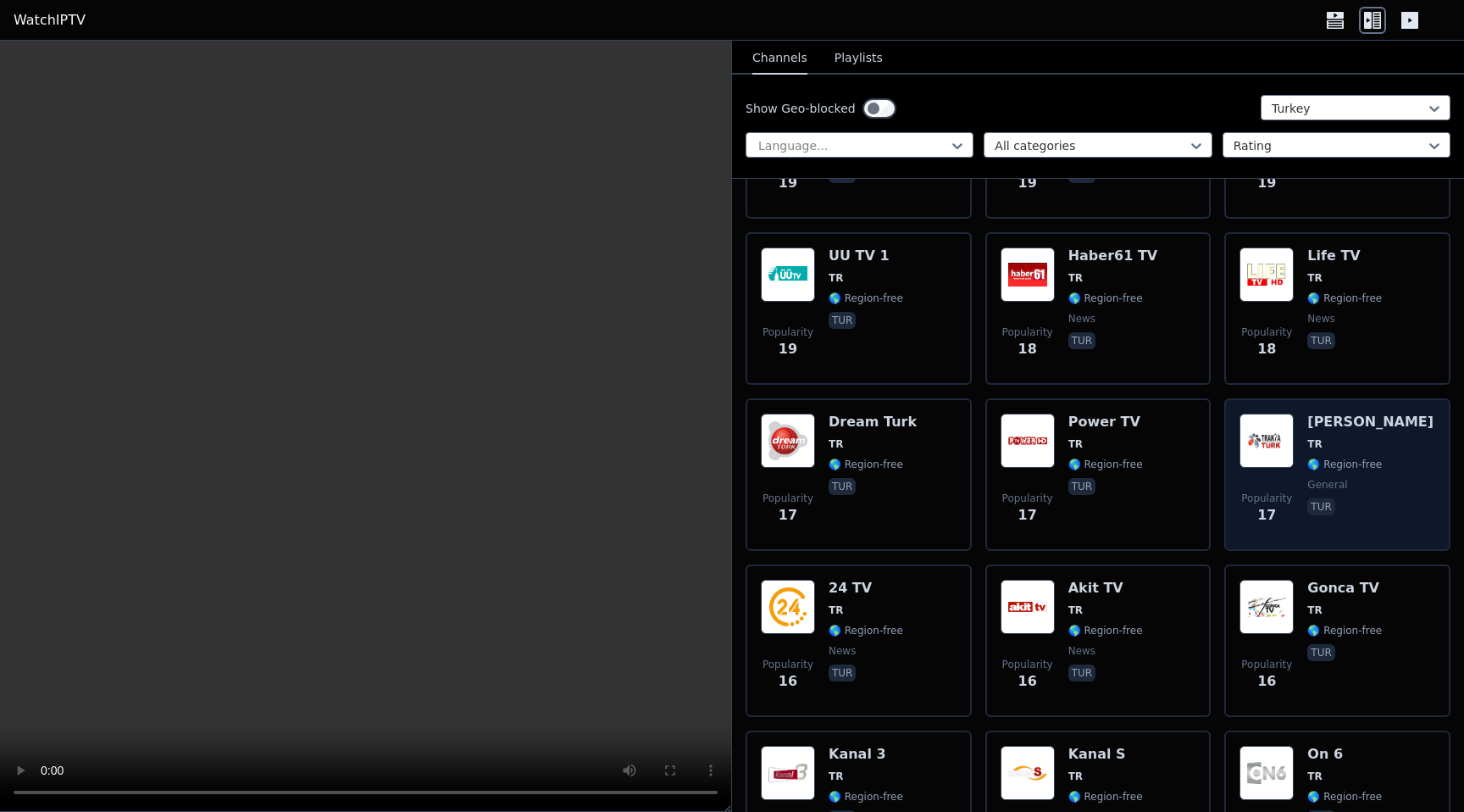
click at [1339, 501] on div "Trakya Turk TR 🌎 Region-free general tur" at bounding box center [1369, 474] width 126 height 122
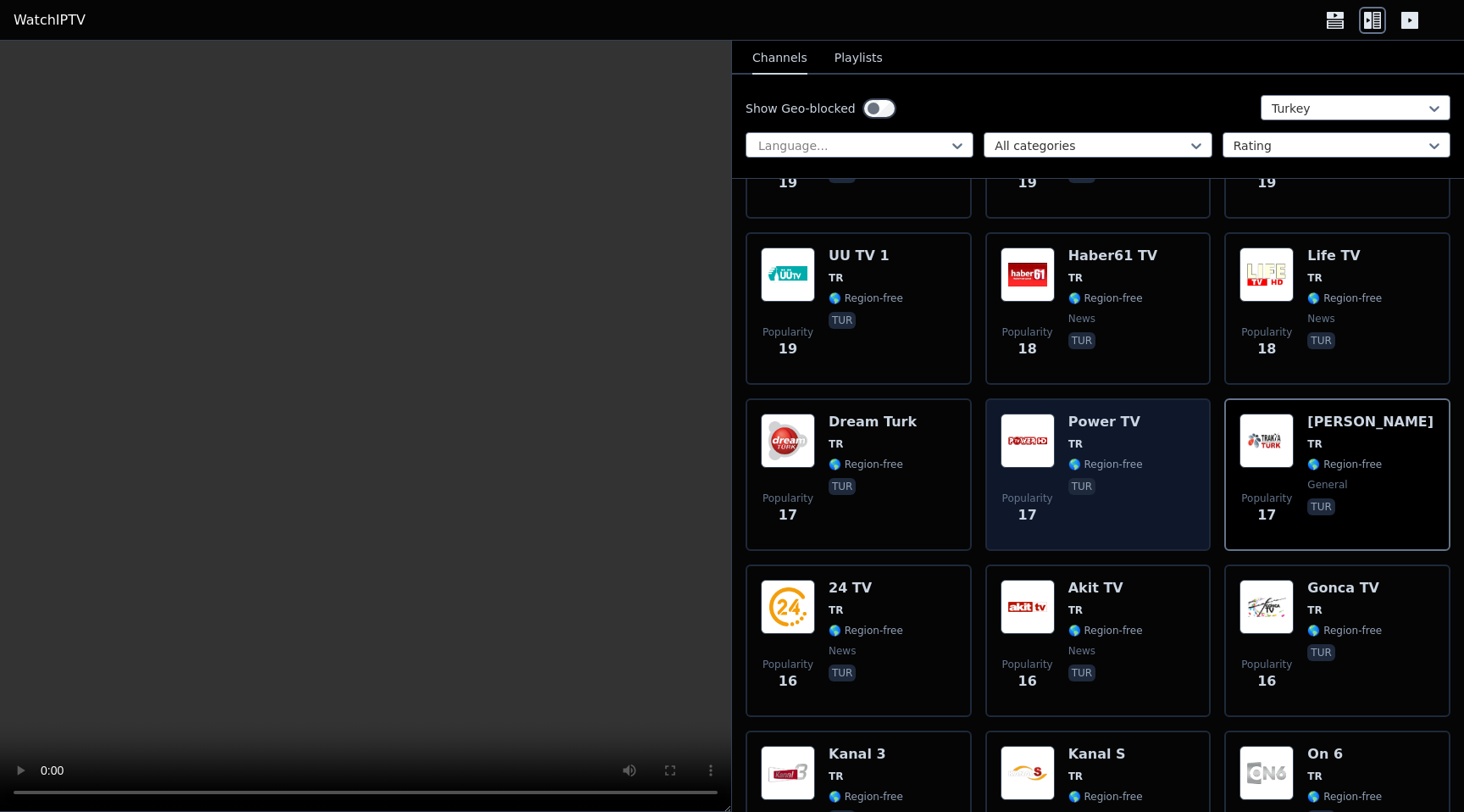
click at [1061, 527] on div "Popularity 17 Power TV TR 🌎 Region-free tur" at bounding box center [1097, 474] width 195 height 122
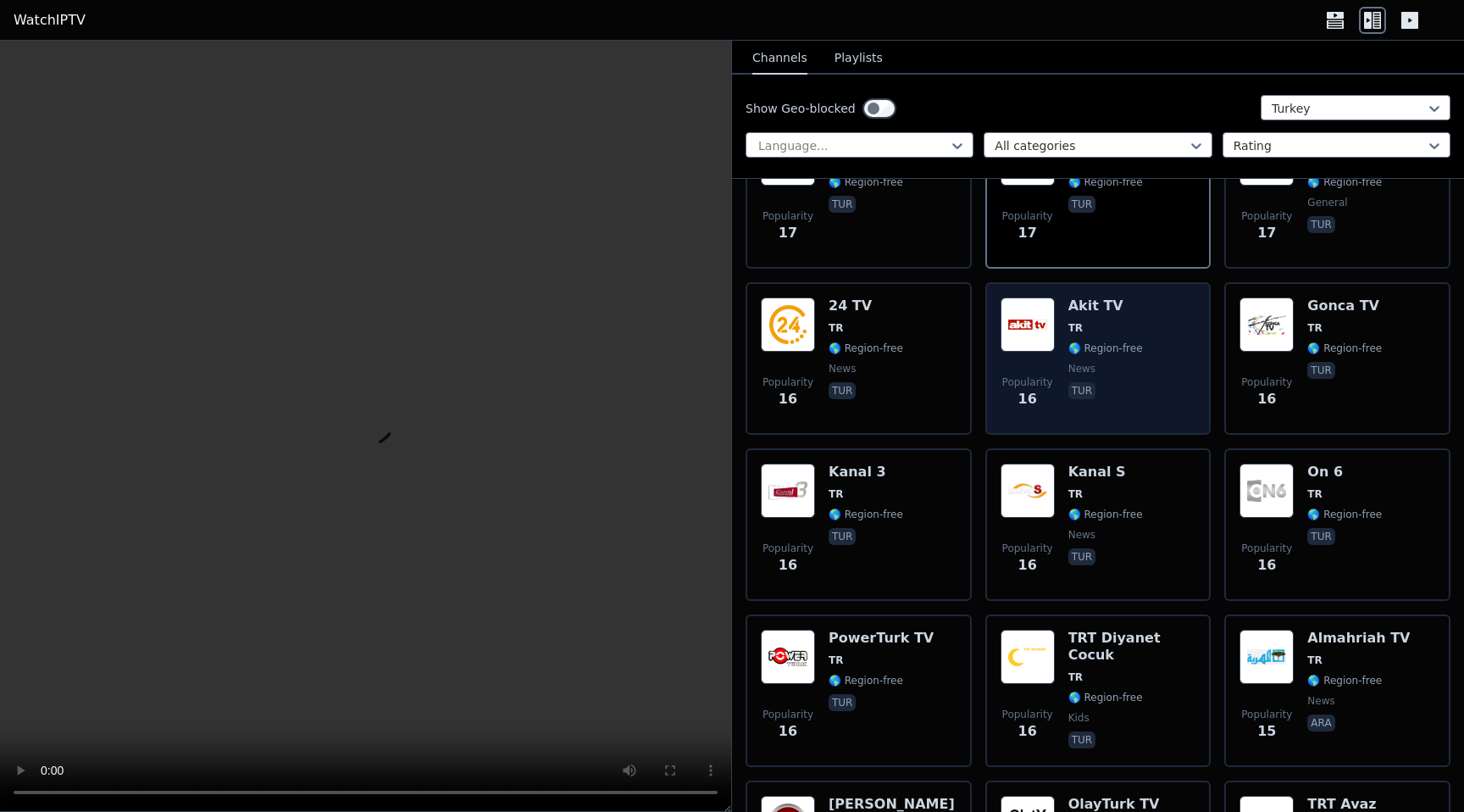
scroll to position [4818, 0]
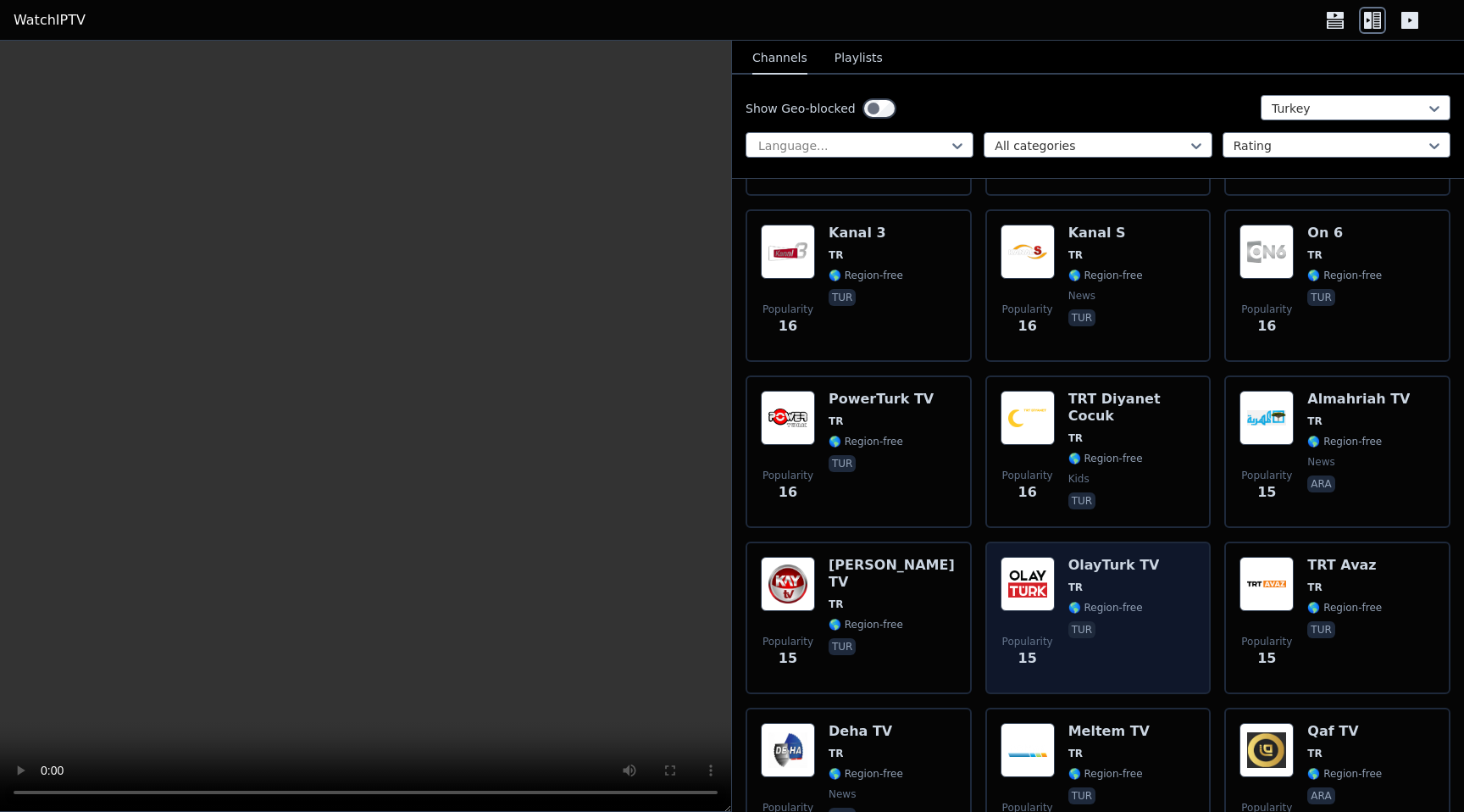
click at [1120, 658] on div "OlayTurk TV TR 🌎 Region-free tur" at bounding box center [1114, 618] width 92 height 122
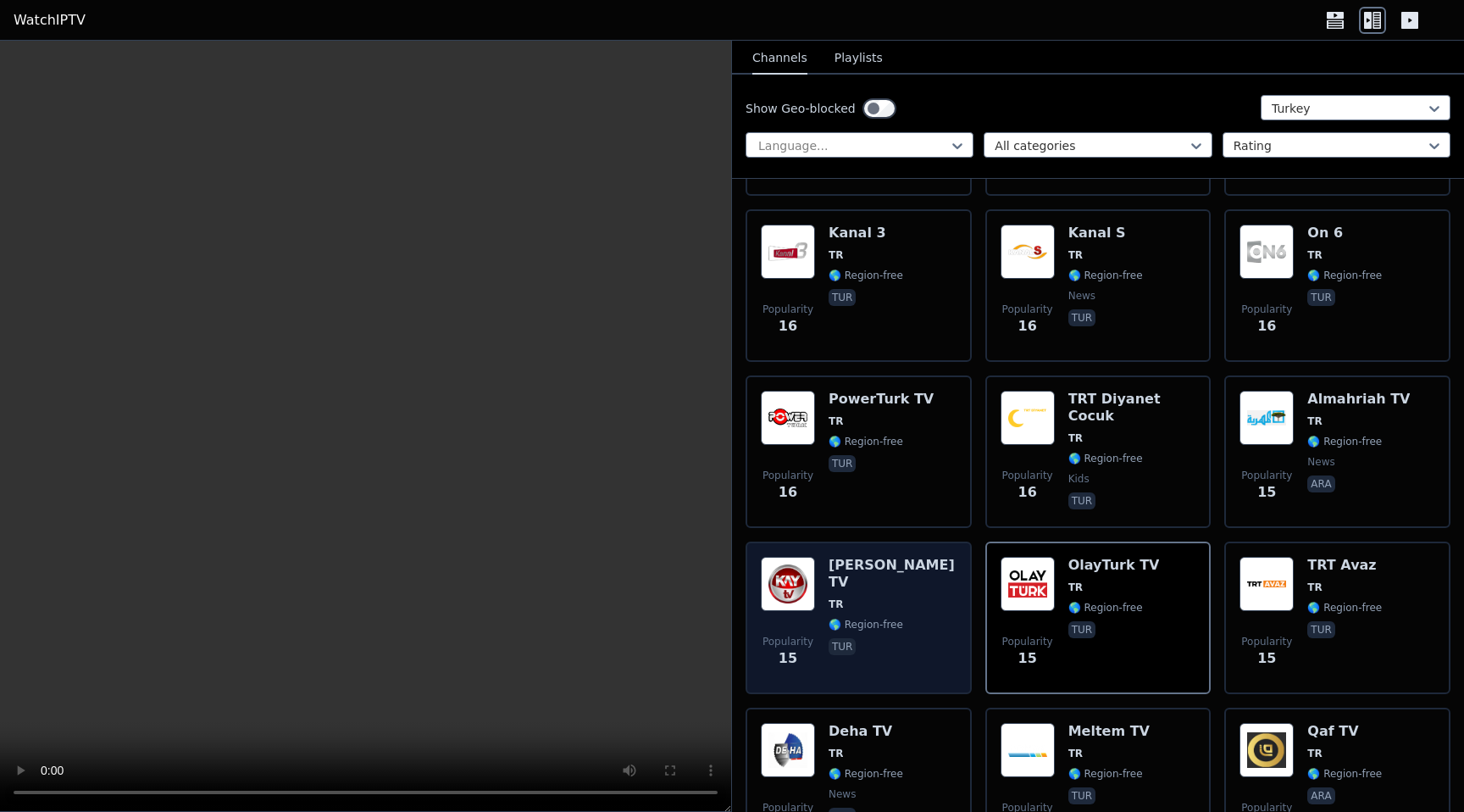
click at [886, 652] on div "[PERSON_NAME] TV TR 🌎 Region-free tur" at bounding box center [892, 618] width 128 height 122
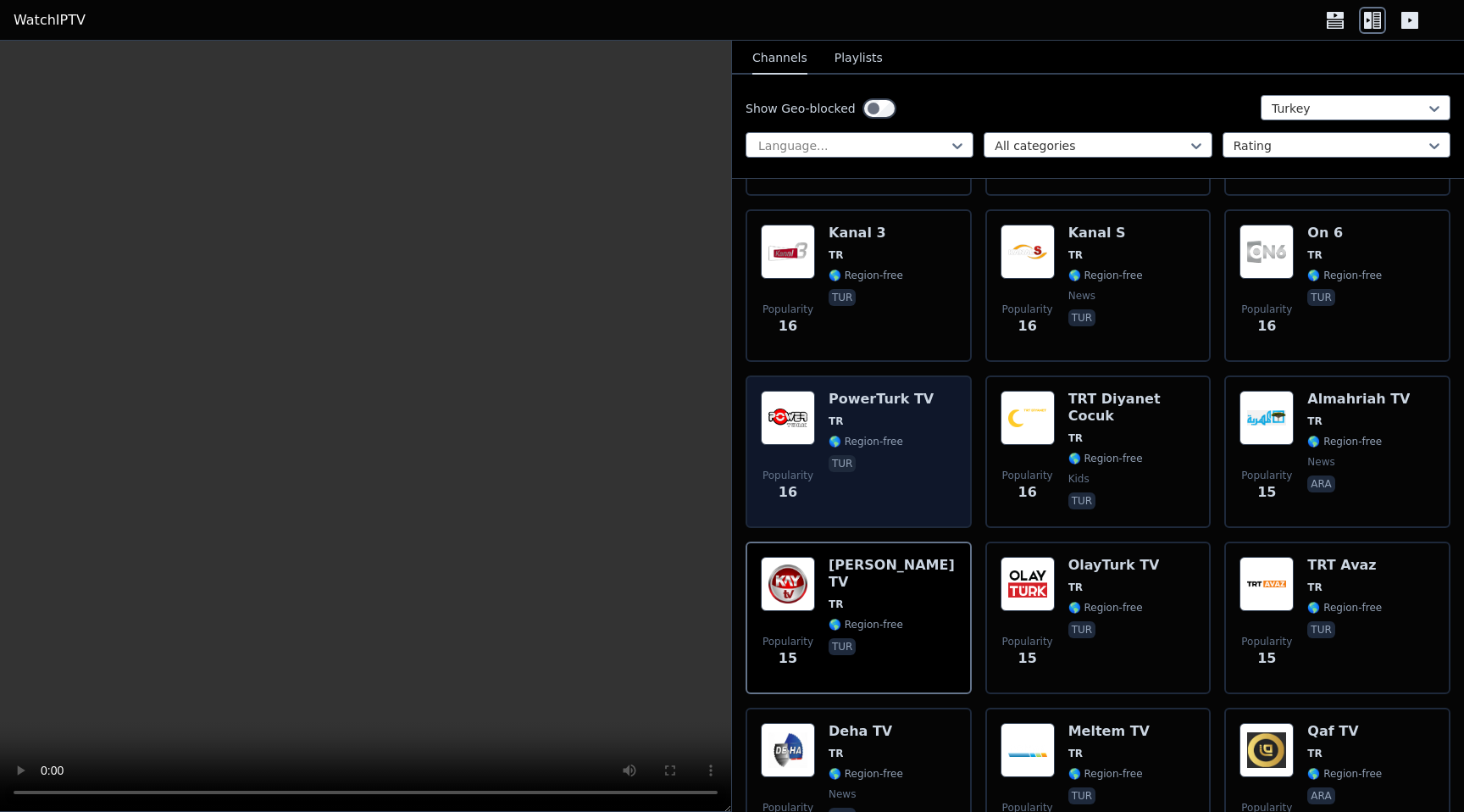
click at [842, 401] on h6 "PowerTurk TV" at bounding box center [881, 398] width 105 height 17
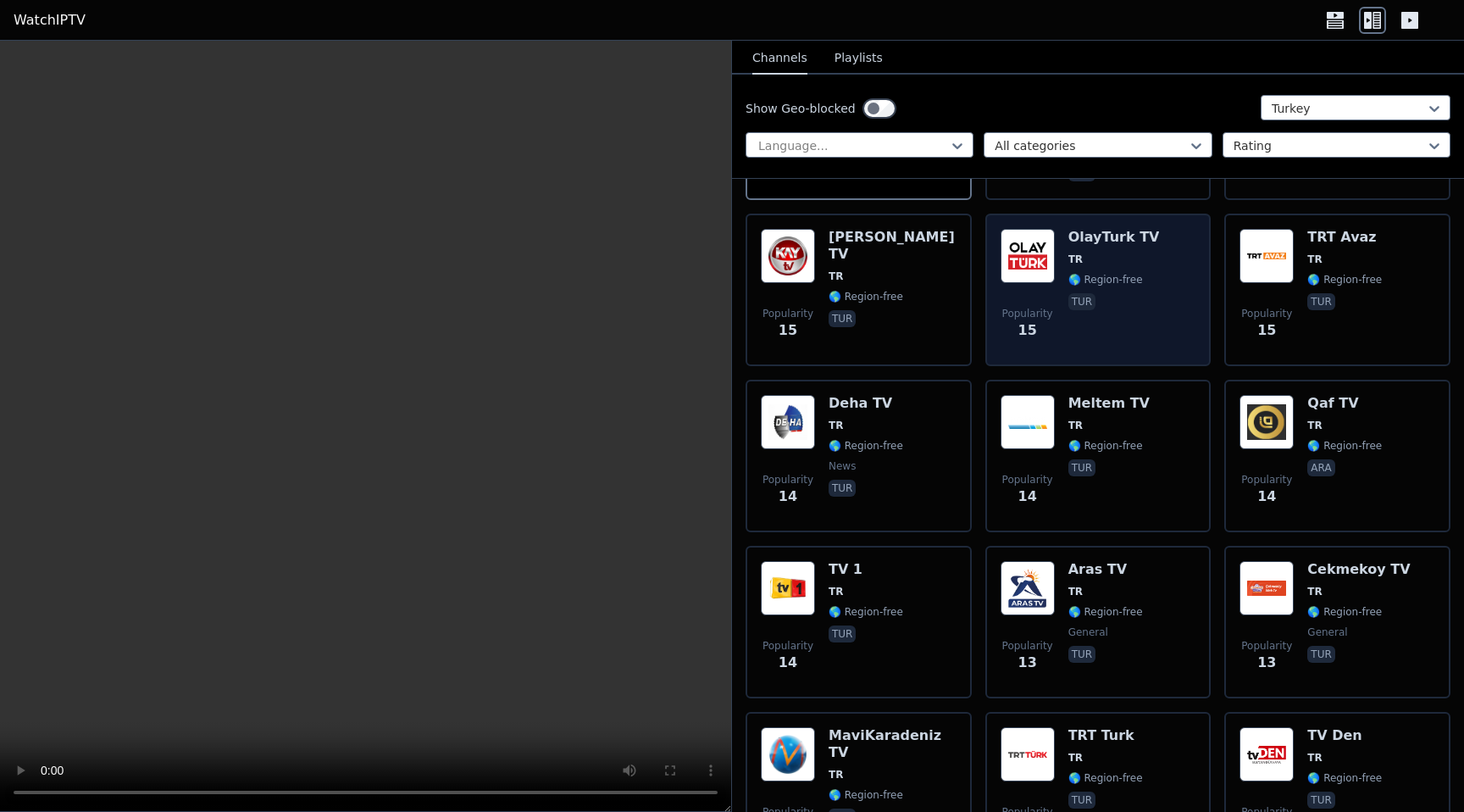
scroll to position [5180, 0]
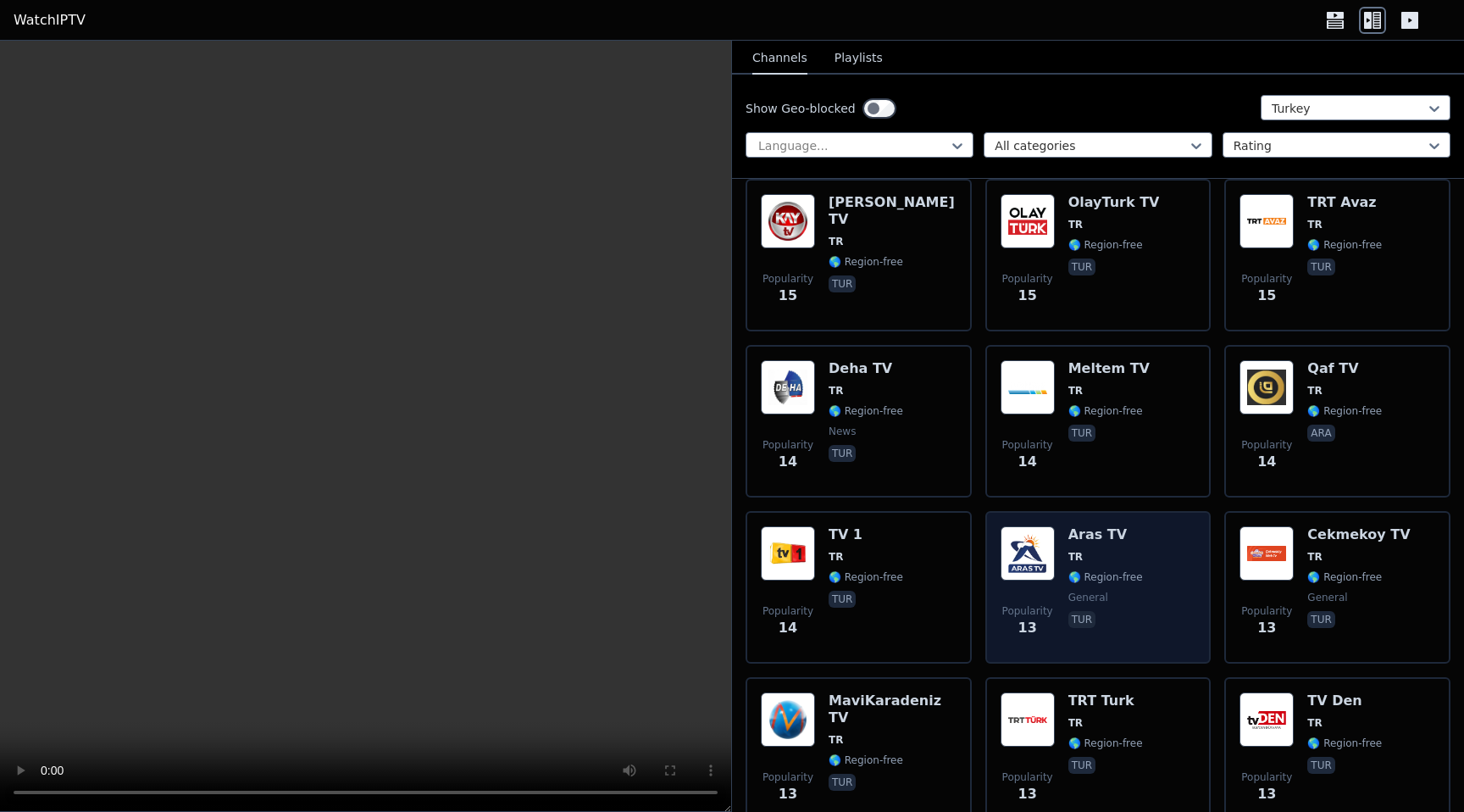
click at [1001, 586] on div "Popularity 13" at bounding box center [1027, 587] width 54 height 122
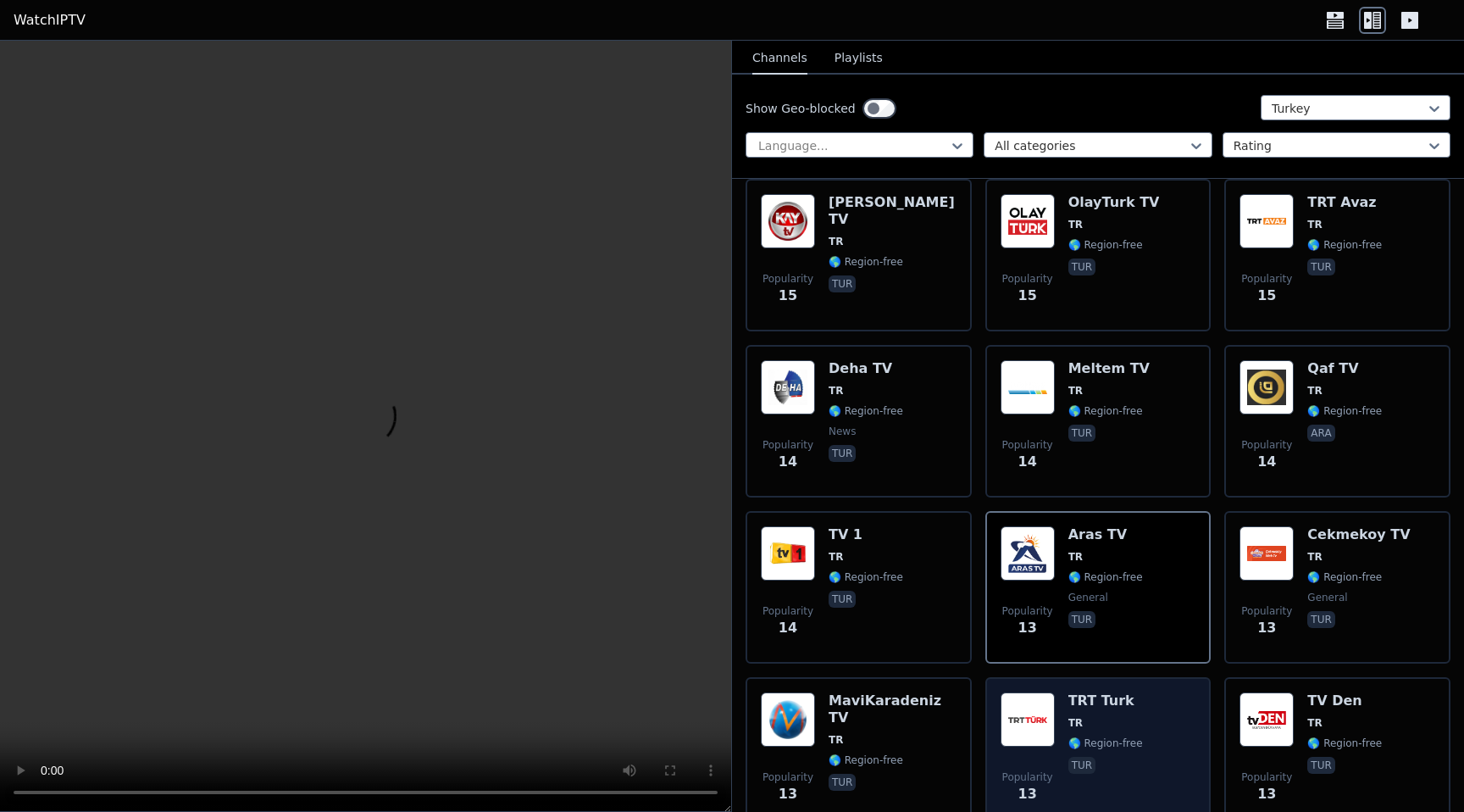
click at [1104, 728] on span "TR" at bounding box center [1105, 722] width 74 height 13
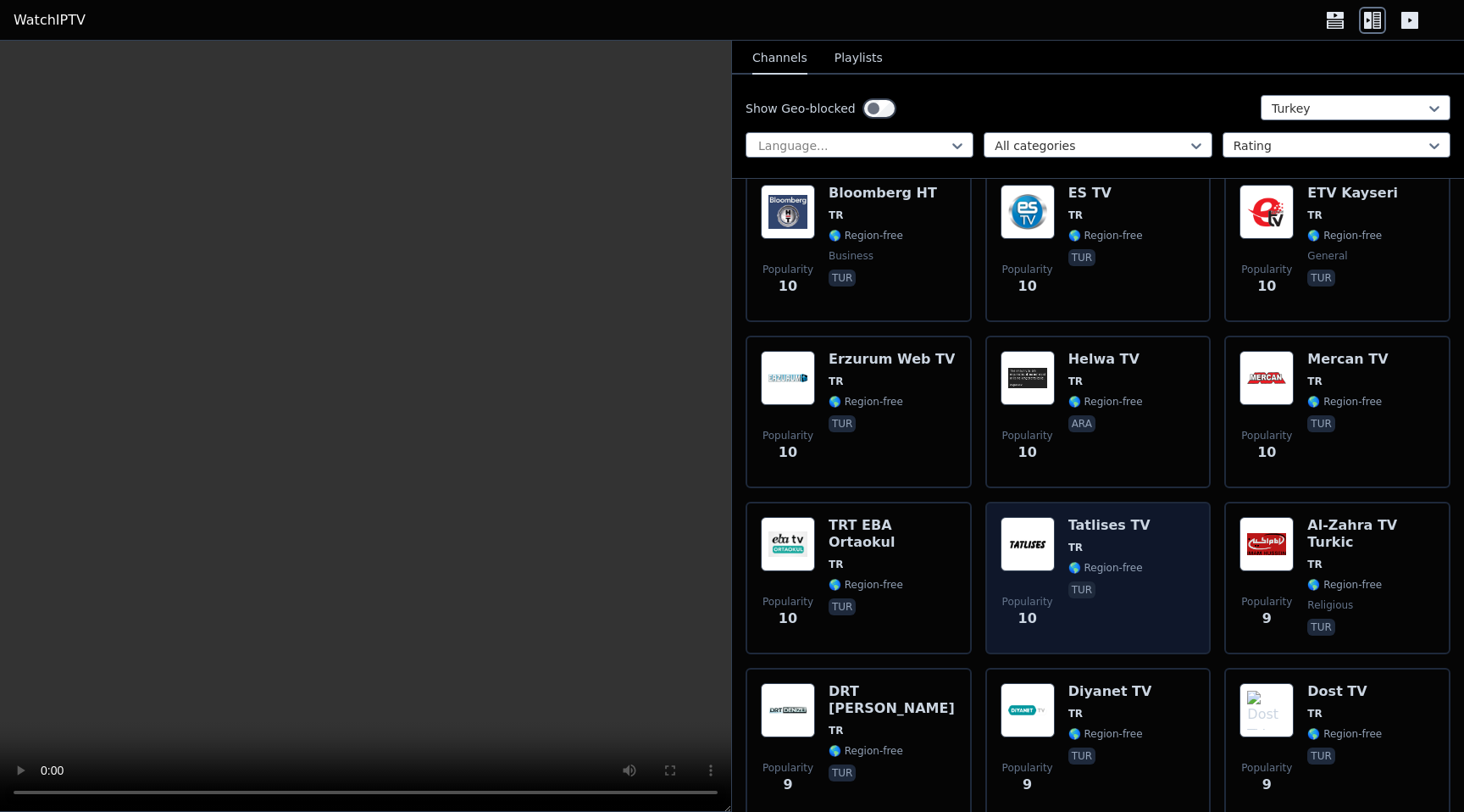
scroll to position [6915, 0]
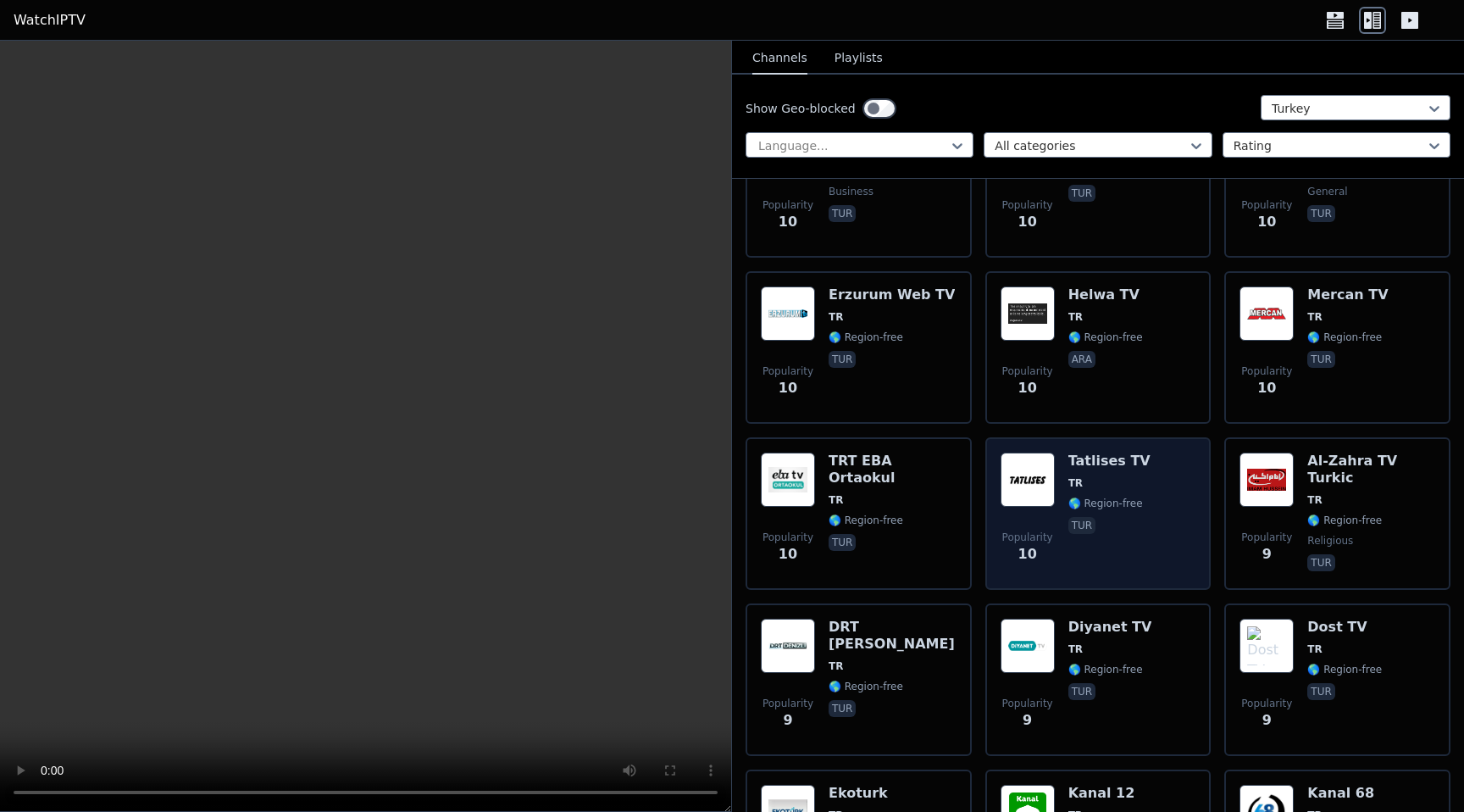
click at [1172, 498] on div "Popularity 10 Tatlises TV TR 🌎 Region-free tur" at bounding box center [1097, 513] width 195 height 122
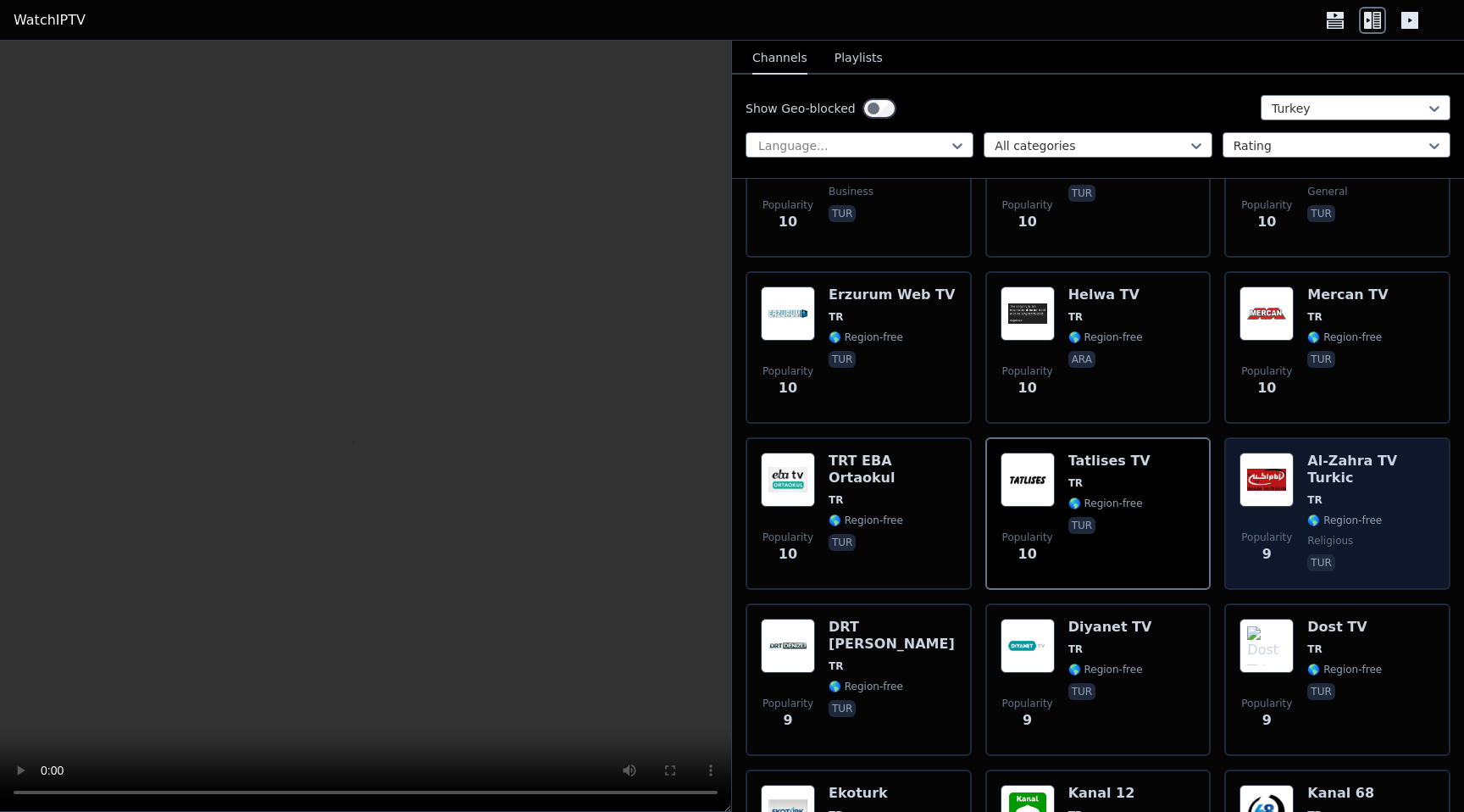
click at [1379, 554] on span "tur" at bounding box center [1370, 564] width 128 height 20
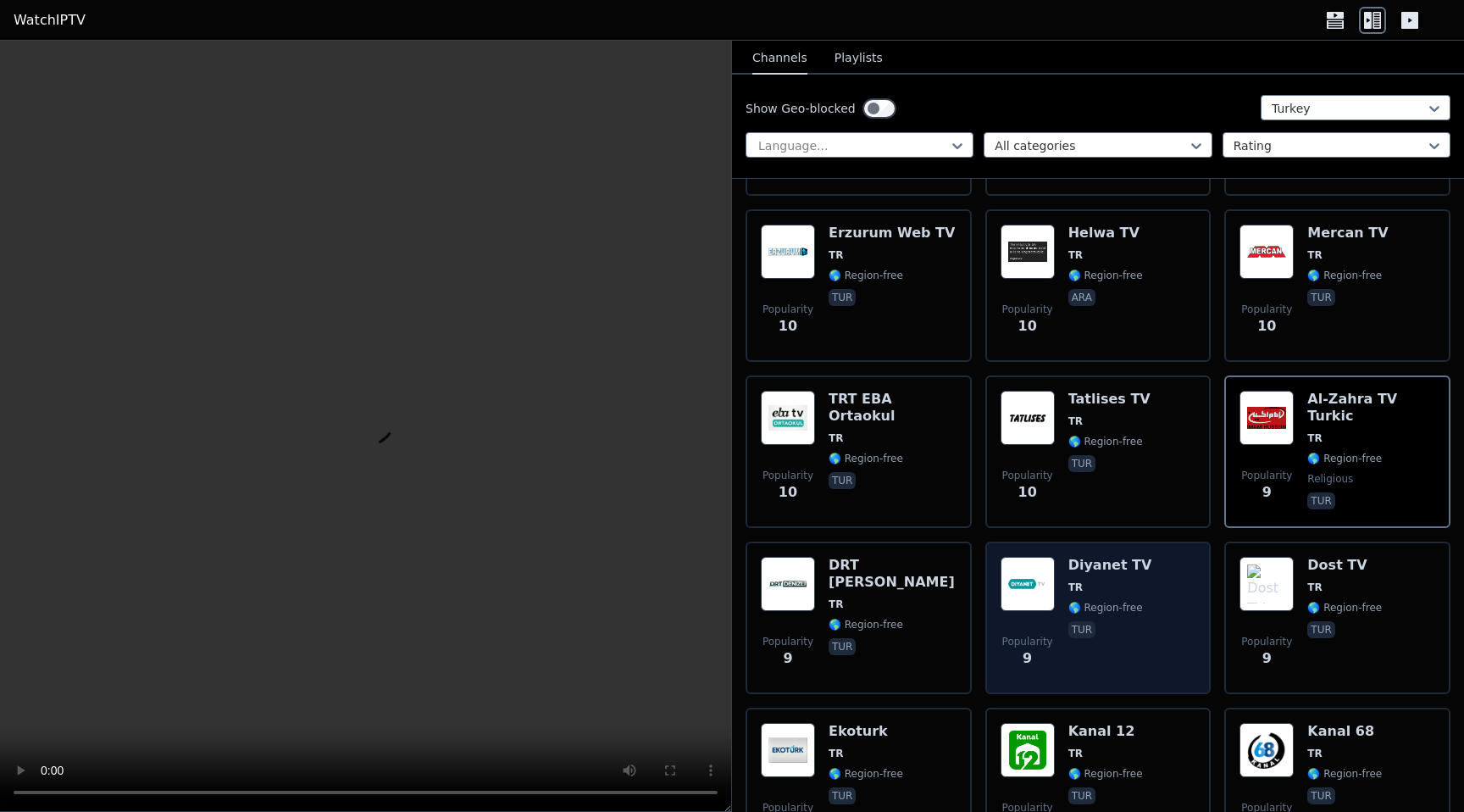
scroll to position [7063, 0]
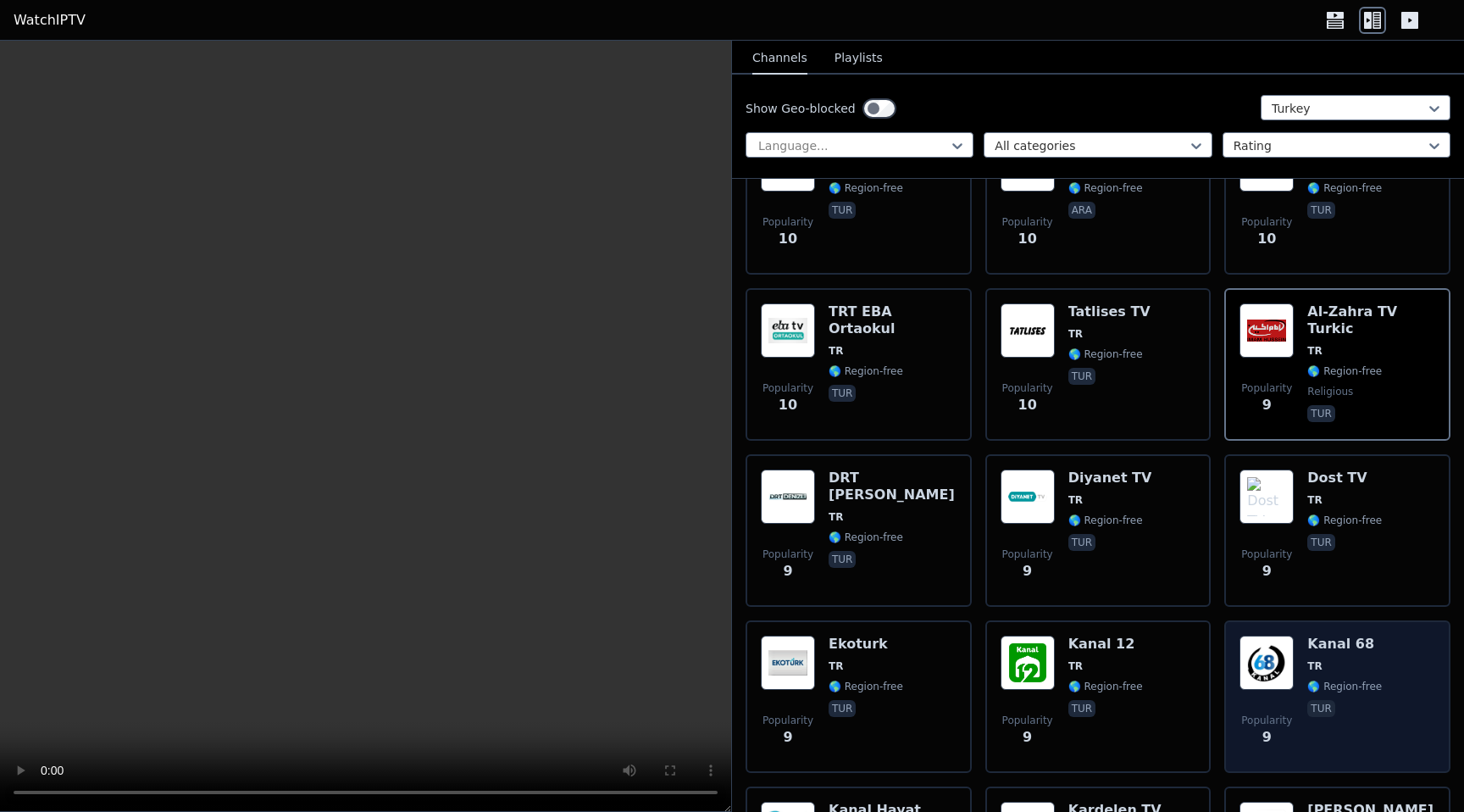
click at [1364, 713] on span "tur" at bounding box center [1344, 710] width 74 height 20
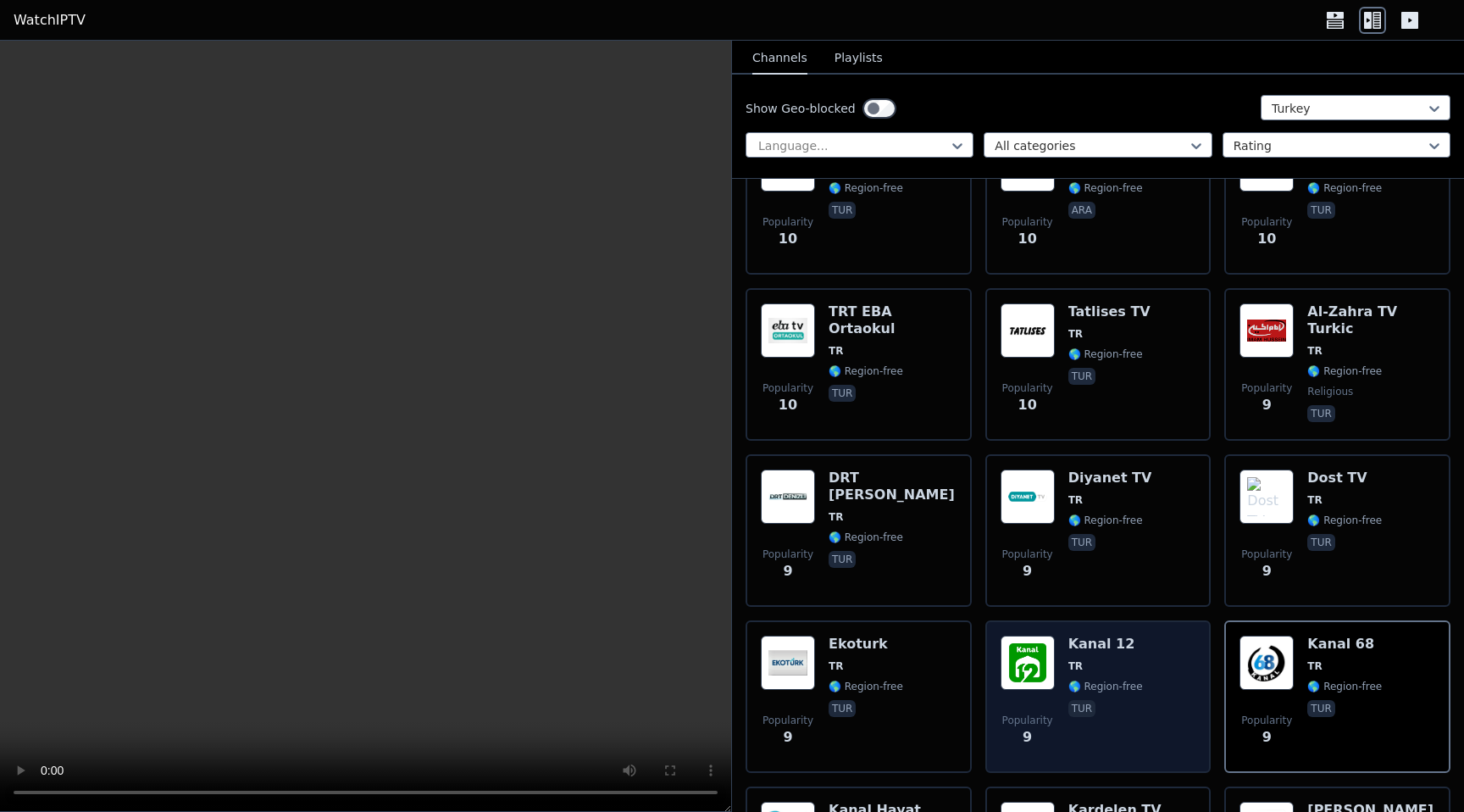
click at [1107, 712] on span "tur" at bounding box center [1105, 710] width 74 height 20
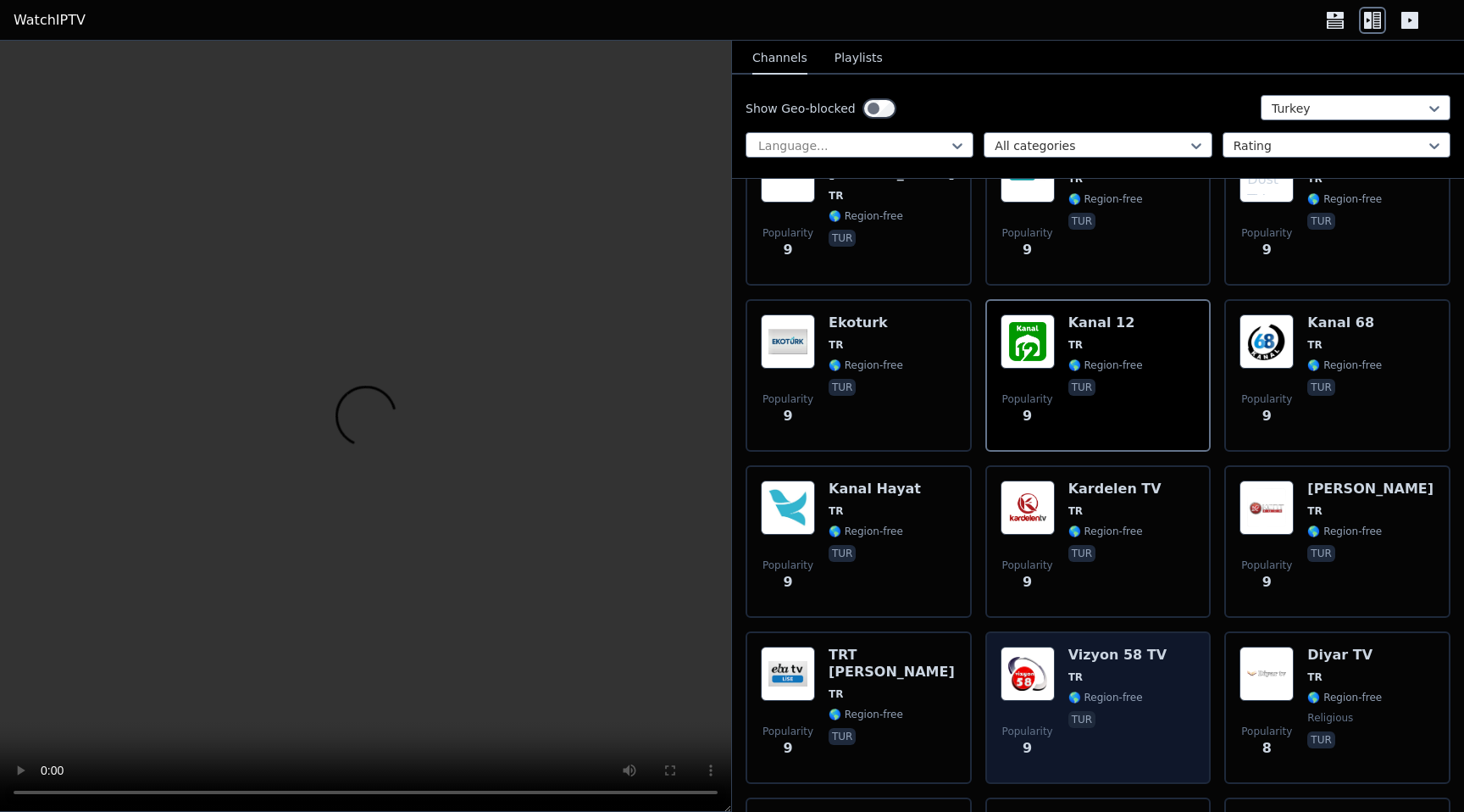
scroll to position [7531, 0]
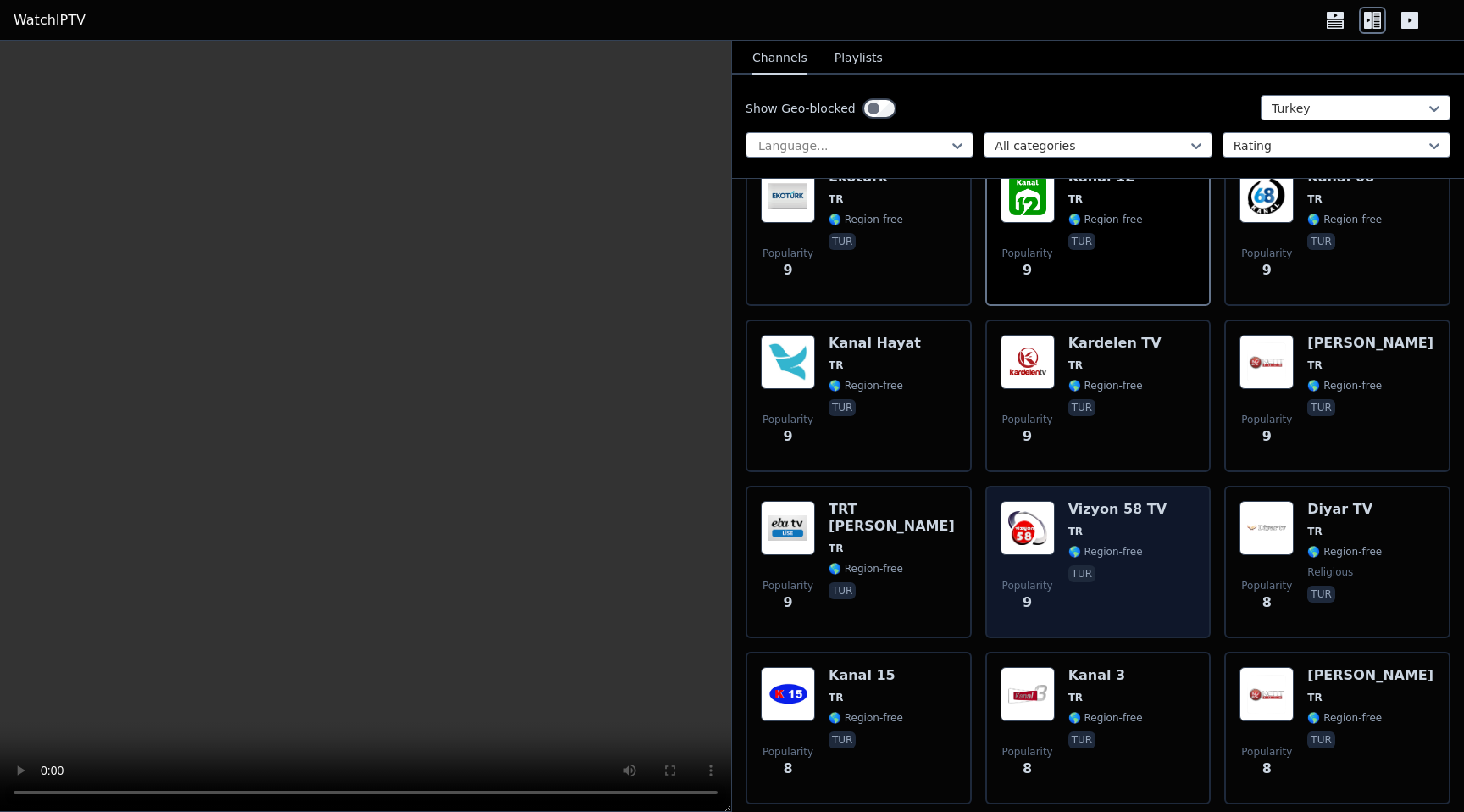
click at [1125, 577] on span "tur" at bounding box center [1117, 575] width 98 height 20
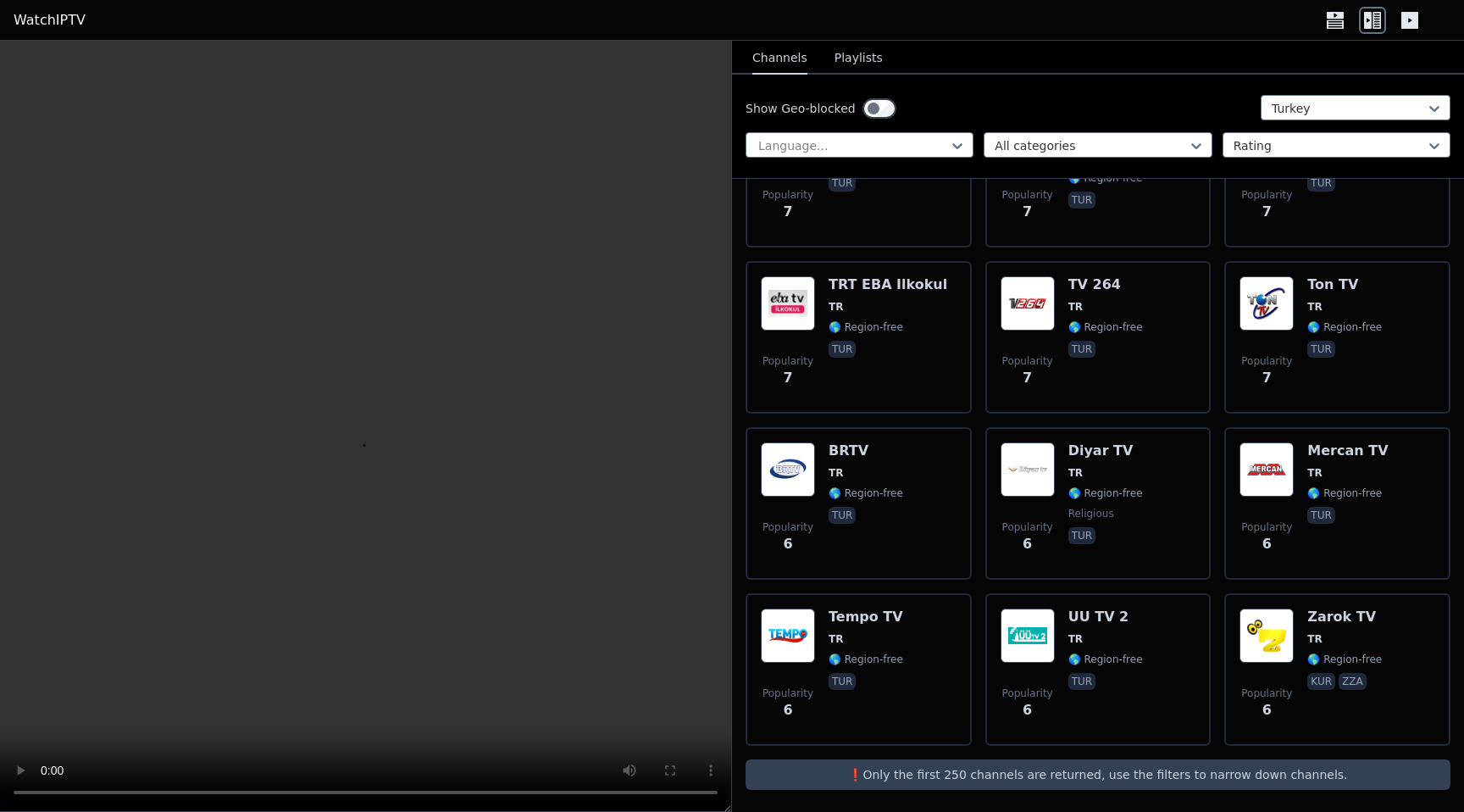
scroll to position [8760, 0]
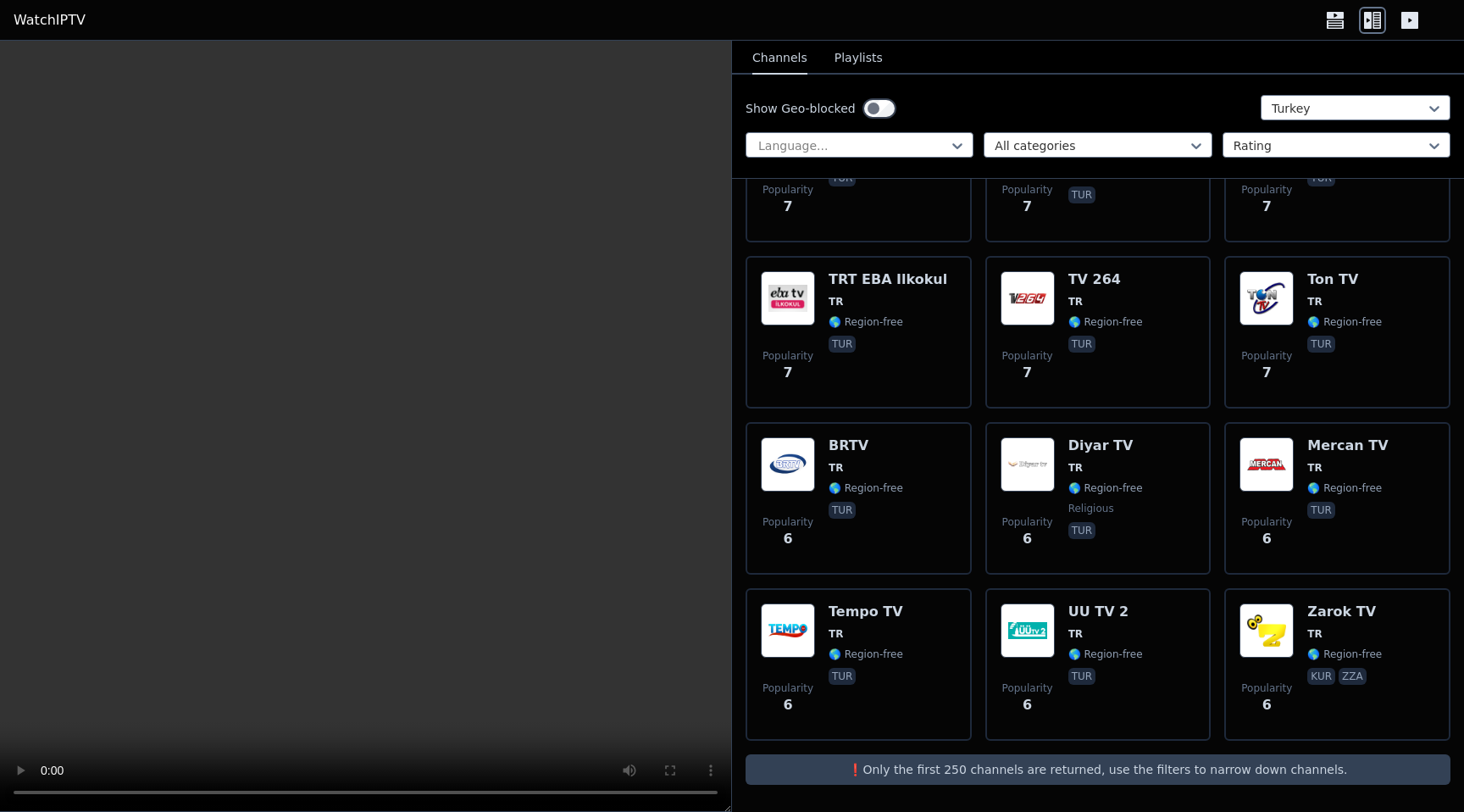
drag, startPoint x: 1443, startPoint y: 754, endPoint x: 1375, endPoint y: 729, distance: 72.4
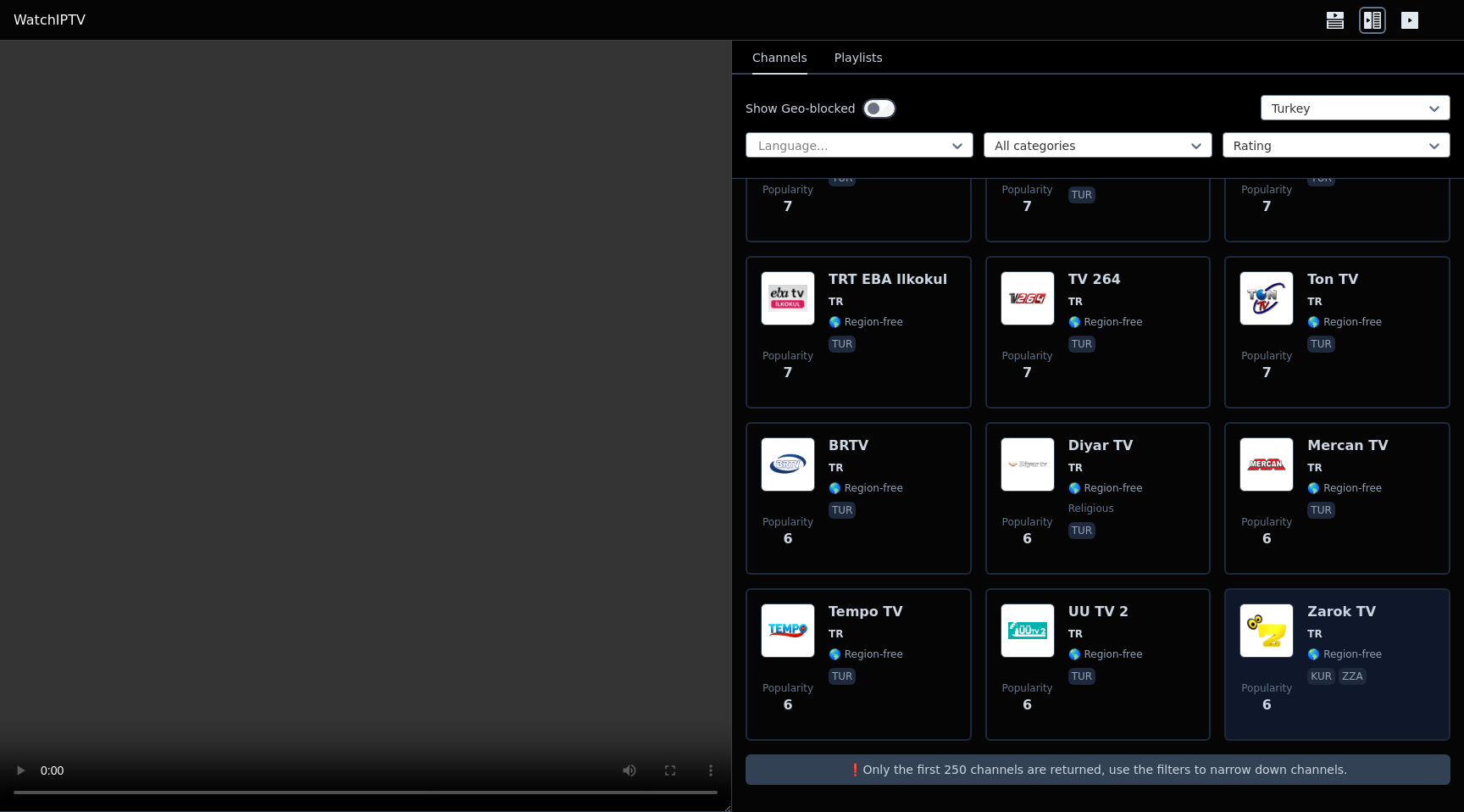
click at [1360, 713] on div "Zarok TV TR 🌎 Region-free kur zza" at bounding box center [1344, 664] width 74 height 122
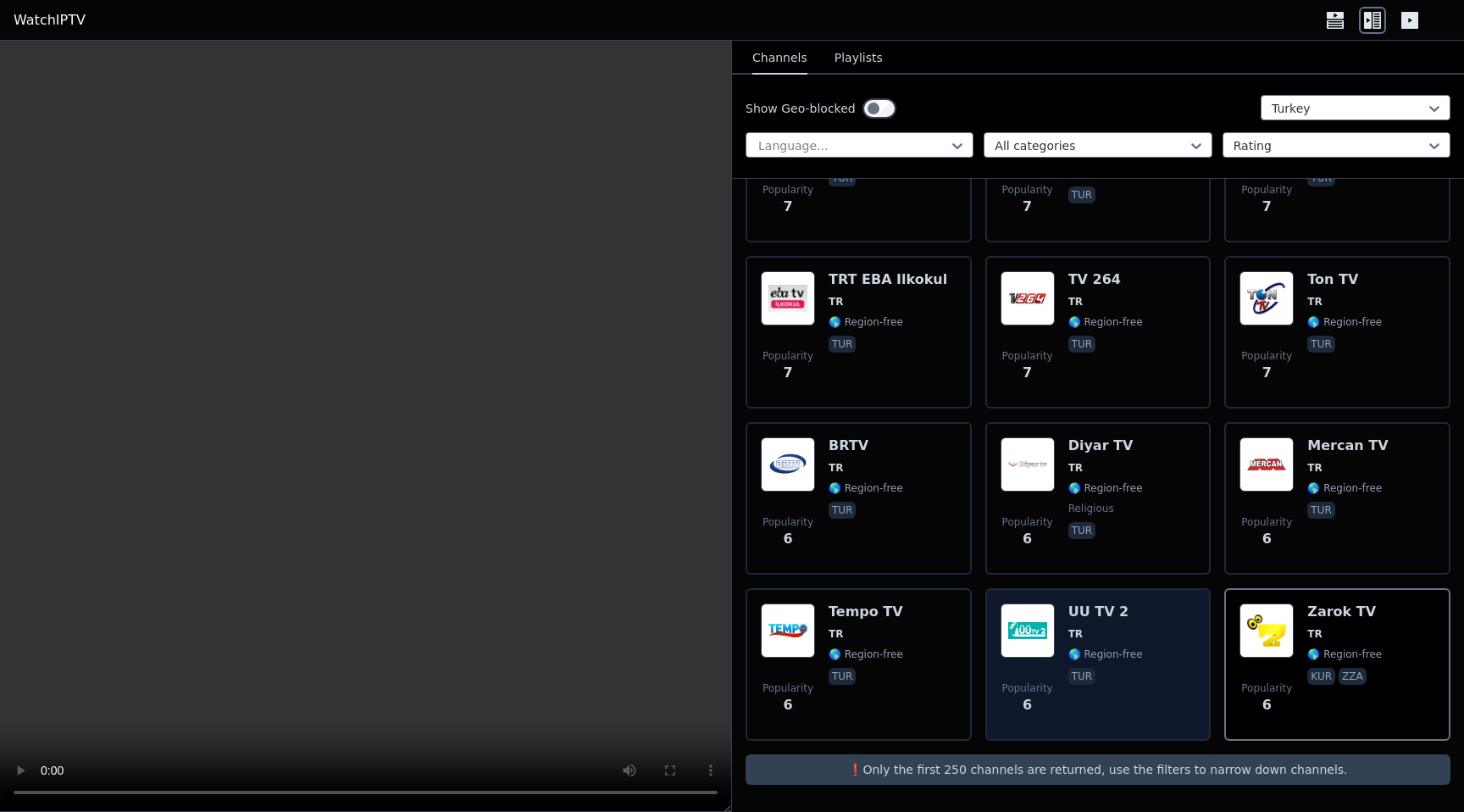
click at [1149, 695] on div "Popularity 6 UU TV 2 TR 🌎 Region-free tur" at bounding box center [1097, 664] width 195 height 122
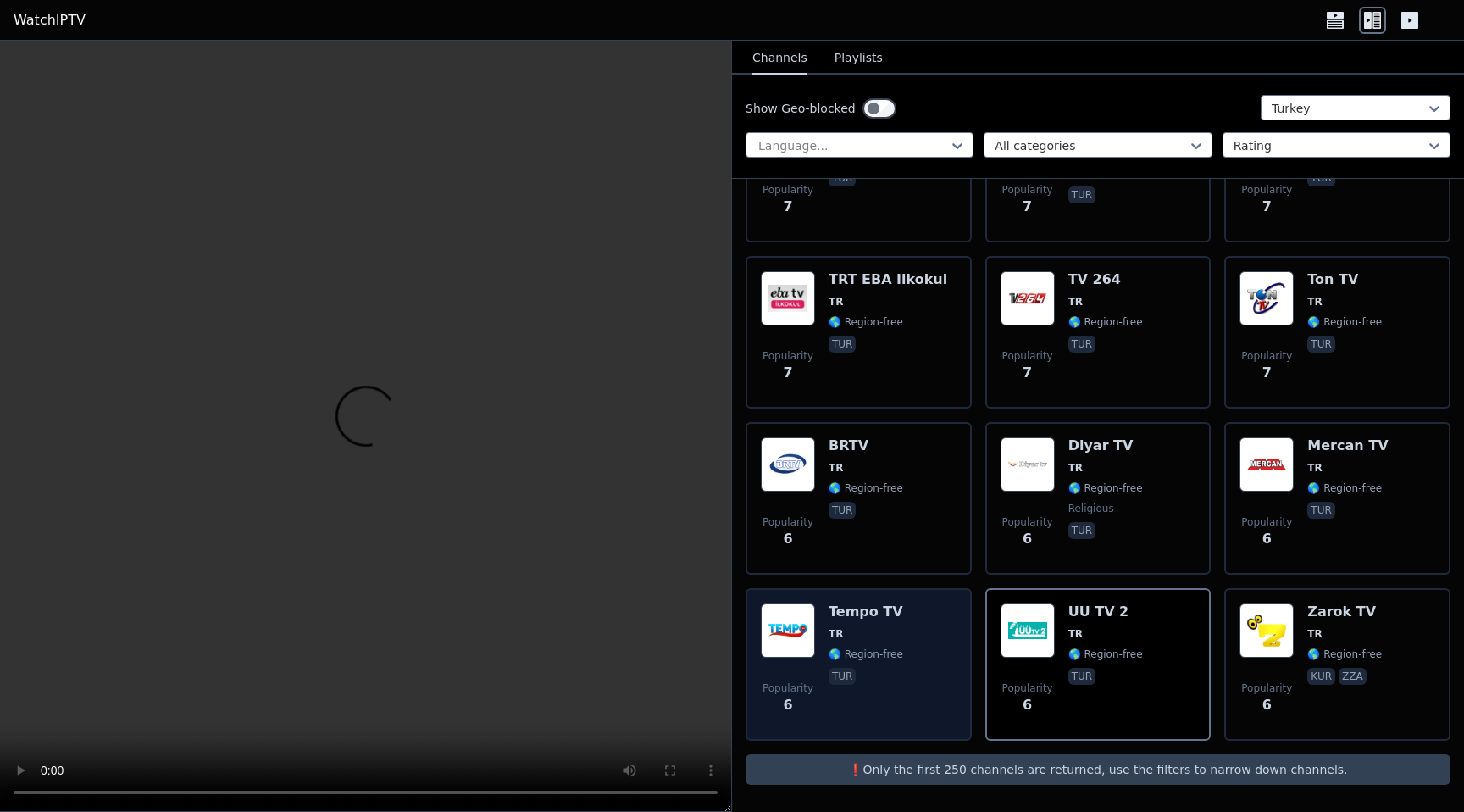
click at [924, 699] on div "Popularity 6 Tempo TV TR 🌎 Region-free tur" at bounding box center [858, 664] width 195 height 122
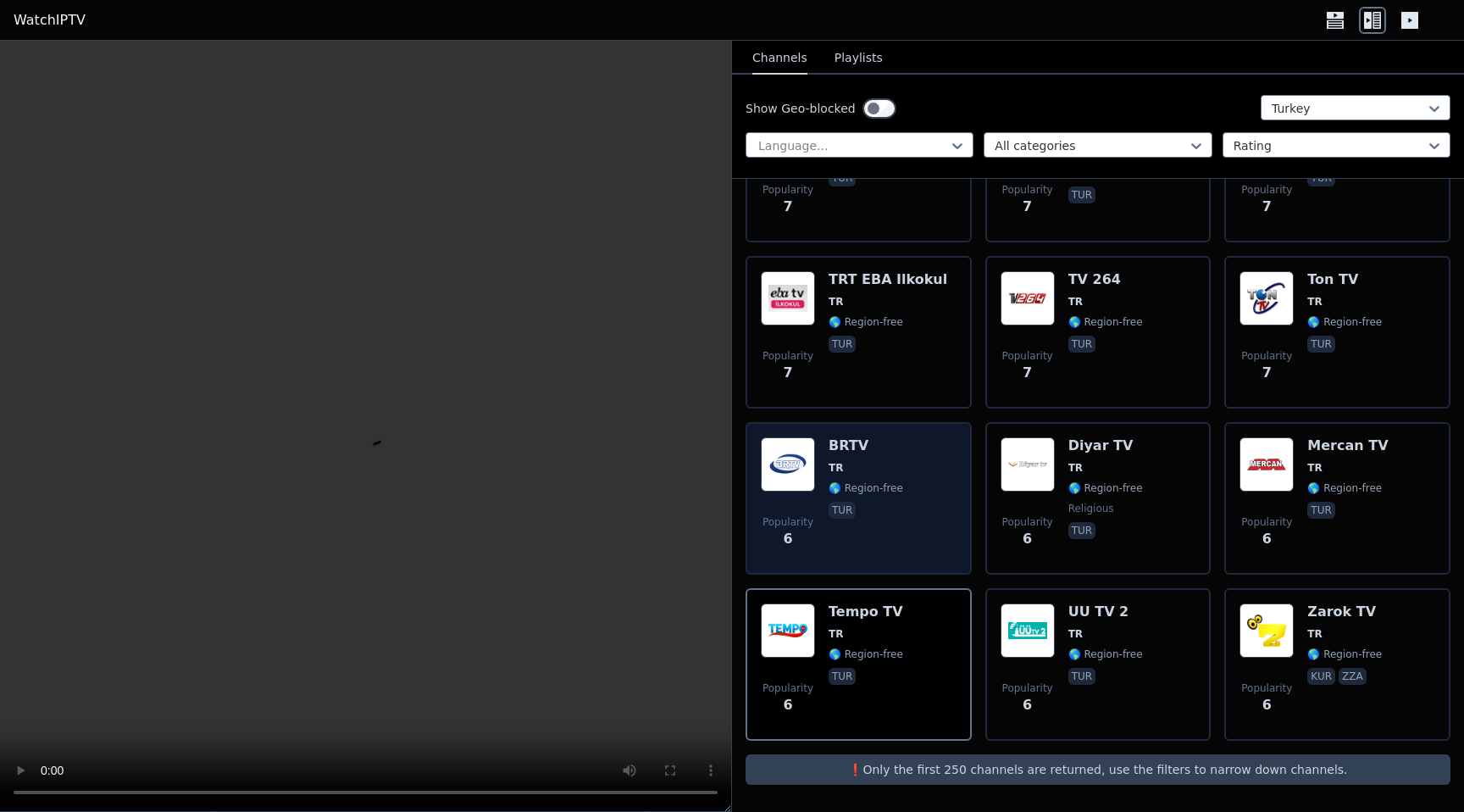
click at [898, 558] on div "Popularity 6 BRTV TR 🌎 Region-free tur" at bounding box center [858, 498] width 195 height 122
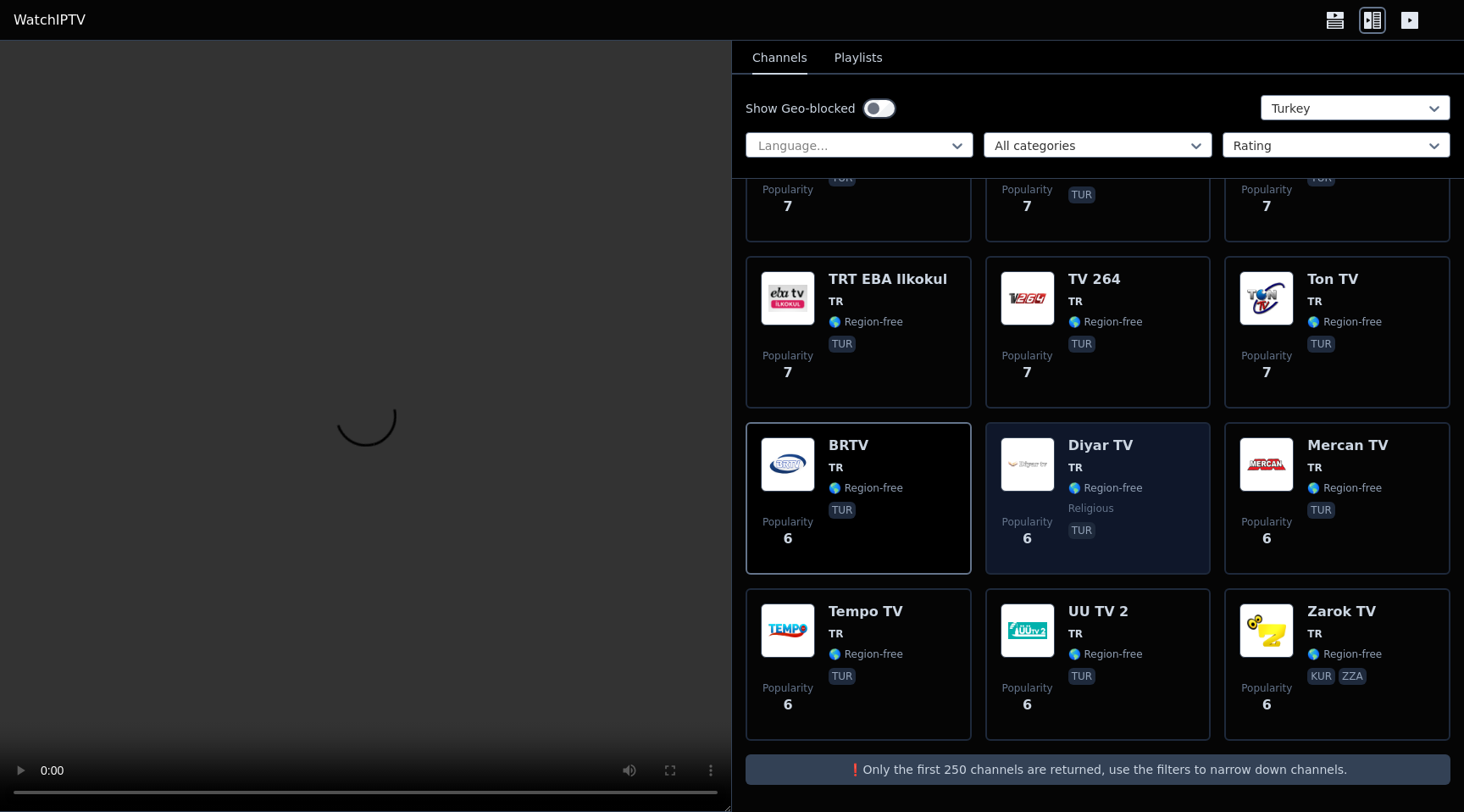
click at [1136, 550] on div "Popularity 6 Diyar TV TR 🌎 Region-free religious tur" at bounding box center [1097, 498] width 195 height 122
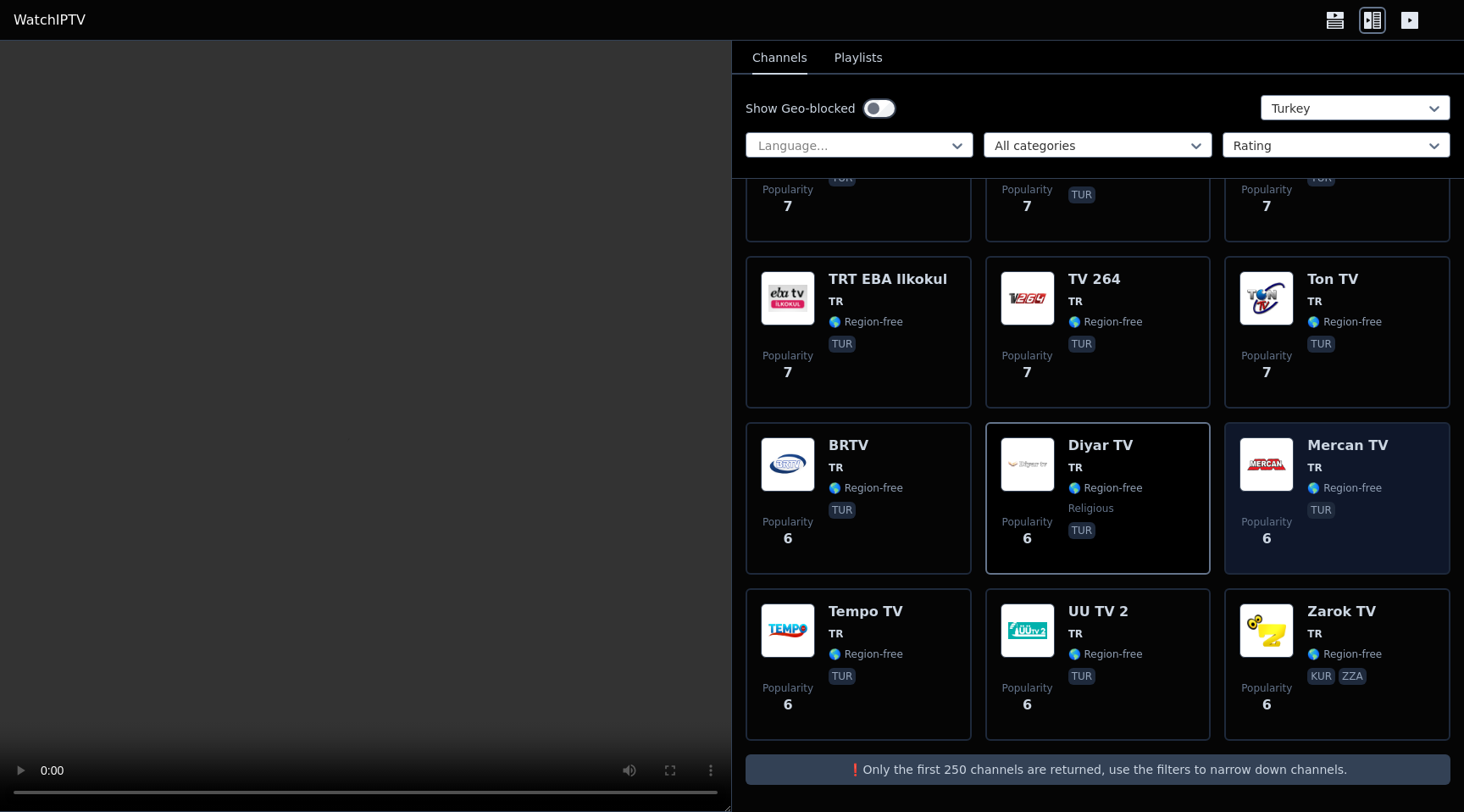
click at [1375, 529] on div "Popularity 6 Mercan TV TR 🌎 Region-free tur" at bounding box center [1337, 498] width 195 height 122
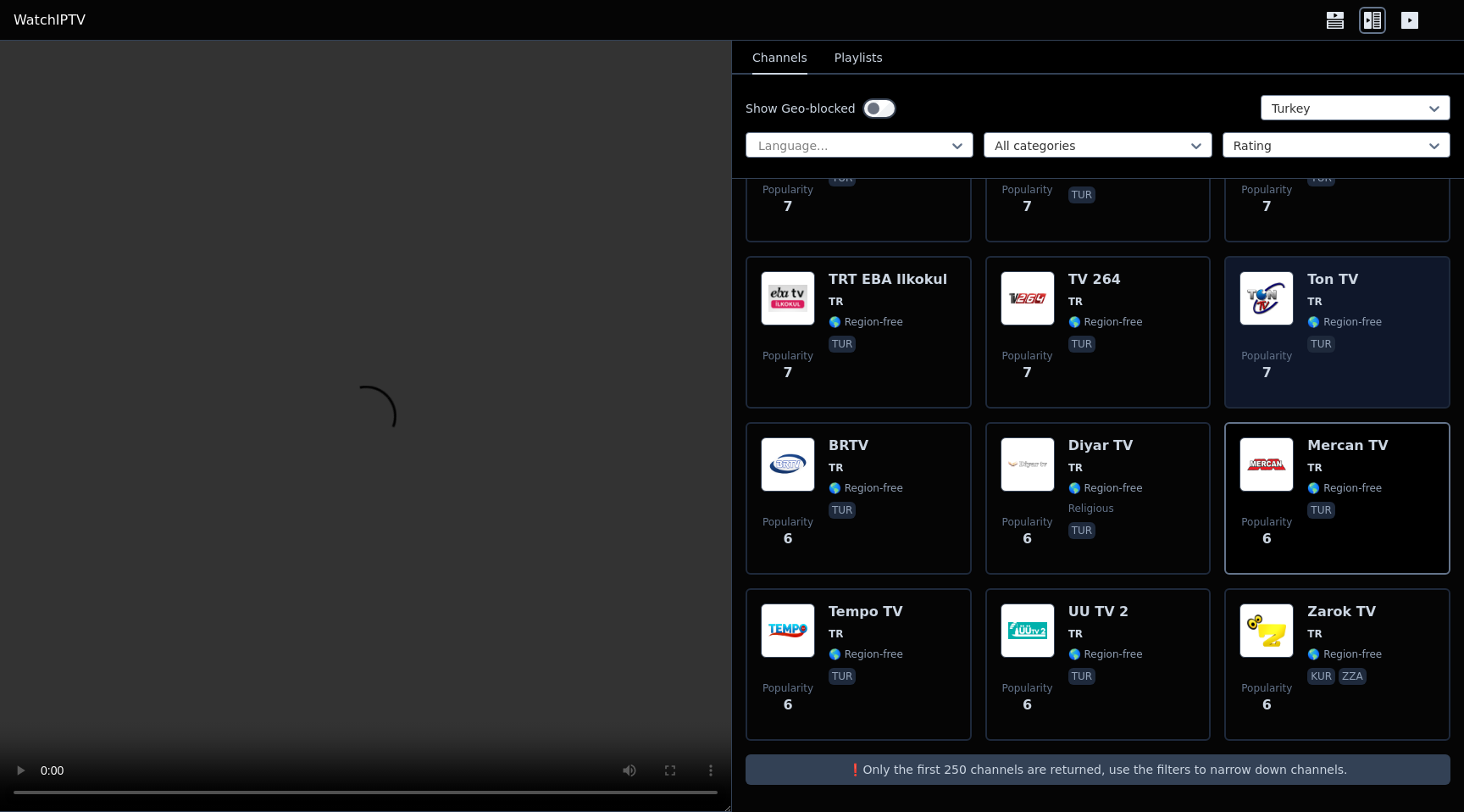
scroll to position [7633, 0]
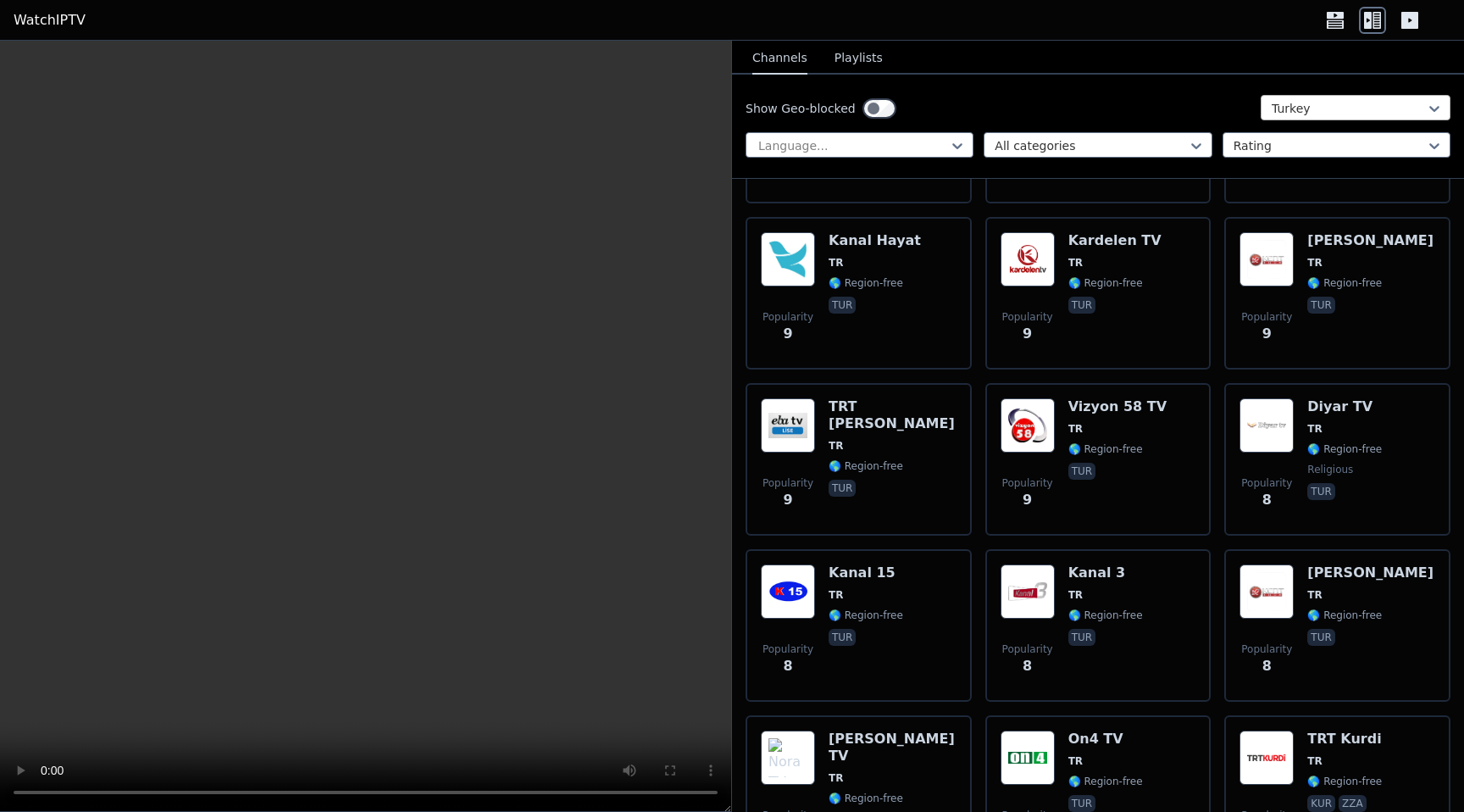
click at [1331, 108] on div at bounding box center [1348, 108] width 155 height 17
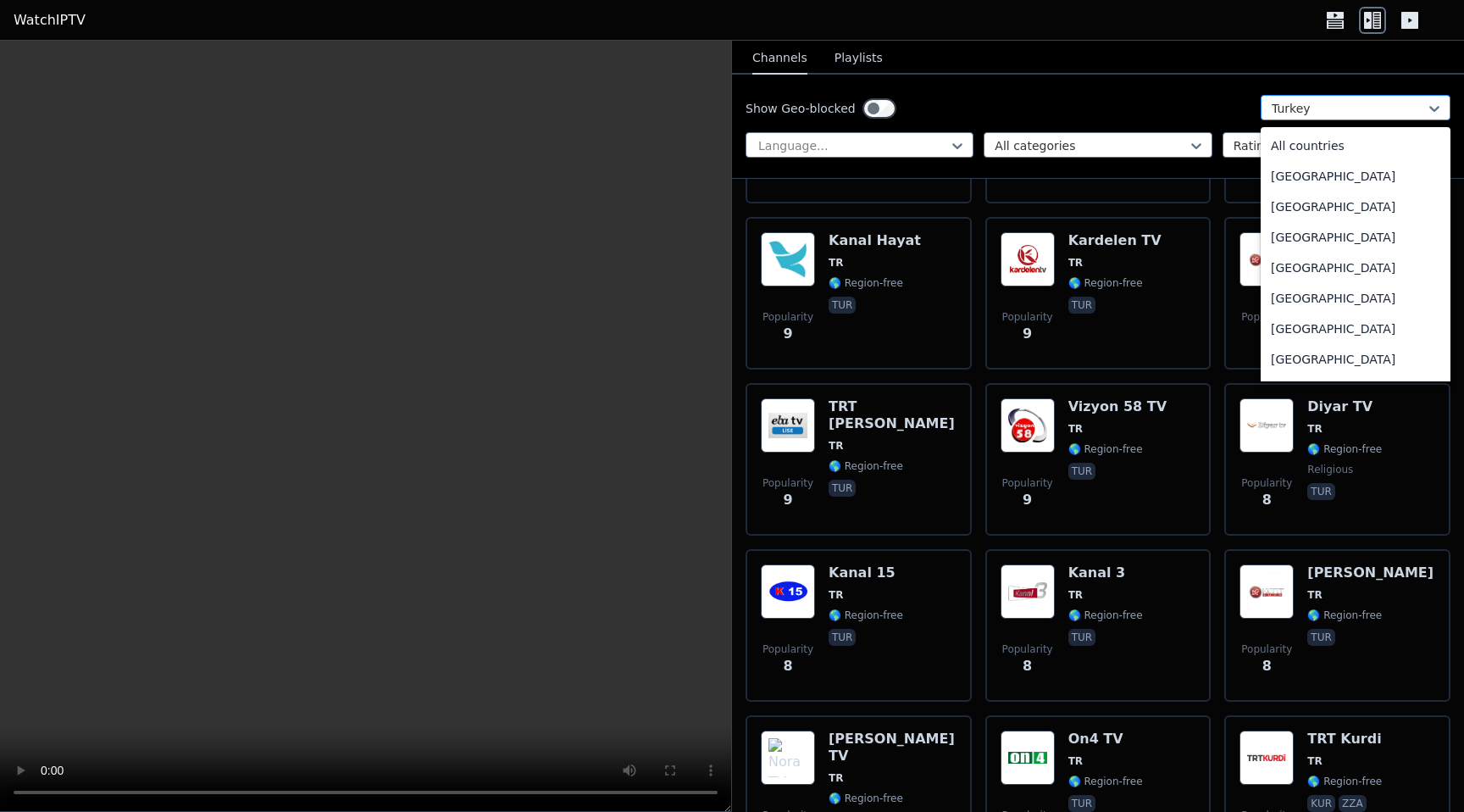
scroll to position [5602, 0]
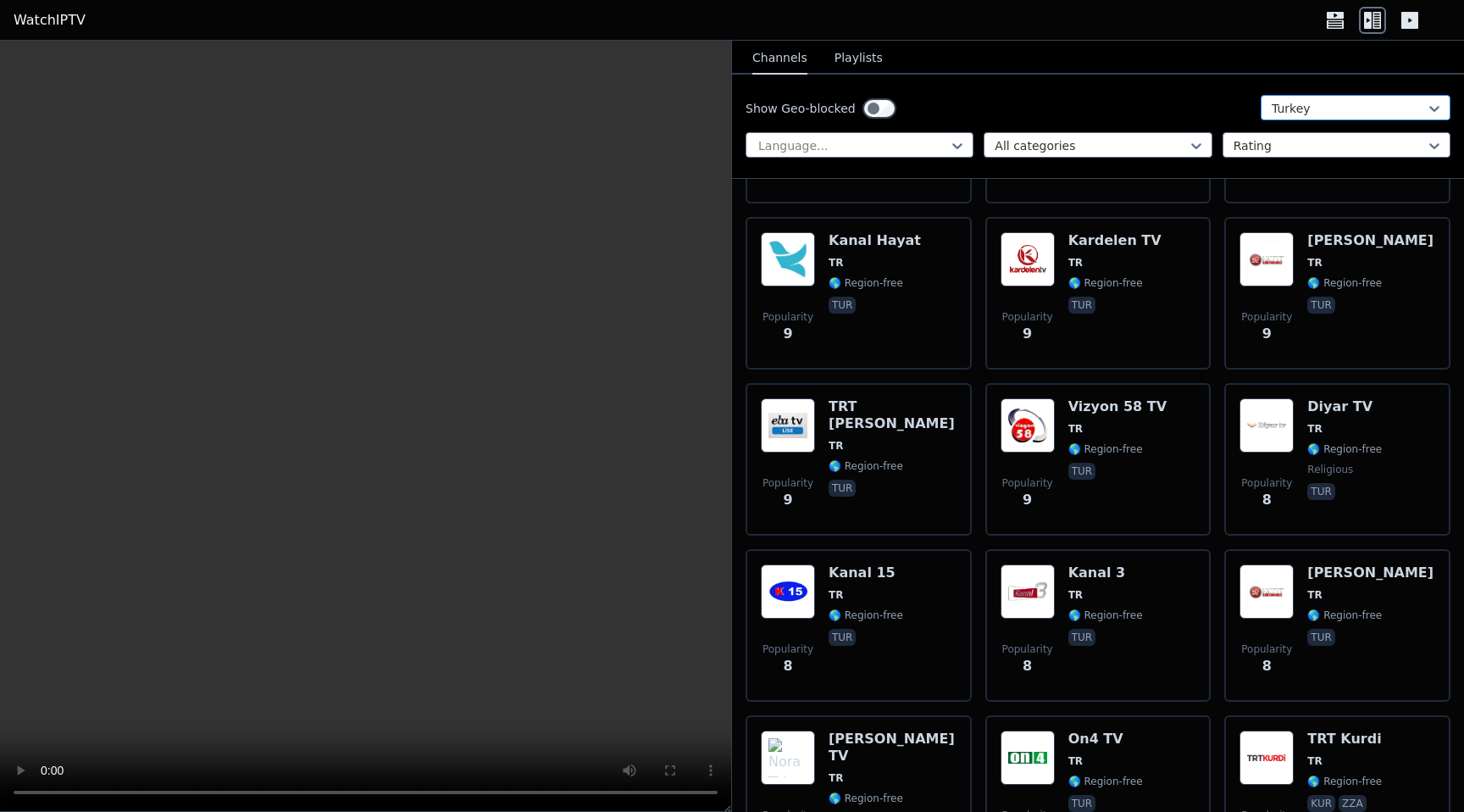
click at [1331, 108] on div at bounding box center [1348, 108] width 155 height 17
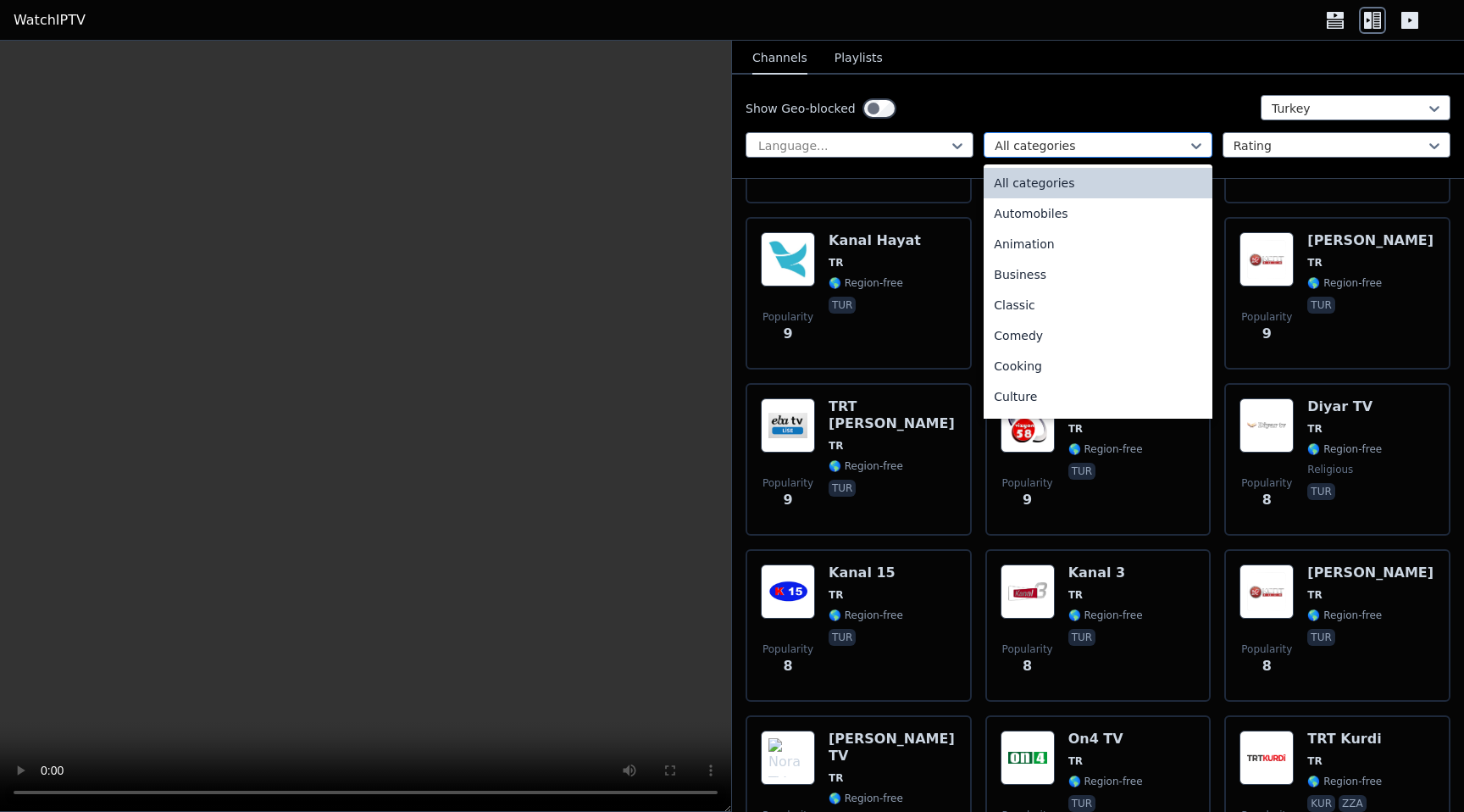
click at [1099, 143] on div at bounding box center [1091, 145] width 193 height 17
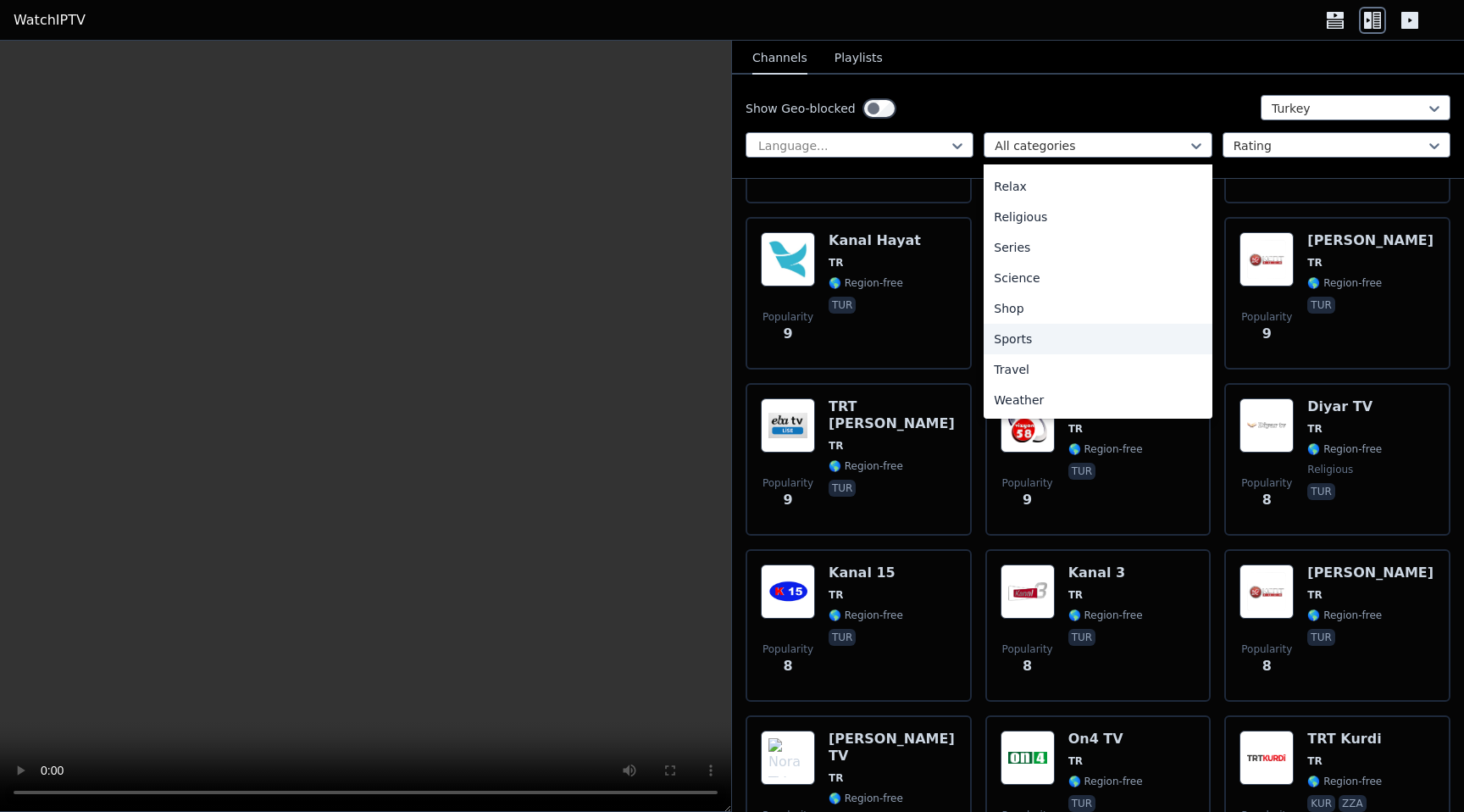
click at [1077, 339] on div "Sports" at bounding box center [1097, 338] width 228 height 31
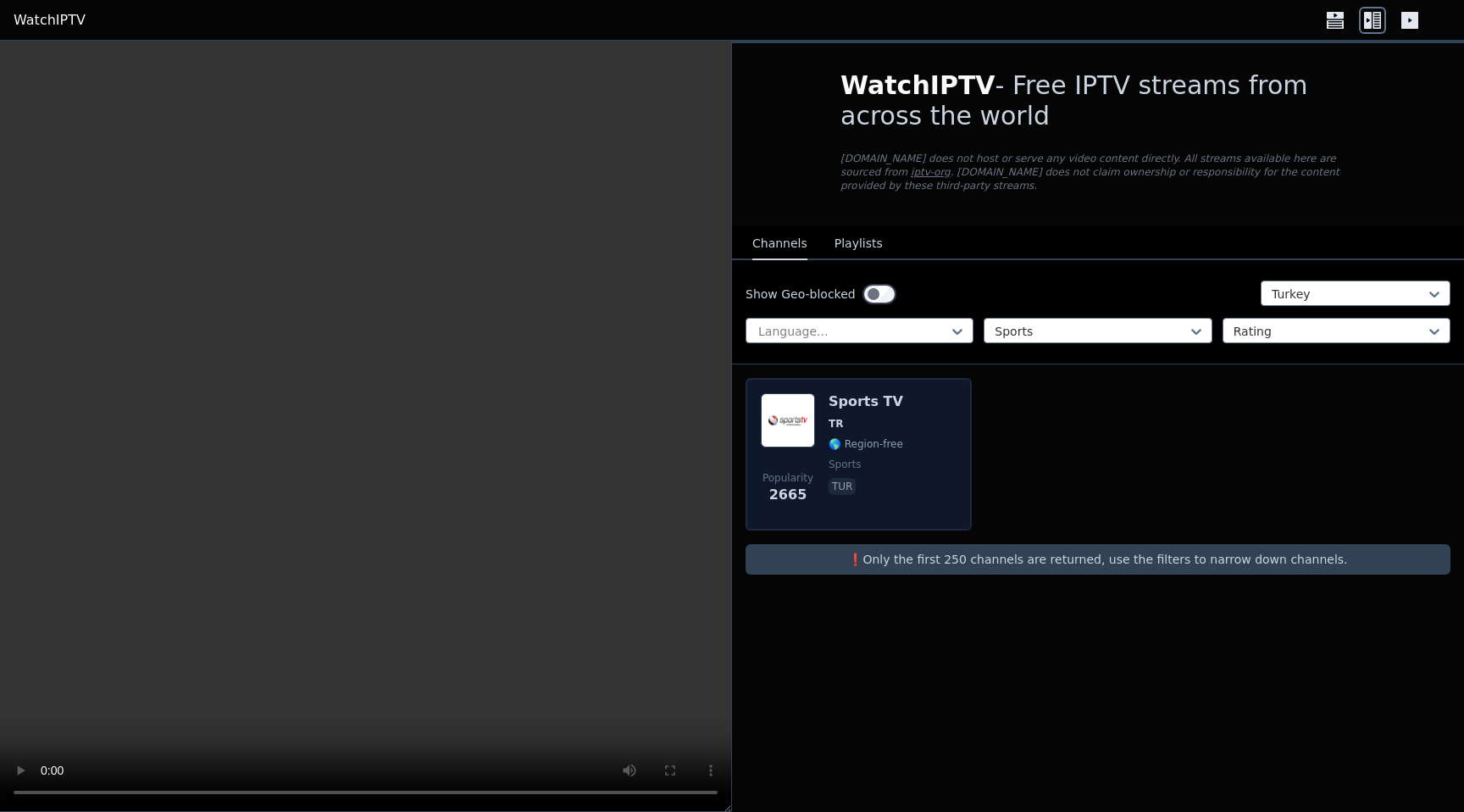
click at [888, 429] on span "TR" at bounding box center [866, 423] width 74 height 13
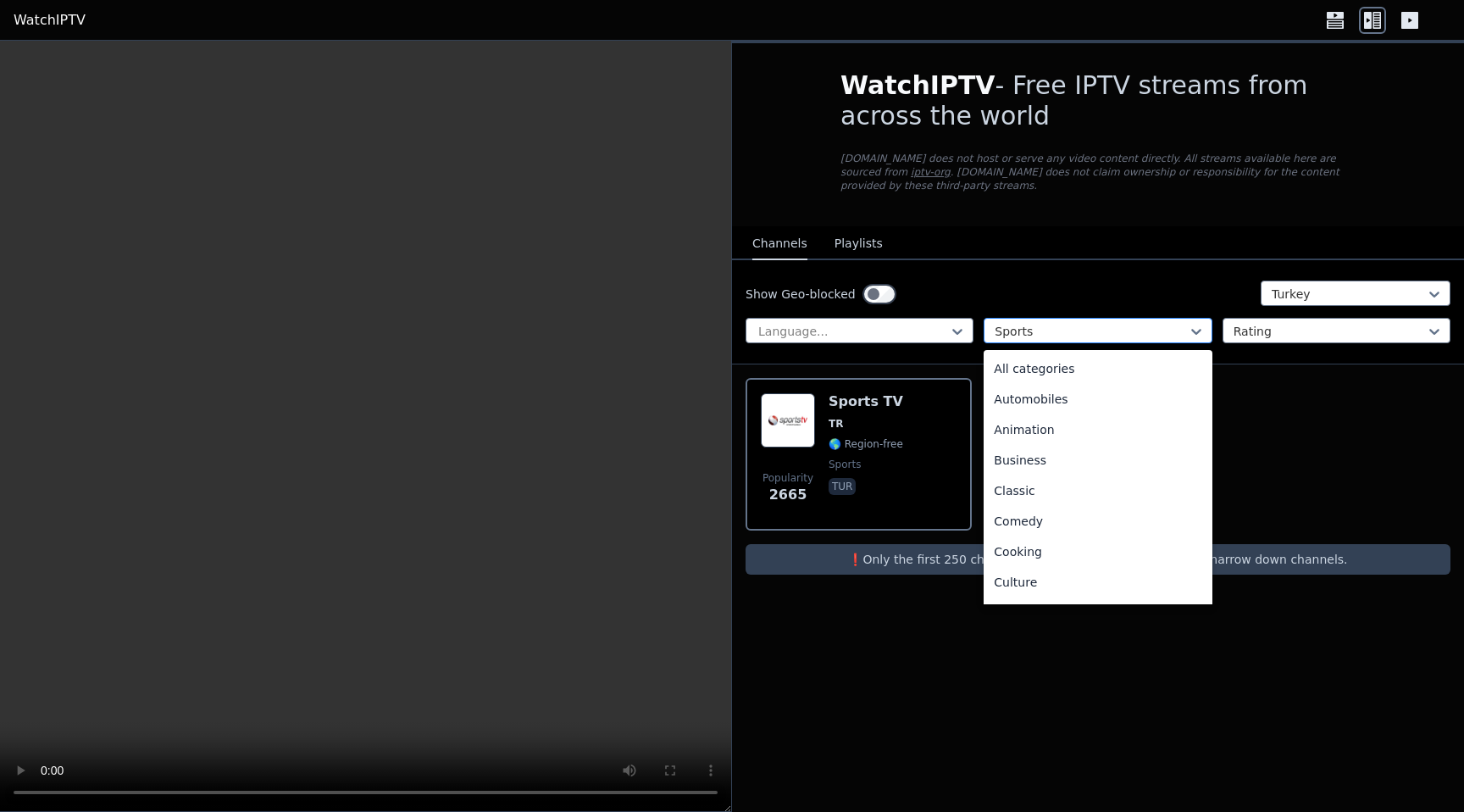
click at [1104, 333] on div at bounding box center [1091, 330] width 193 height 17
click at [1100, 367] on div "All categories" at bounding box center [1097, 368] width 228 height 31
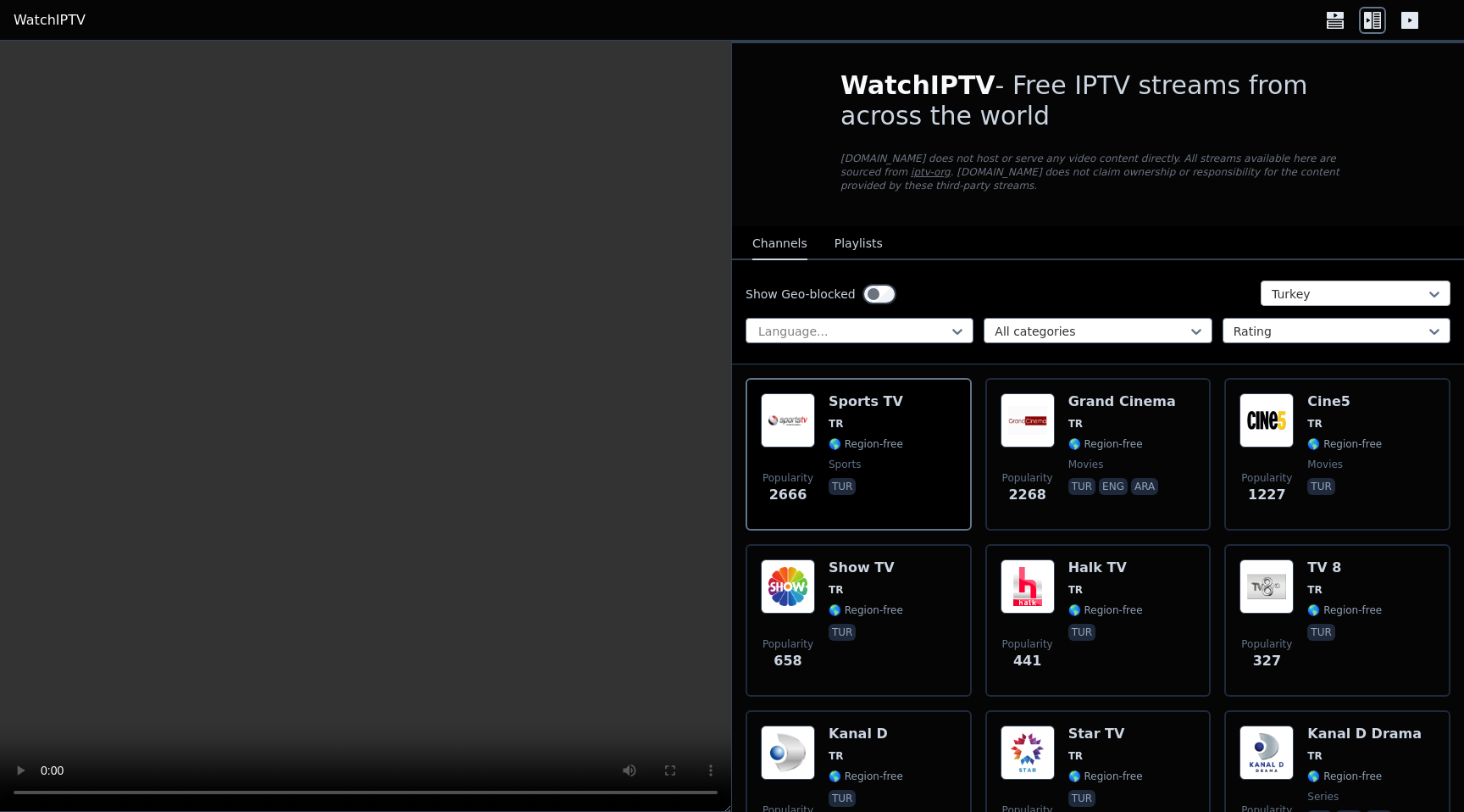
click at [1354, 301] on div at bounding box center [1348, 293] width 155 height 17
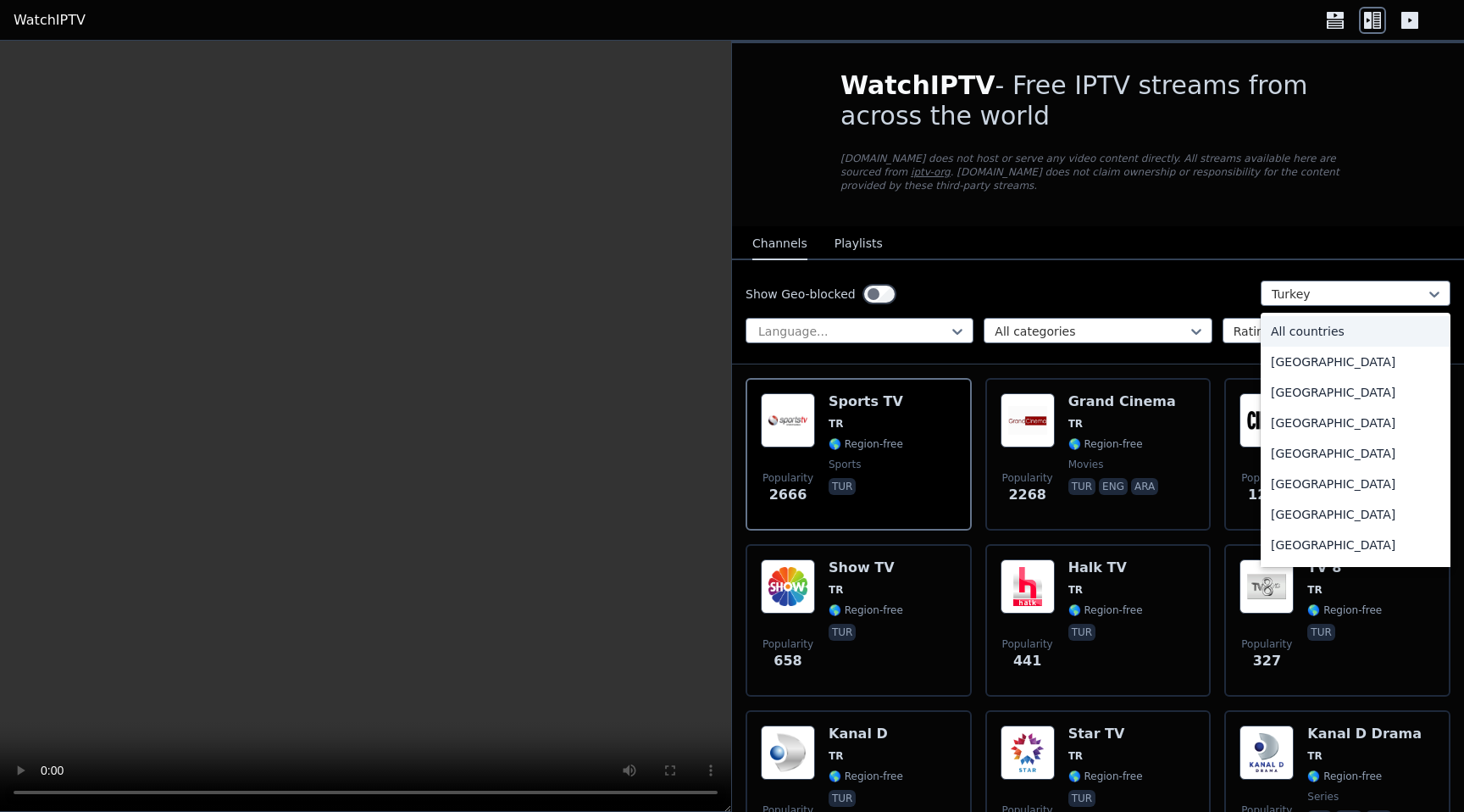
click at [1324, 338] on div "All countries" at bounding box center [1355, 331] width 190 height 31
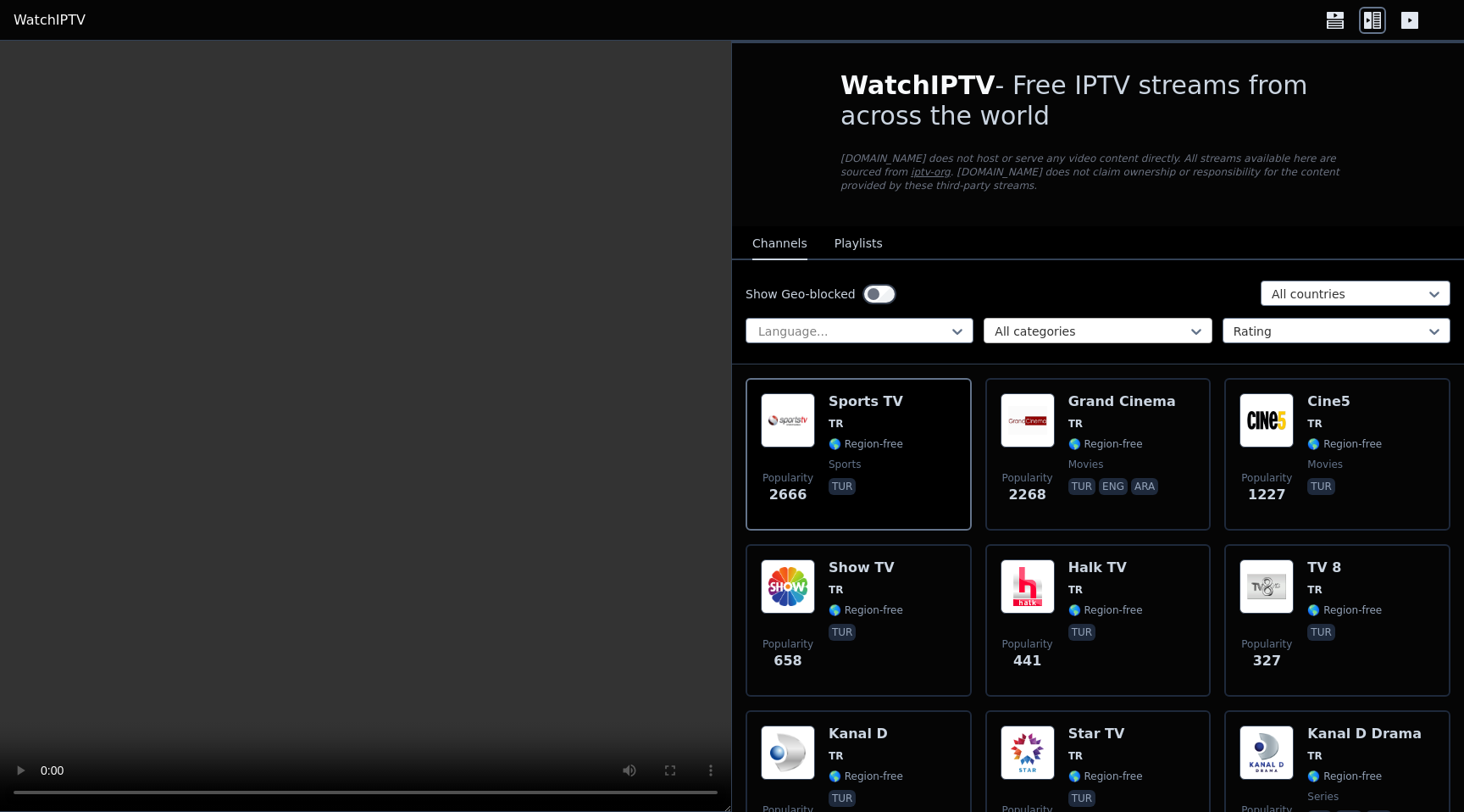
click at [1058, 319] on div "All categories" at bounding box center [1097, 330] width 228 height 26
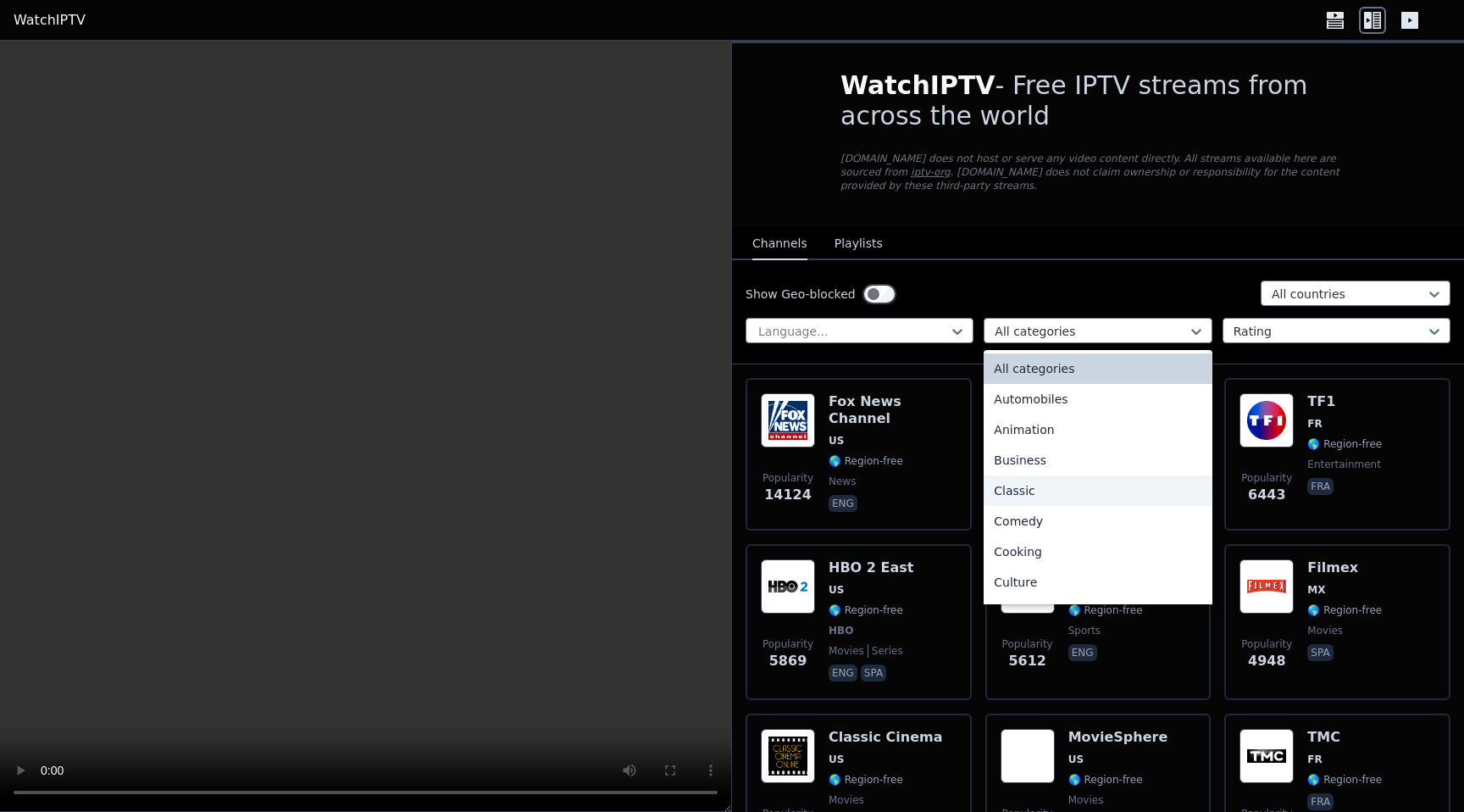
scroll to position [576, 0]
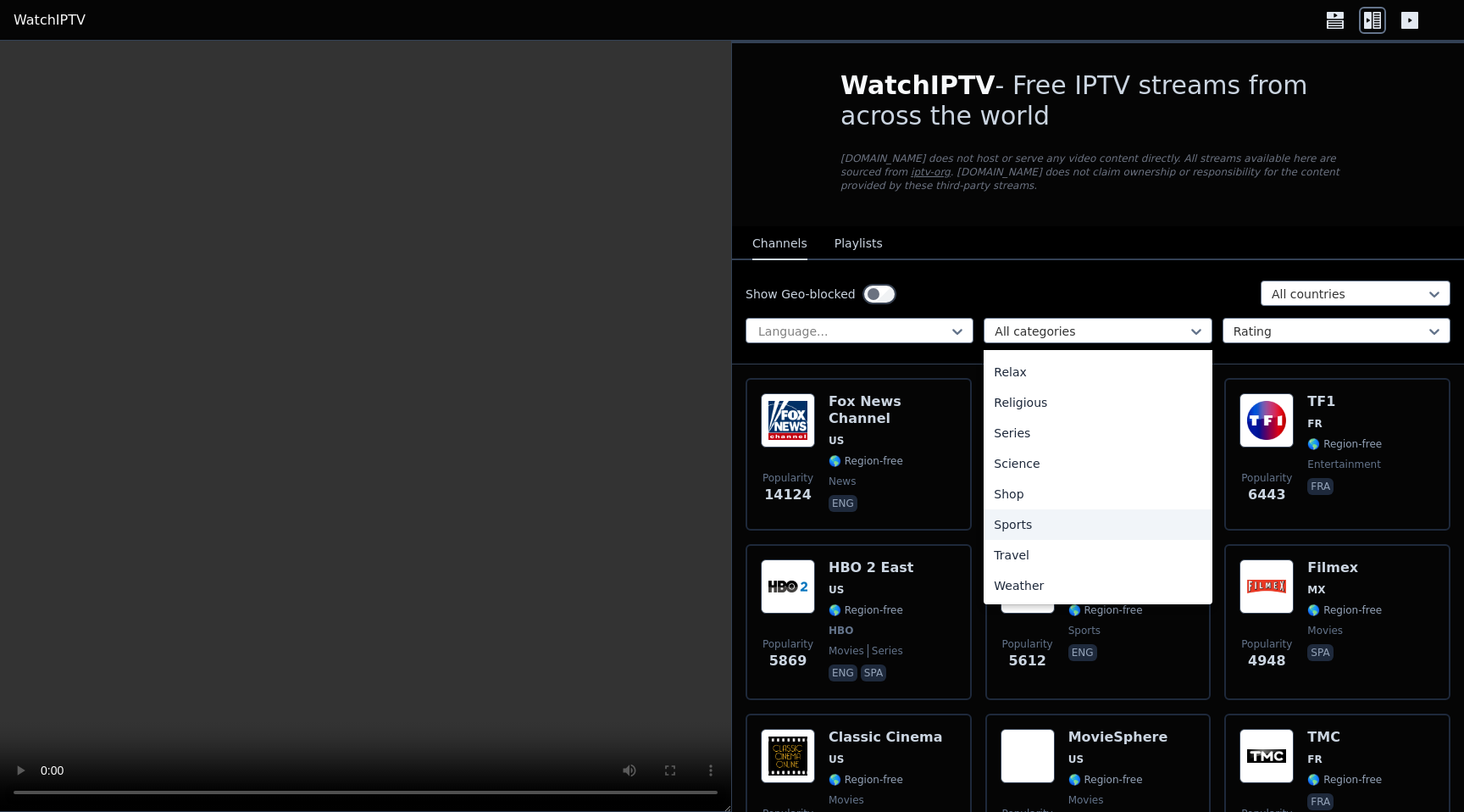
click at [1073, 514] on div "Sports" at bounding box center [1097, 524] width 228 height 31
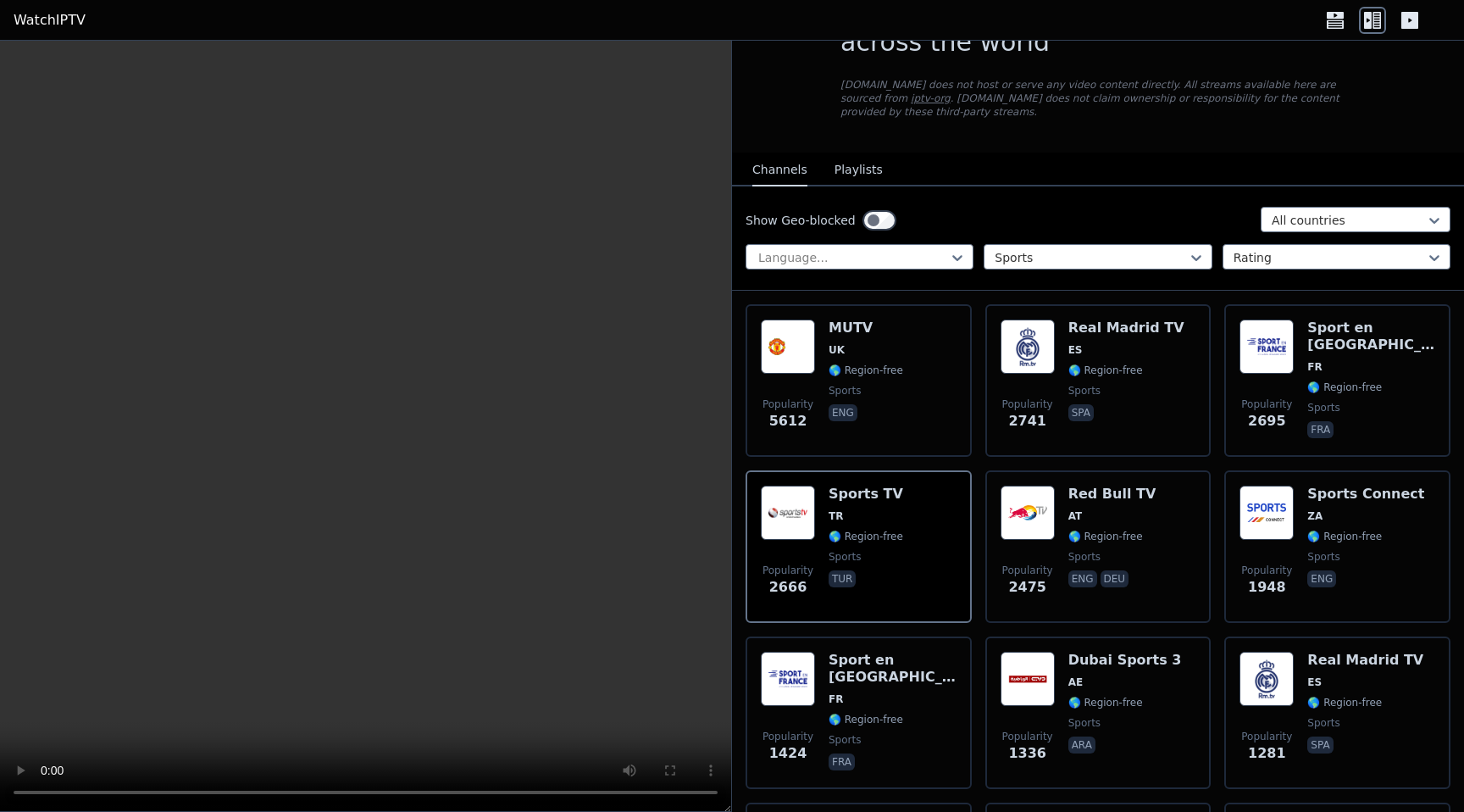
scroll to position [102, 0]
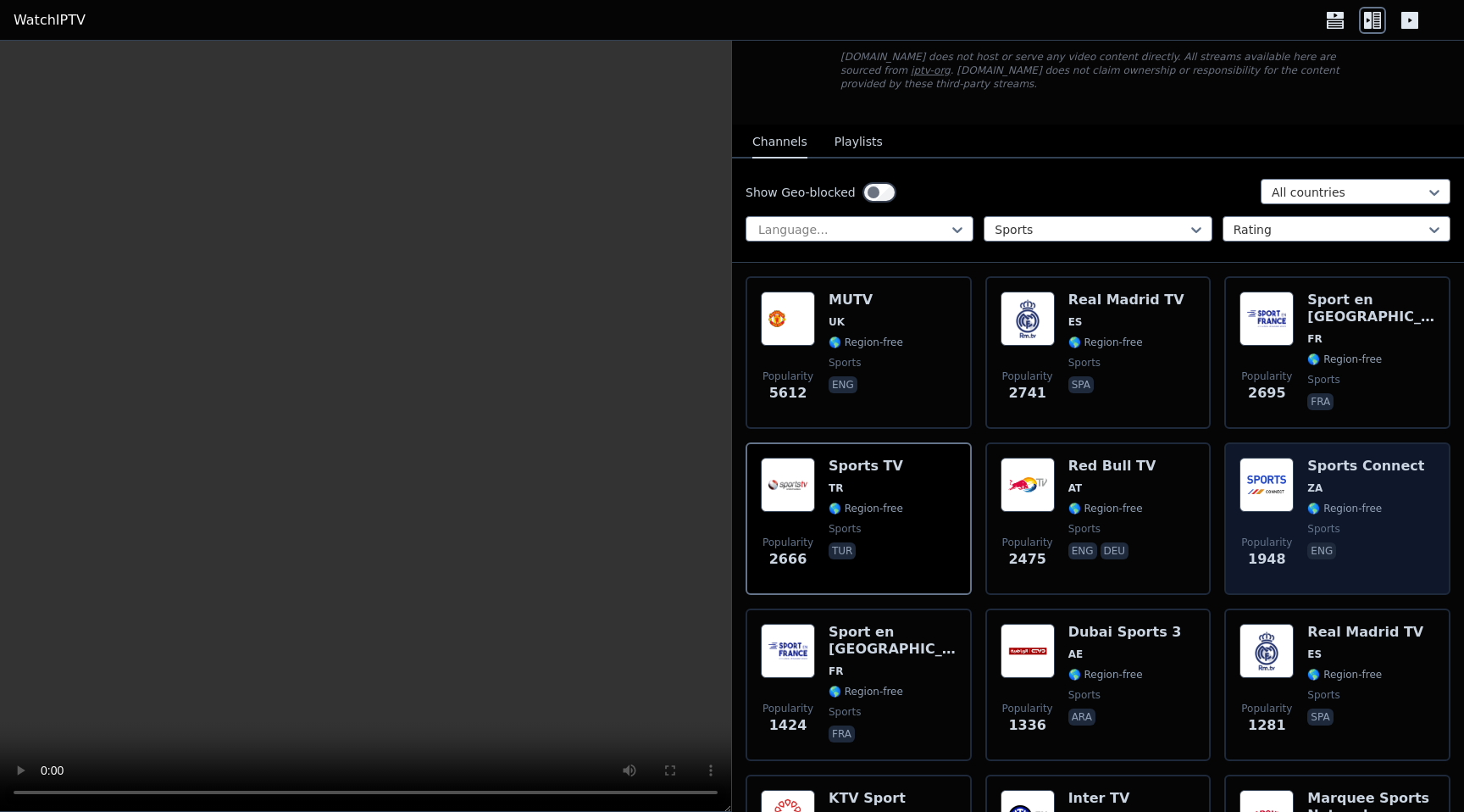
click at [1353, 537] on div "Sports Connect ZA 🌎 Region-free sports eng" at bounding box center [1365, 519] width 117 height 122
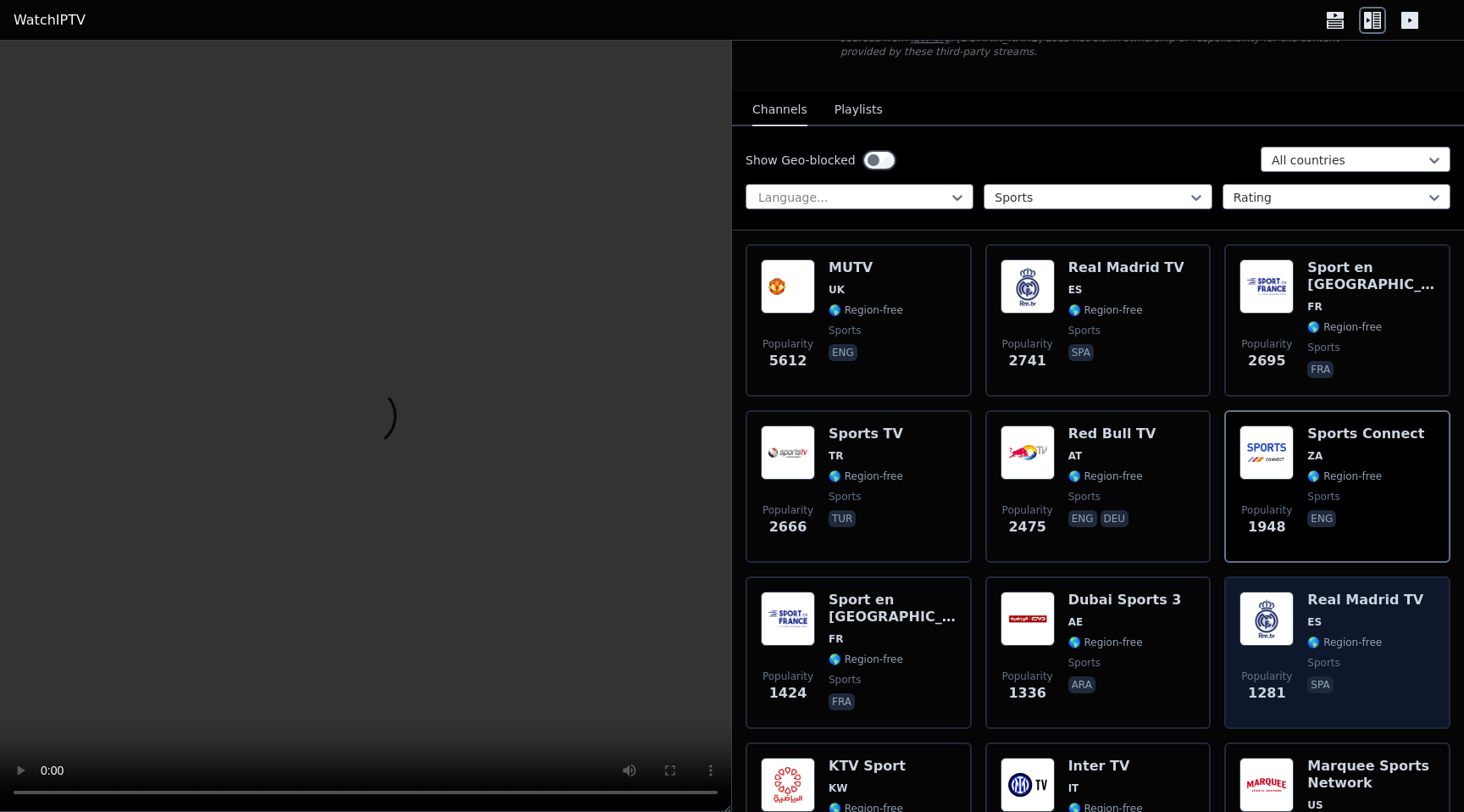
scroll to position [249, 0]
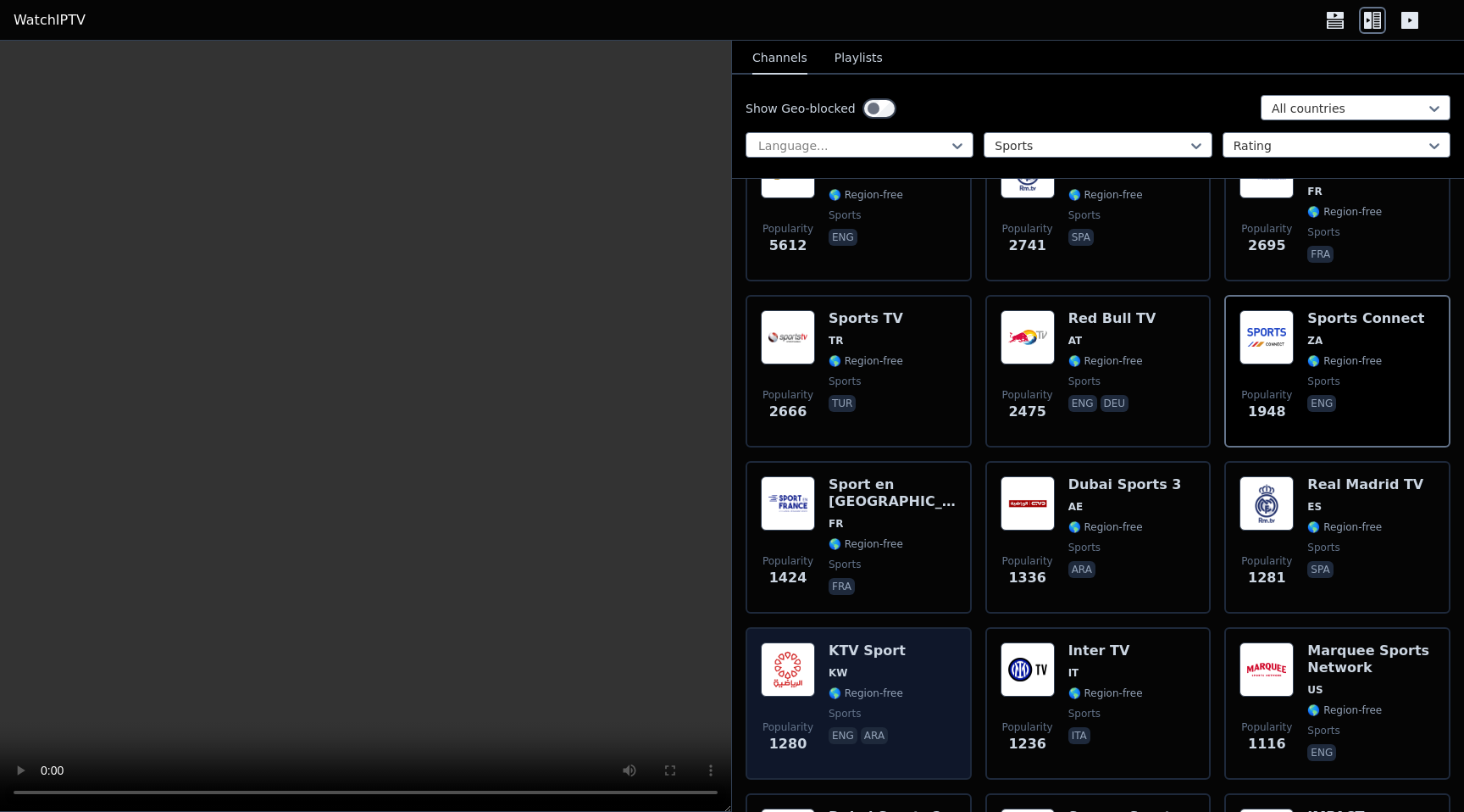
click at [913, 679] on div "Popularity 1280 KTV Sport KW 🌎 Region-free sports eng ara" at bounding box center [858, 703] width 195 height 122
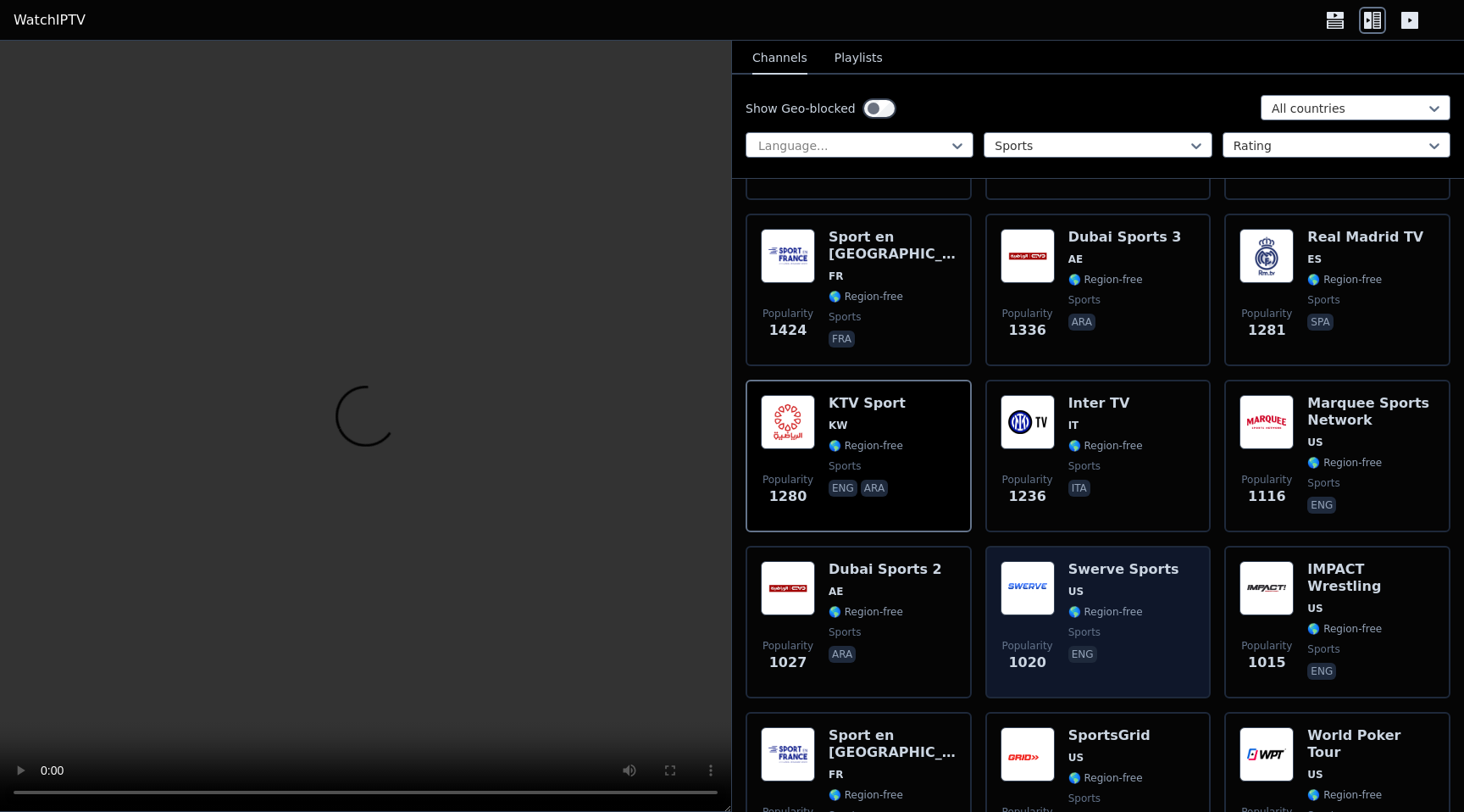
scroll to position [527, 0]
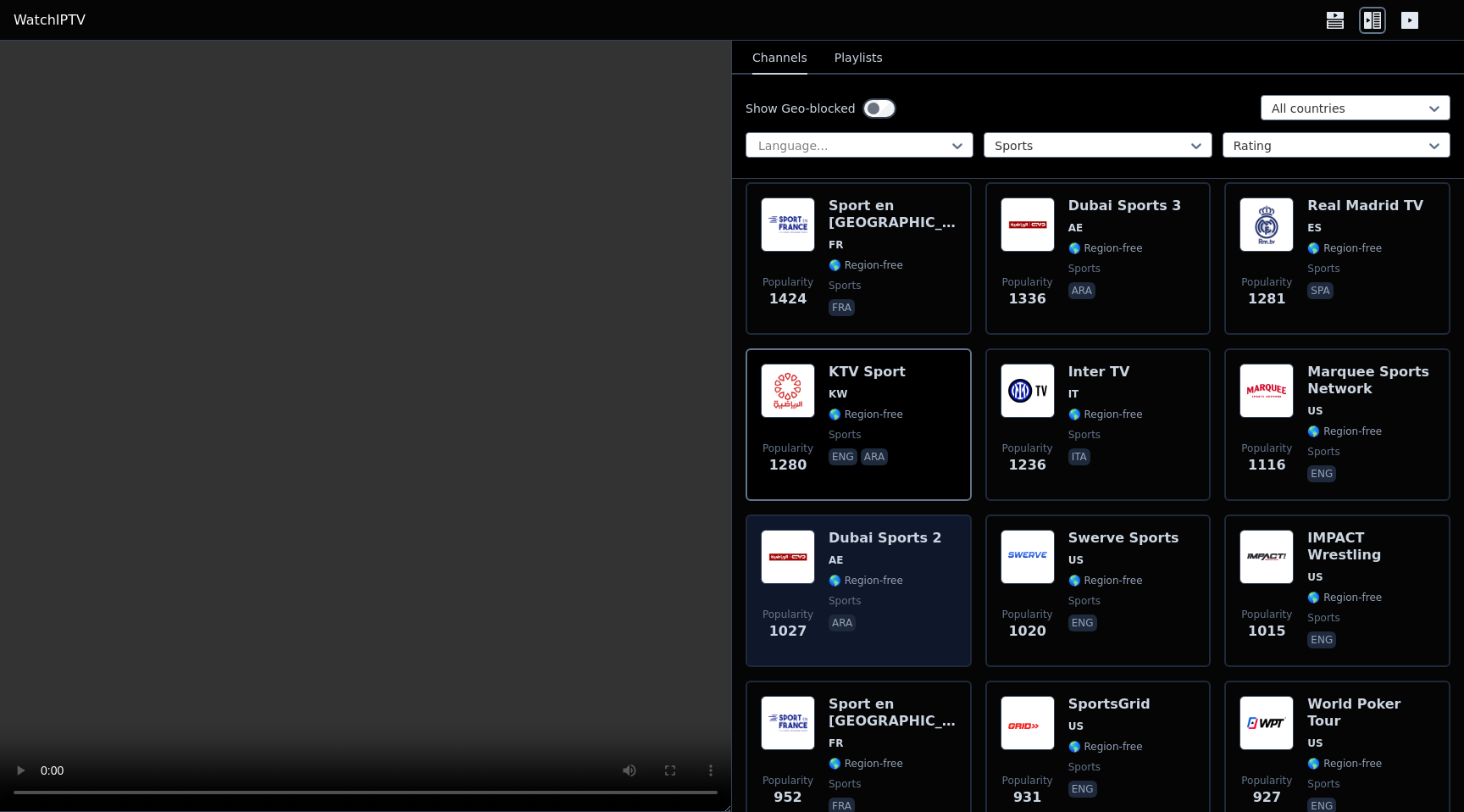
click at [853, 565] on span "AE" at bounding box center [885, 559] width 113 height 13
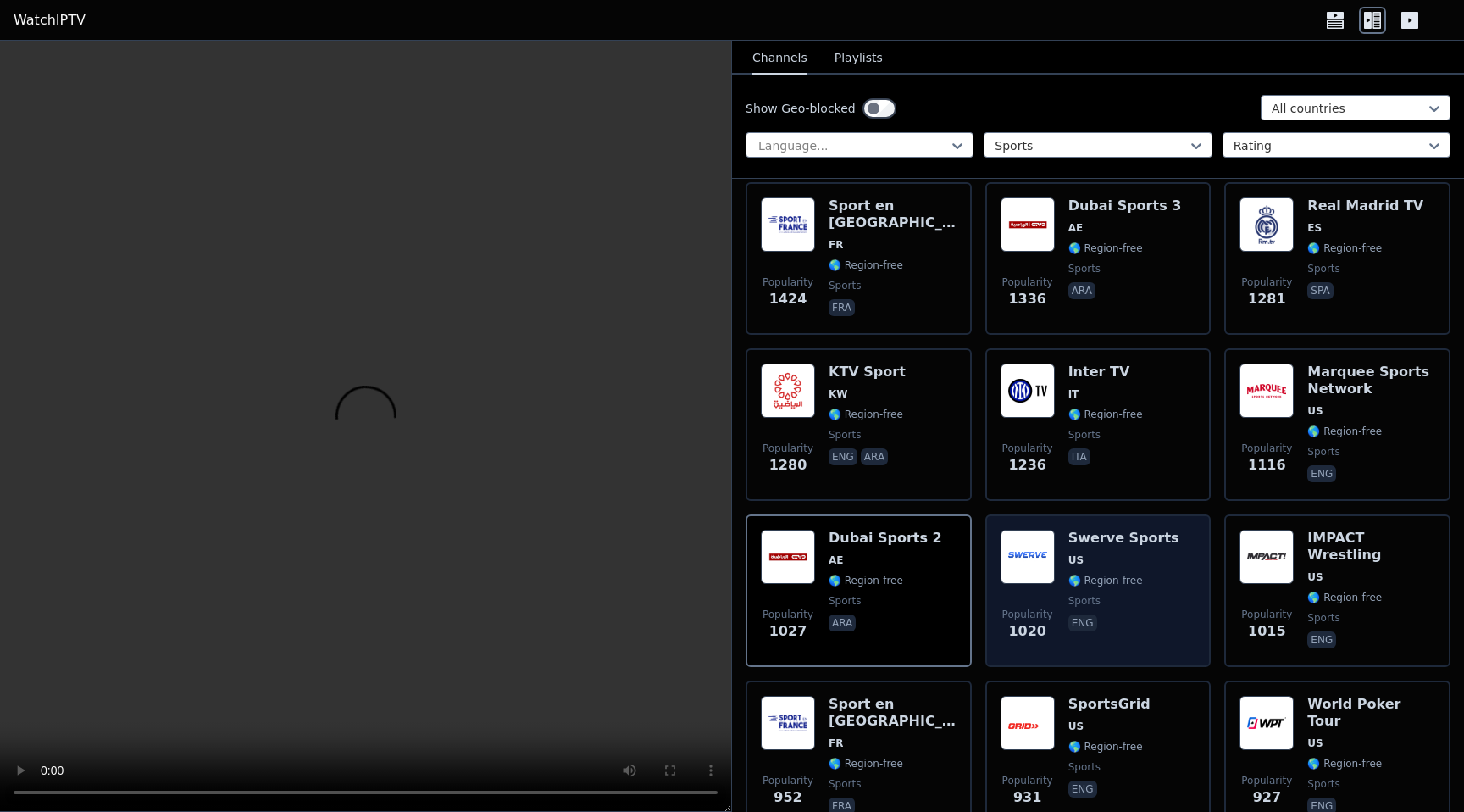
click at [1154, 565] on span "US" at bounding box center [1124, 559] width 111 height 13
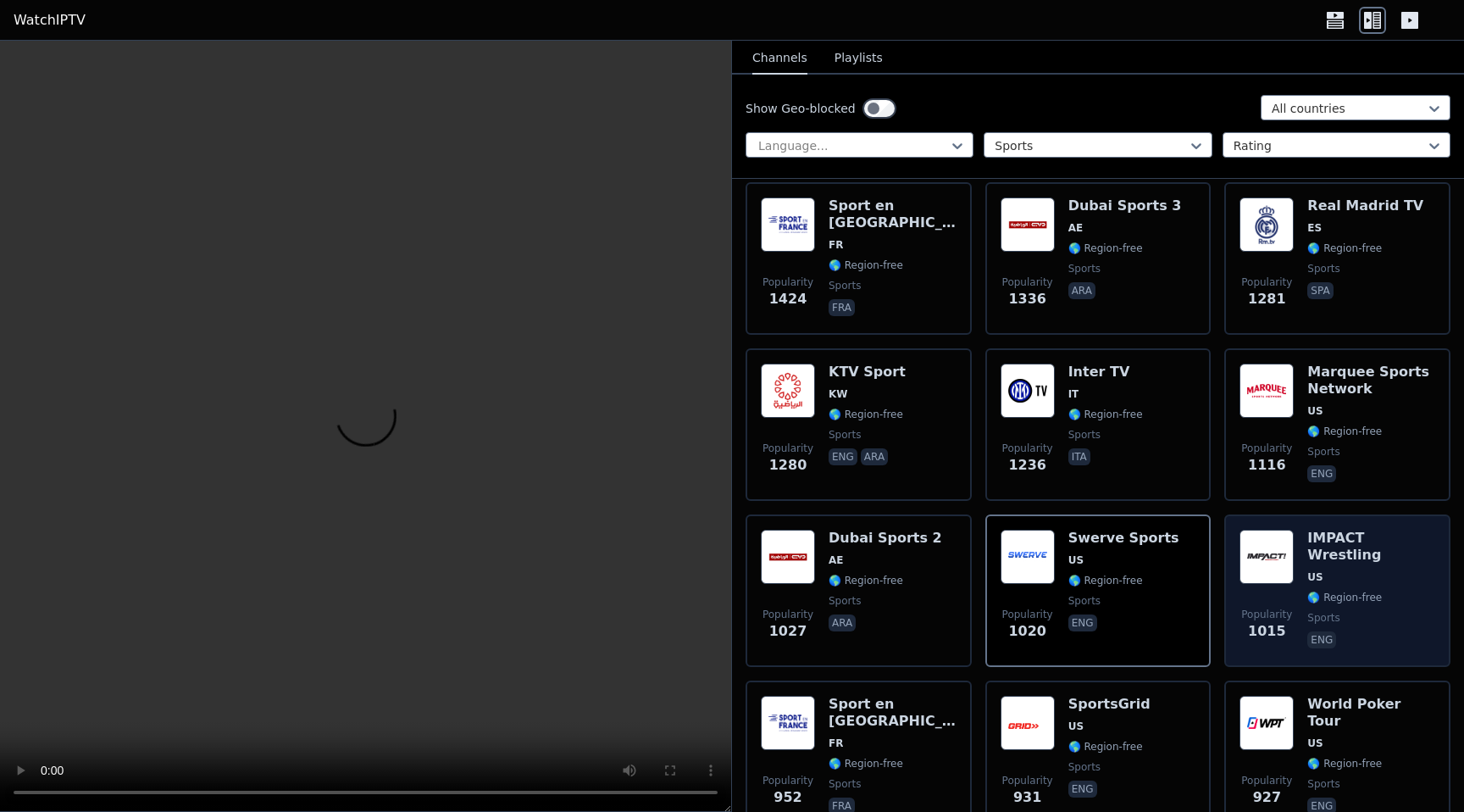
click at [1359, 590] on span "🌎 Region-free" at bounding box center [1344, 596] width 74 height 13
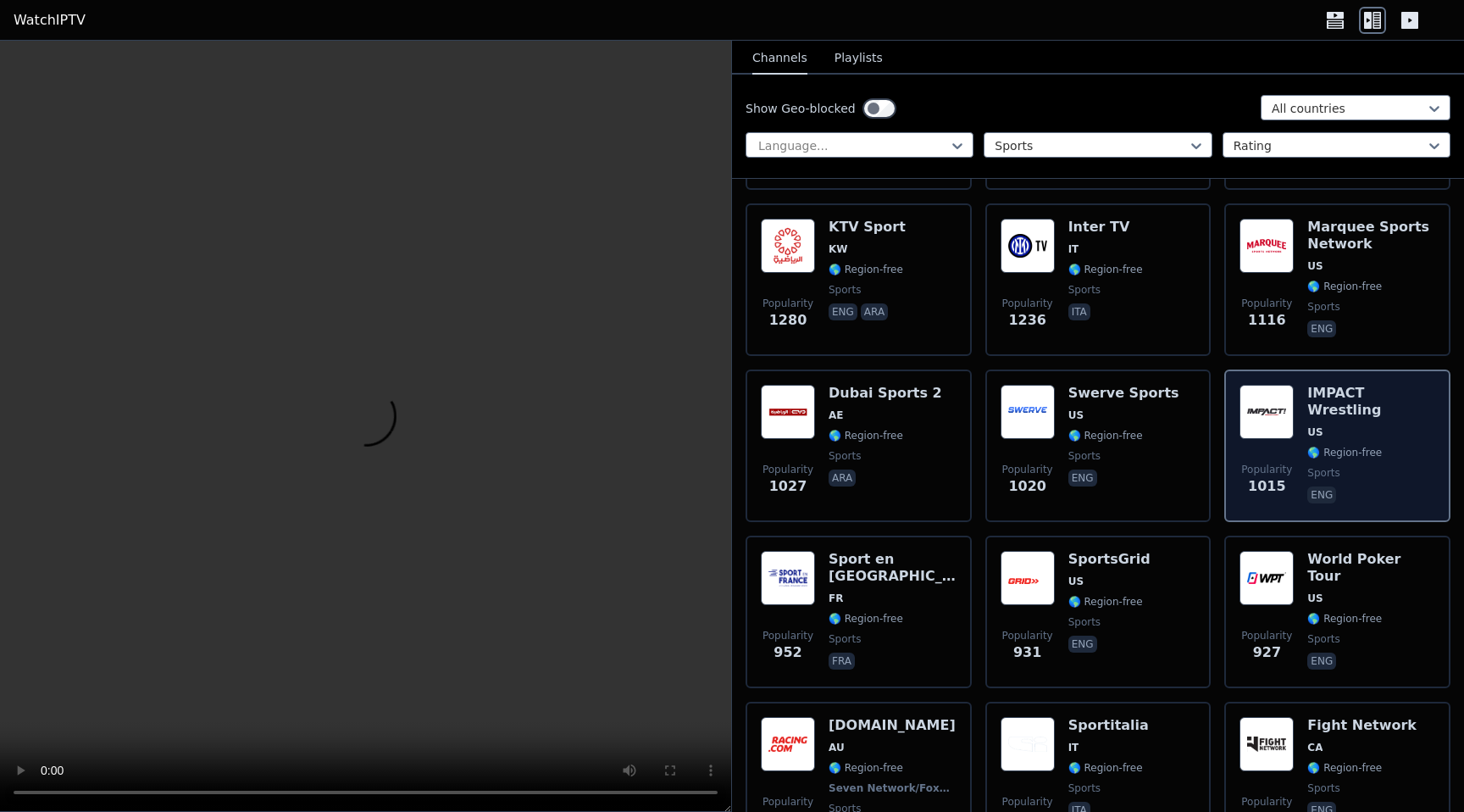
scroll to position [699, 0]
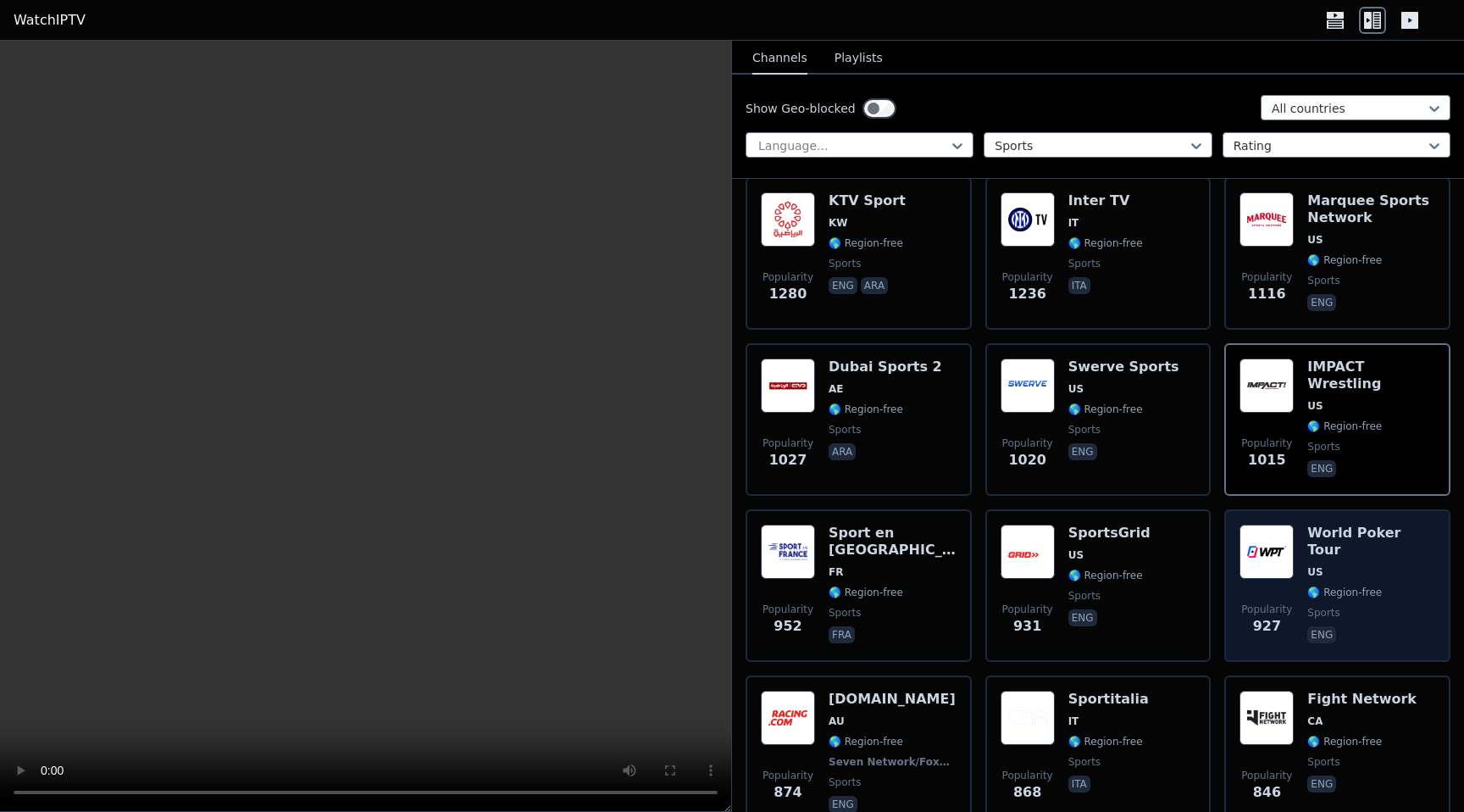
click at [1374, 606] on span "sports" at bounding box center [1370, 612] width 128 height 13
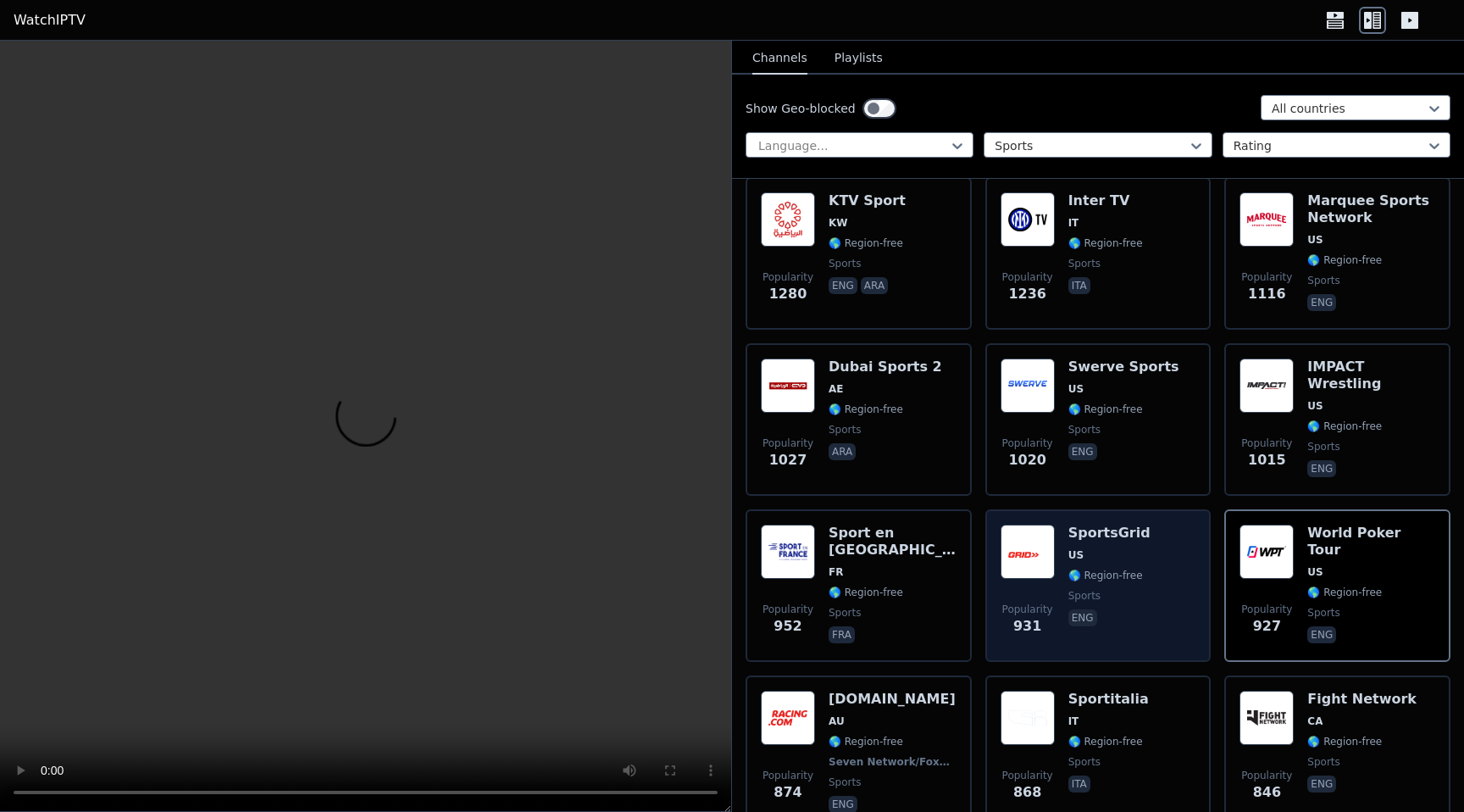
click at [1121, 574] on span "🌎 Region-free" at bounding box center [1105, 574] width 74 height 13
click at [1068, 599] on span "sports" at bounding box center [1084, 595] width 32 height 13
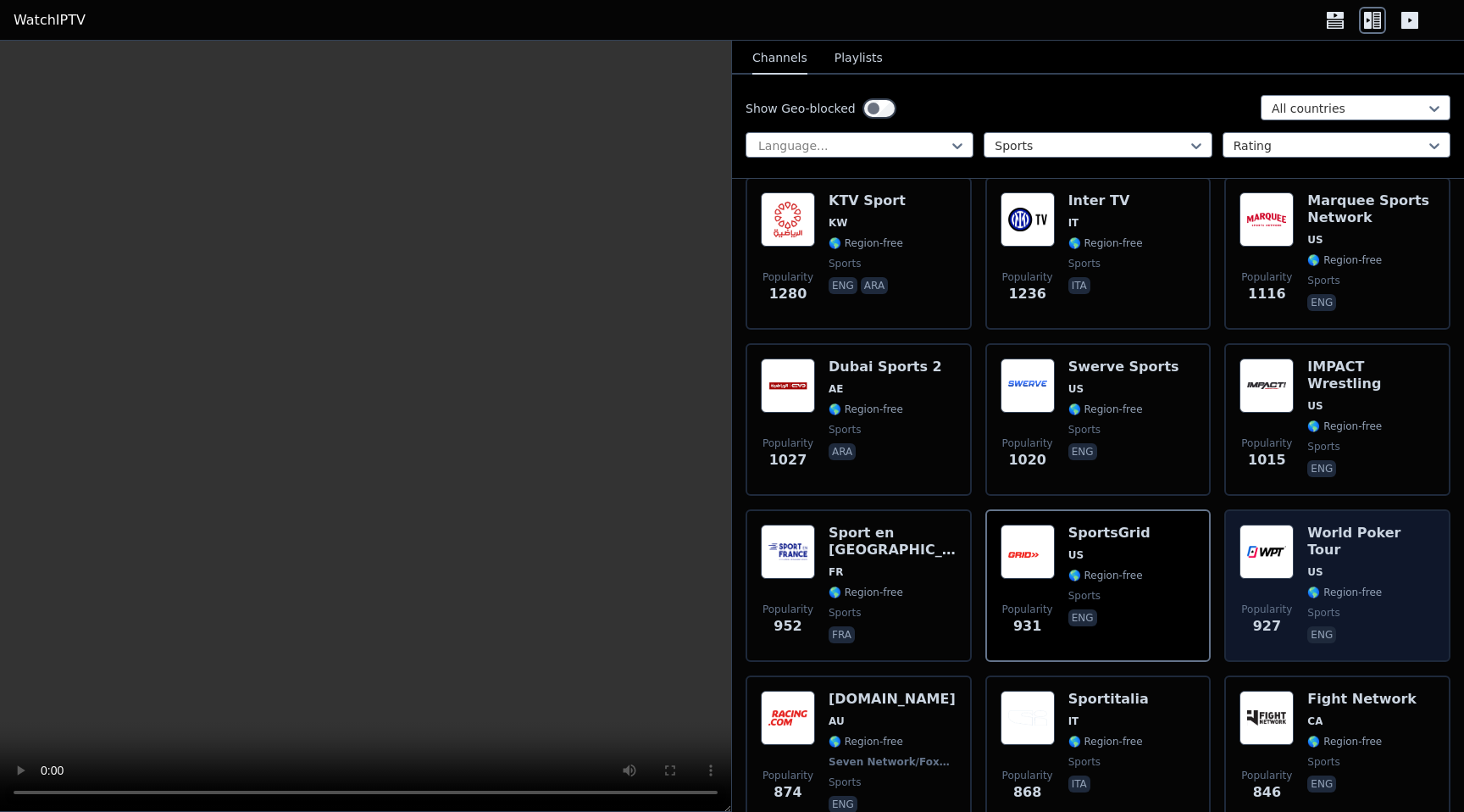
click at [1353, 604] on div "World Poker Tour US 🌎 Region-free sports eng" at bounding box center [1370, 585] width 128 height 122
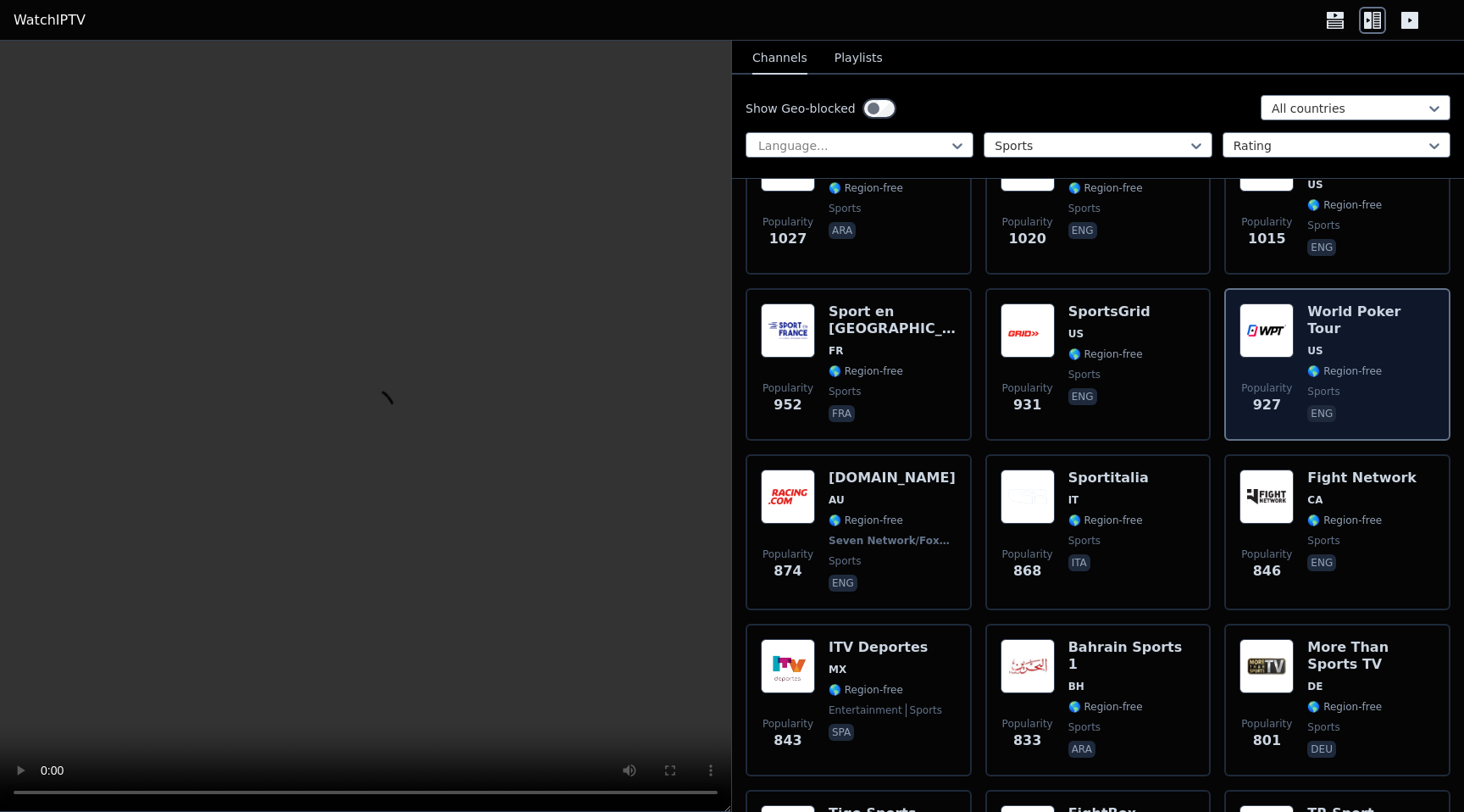
scroll to position [950, 0]
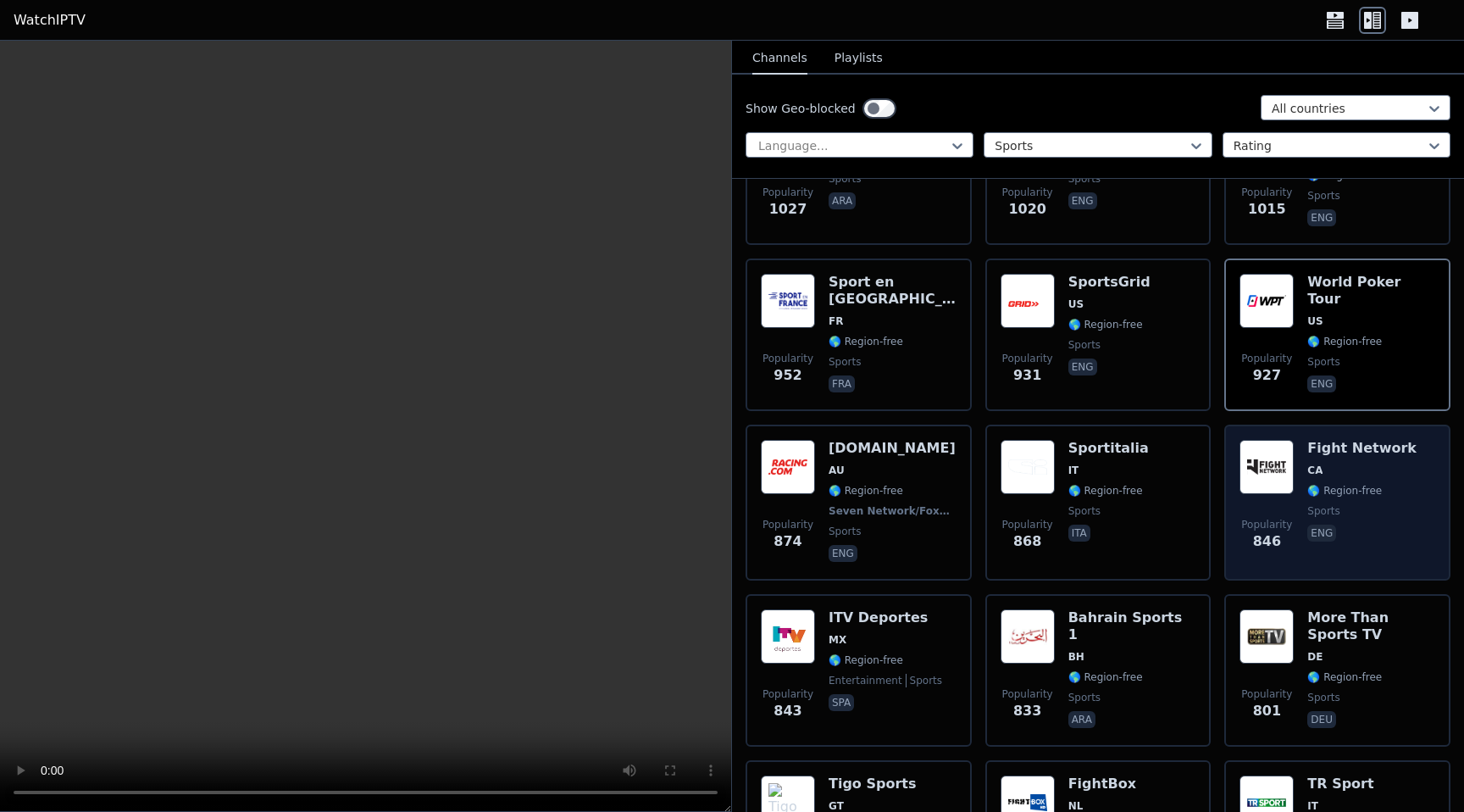
click at [1337, 536] on span "eng" at bounding box center [1362, 534] width 110 height 20
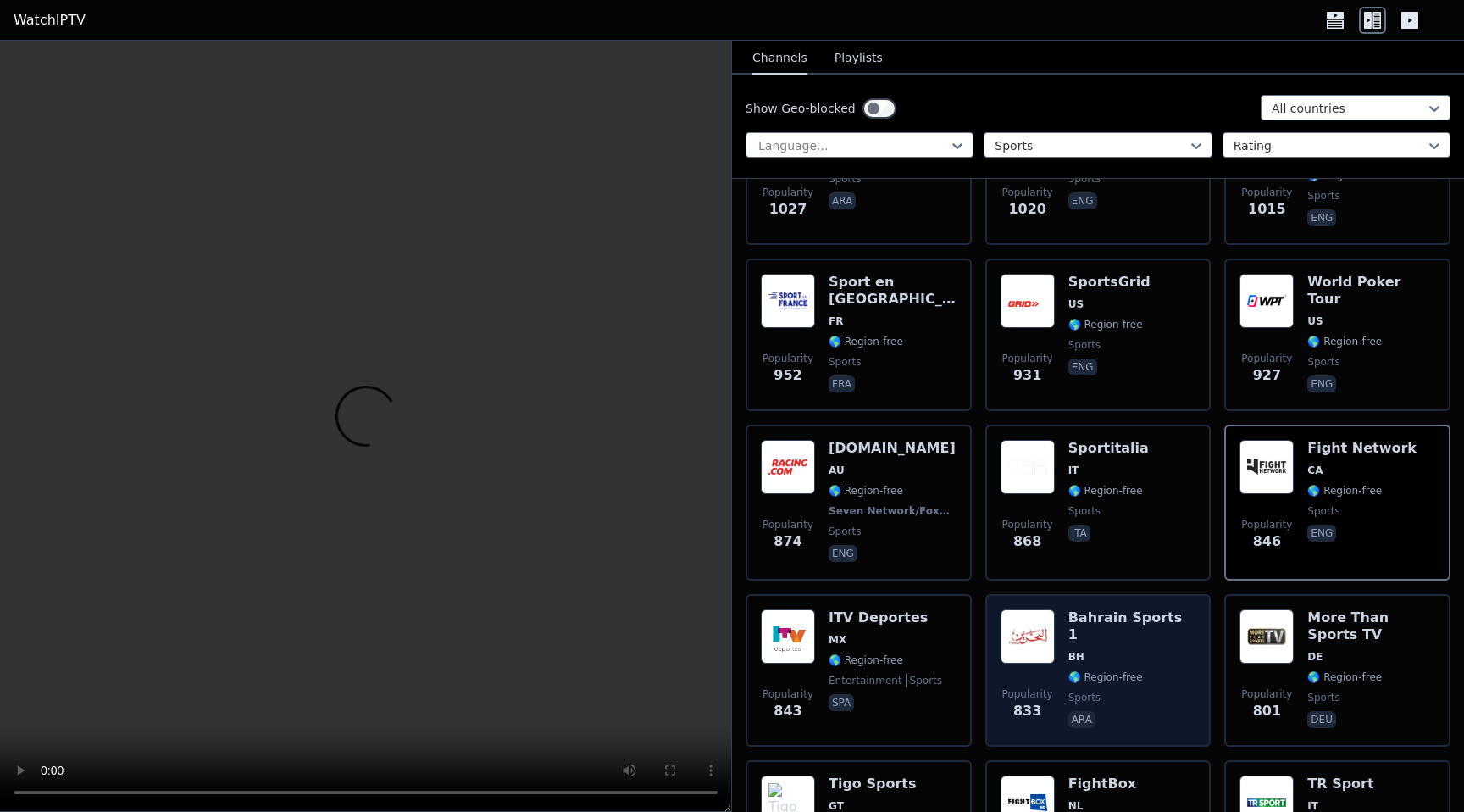
scroll to position [1077, 0]
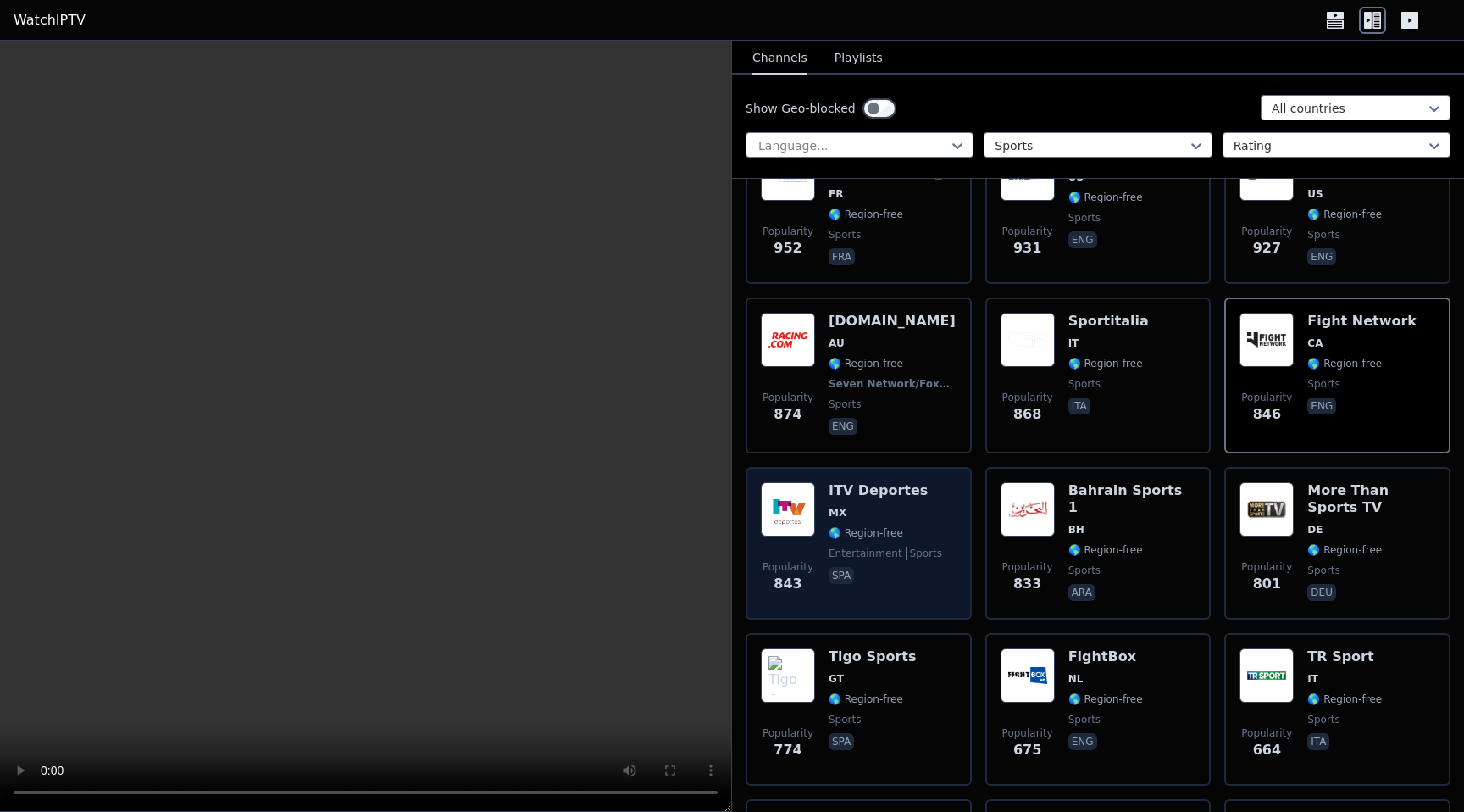
click at [849, 544] on div "ITV Deportes MX 🌎 Region-free entertainment sports spa" at bounding box center [885, 543] width 113 height 122
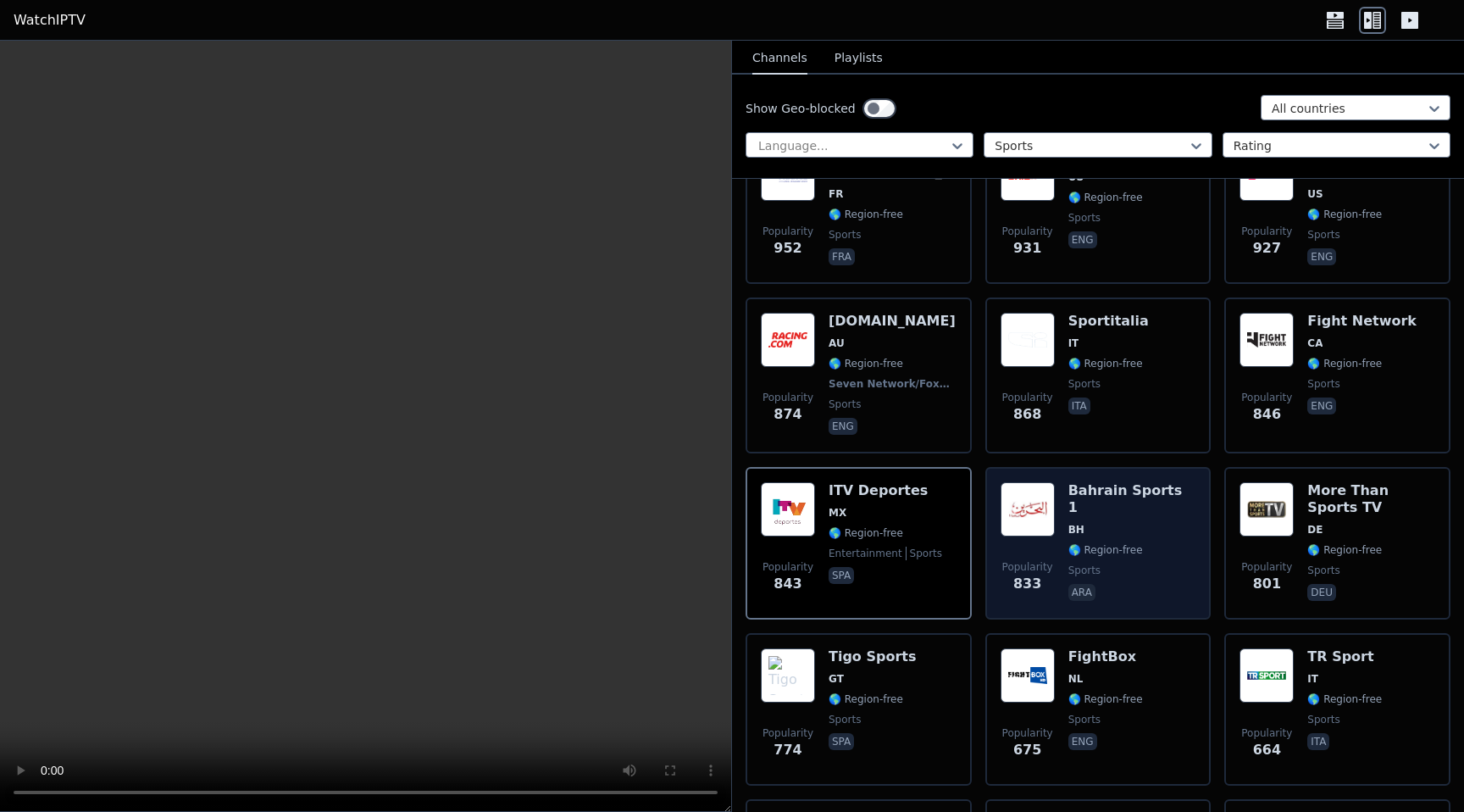
click at [1110, 564] on span "sports" at bounding box center [1132, 570] width 128 height 13
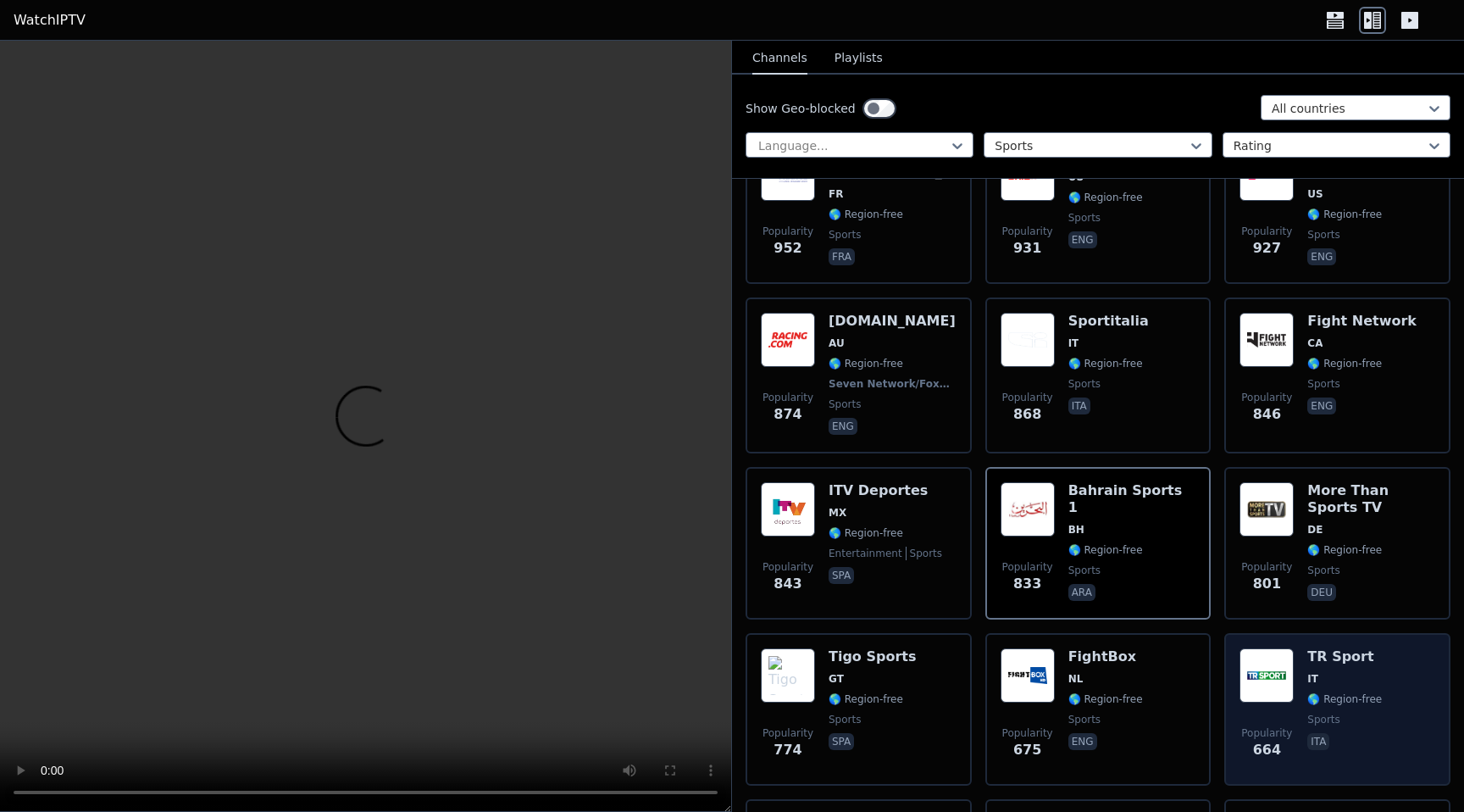
click at [1307, 668] on div "TR Sport IT 🌎 Region-free sports ita" at bounding box center [1344, 709] width 74 height 122
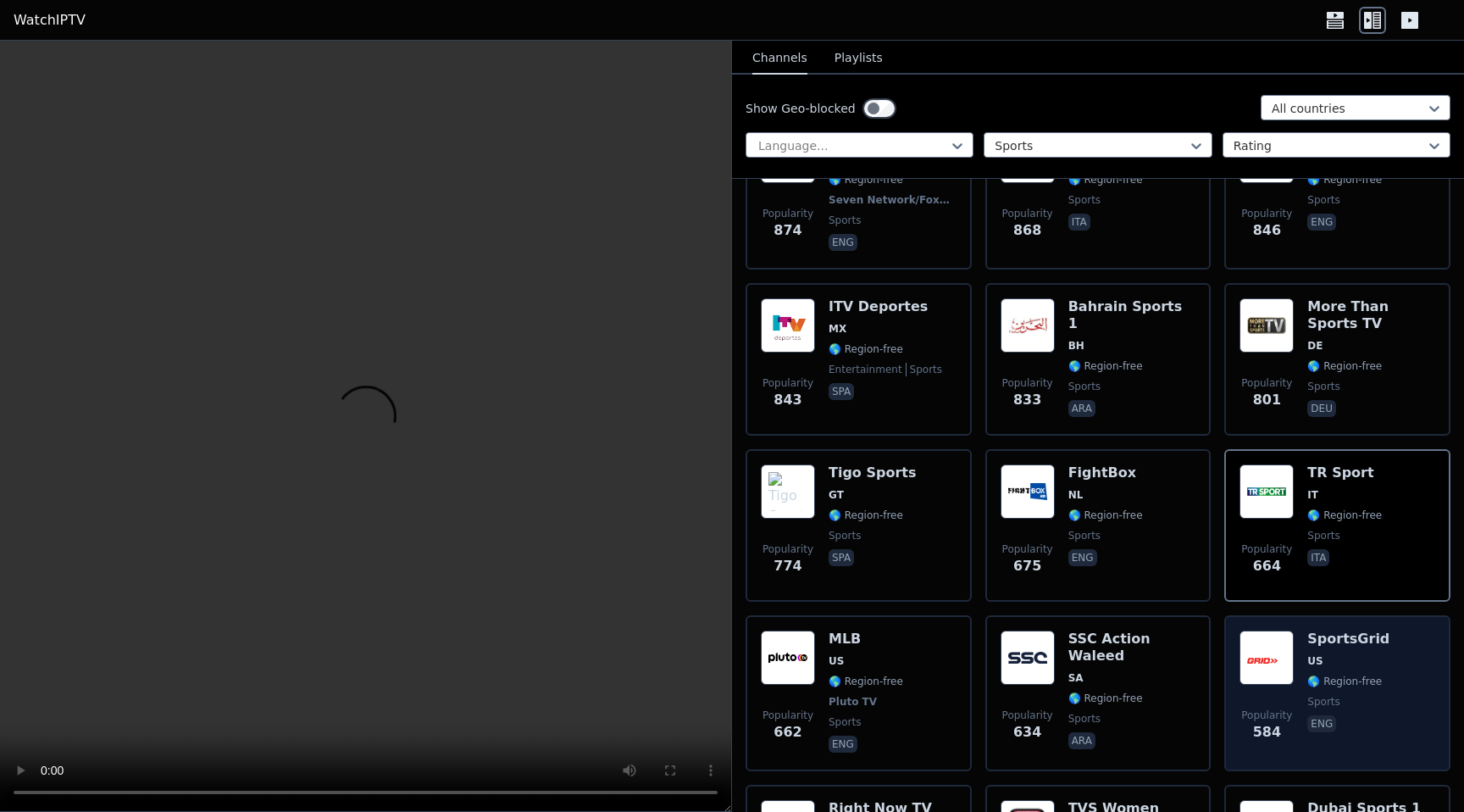
scroll to position [1304, 0]
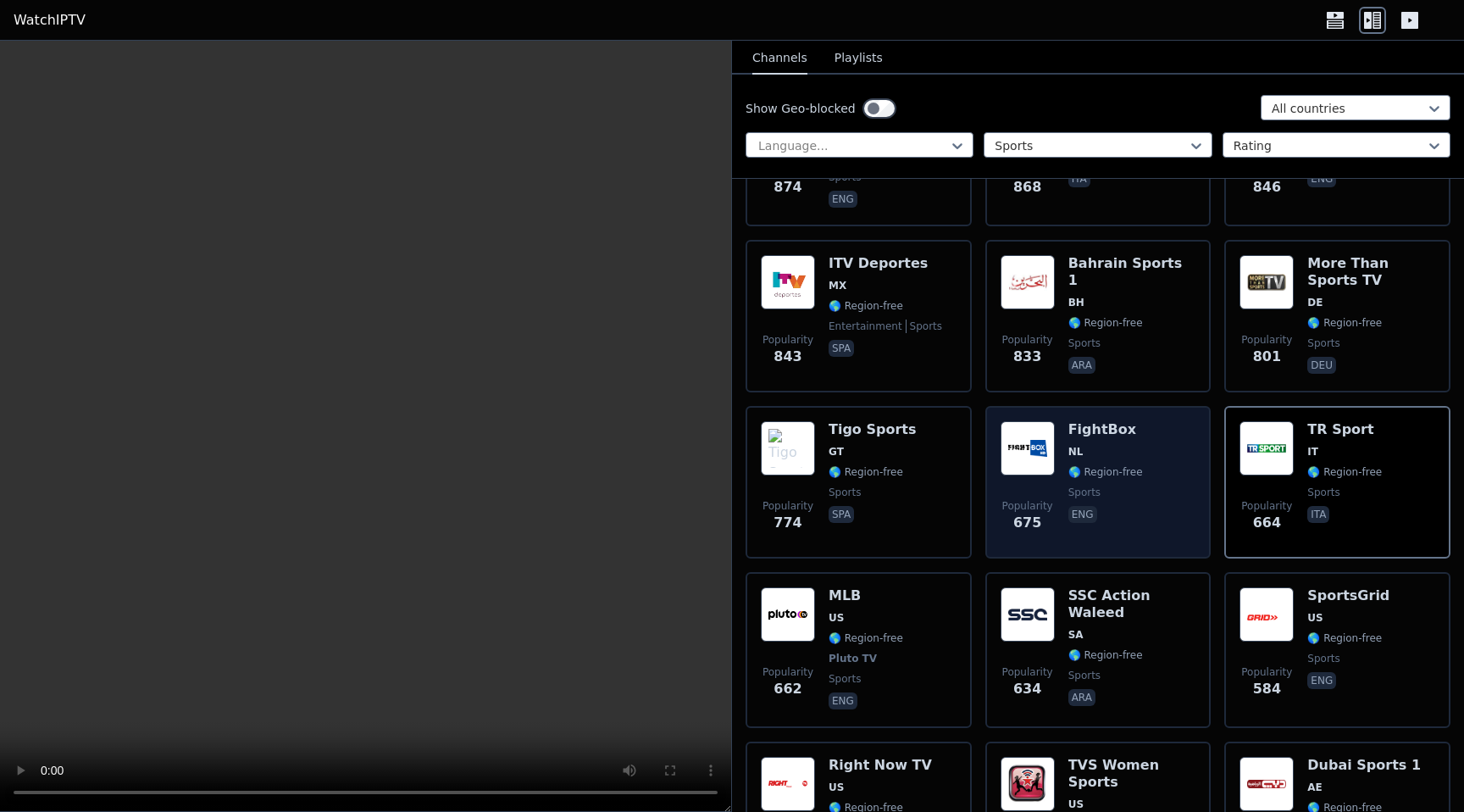
click at [1155, 492] on div "Popularity 675 FightBox NL 🌎 Region-free sports eng" at bounding box center [1097, 482] width 195 height 122
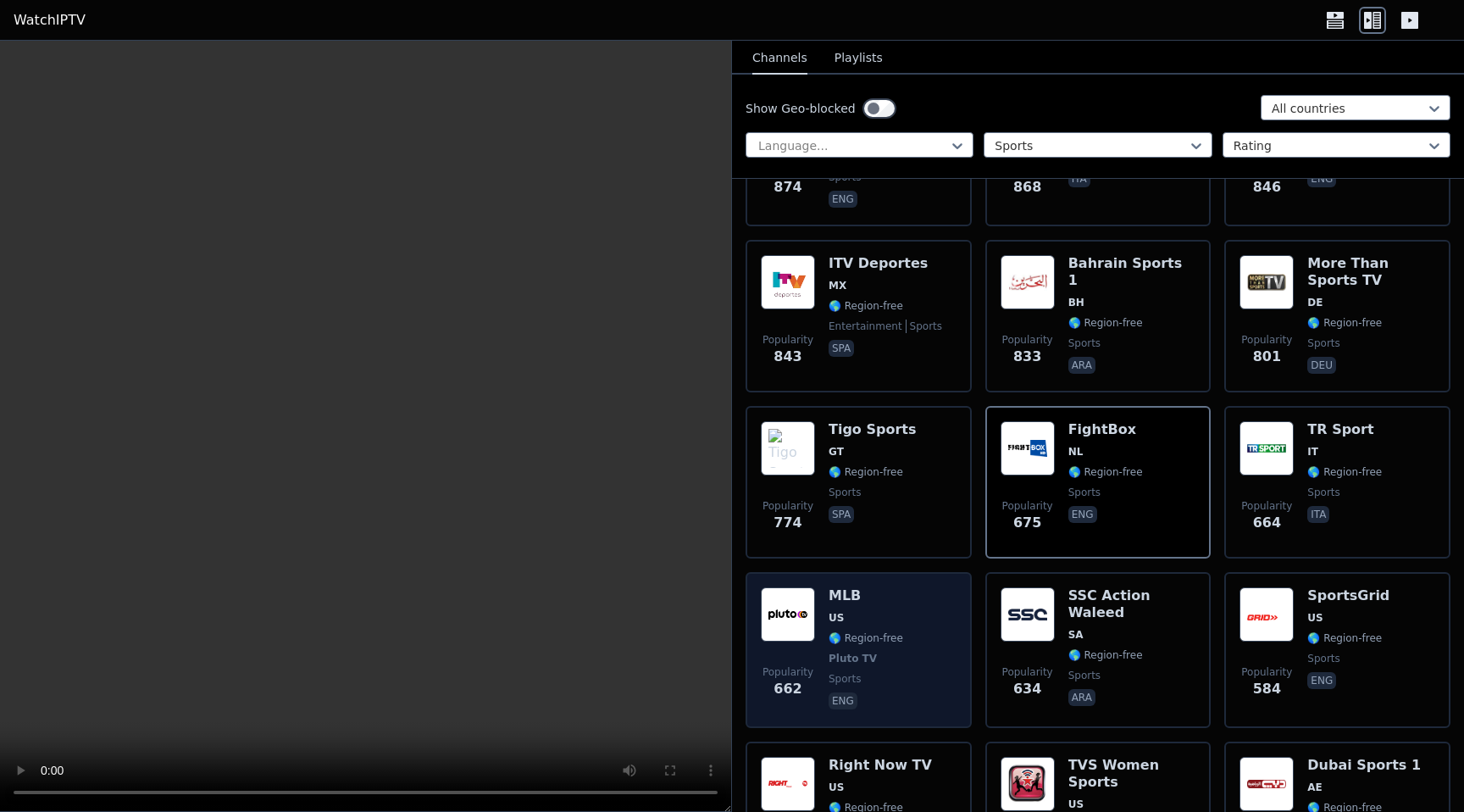
click at [886, 665] on div "MLB US 🌎 Region-free Pluto TV sports eng" at bounding box center [866, 649] width 74 height 125
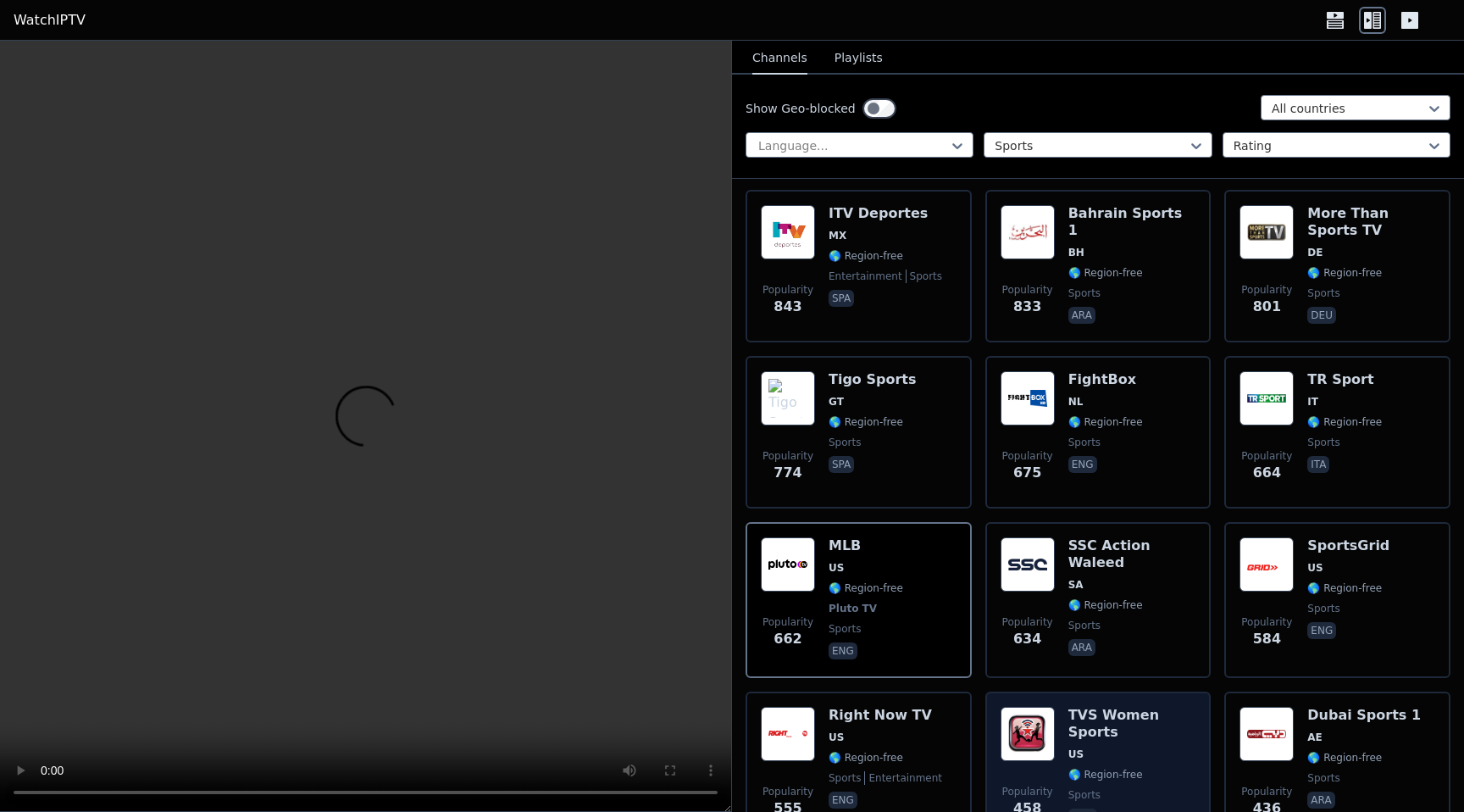
scroll to position [1444, 0]
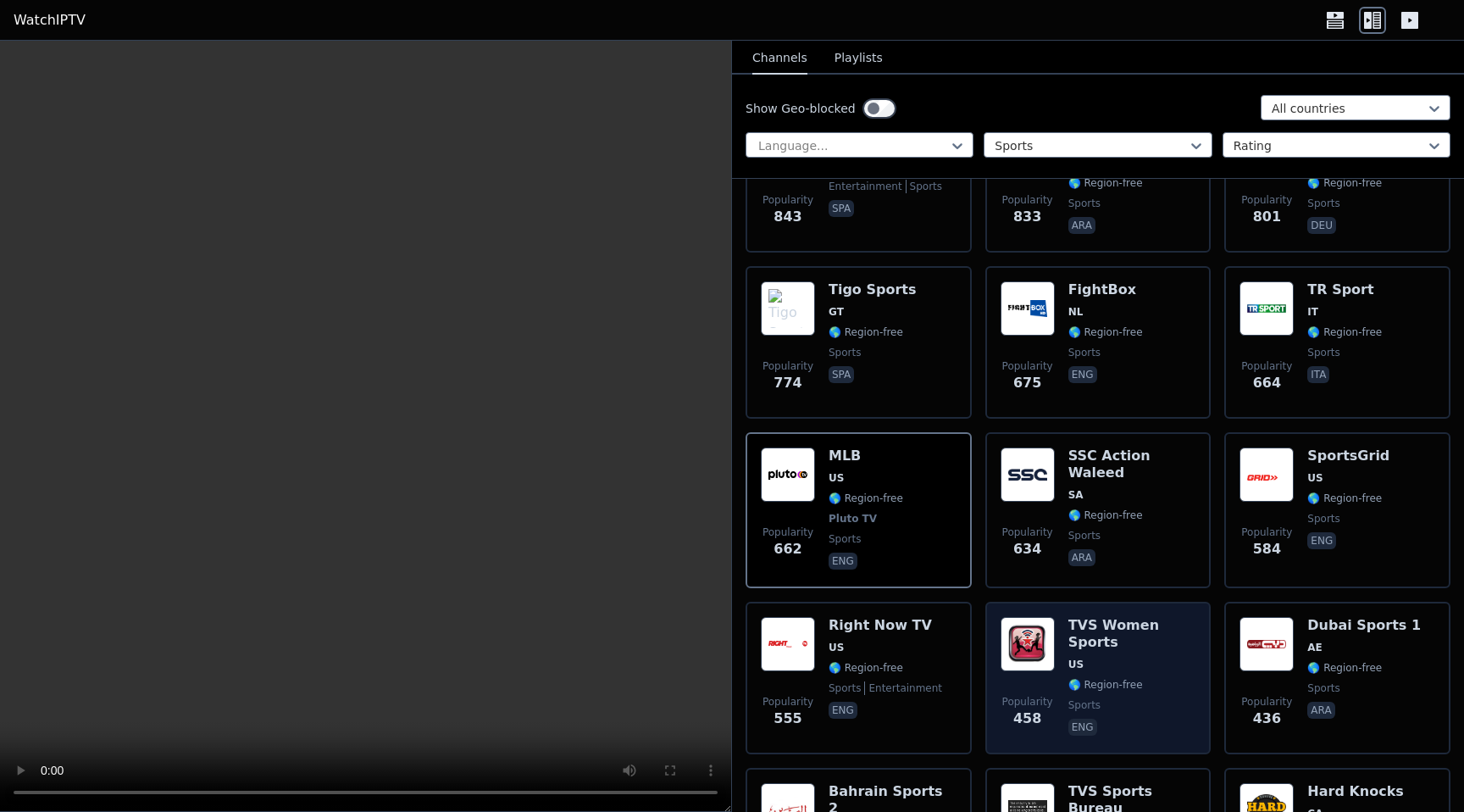
click at [1139, 672] on div "TVS Women Sports US 🌎 Region-free sports eng" at bounding box center [1132, 678] width 128 height 122
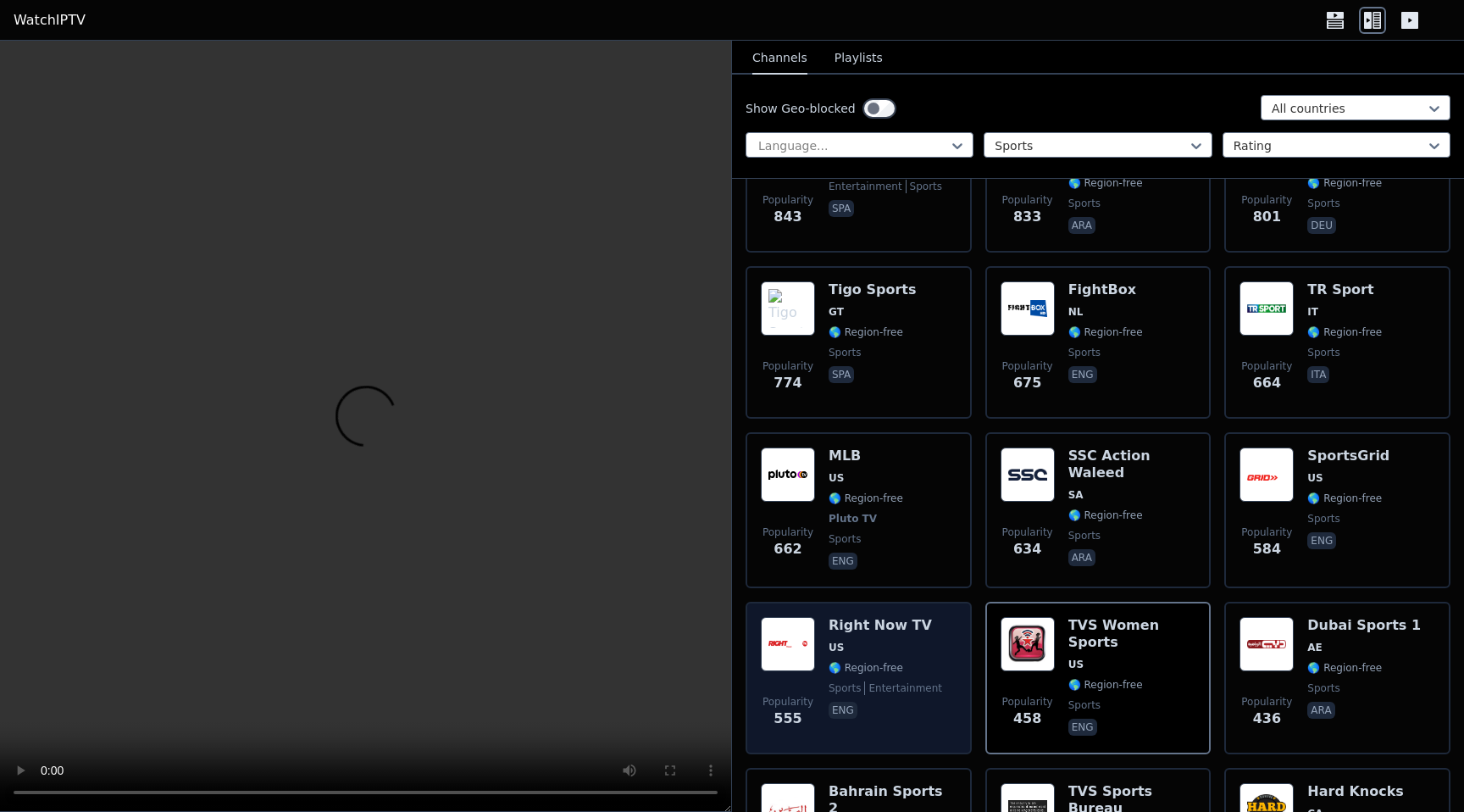
click at [840, 669] on span "🌎 Region-free" at bounding box center [866, 667] width 74 height 13
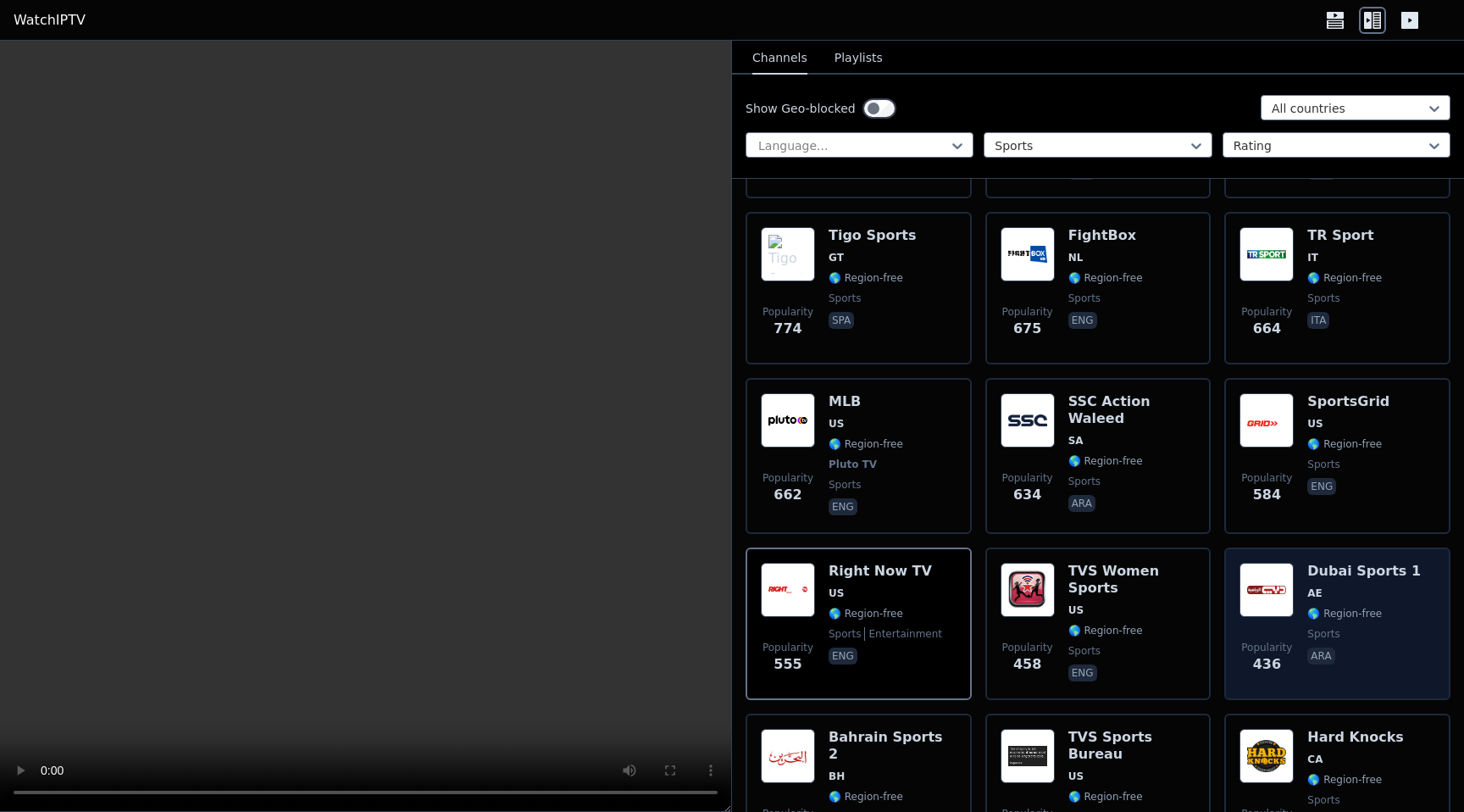
scroll to position [1726, 0]
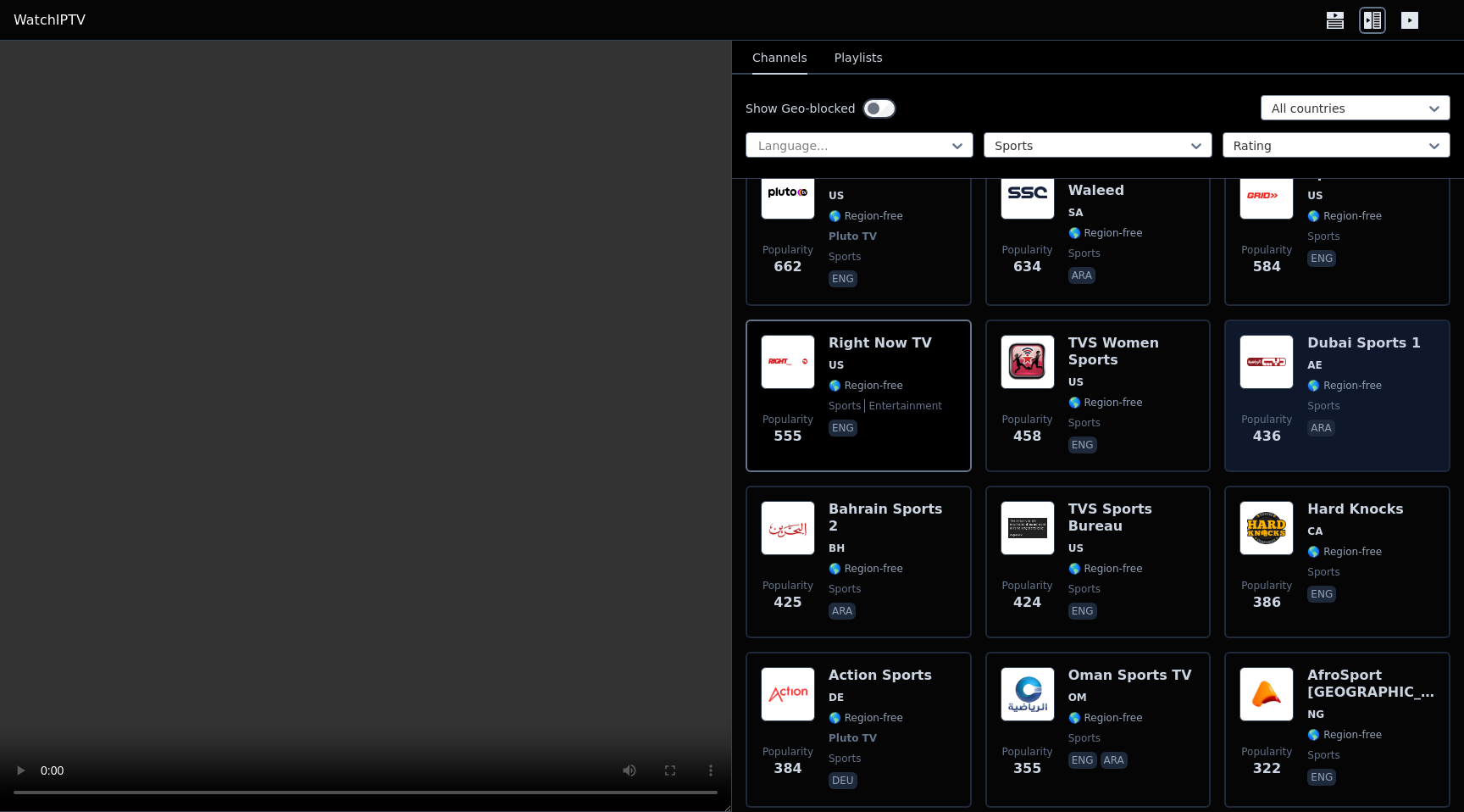
click at [1363, 369] on span "AE" at bounding box center [1363, 365] width 113 height 13
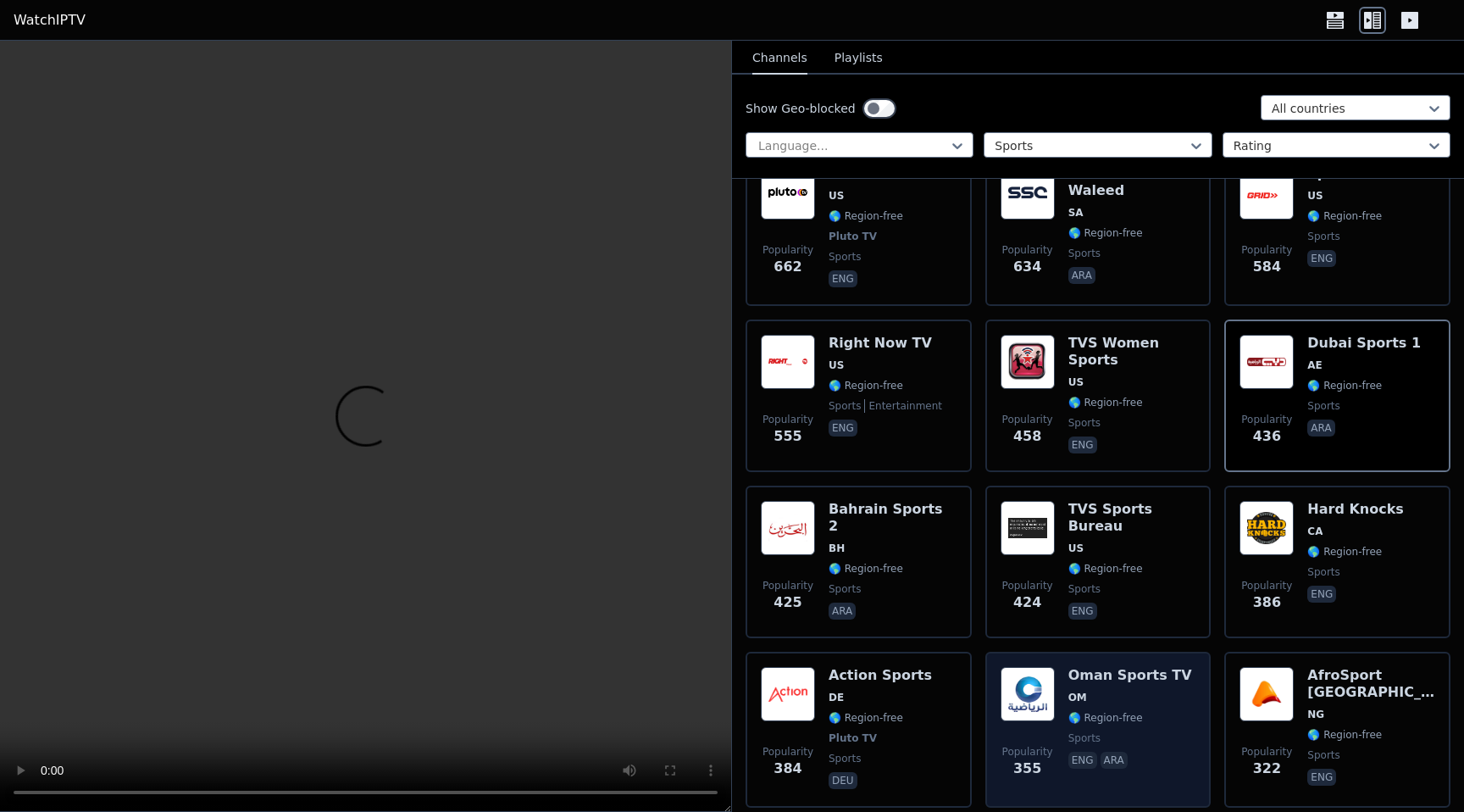
click at [1129, 724] on span "🌎 Region-free" at bounding box center [1105, 717] width 74 height 13
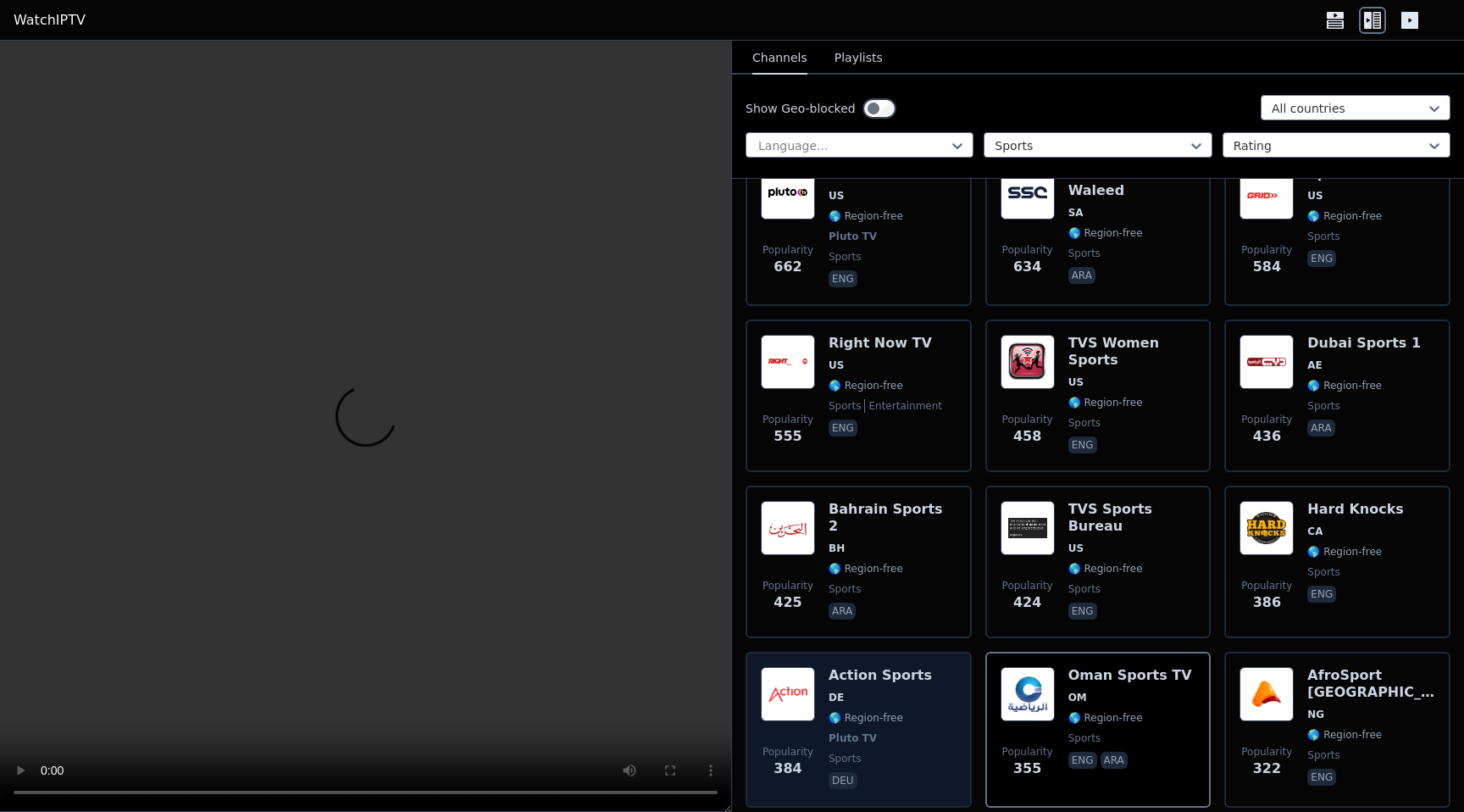
click at [840, 728] on div "Action Sports DE 🌎 Region-free Pluto TV sports deu" at bounding box center [880, 730] width 103 height 125
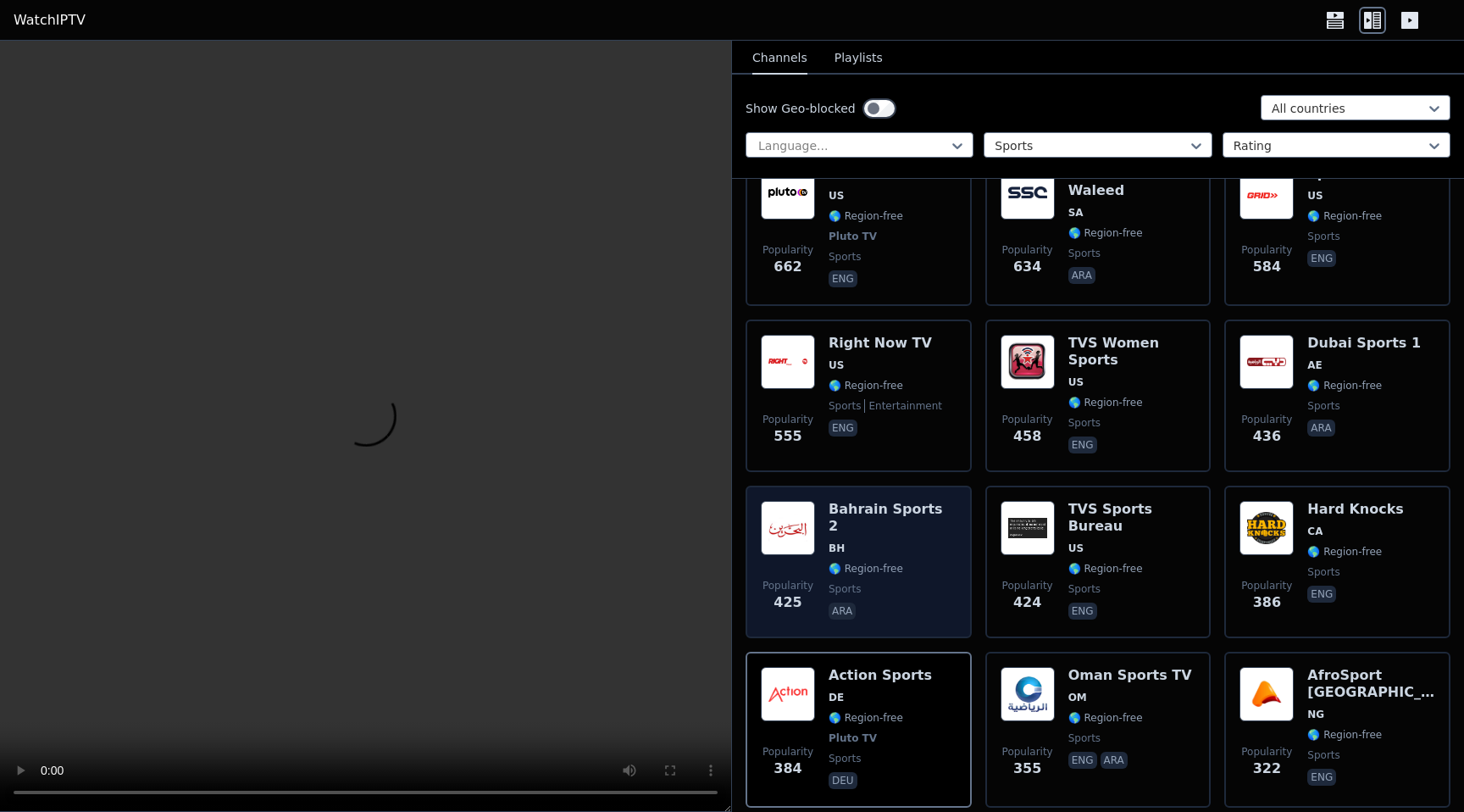
click at [906, 582] on span "sports" at bounding box center [892, 588] width 128 height 13
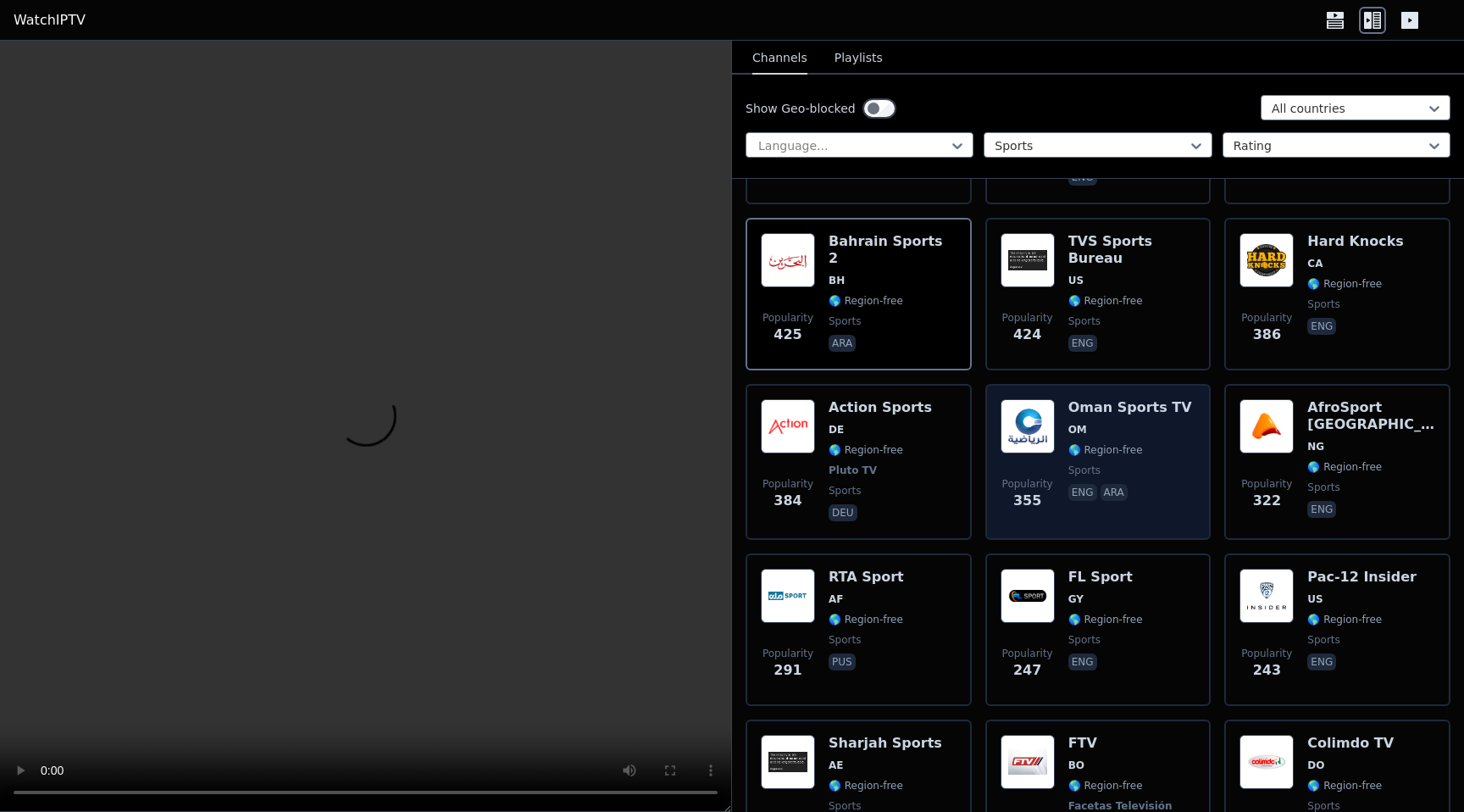
scroll to position [2029, 0]
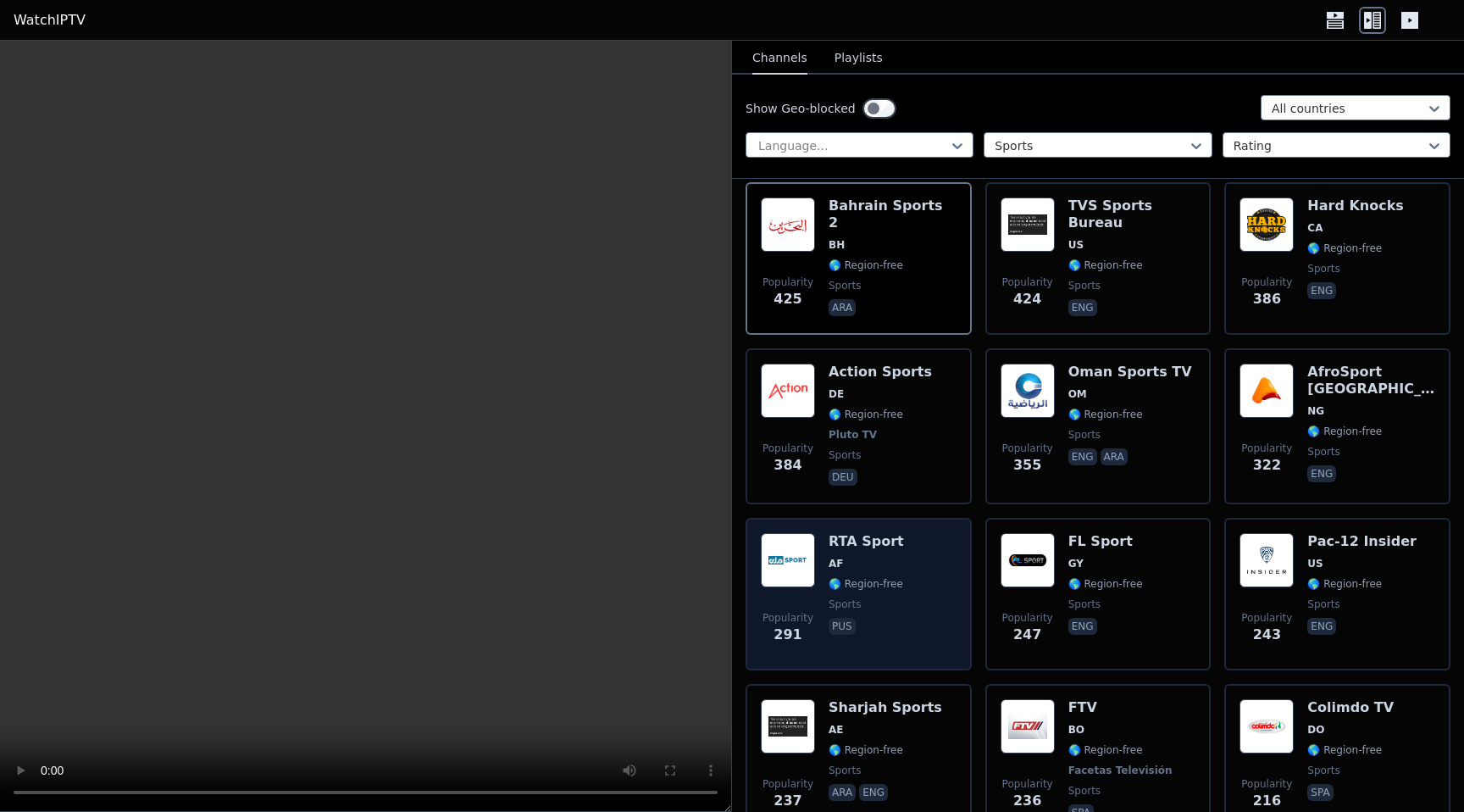
click at [918, 594] on div "Popularity 291 RTA Sport AF 🌎 Region-free sports pus" at bounding box center [858, 594] width 195 height 122
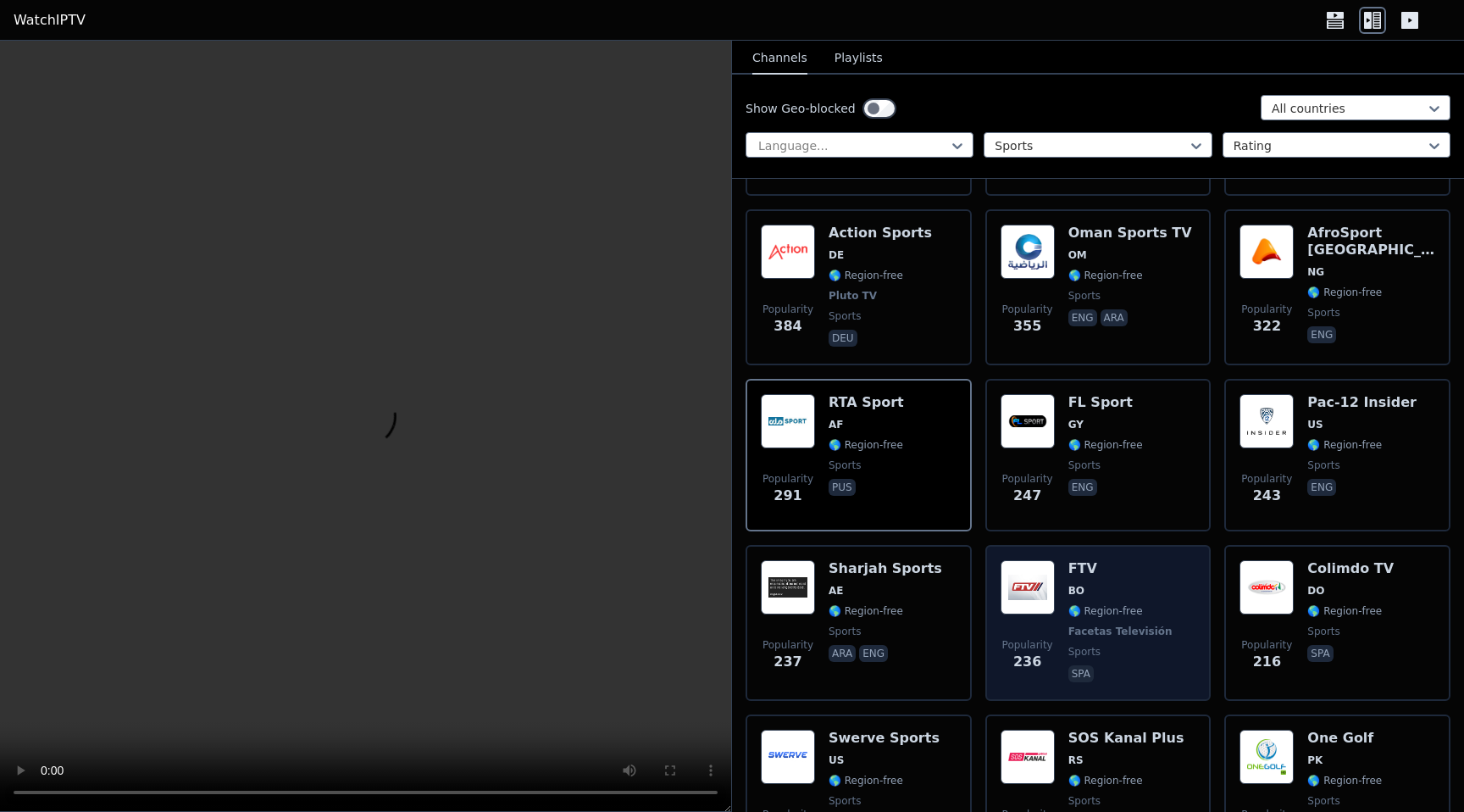
scroll to position [2223, 0]
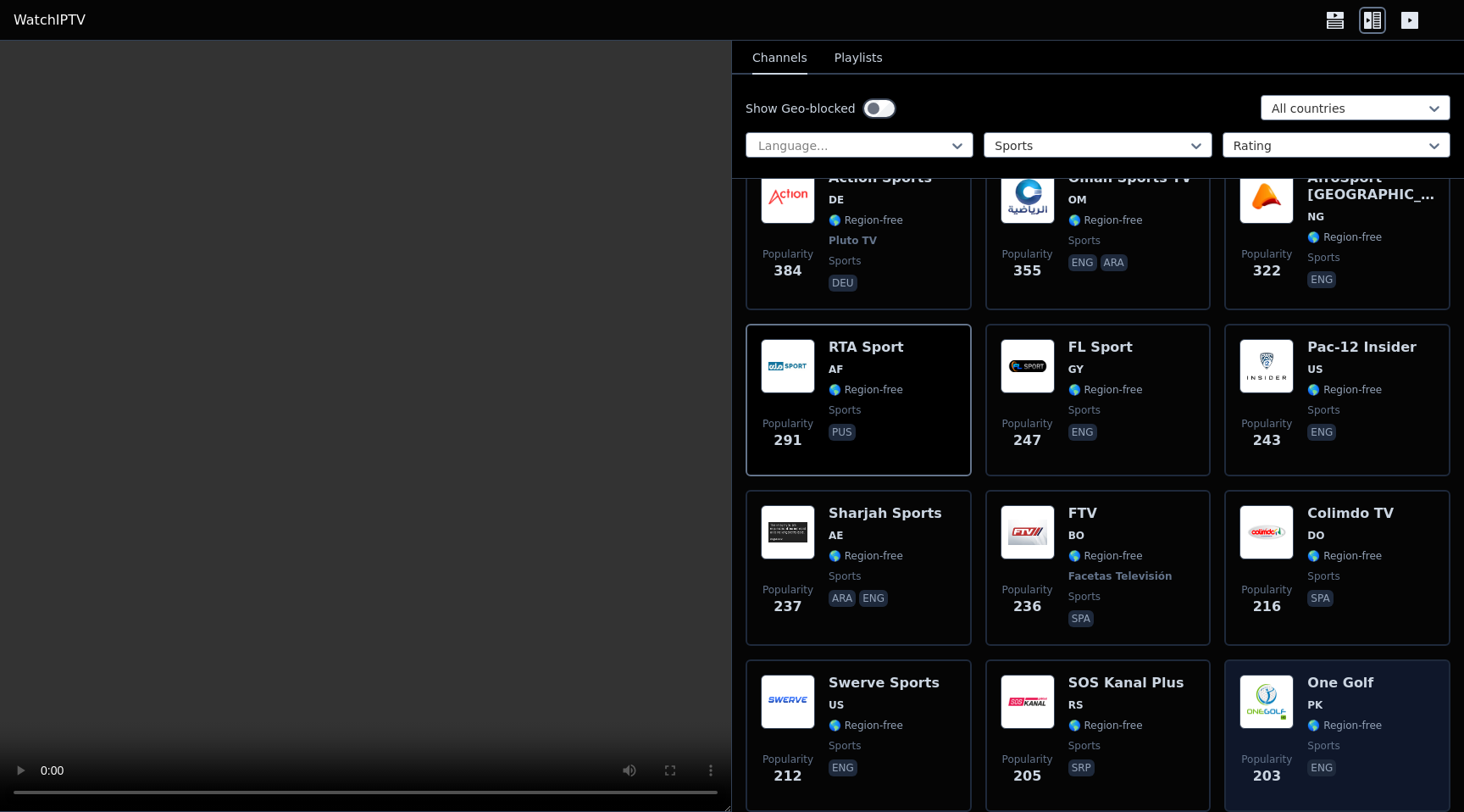
click at [1336, 687] on h6 "One Golf" at bounding box center [1344, 682] width 74 height 17
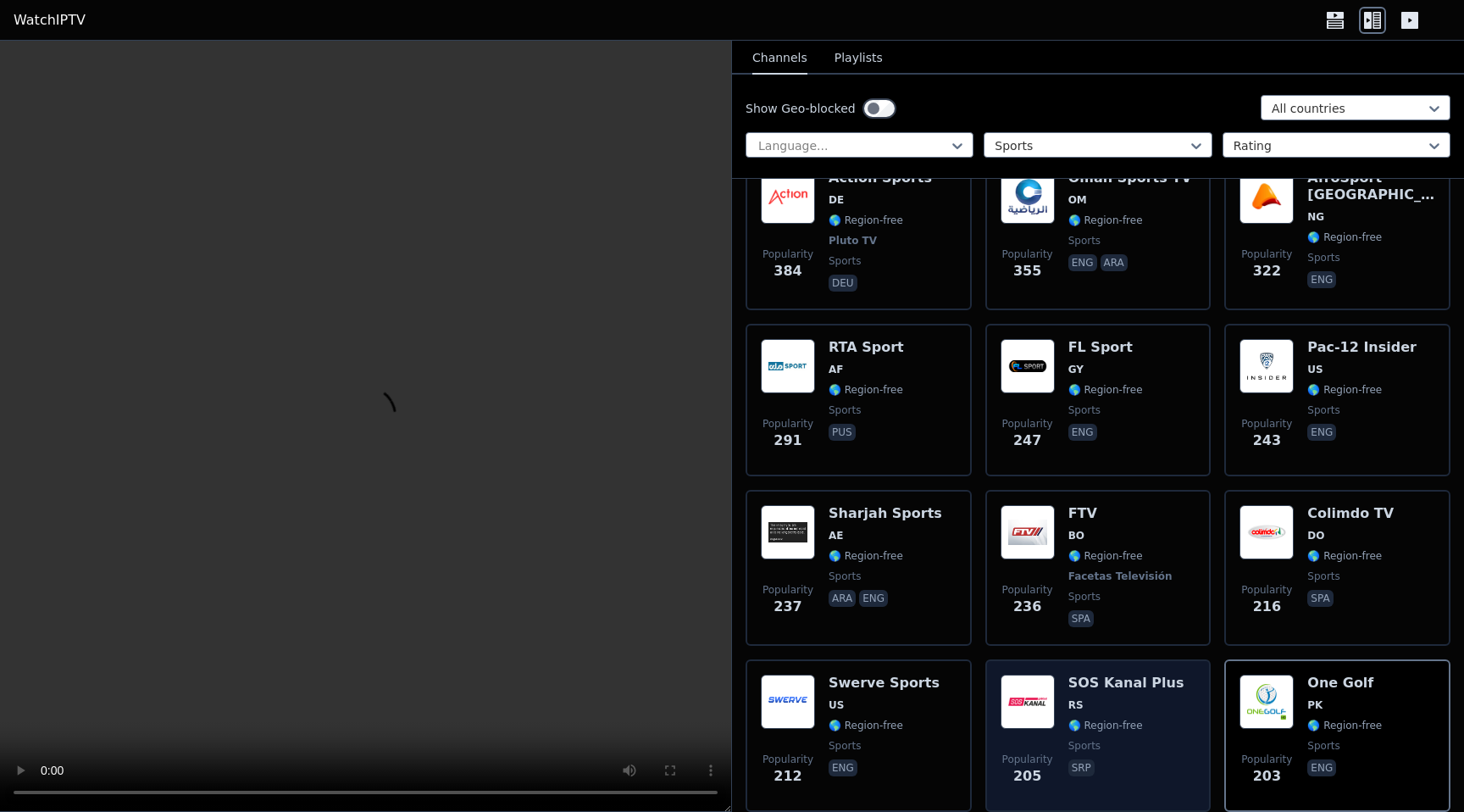
click at [1111, 742] on span "sports" at bounding box center [1126, 745] width 116 height 13
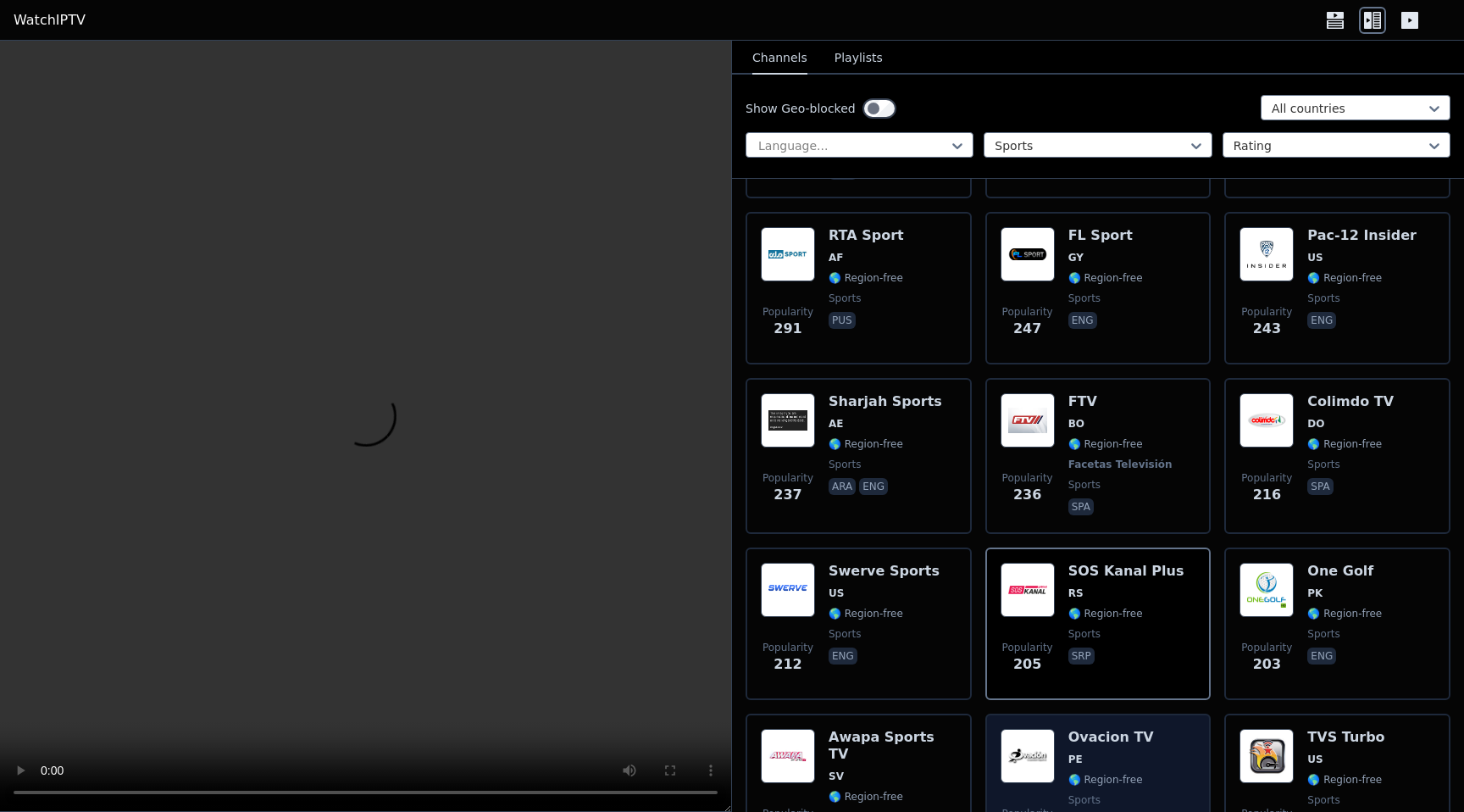
scroll to position [2552, 0]
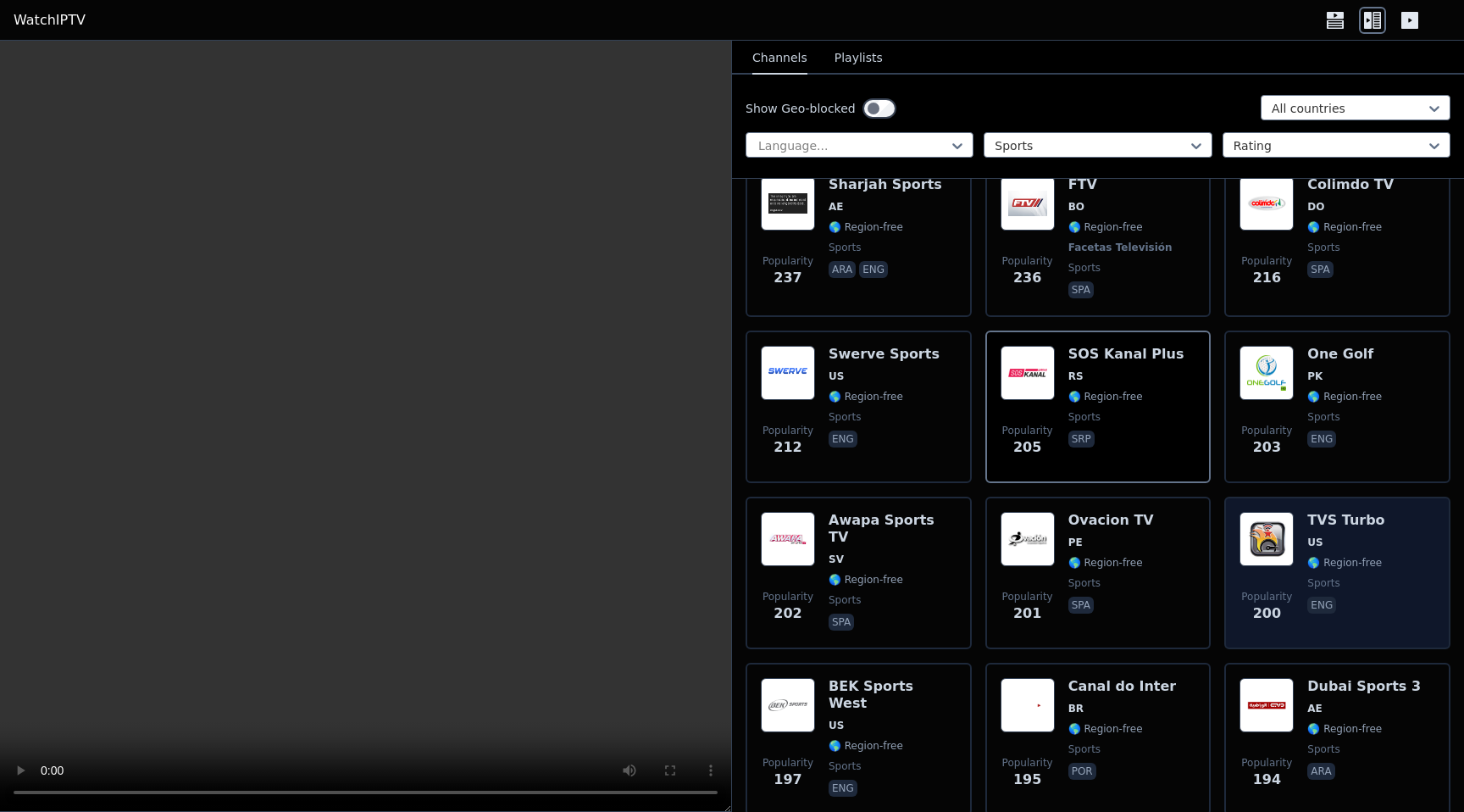
click at [1310, 588] on span "sports" at bounding box center [1323, 582] width 32 height 13
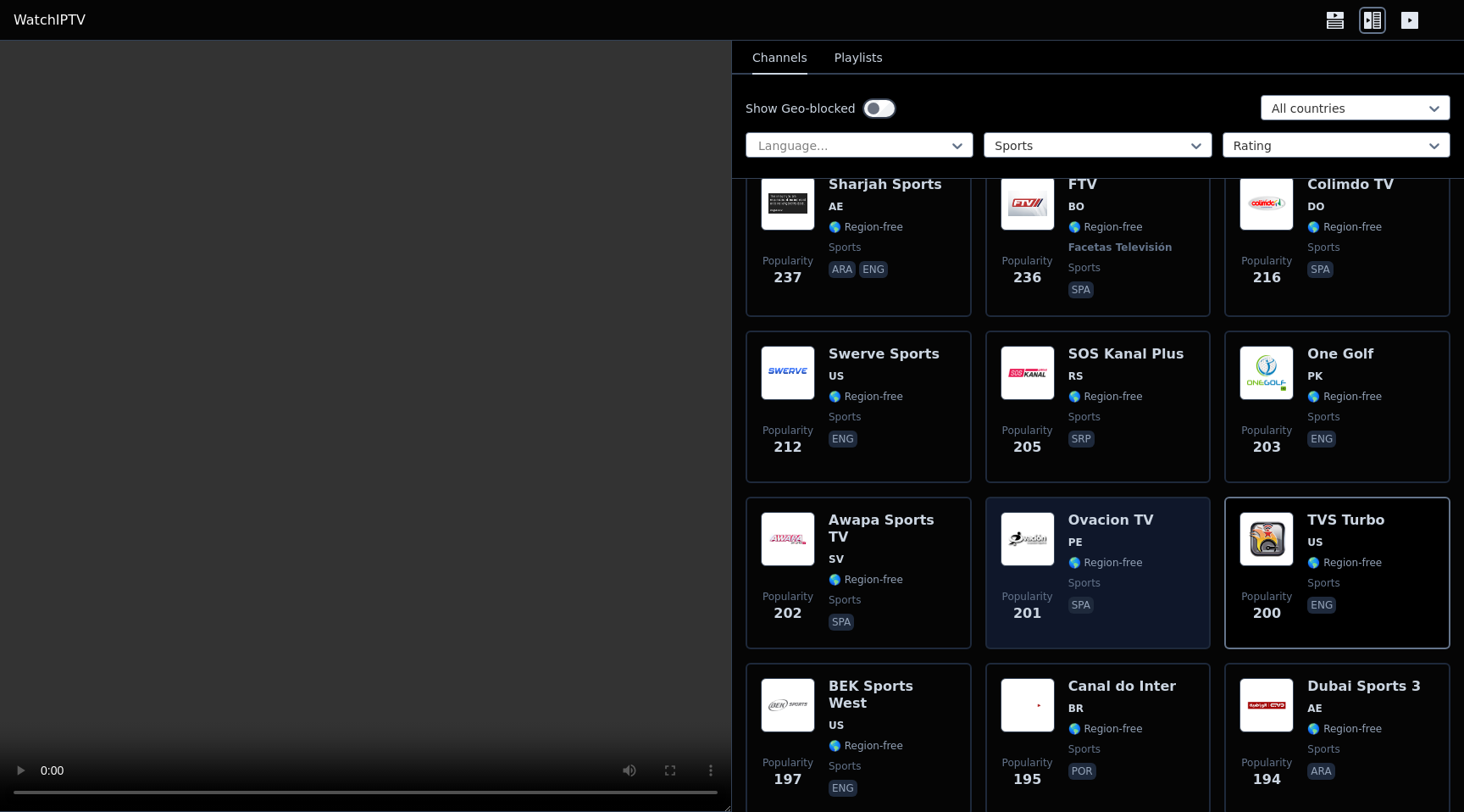
click at [1062, 588] on div "Popularity 201 Ovacion TV PE 🌎 Region-free sports spa" at bounding box center [1097, 573] width 195 height 122
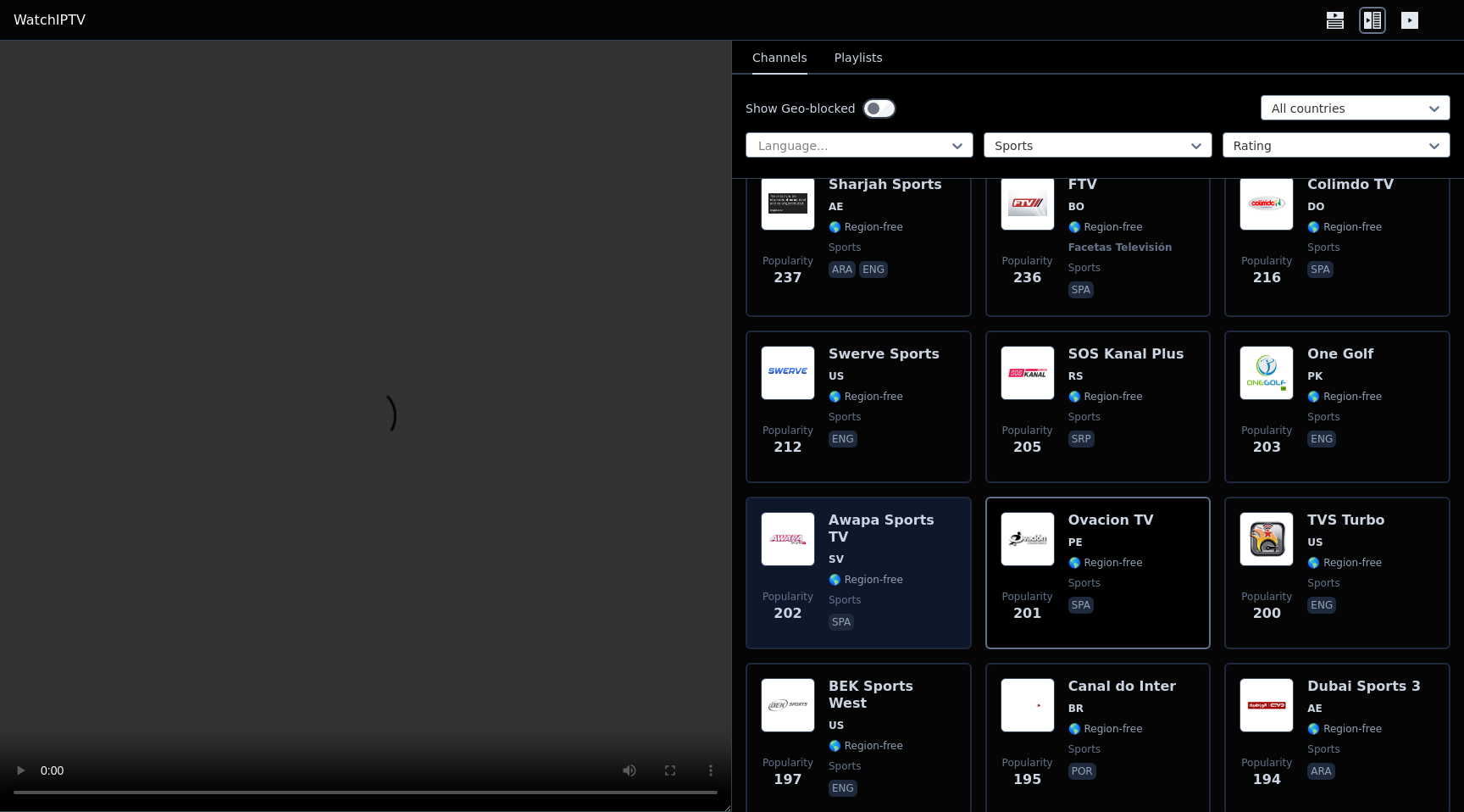
click at [851, 593] on div "Awapa Sports TV SV 🌎 Region-free sports spa" at bounding box center [892, 573] width 128 height 122
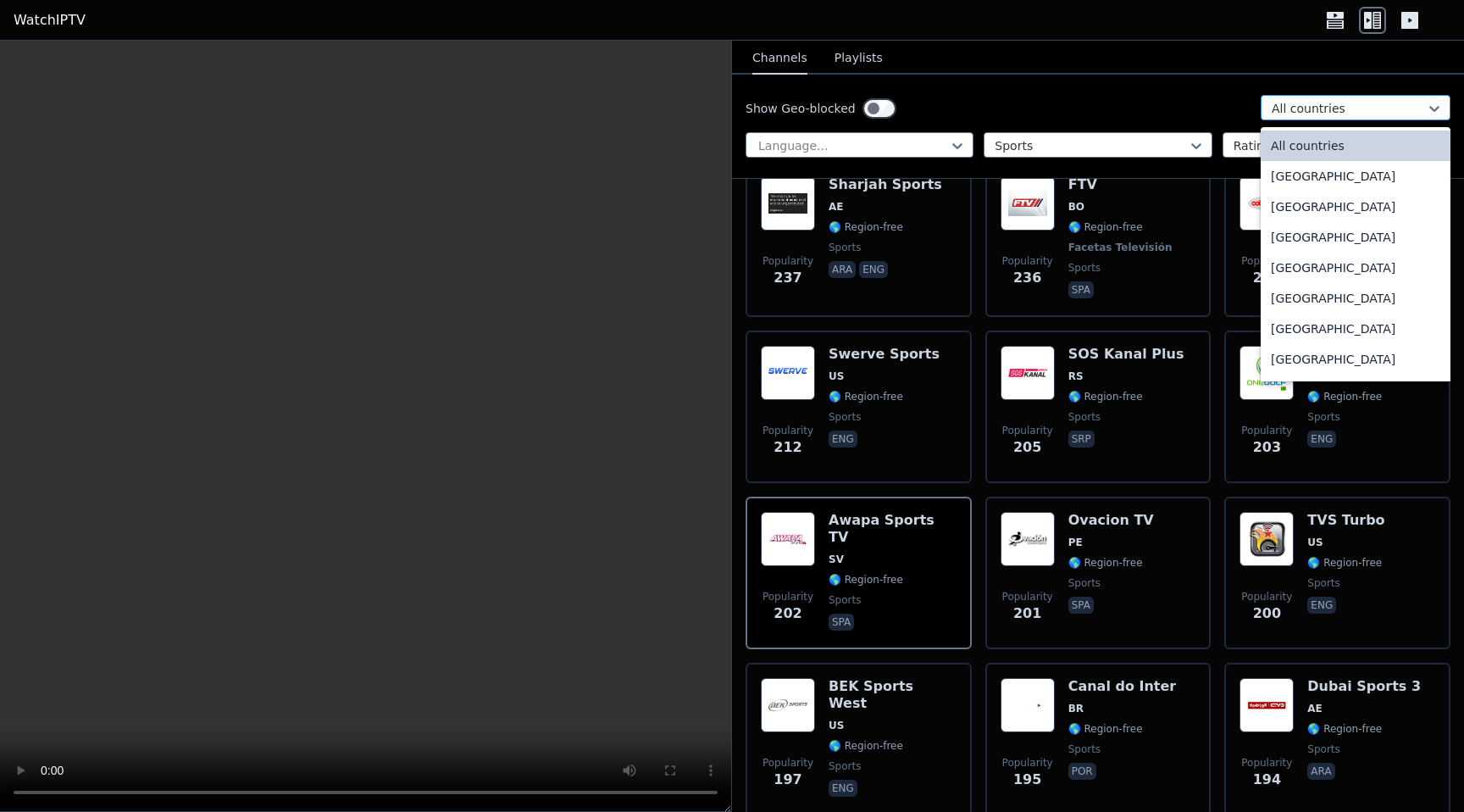
click at [1335, 109] on div at bounding box center [1348, 108] width 155 height 17
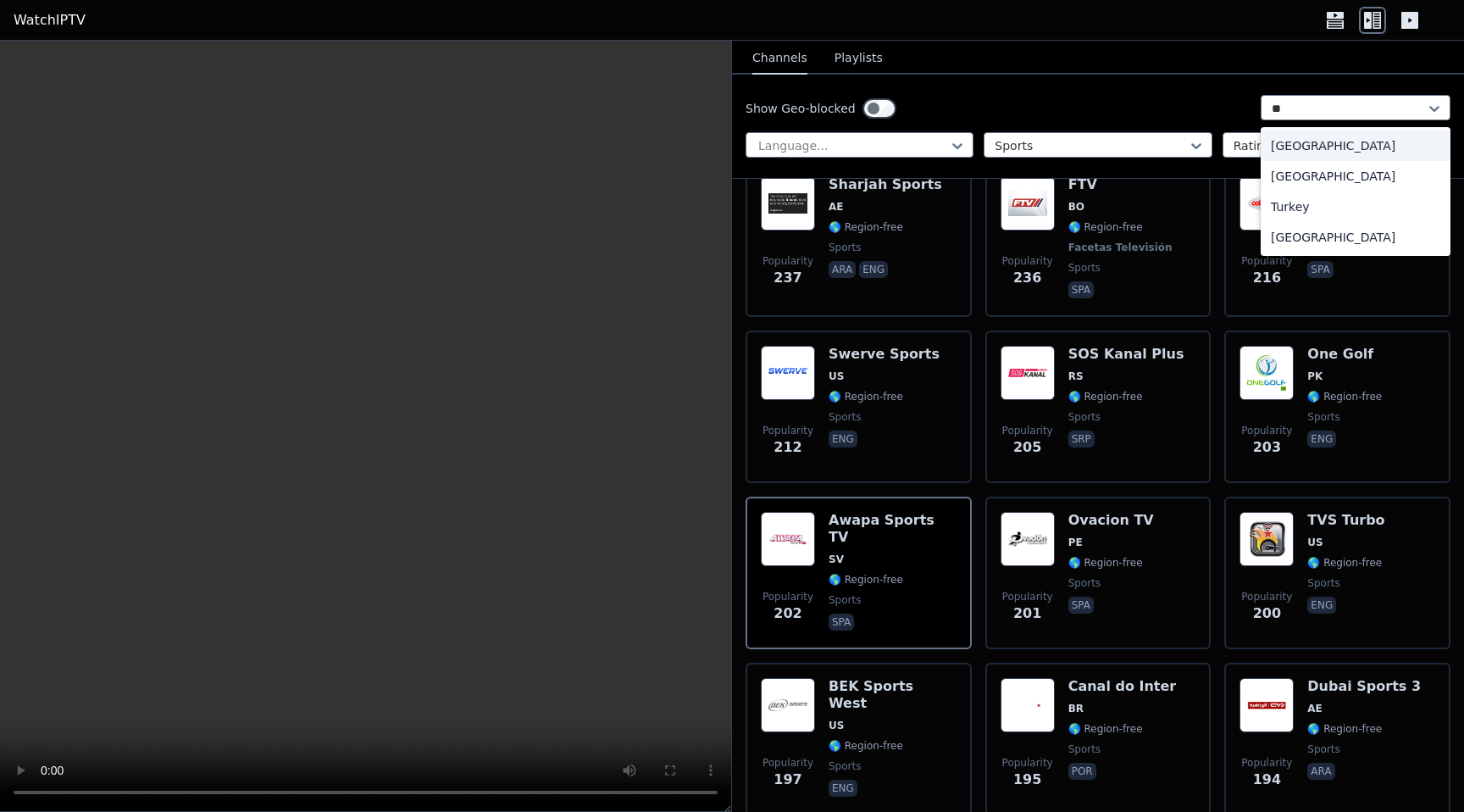
type input "***"
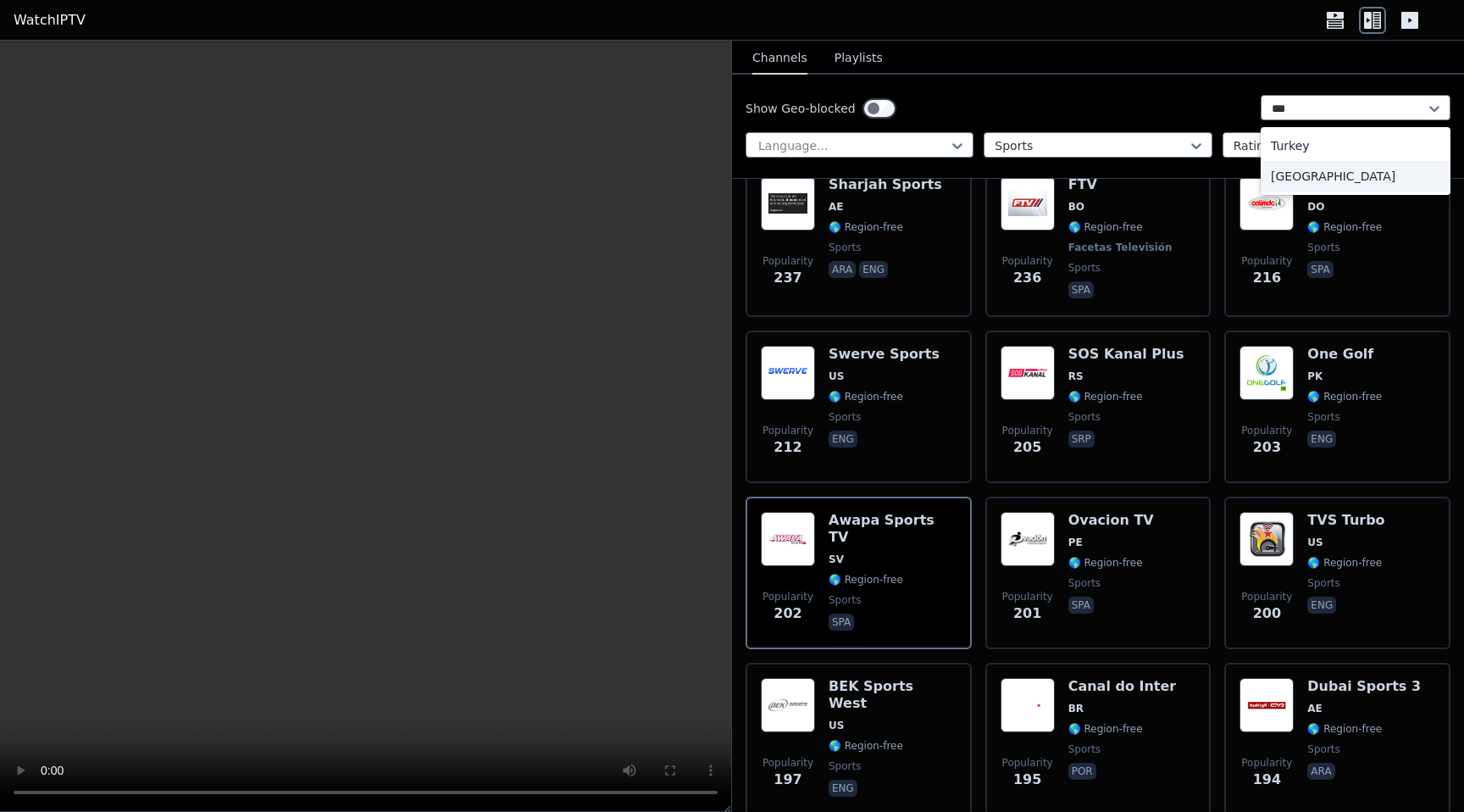
click at [1339, 171] on div "[GEOGRAPHIC_DATA]" at bounding box center [1355, 176] width 190 height 31
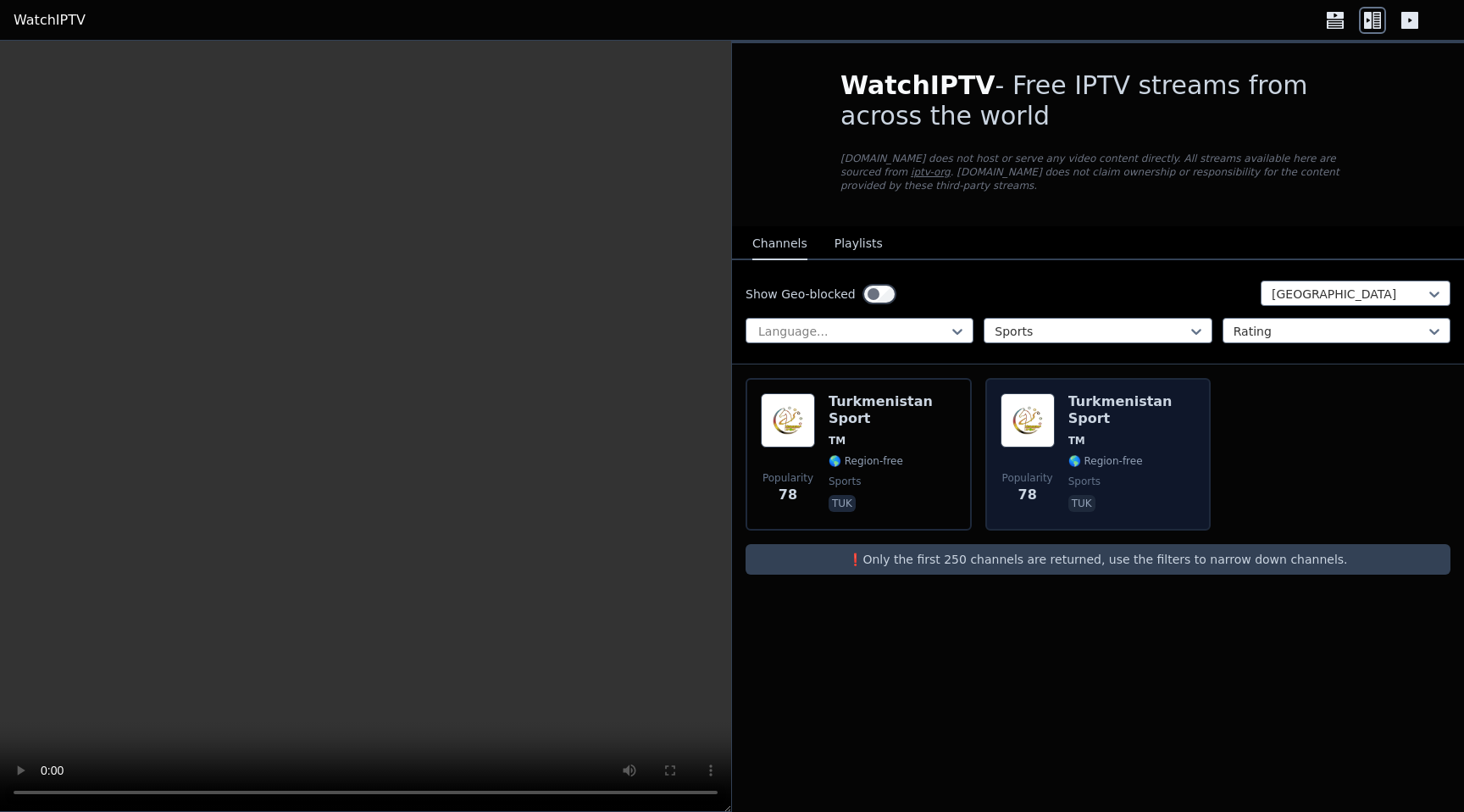
click at [1174, 474] on span "sports" at bounding box center [1132, 481] width 128 height 13
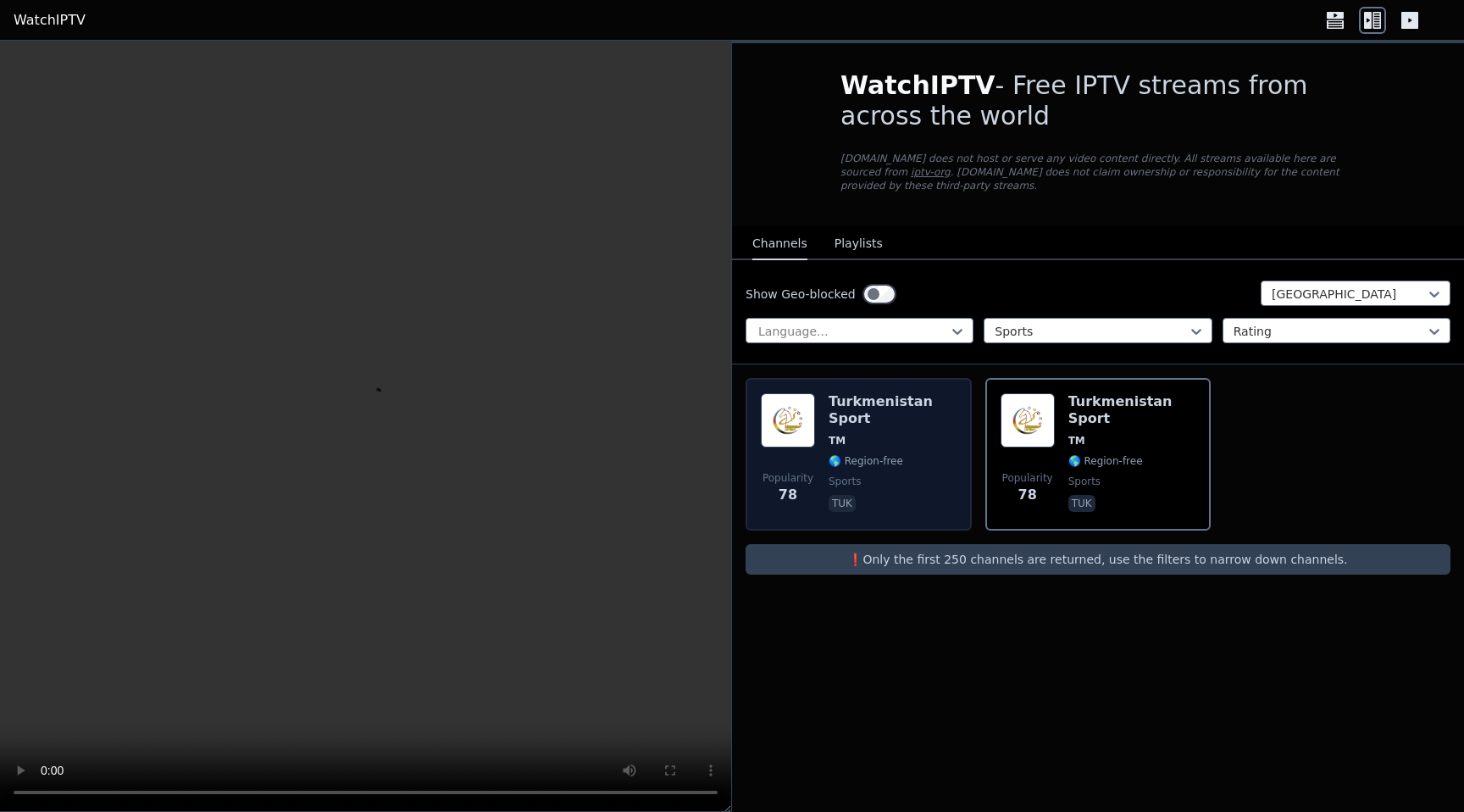
click at [918, 454] on span "🌎 Region-free" at bounding box center [892, 460] width 128 height 13
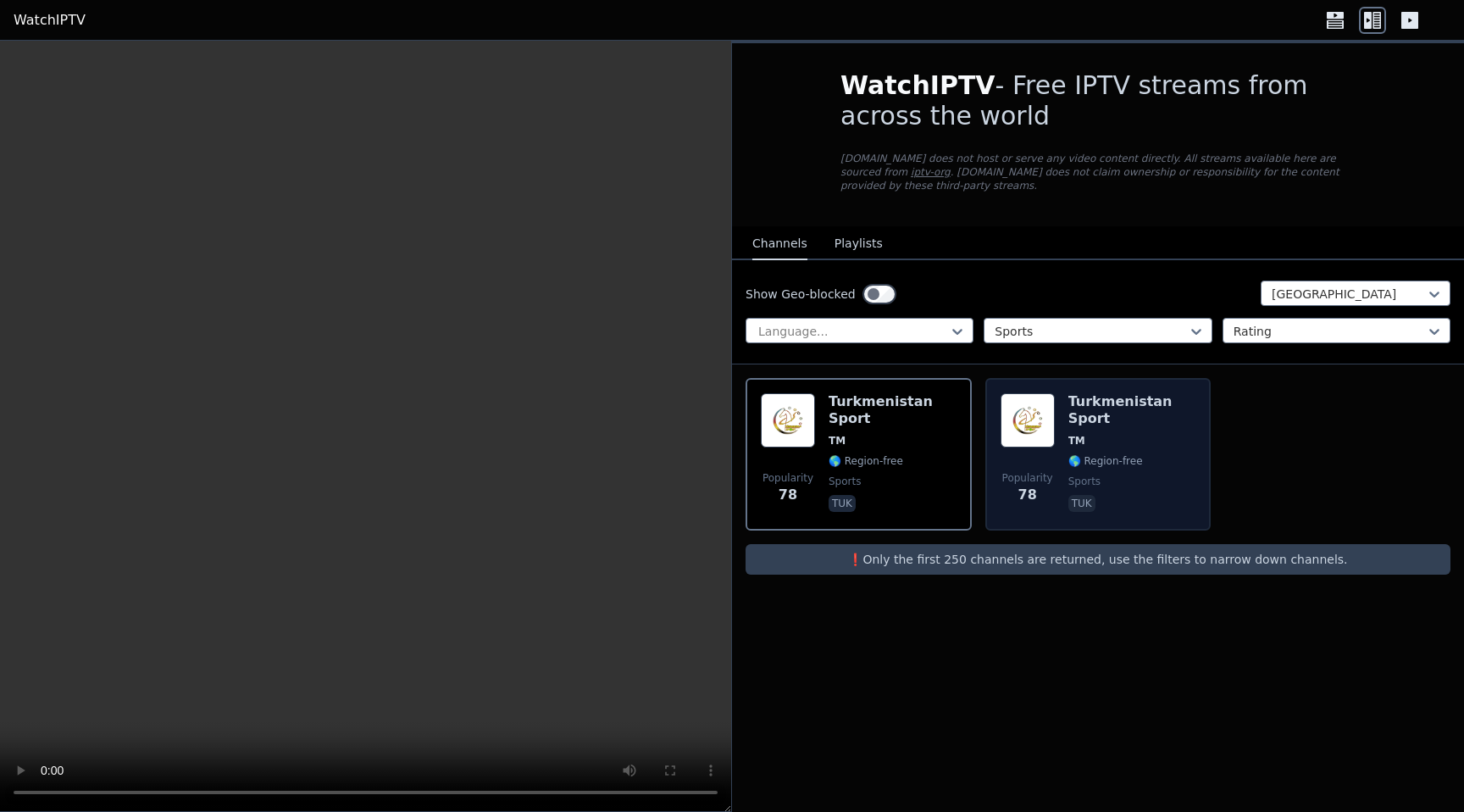
click at [1148, 454] on span "🌎 Region-free" at bounding box center [1132, 460] width 128 height 13
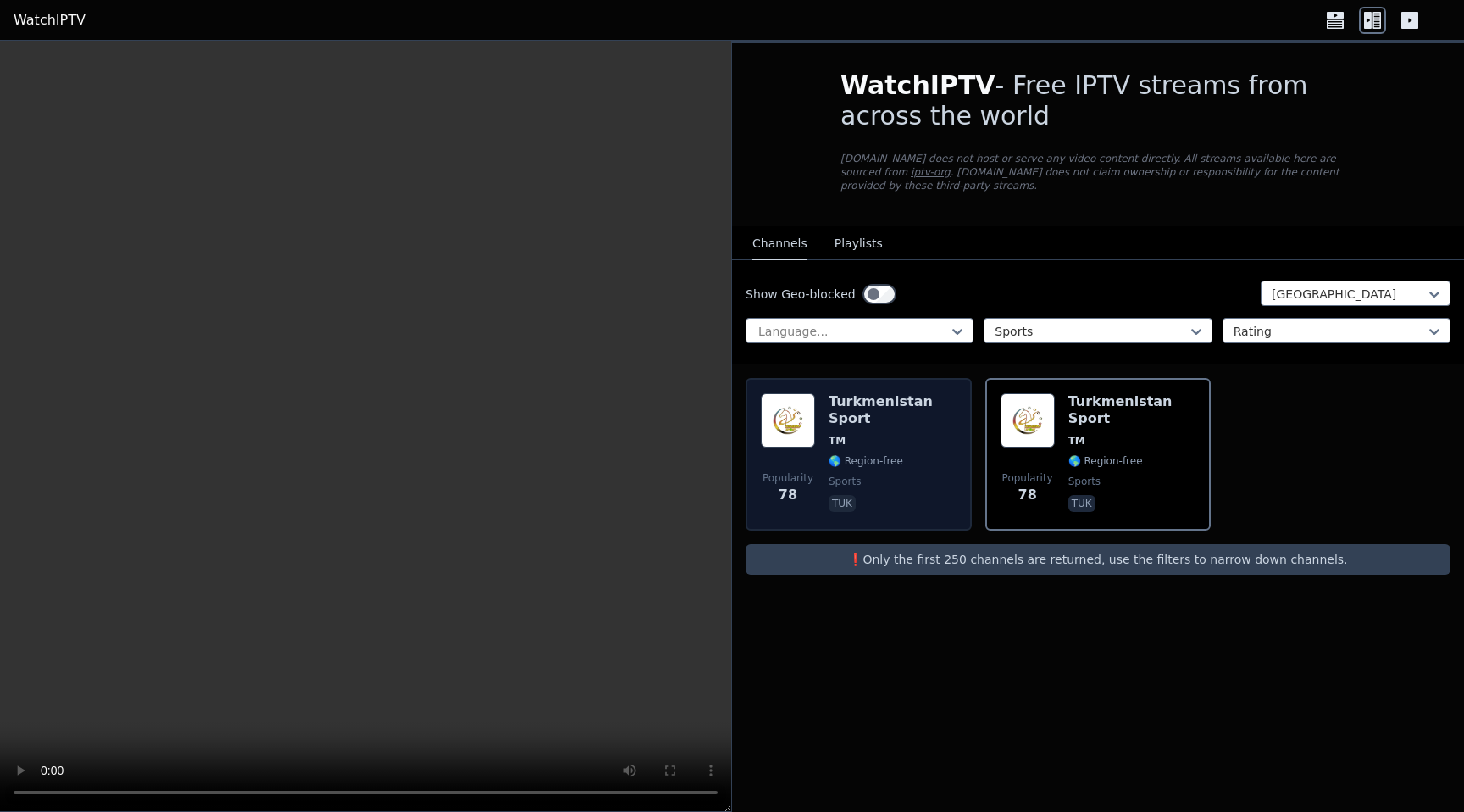
click at [891, 474] on span "sports" at bounding box center [892, 481] width 128 height 13
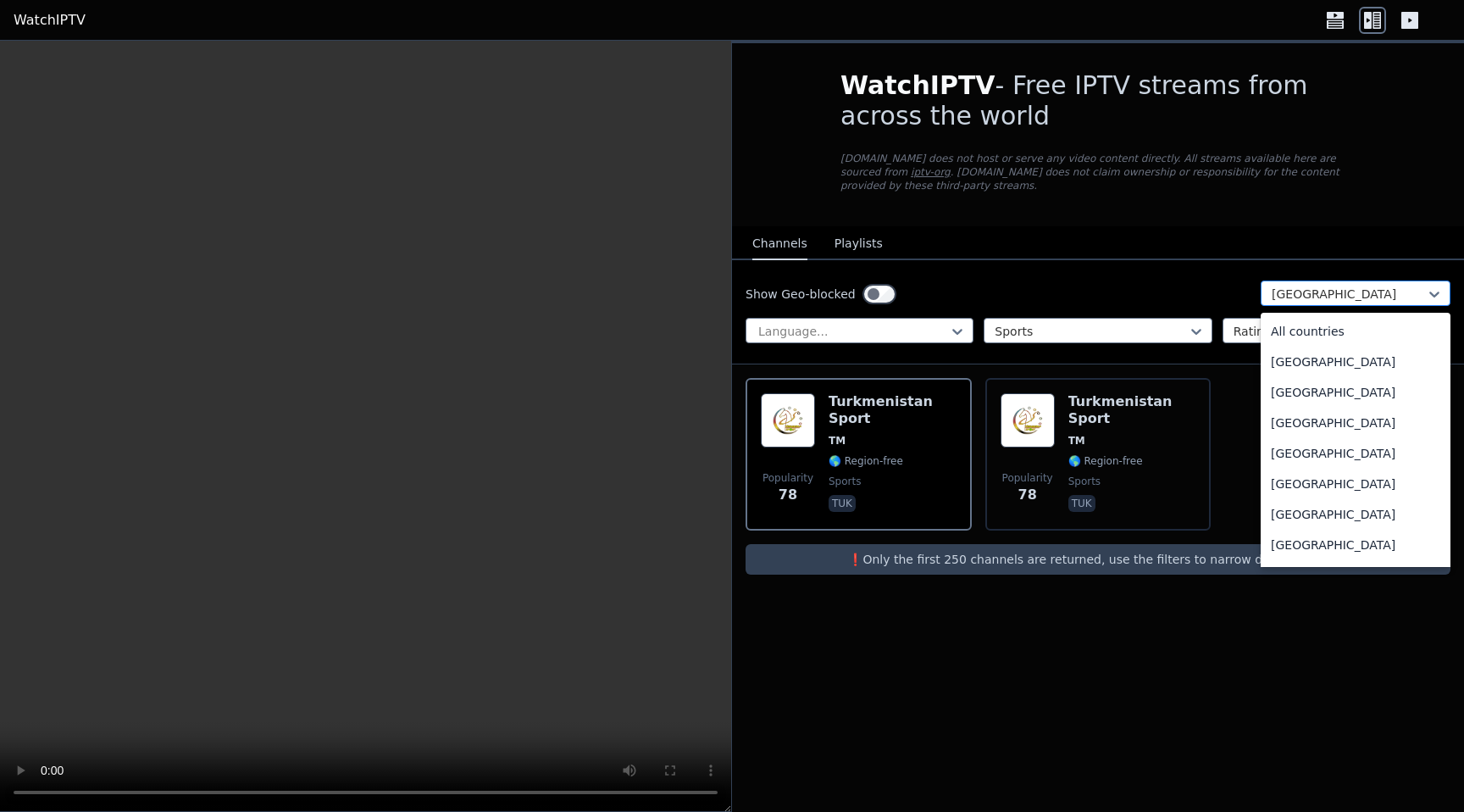
click at [1329, 300] on div at bounding box center [1348, 293] width 155 height 17
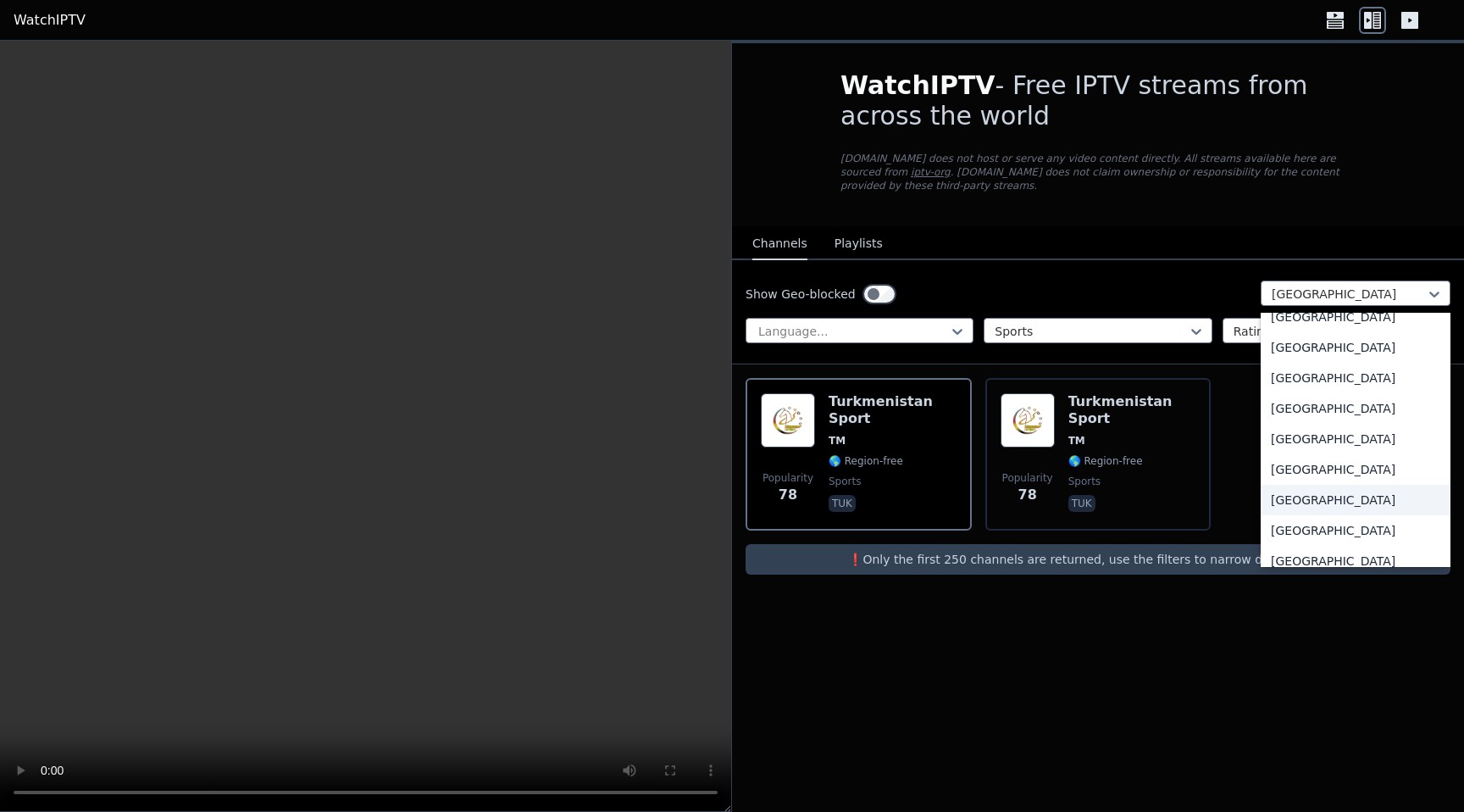
scroll to position [5976, 0]
click at [1386, 446] on div "[GEOGRAPHIC_DATA]" at bounding box center [1355, 440] width 190 height 31
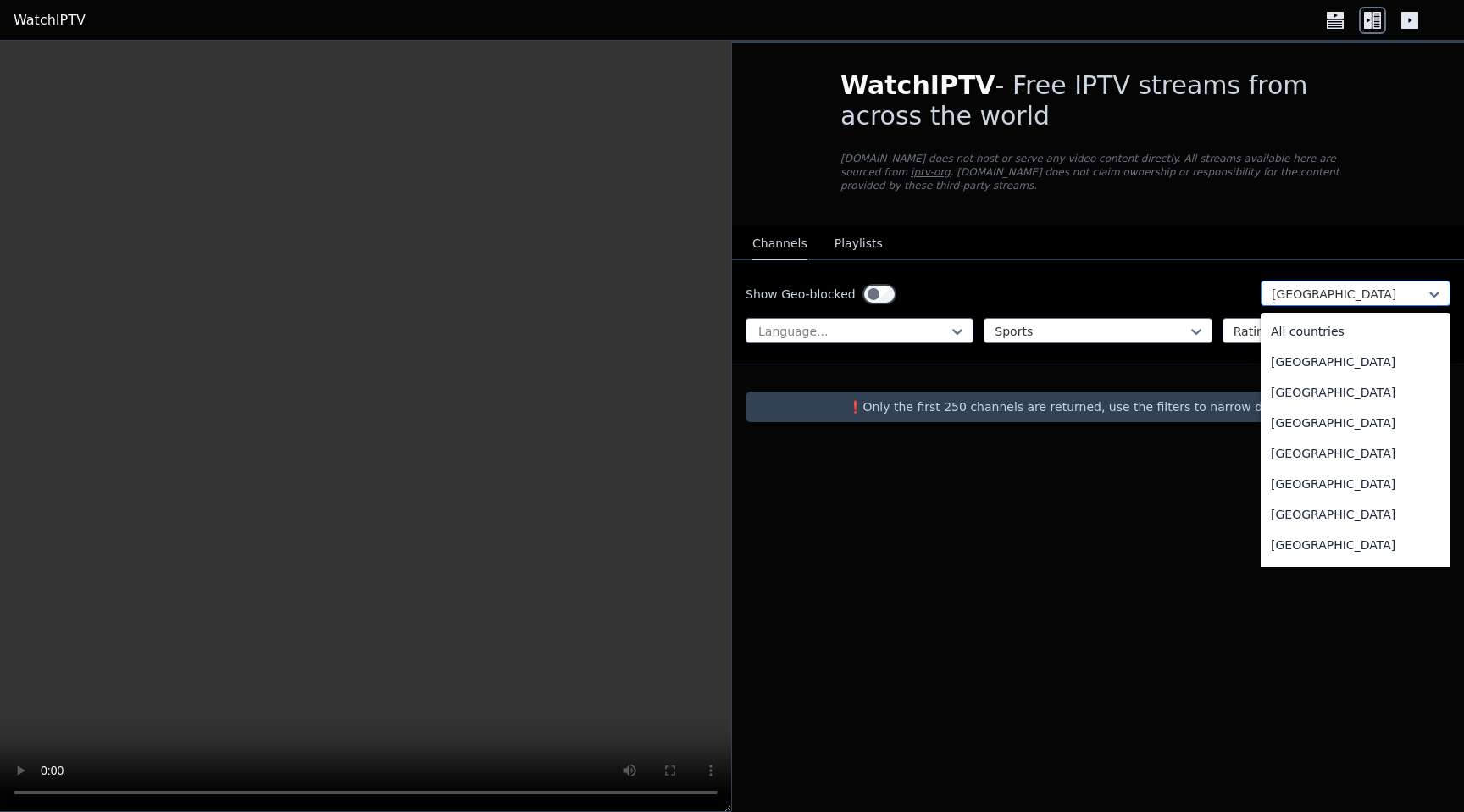
click at [1408, 301] on div at bounding box center [1348, 293] width 155 height 17
click at [1339, 319] on div "All countries" at bounding box center [1355, 331] width 190 height 31
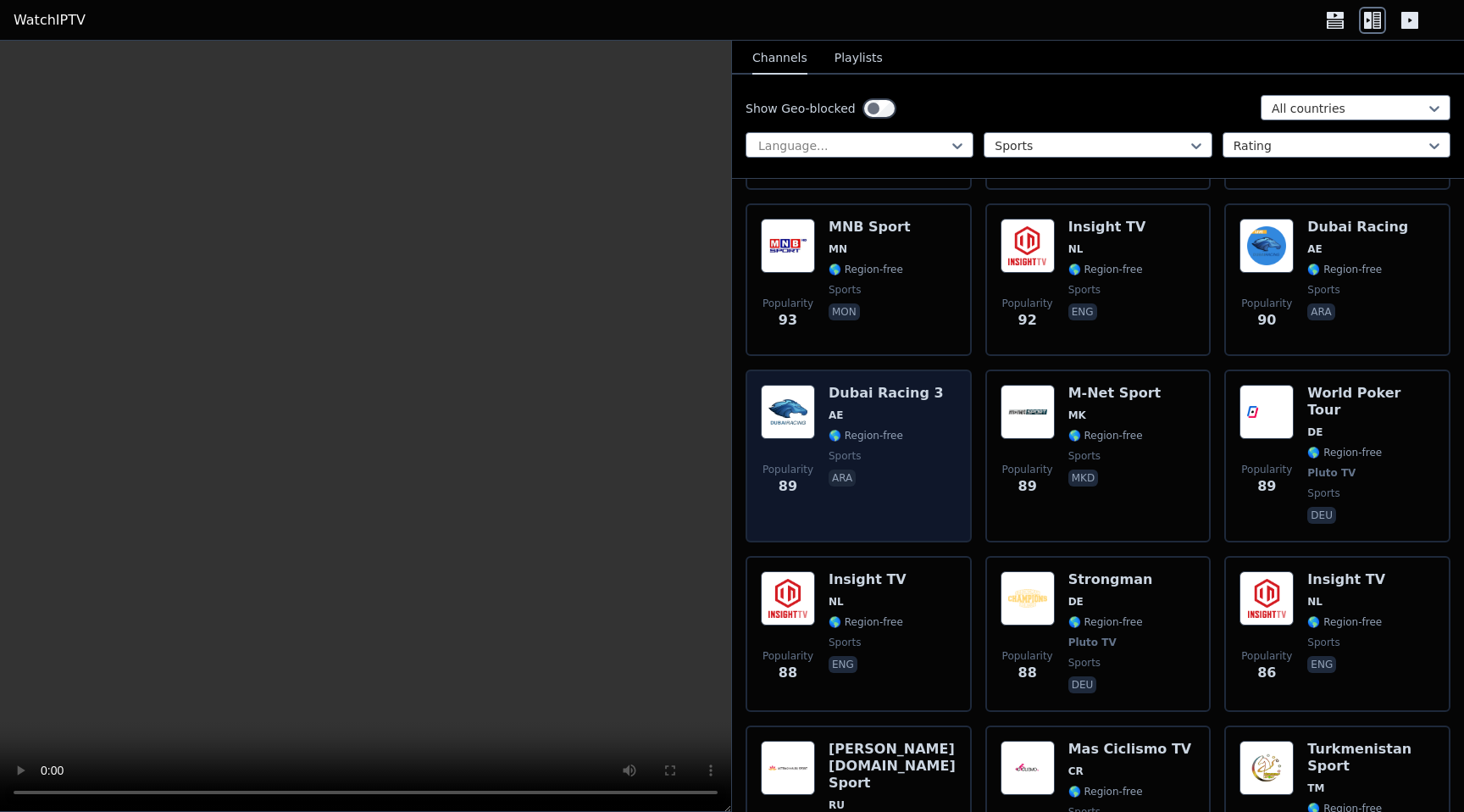
scroll to position [5386, 0]
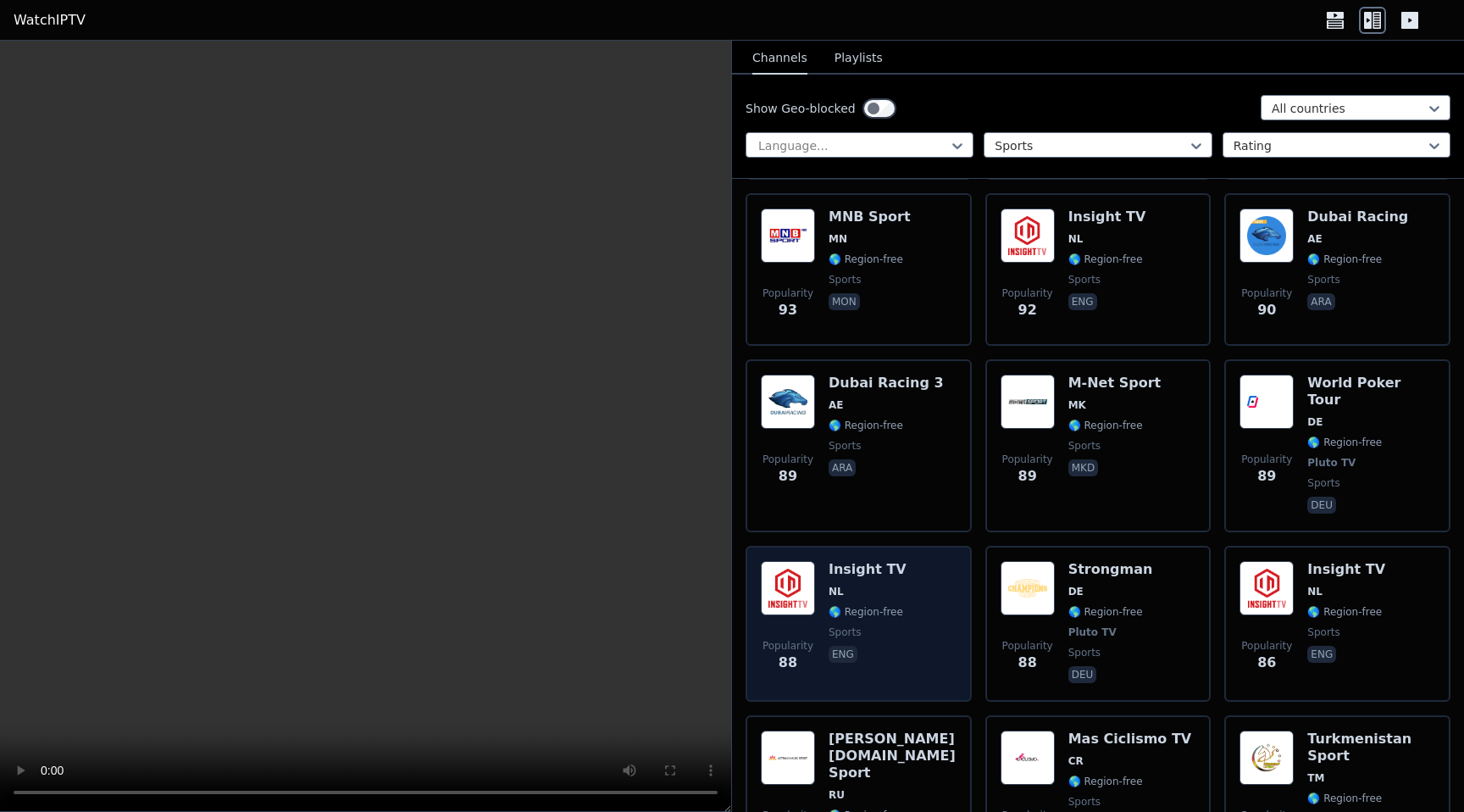
click at [893, 634] on div "Insight TV NL 🌎 Region-free sports eng" at bounding box center [868, 624] width 78 height 125
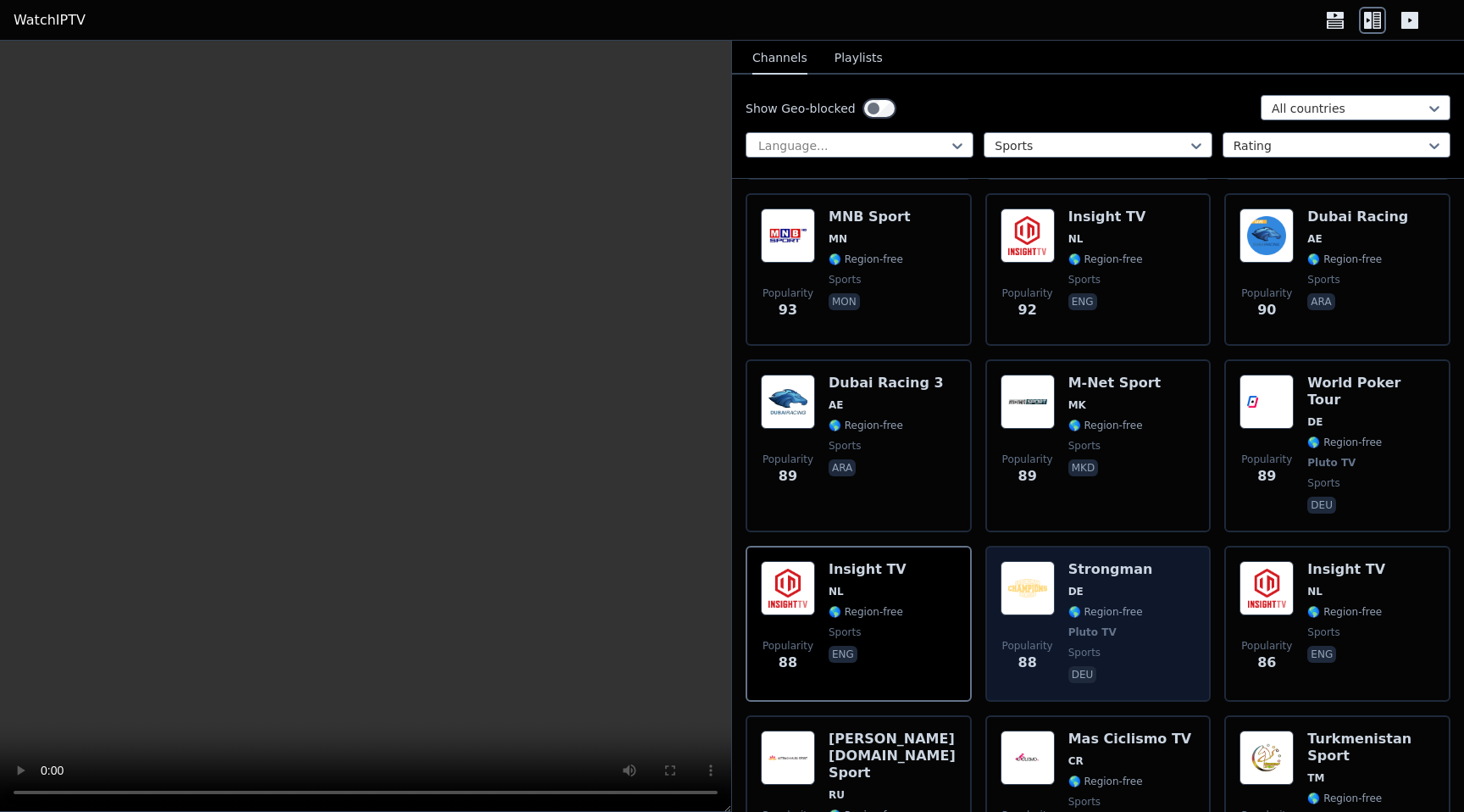
click at [1104, 666] on span "deu" at bounding box center [1111, 676] width 85 height 20
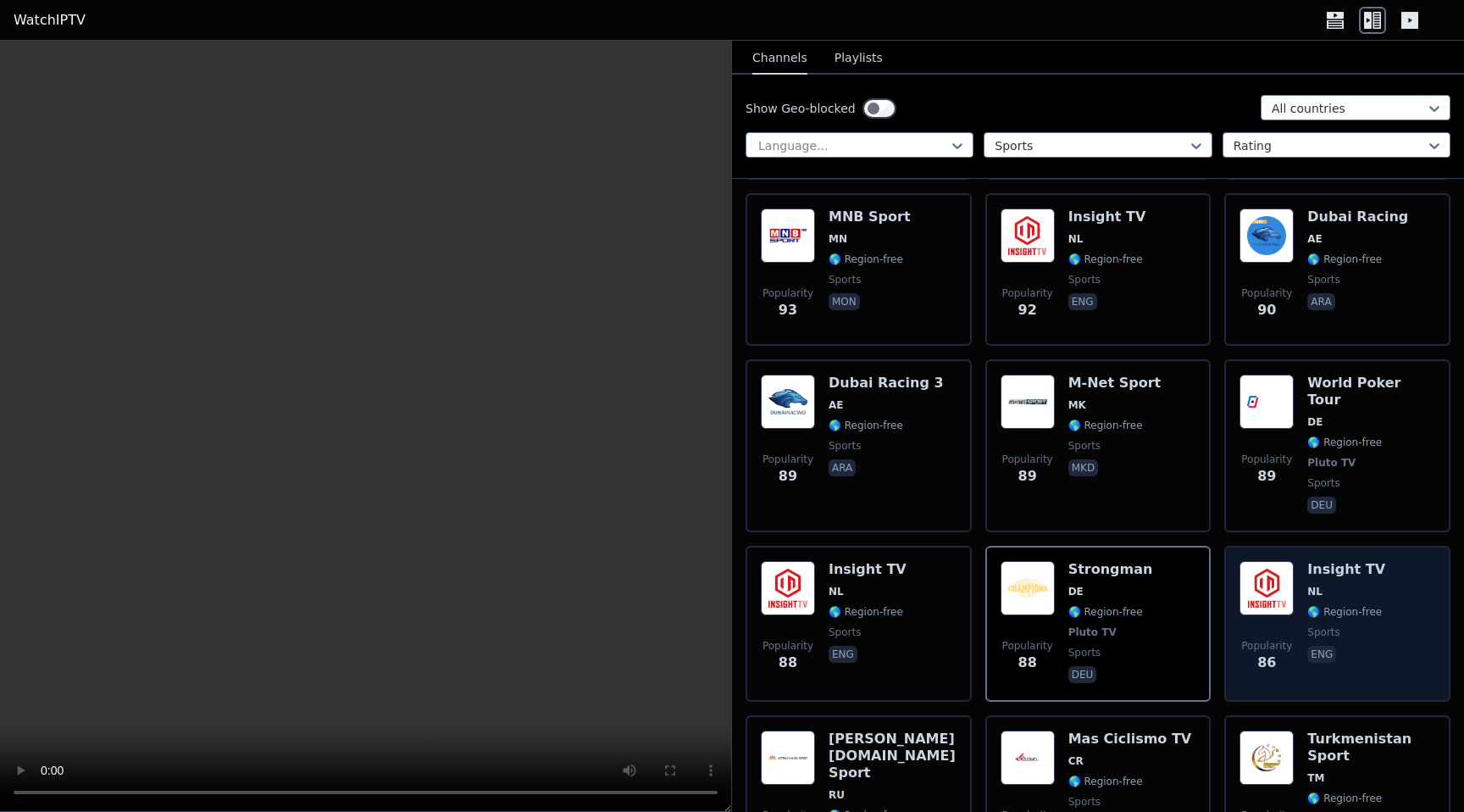
click at [1383, 623] on div "Popularity 86 Insight TV NL 🌎 Region-free sports eng" at bounding box center [1337, 624] width 195 height 125
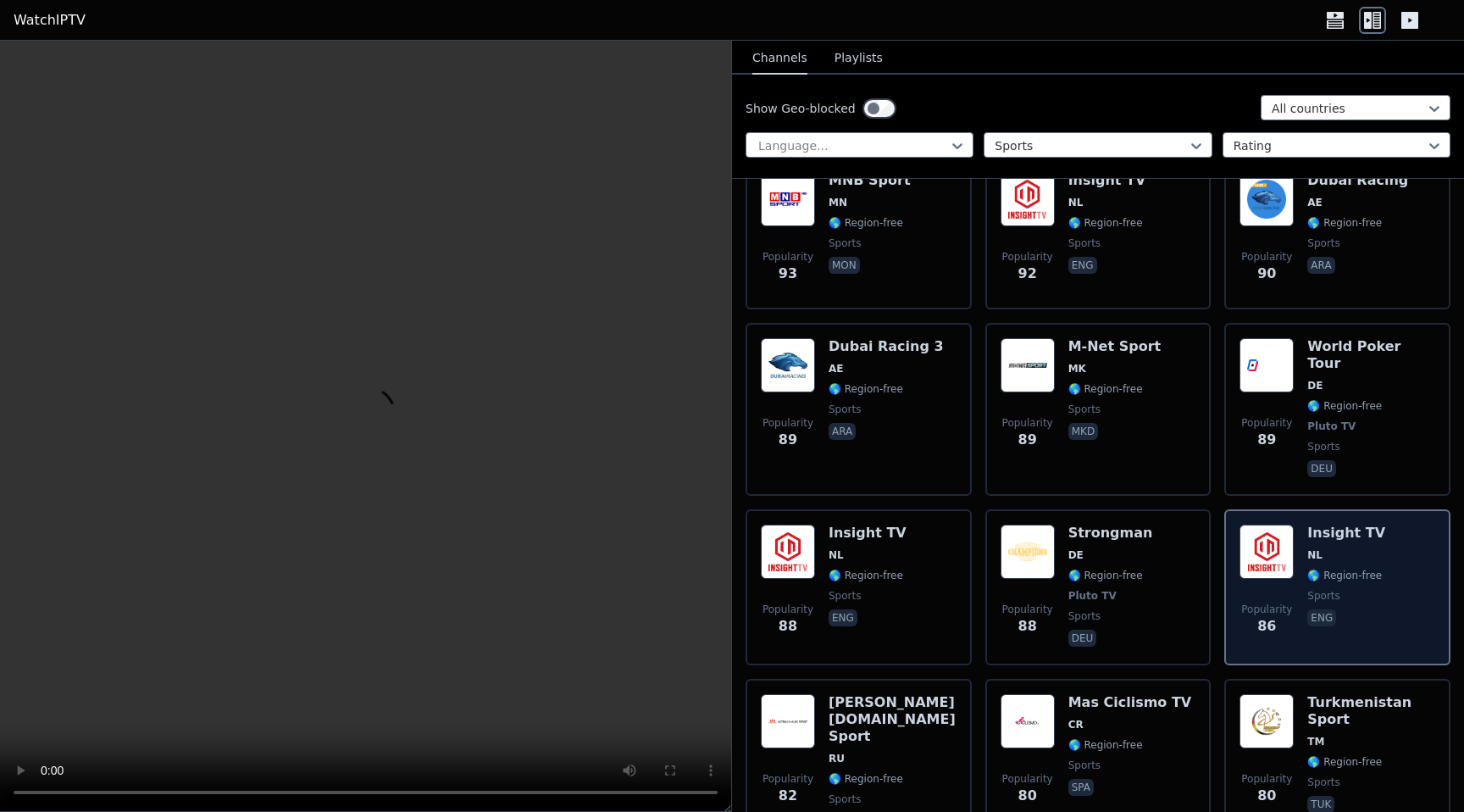
scroll to position [5504, 0]
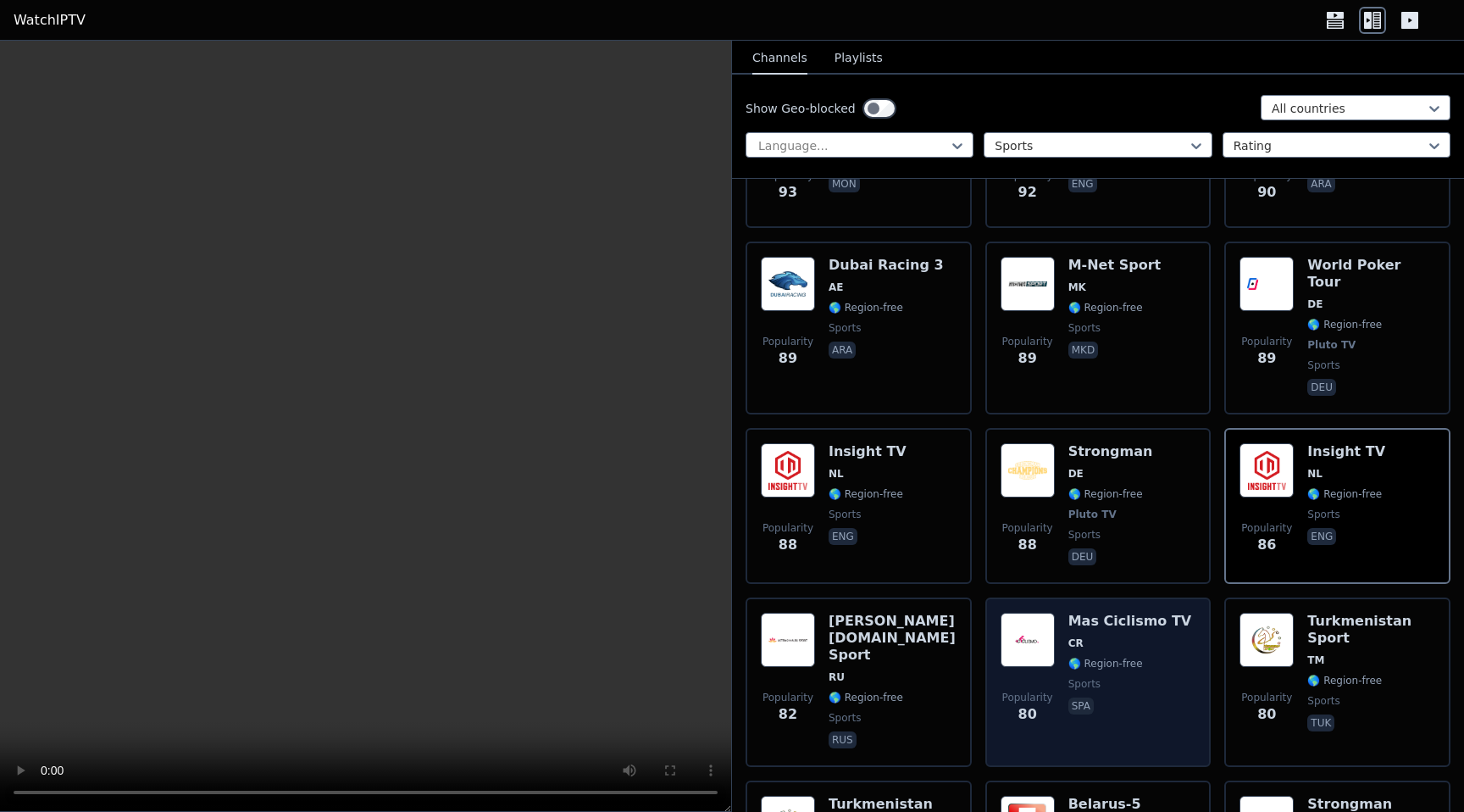
click at [1123, 697] on span "spa" at bounding box center [1130, 707] width 124 height 20
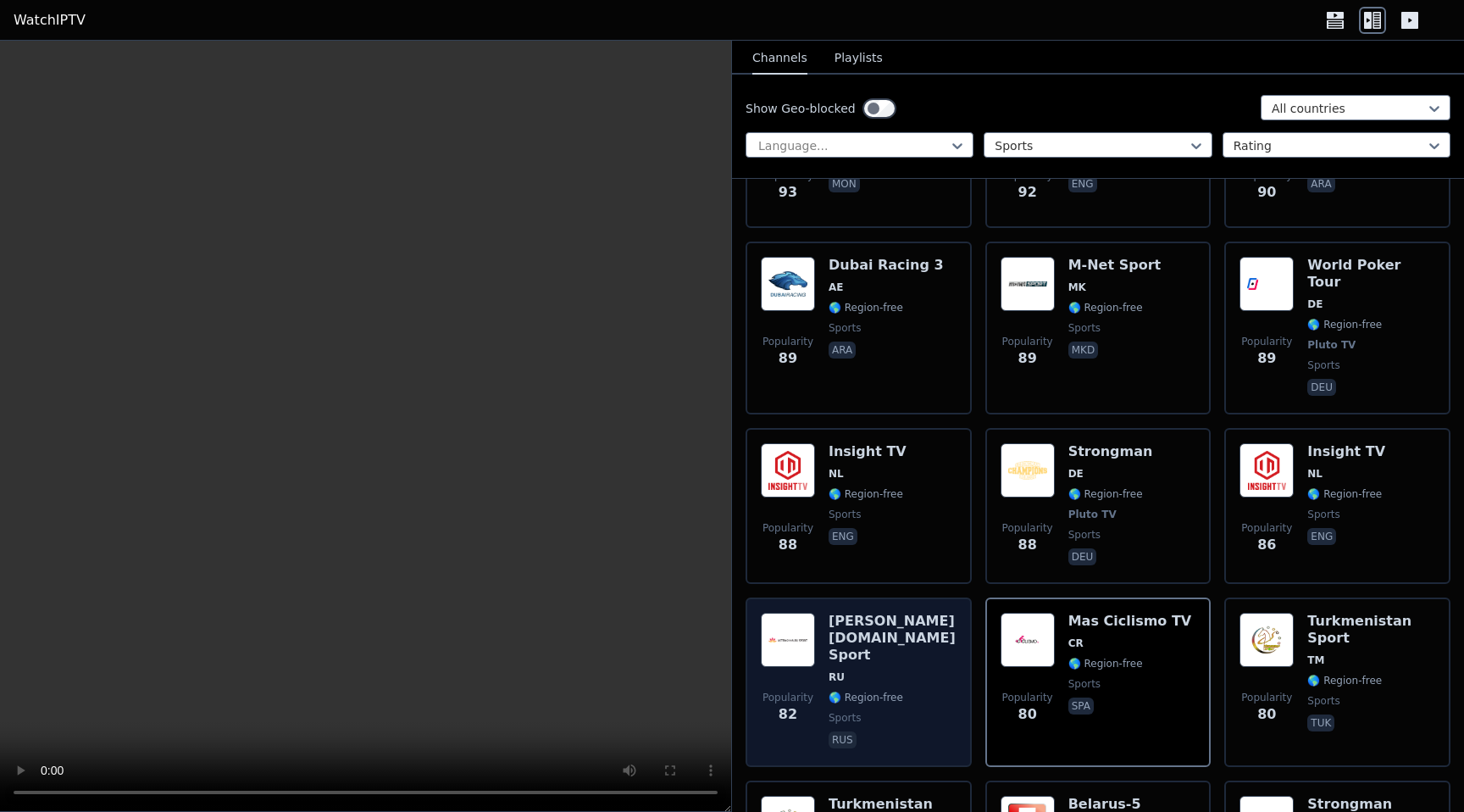
click at [867, 731] on span "rus" at bounding box center [892, 740] width 128 height 20
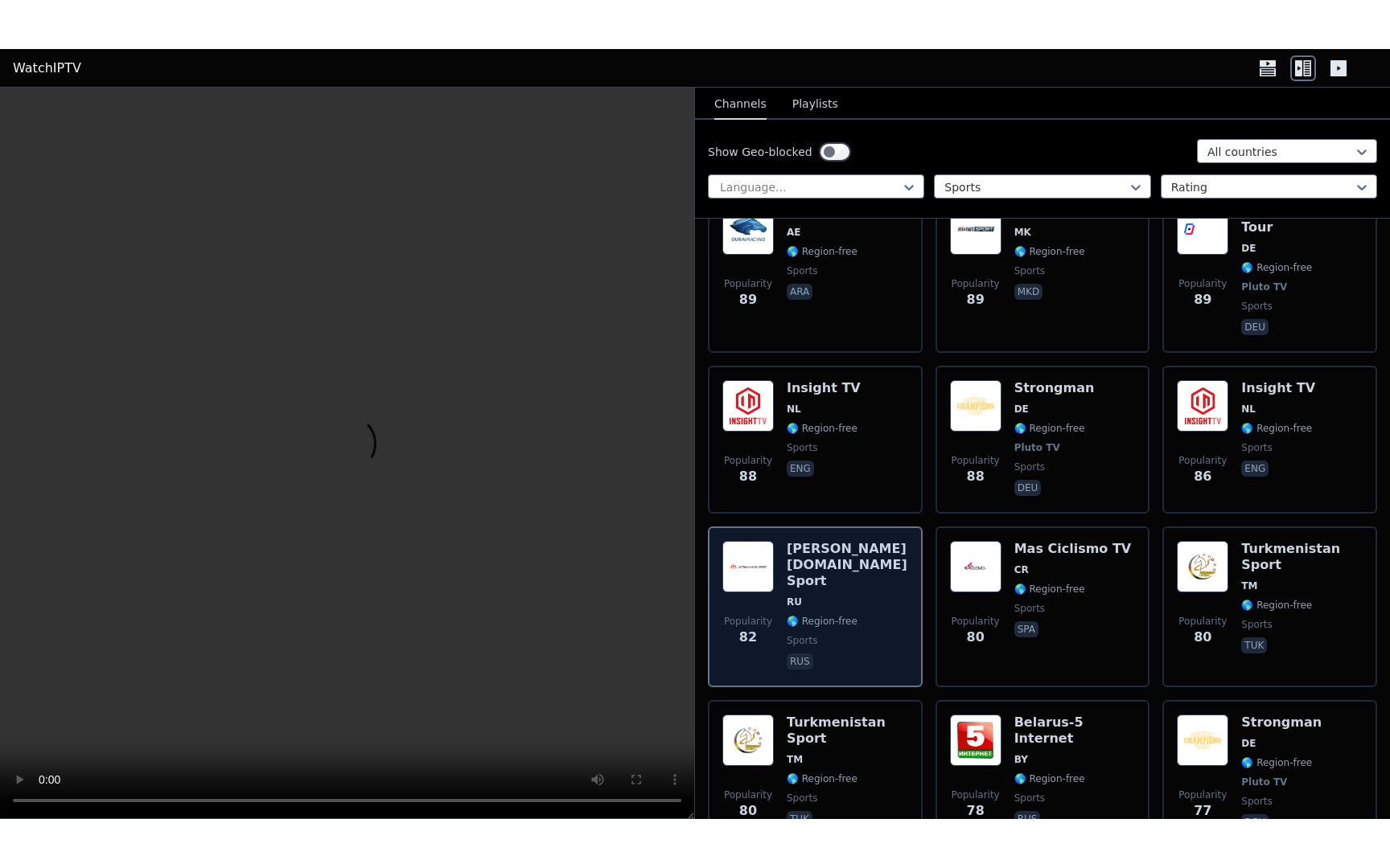
scroll to position [5315, 0]
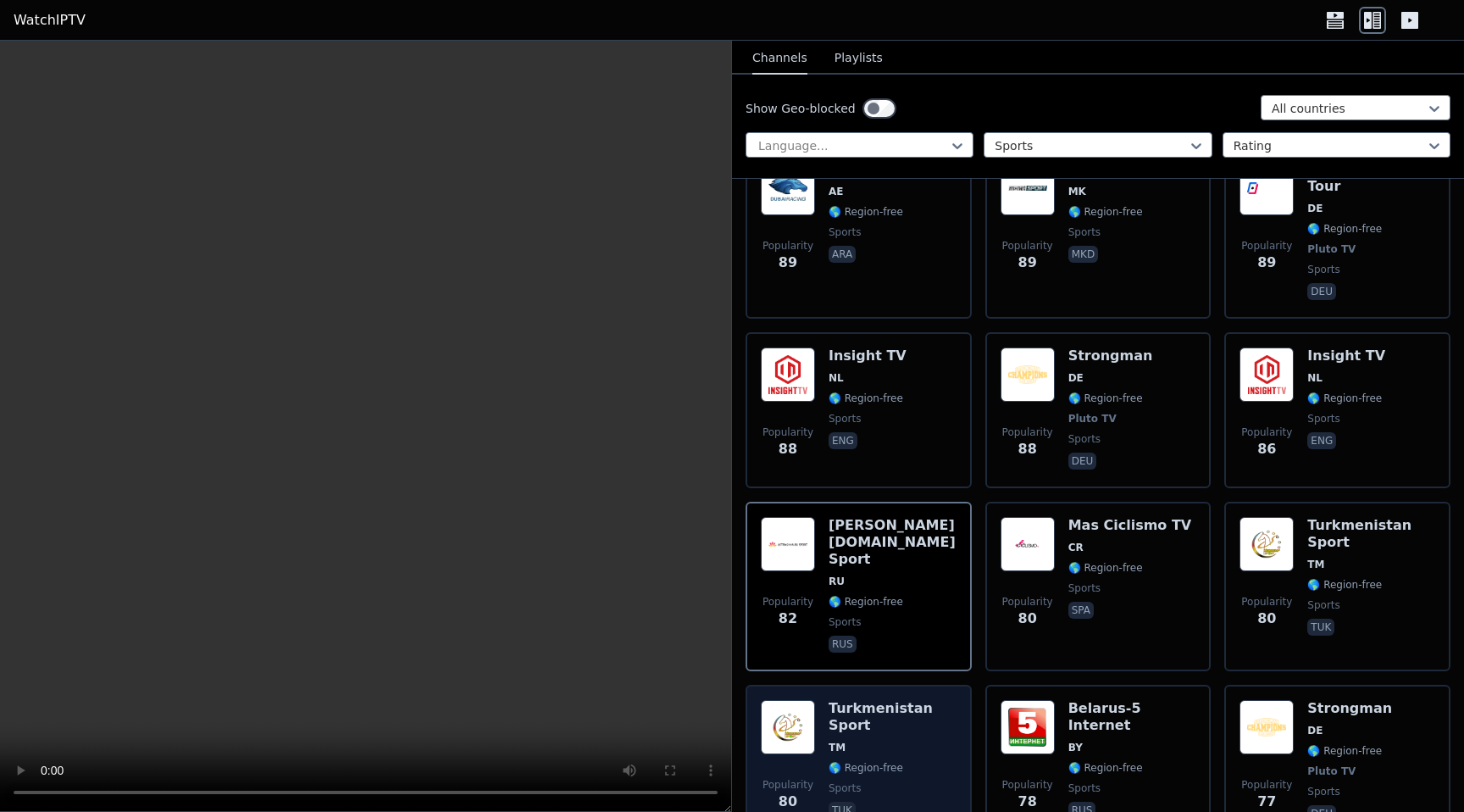
click at [896, 700] on h6 "Turkmenistan Sport" at bounding box center [892, 717] width 128 height 34
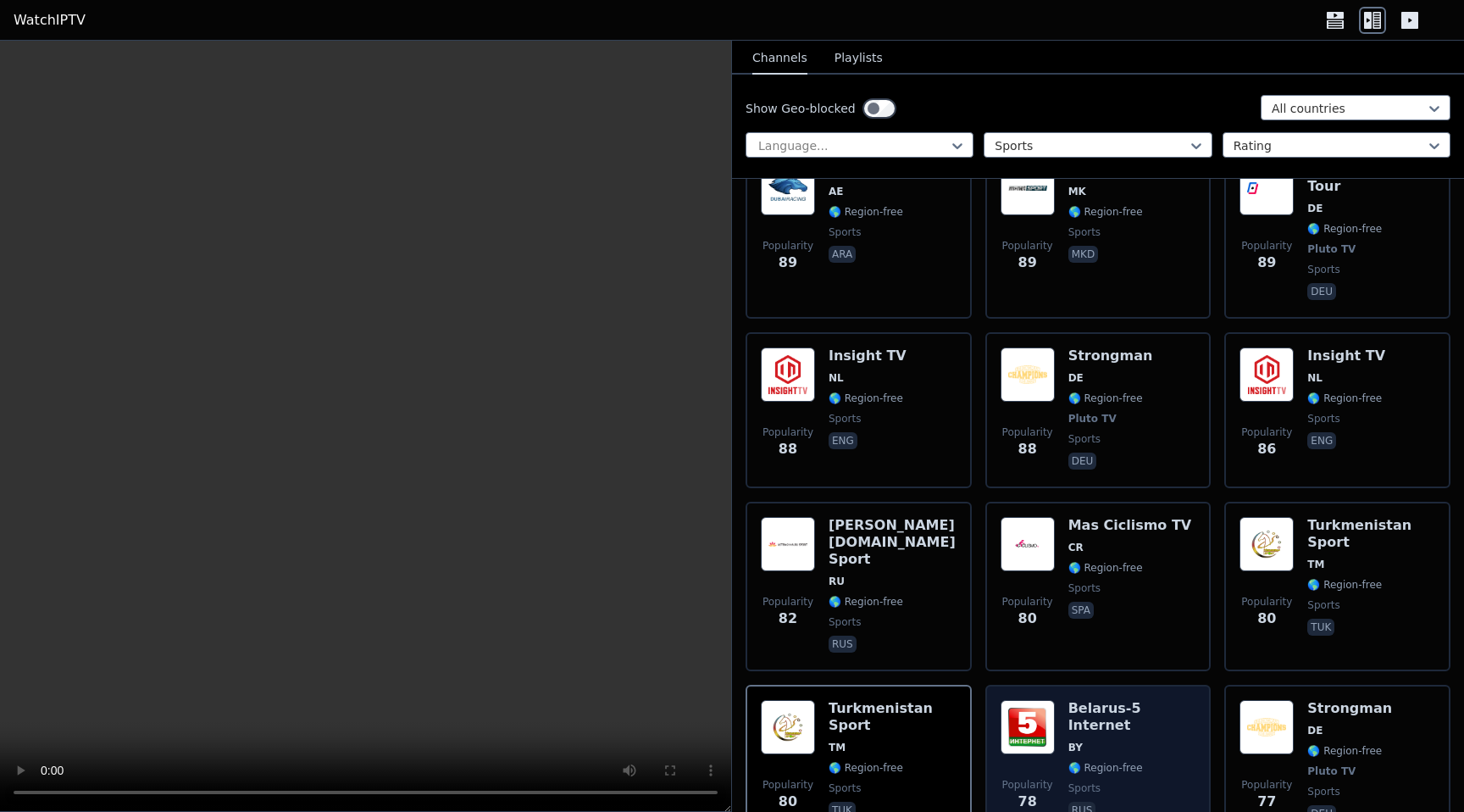
click at [1157, 761] on span "🌎 Region-free" at bounding box center [1132, 767] width 128 height 13
